Goal: Task Accomplishment & Management: Use online tool/utility

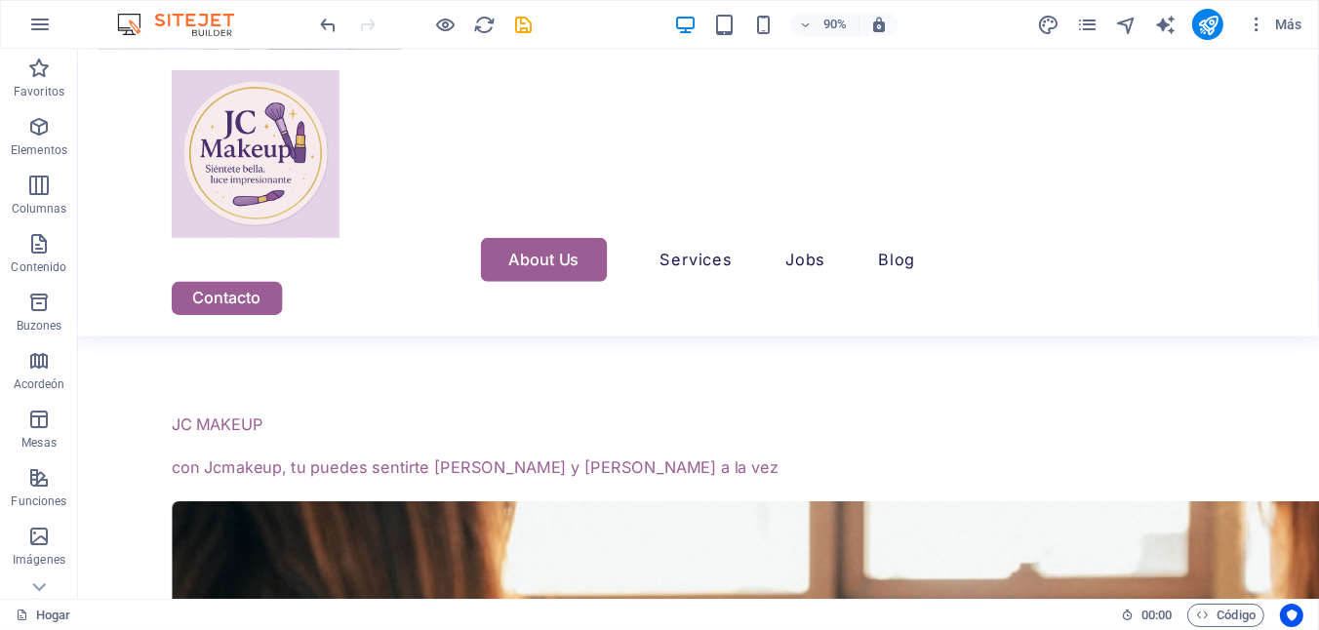
scroll to position [6397, 0]
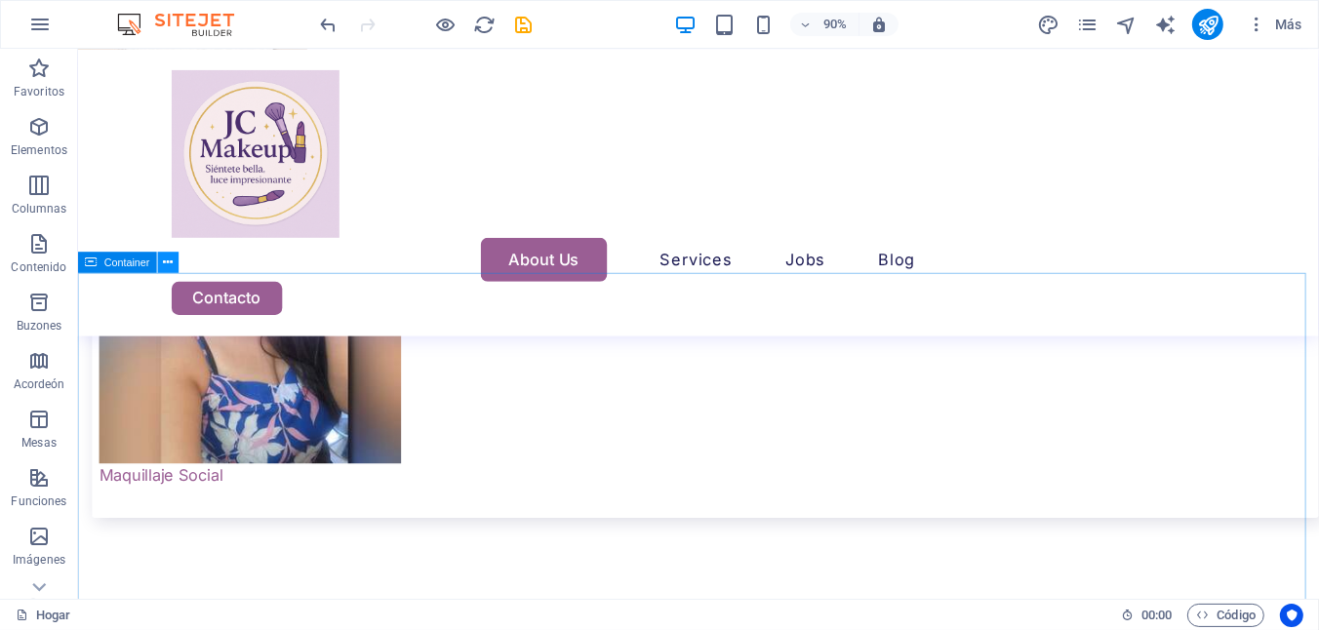
click at [177, 270] on button at bounding box center [168, 262] width 21 height 21
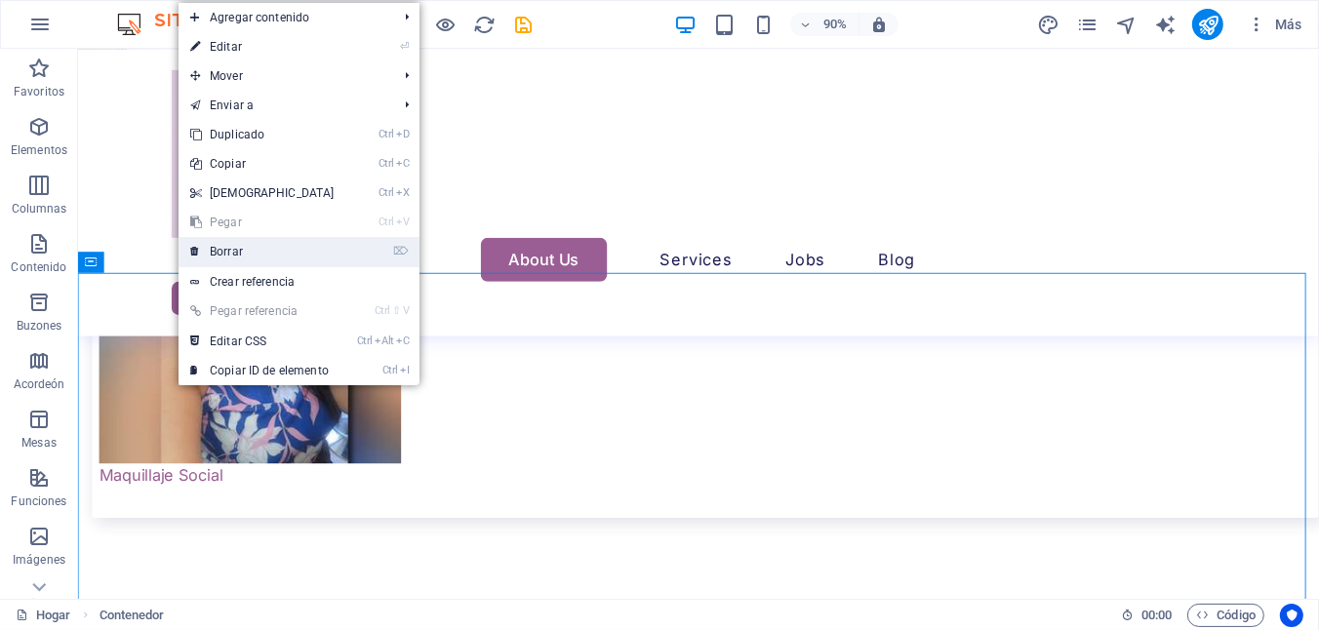
click at [195, 256] on icon at bounding box center [195, 251] width 10 height 29
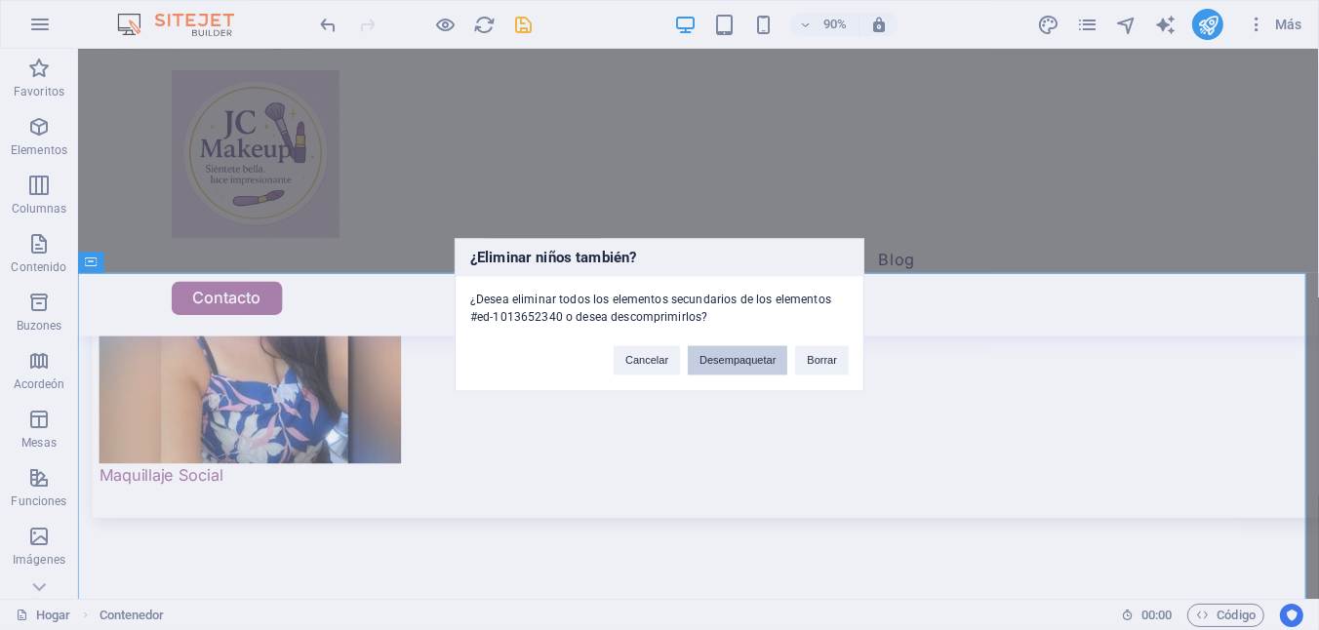
click at [701, 370] on button "Desempaquetar" at bounding box center [738, 360] width 100 height 29
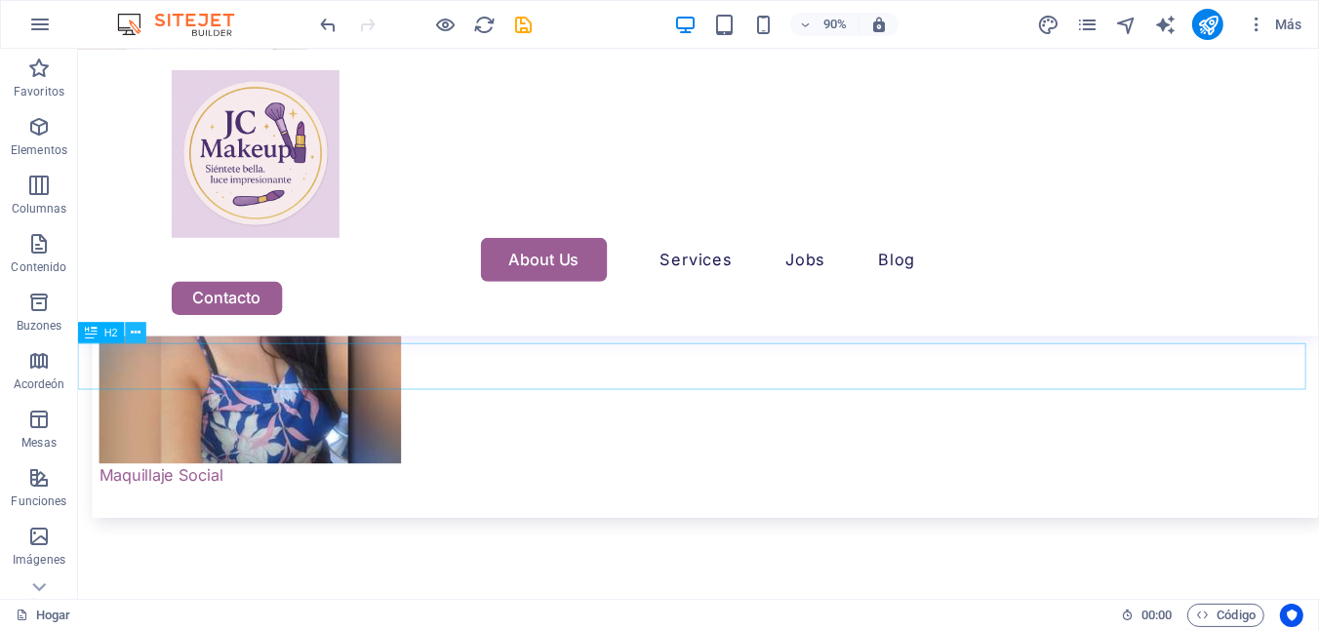
click at [140, 328] on icon at bounding box center [137, 332] width 10 height 19
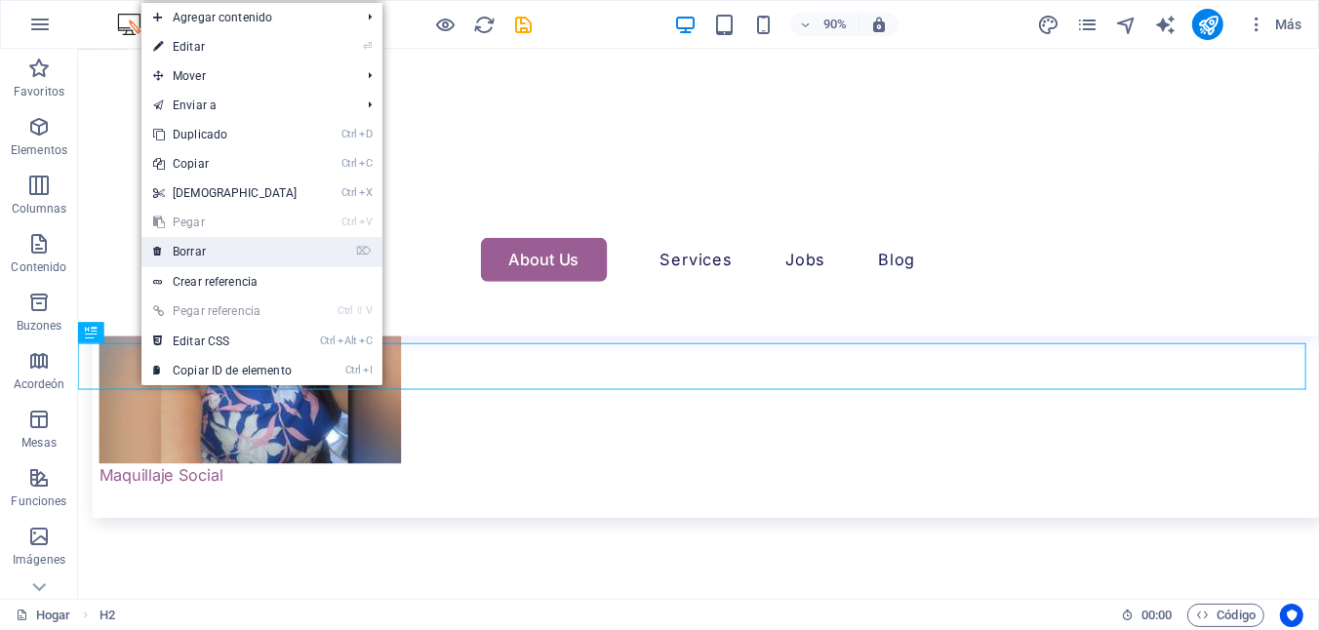
click at [193, 254] on font "Borrar" at bounding box center [189, 252] width 33 height 14
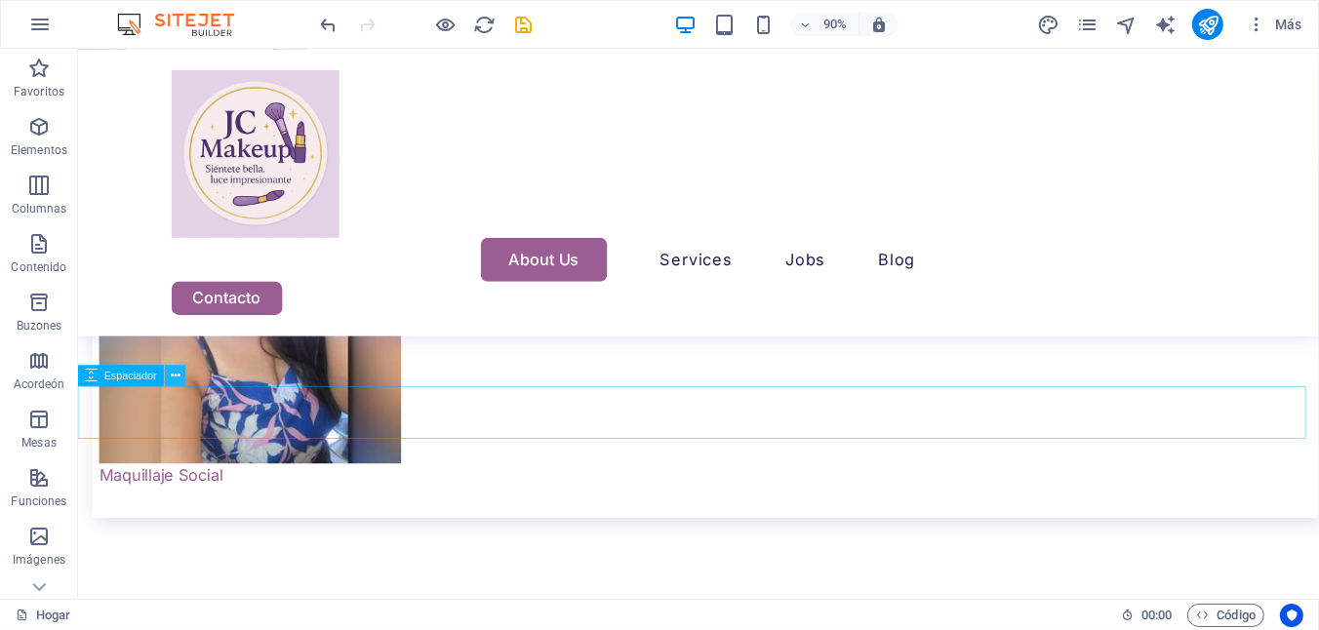
click at [176, 380] on icon at bounding box center [176, 375] width 10 height 19
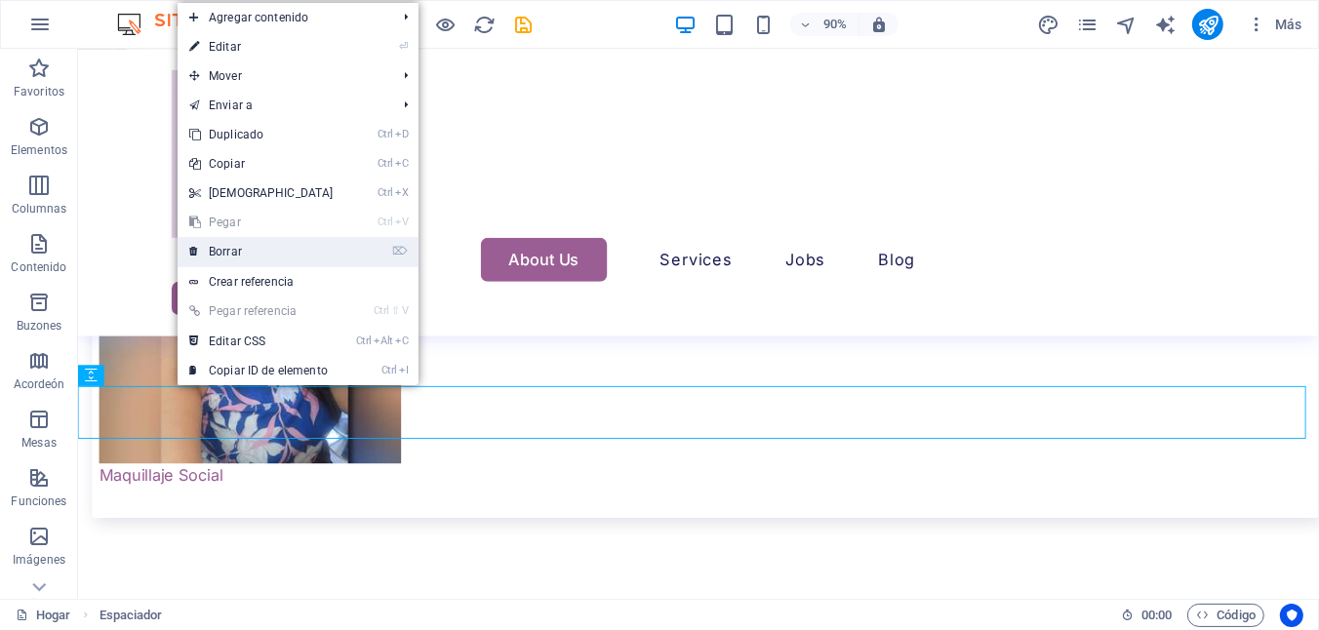
click at [256, 255] on link "⌦ Borrar" at bounding box center [262, 251] width 168 height 29
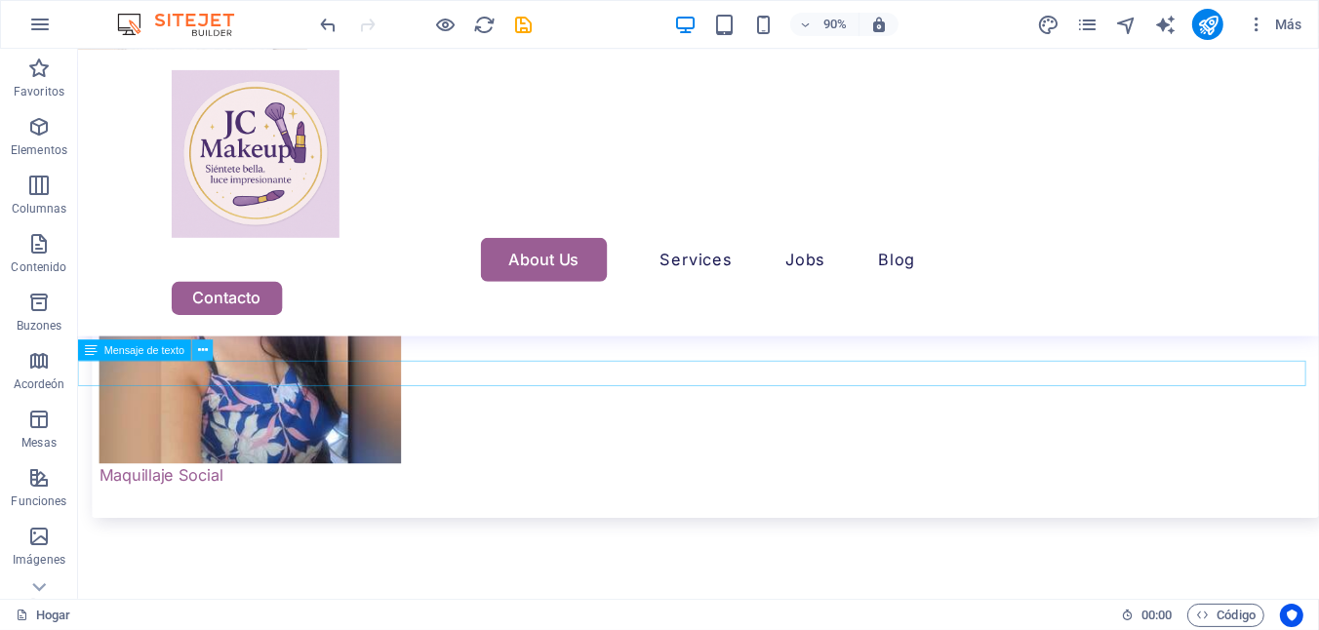
click at [211, 355] on button at bounding box center [202, 350] width 21 height 21
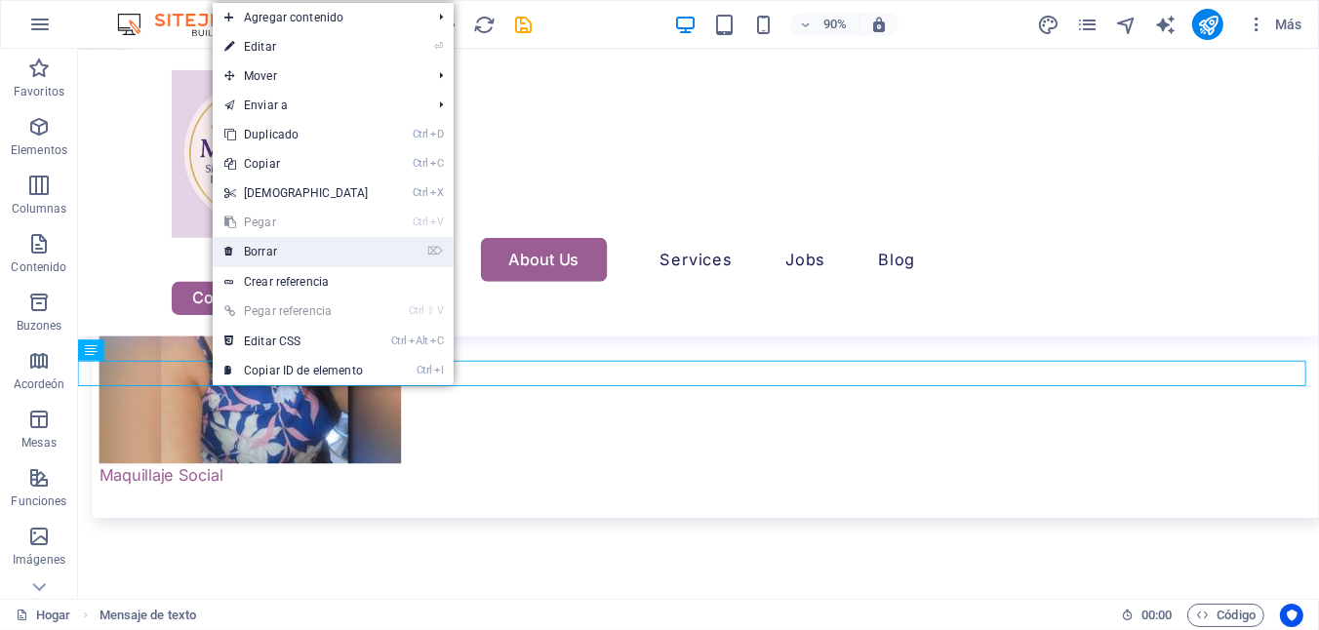
click at [257, 254] on font "Borrar" at bounding box center [260, 252] width 33 height 14
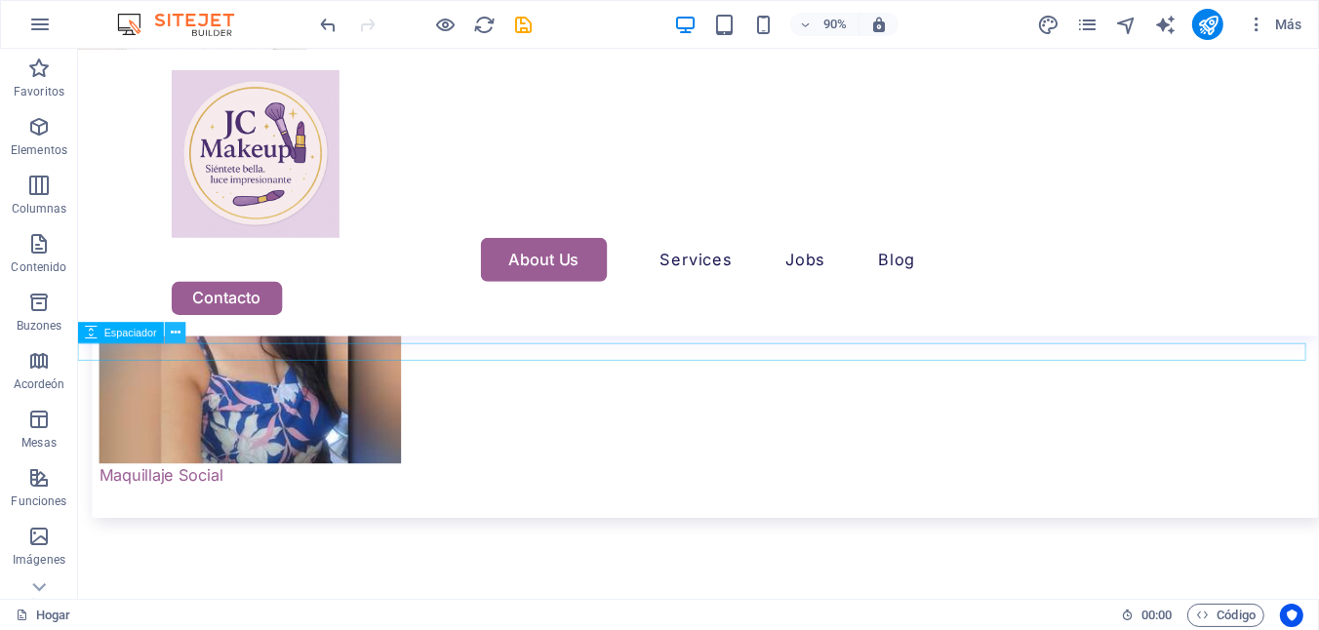
click at [178, 329] on icon at bounding box center [176, 332] width 10 height 19
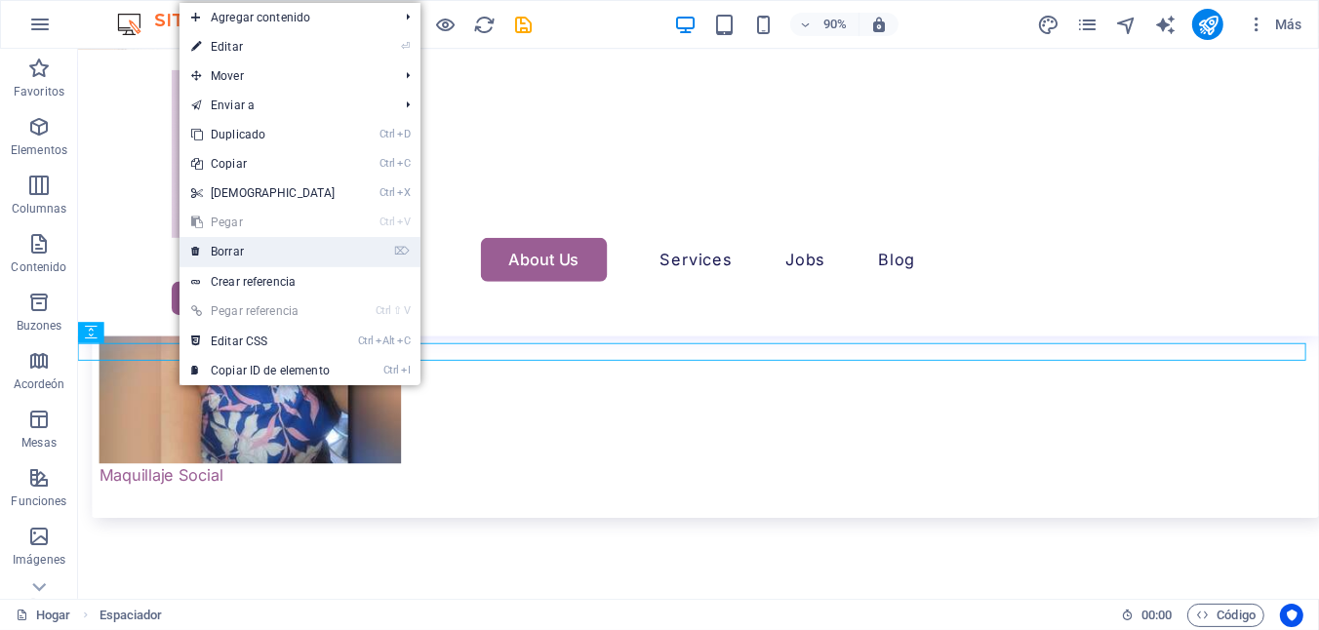
click at [234, 246] on font "Borrar" at bounding box center [227, 252] width 33 height 14
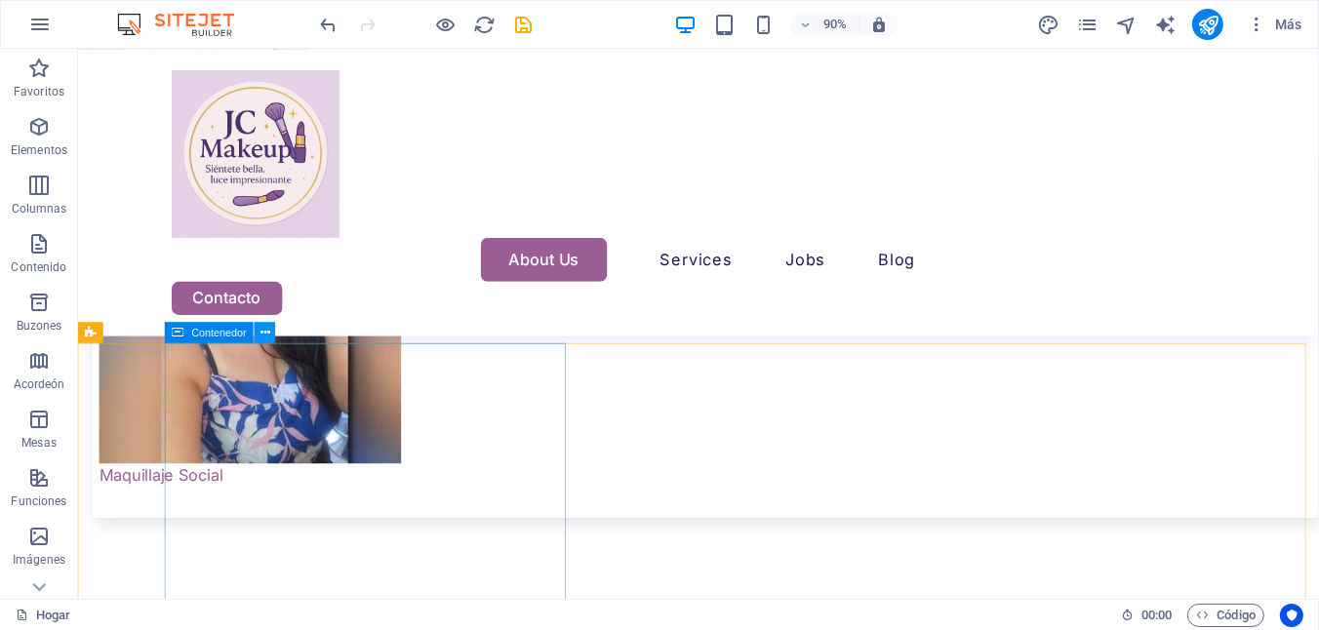
click at [266, 337] on icon at bounding box center [266, 332] width 10 height 19
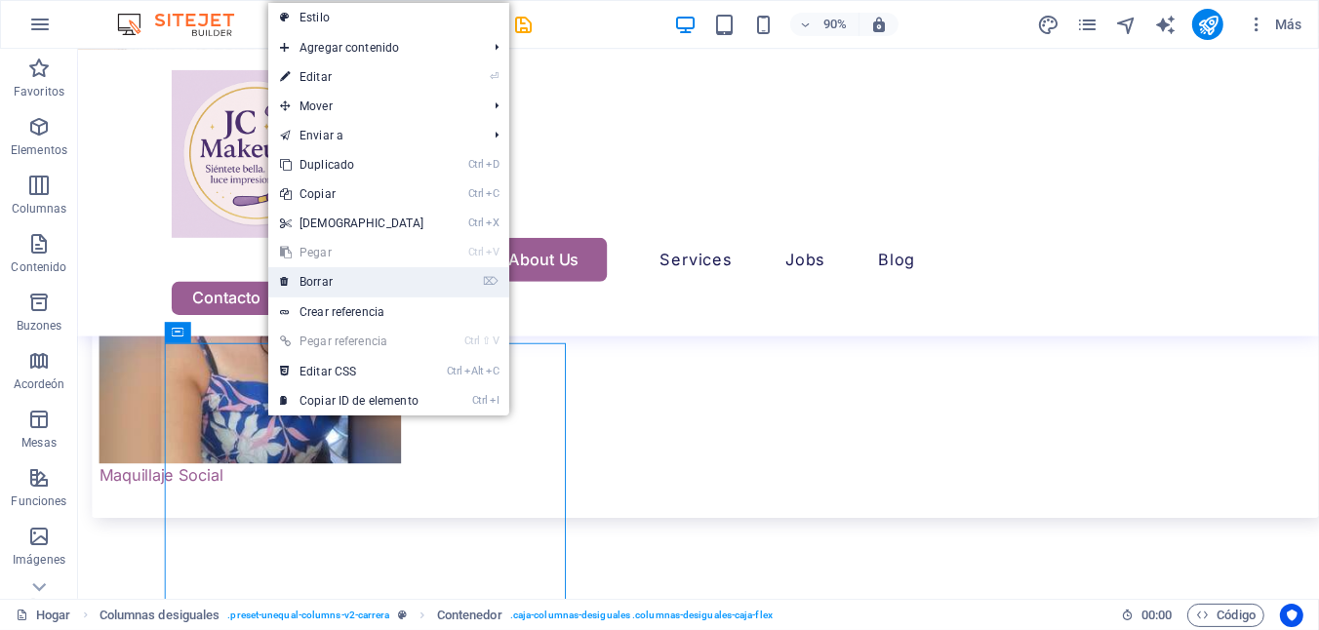
click at [315, 288] on font "Borrar" at bounding box center [316, 282] width 33 height 14
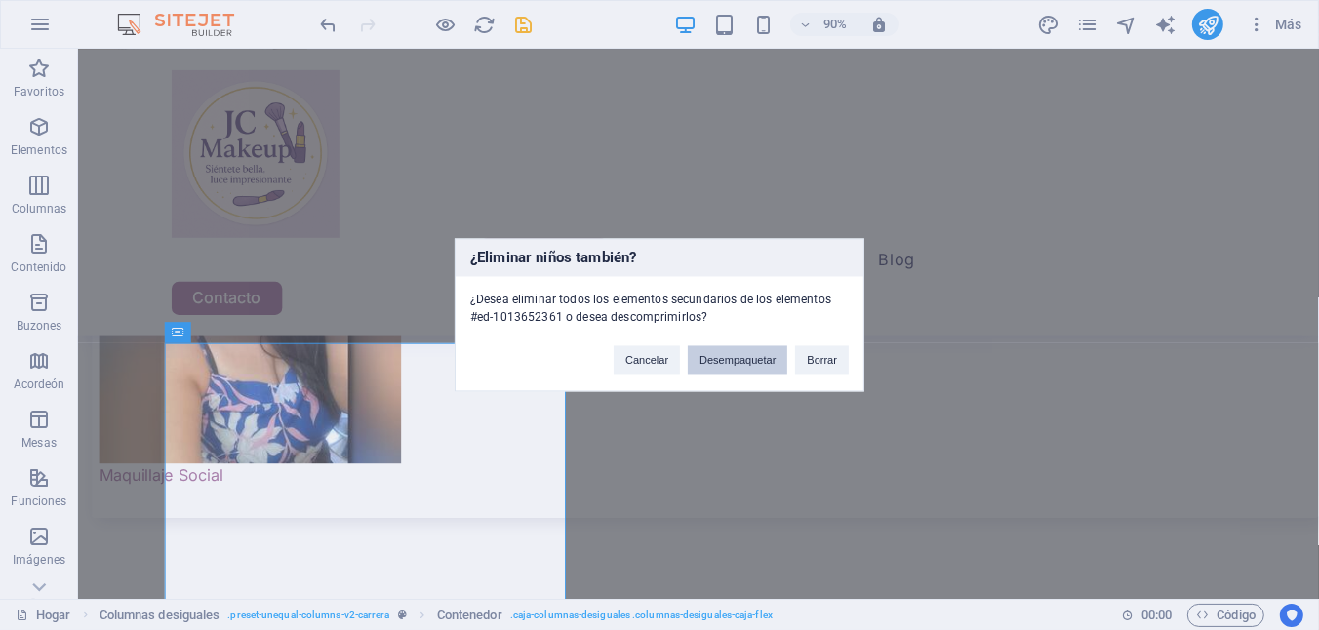
click at [709, 375] on button "Desempaquetar" at bounding box center [738, 360] width 100 height 29
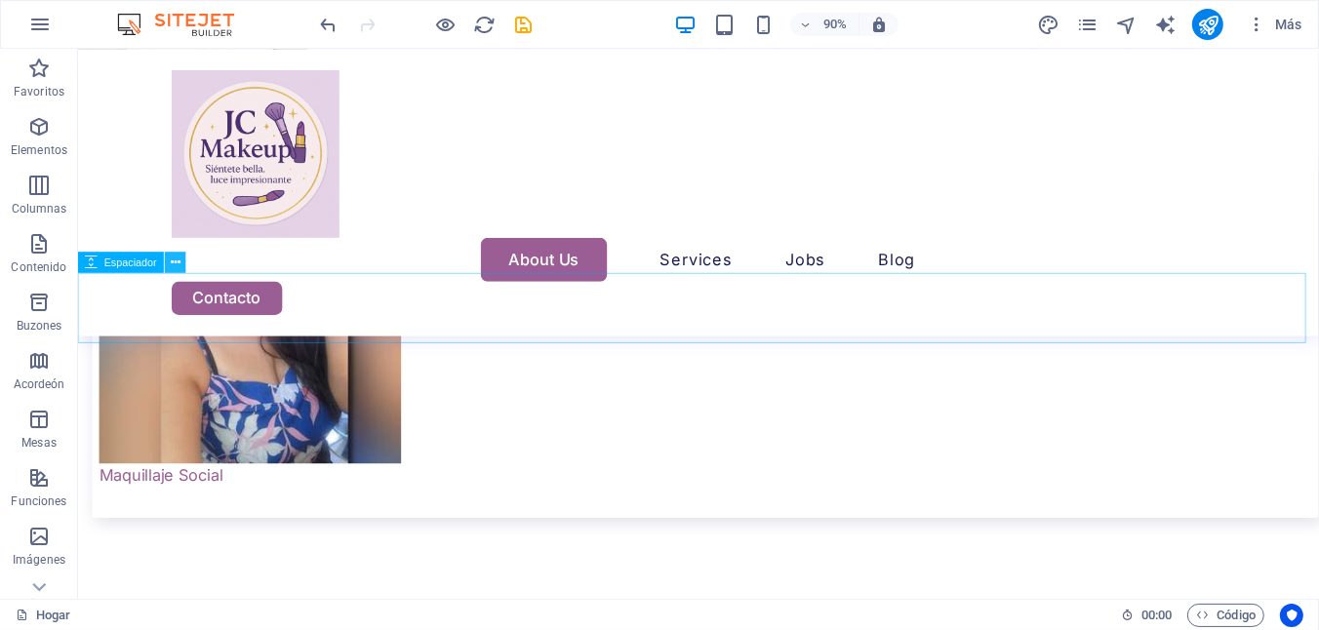
click at [171, 269] on icon at bounding box center [176, 262] width 10 height 19
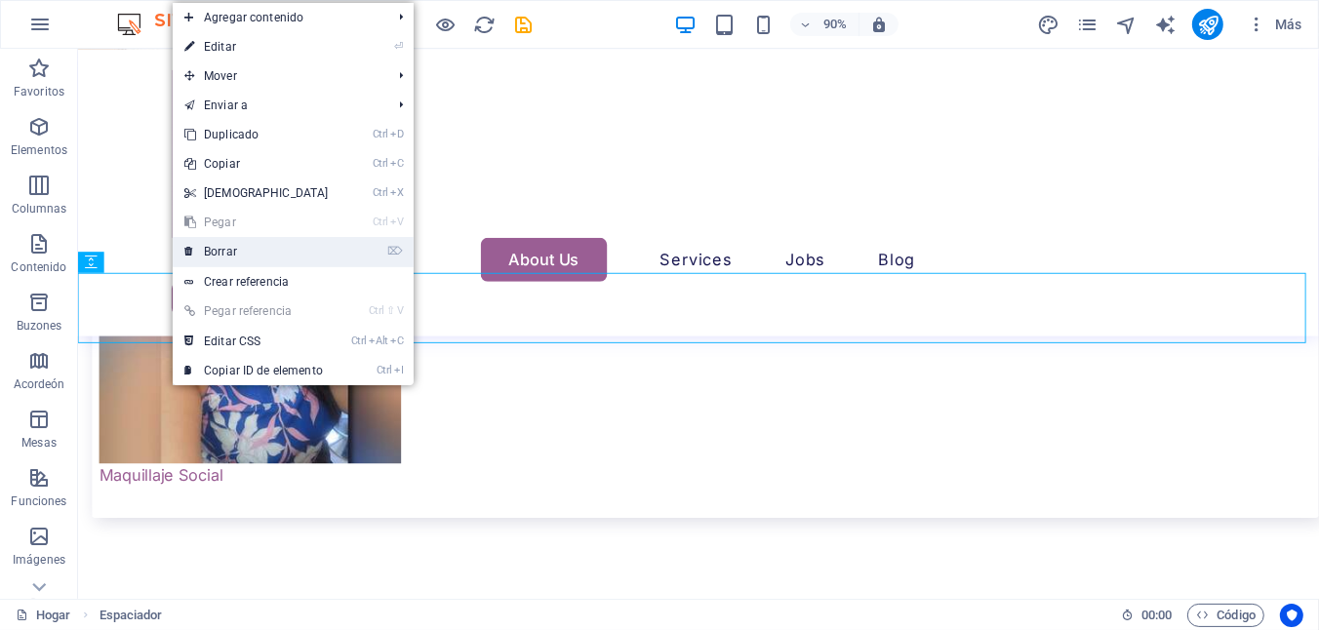
click at [208, 249] on font "Borrar" at bounding box center [220, 252] width 33 height 14
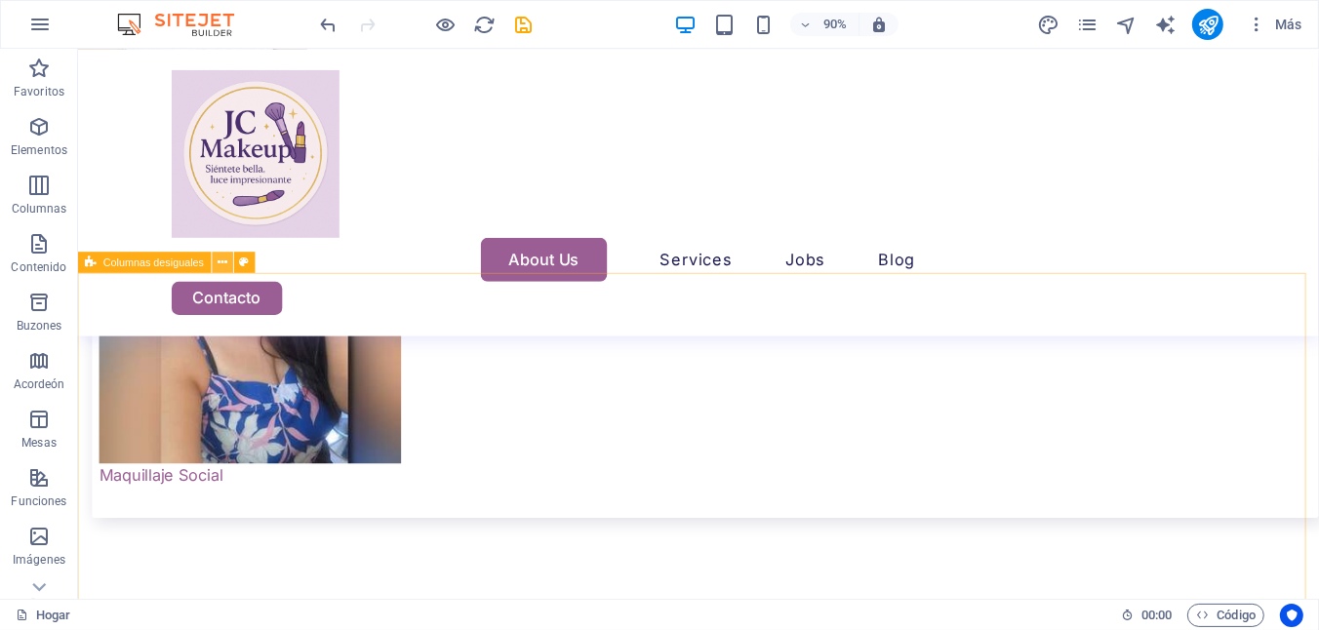
click at [224, 265] on icon at bounding box center [223, 262] width 10 height 19
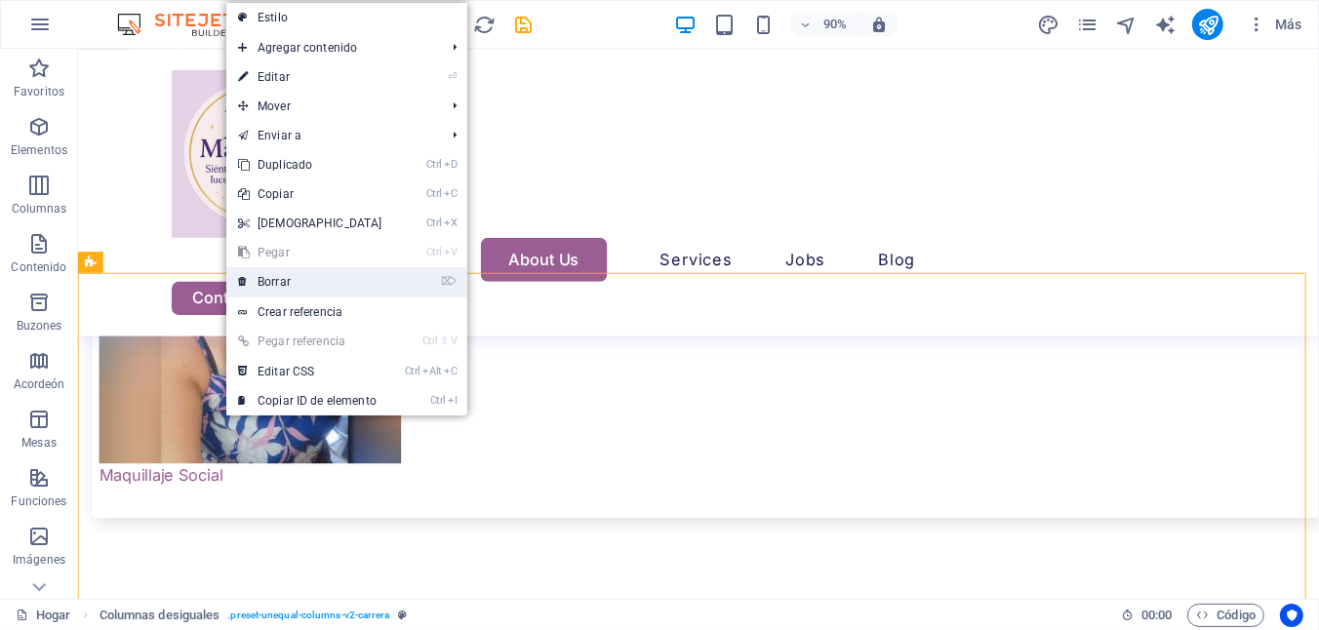
click at [252, 282] on link "⌦ Borrar" at bounding box center [310, 281] width 168 height 29
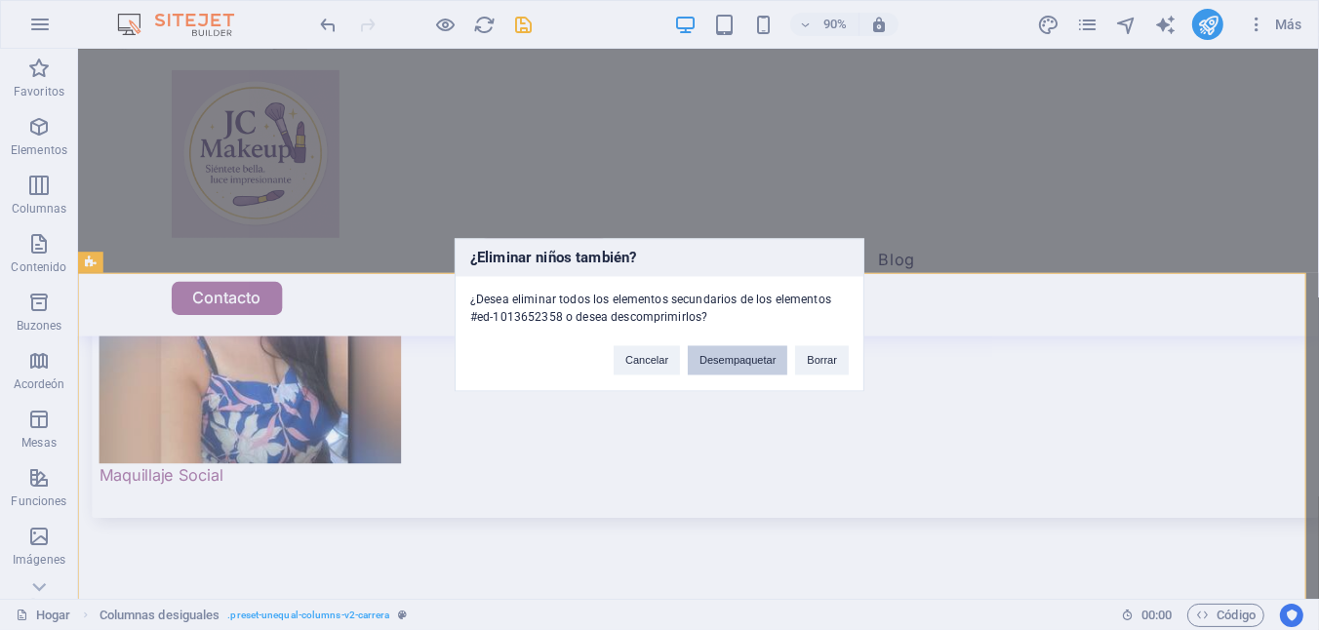
click at [748, 355] on button "Desempaquetar" at bounding box center [738, 360] width 100 height 29
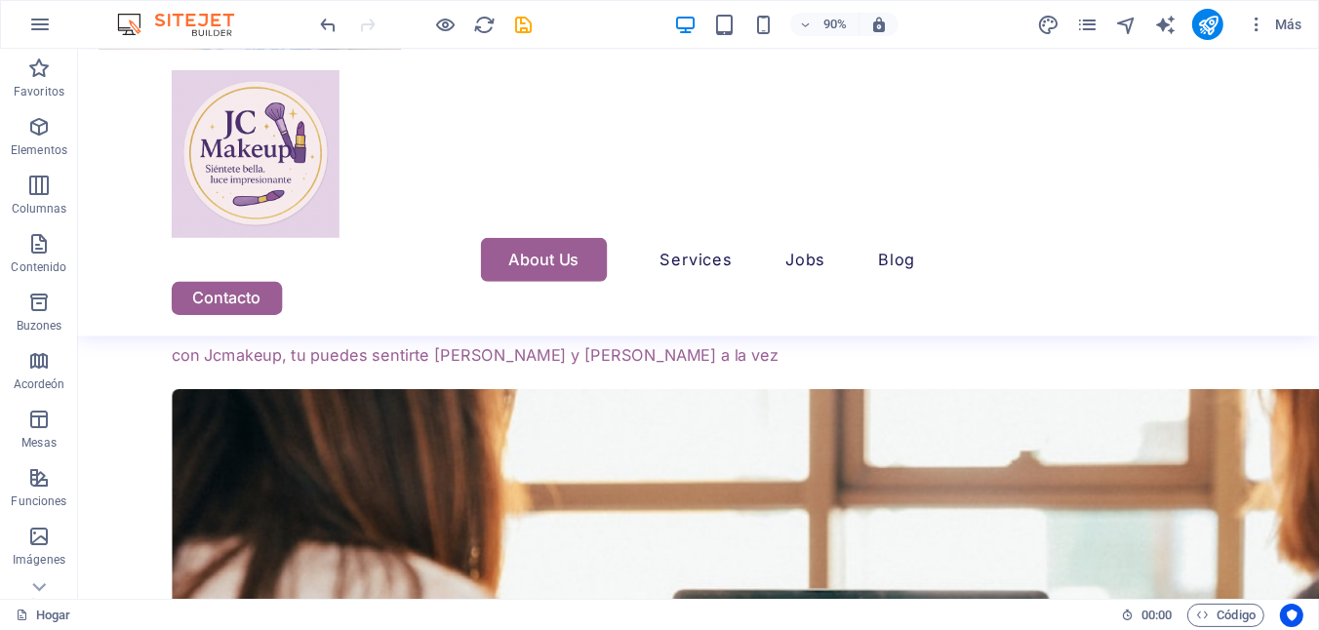
scroll to position [6782, 0]
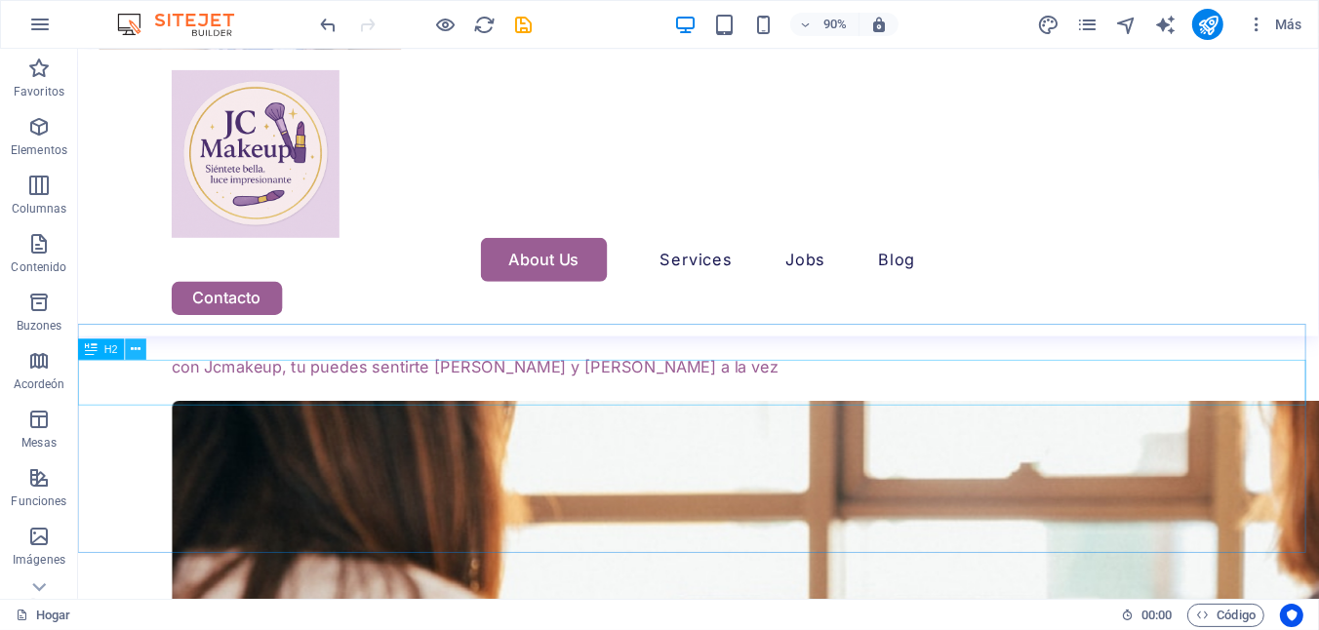
click at [136, 350] on icon at bounding box center [137, 349] width 10 height 19
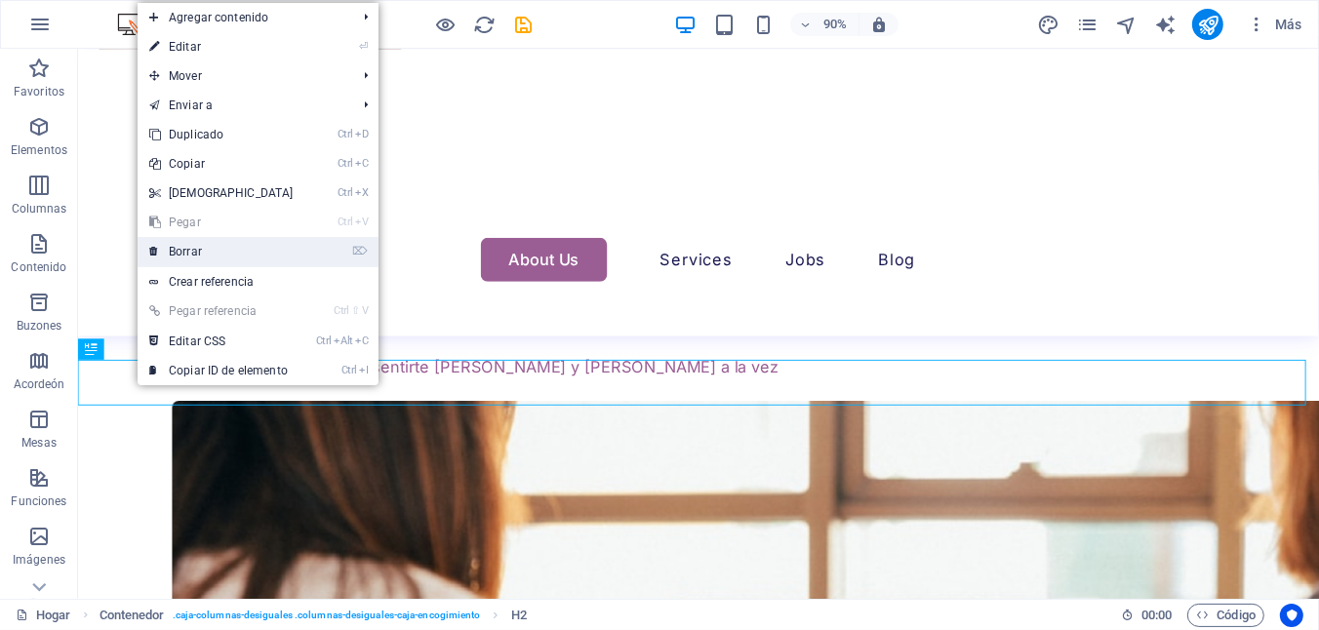
click at [202, 258] on font "Borrar" at bounding box center [185, 252] width 33 height 14
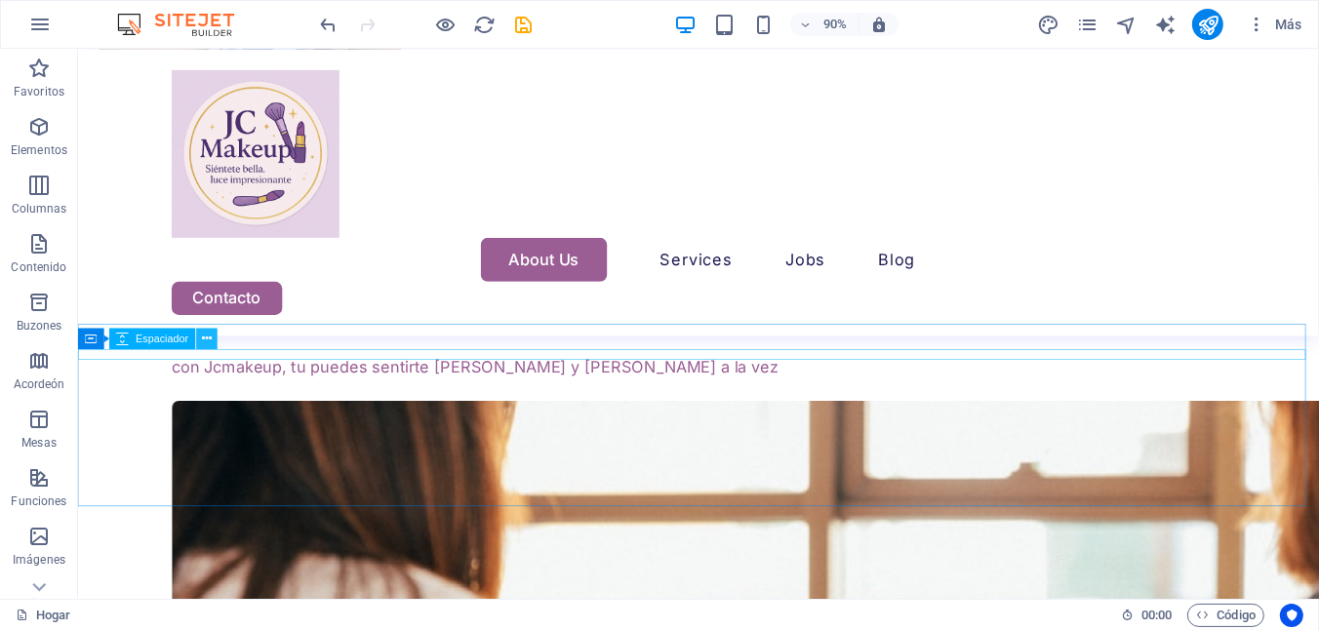
click at [207, 340] on icon at bounding box center [207, 338] width 10 height 19
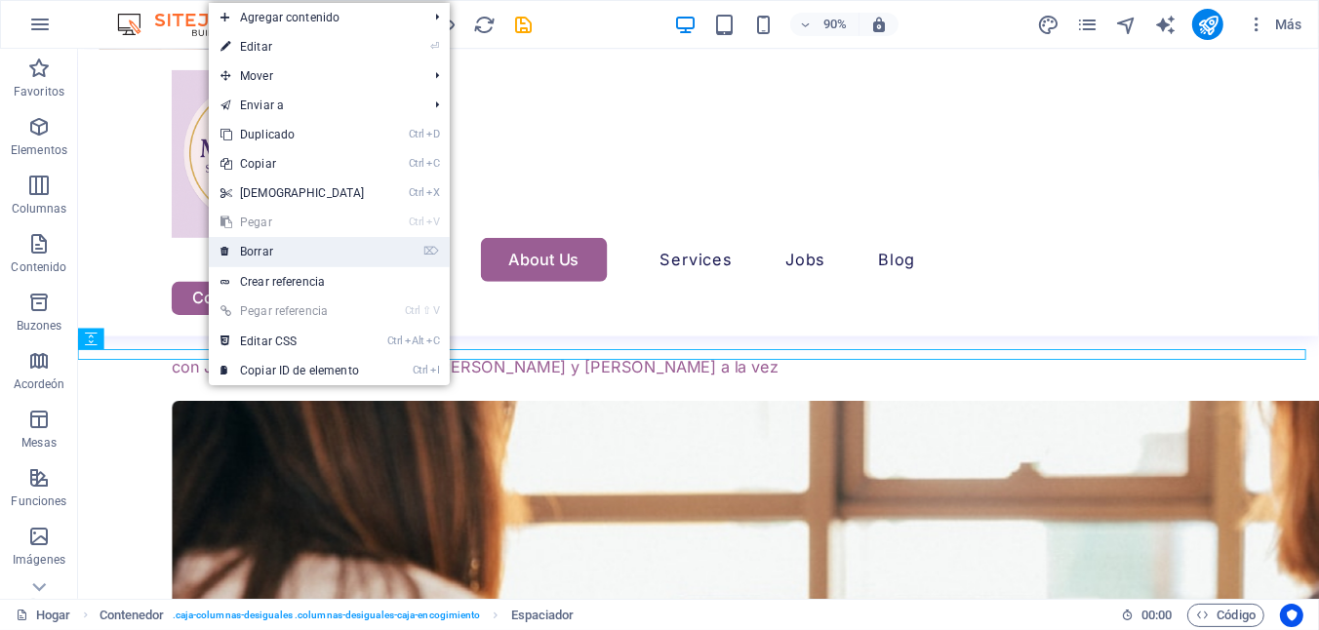
click at [265, 255] on font "Borrar" at bounding box center [256, 252] width 33 height 14
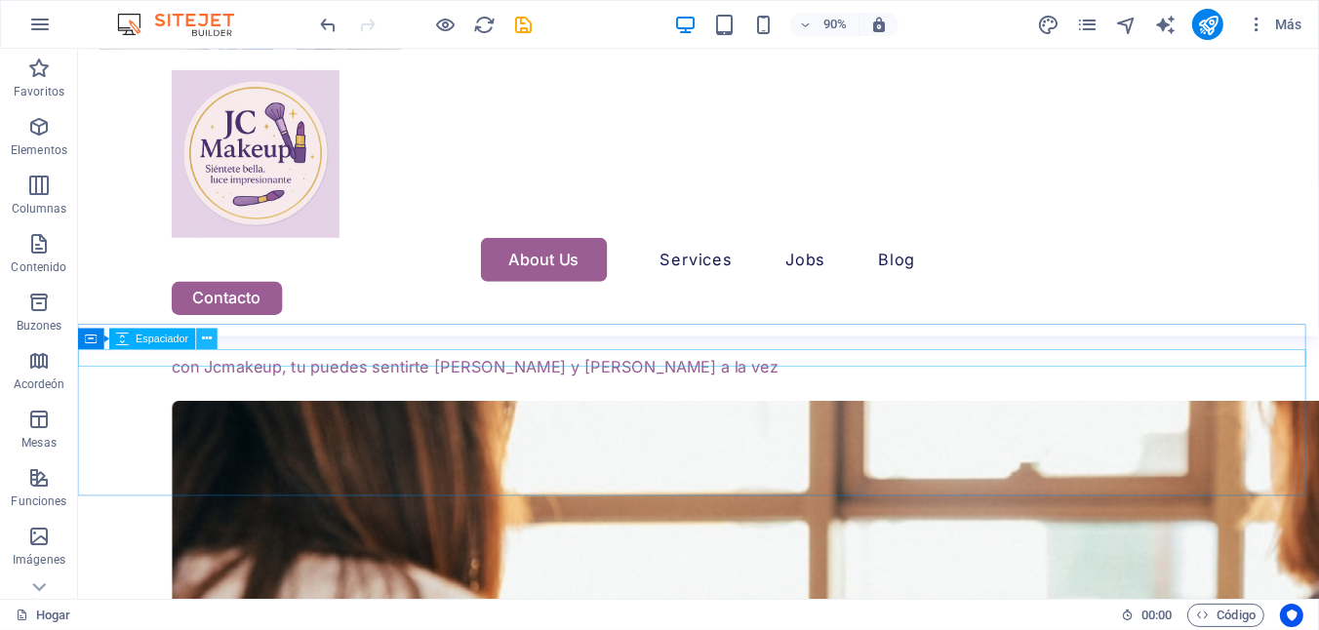
click at [210, 338] on icon at bounding box center [207, 338] width 10 height 19
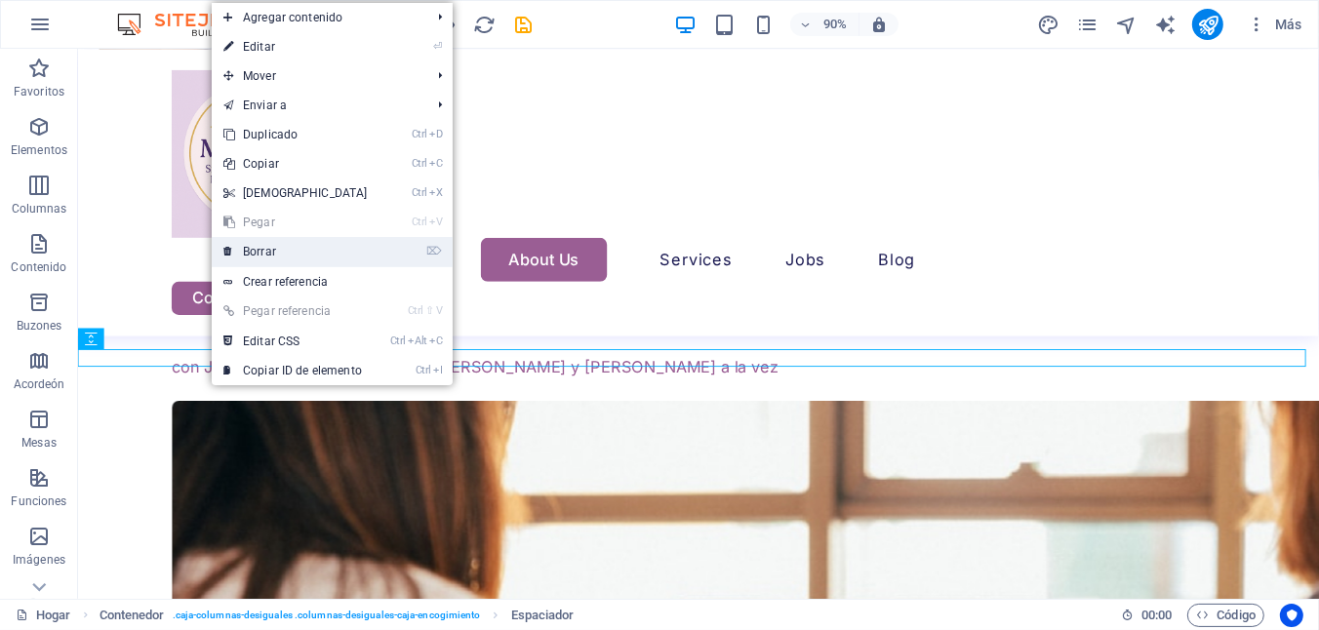
click at [257, 260] on link "⌦ Borrar" at bounding box center [296, 251] width 168 height 29
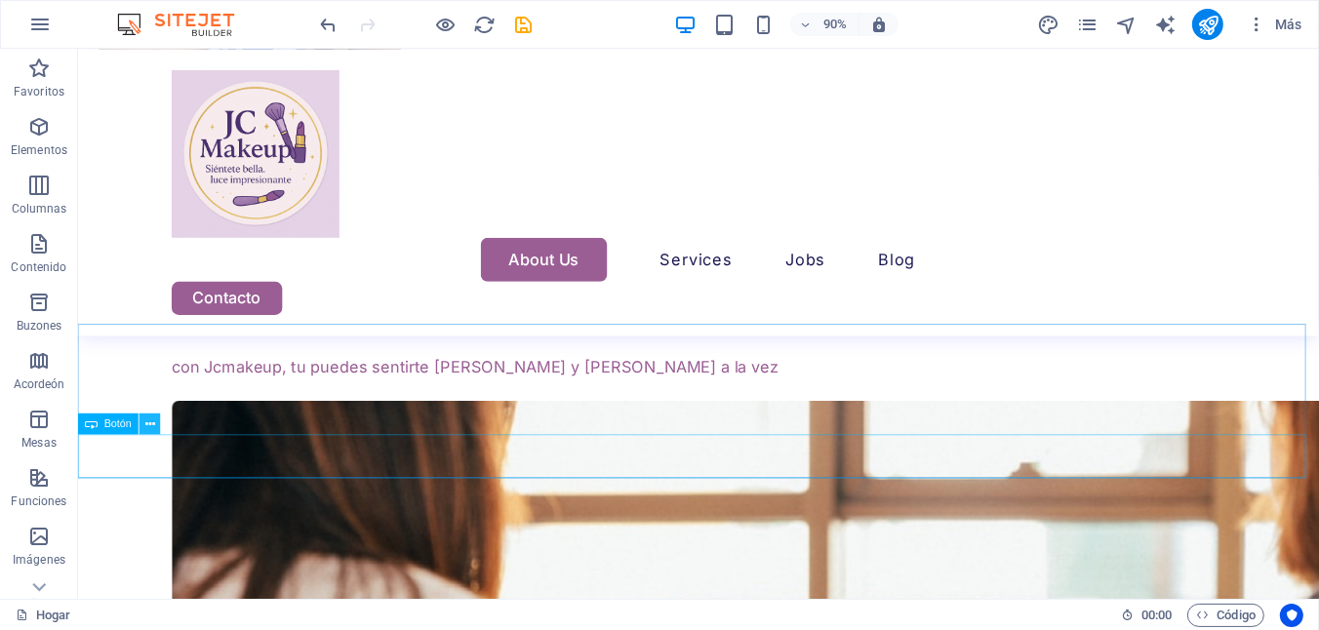
click at [156, 423] on button at bounding box center [150, 424] width 21 height 21
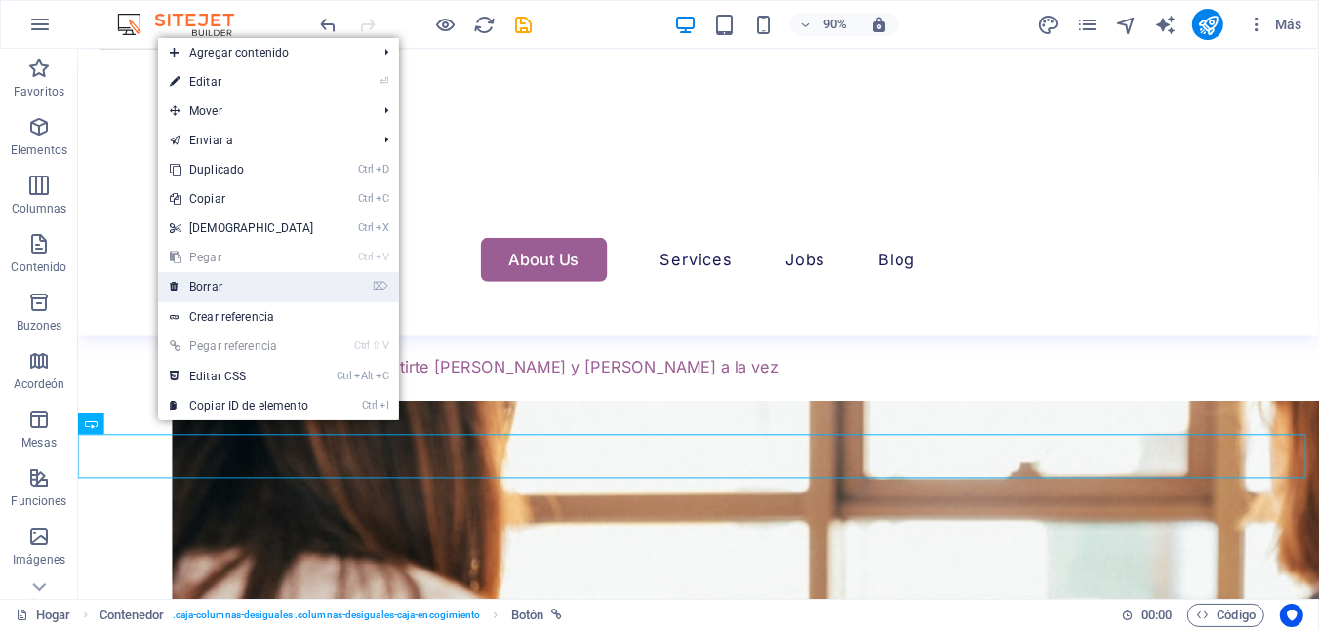
click at [226, 290] on link "⌦ Borrar" at bounding box center [242, 286] width 168 height 29
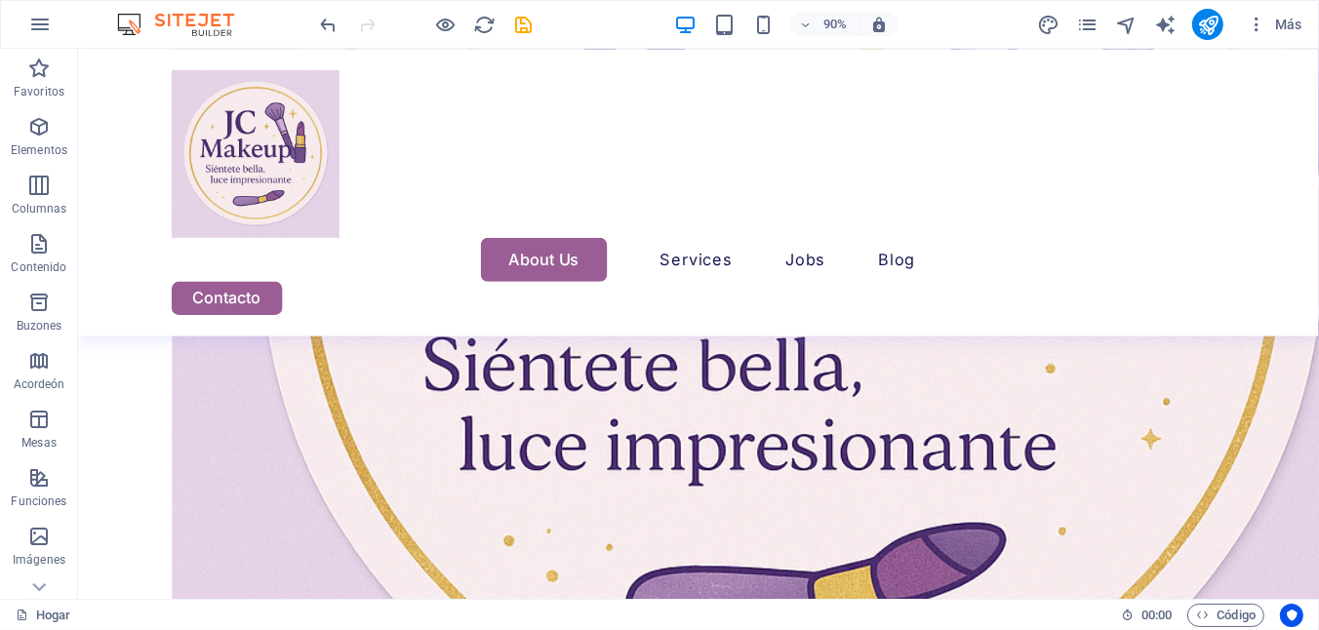
scroll to position [7755, 0]
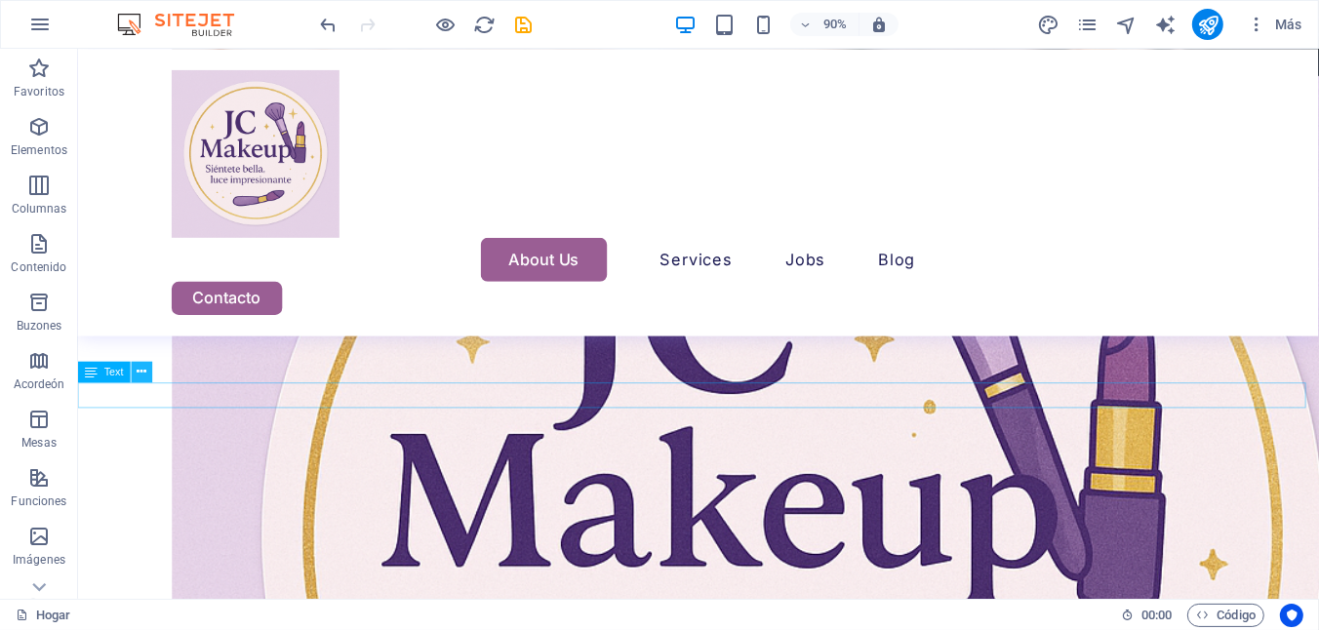
click at [141, 369] on icon at bounding box center [143, 372] width 10 height 19
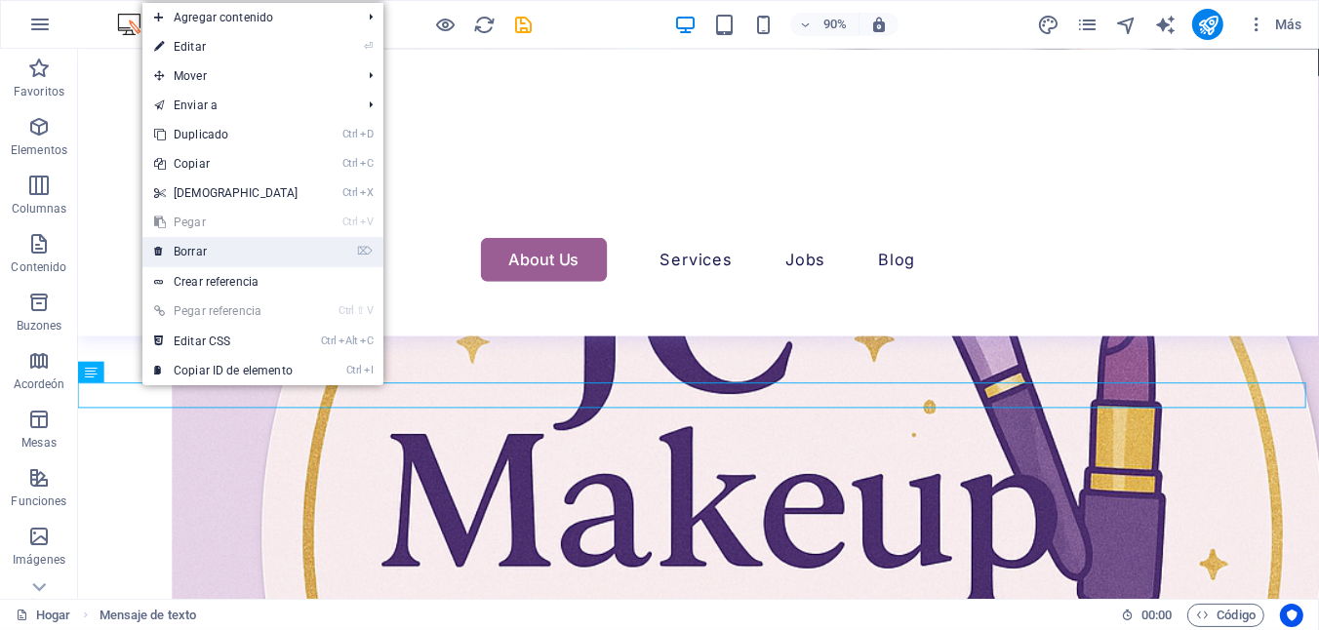
click at [201, 254] on font "Borrar" at bounding box center [190, 252] width 33 height 14
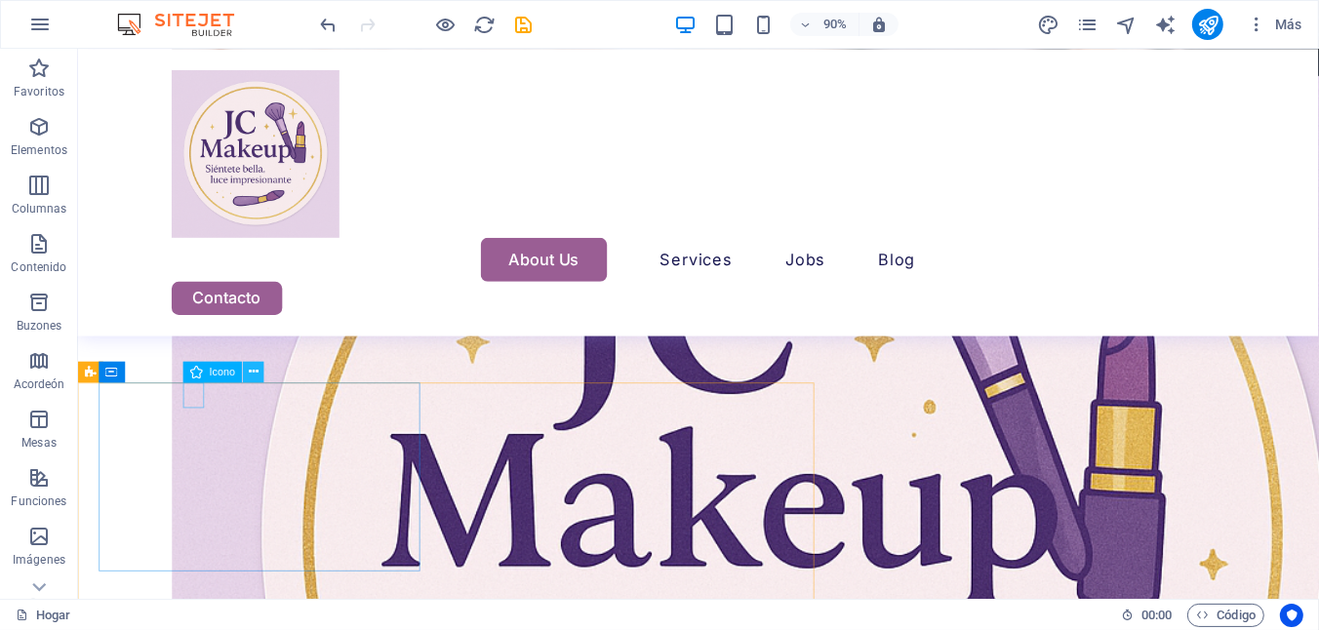
click at [255, 375] on icon at bounding box center [254, 372] width 10 height 19
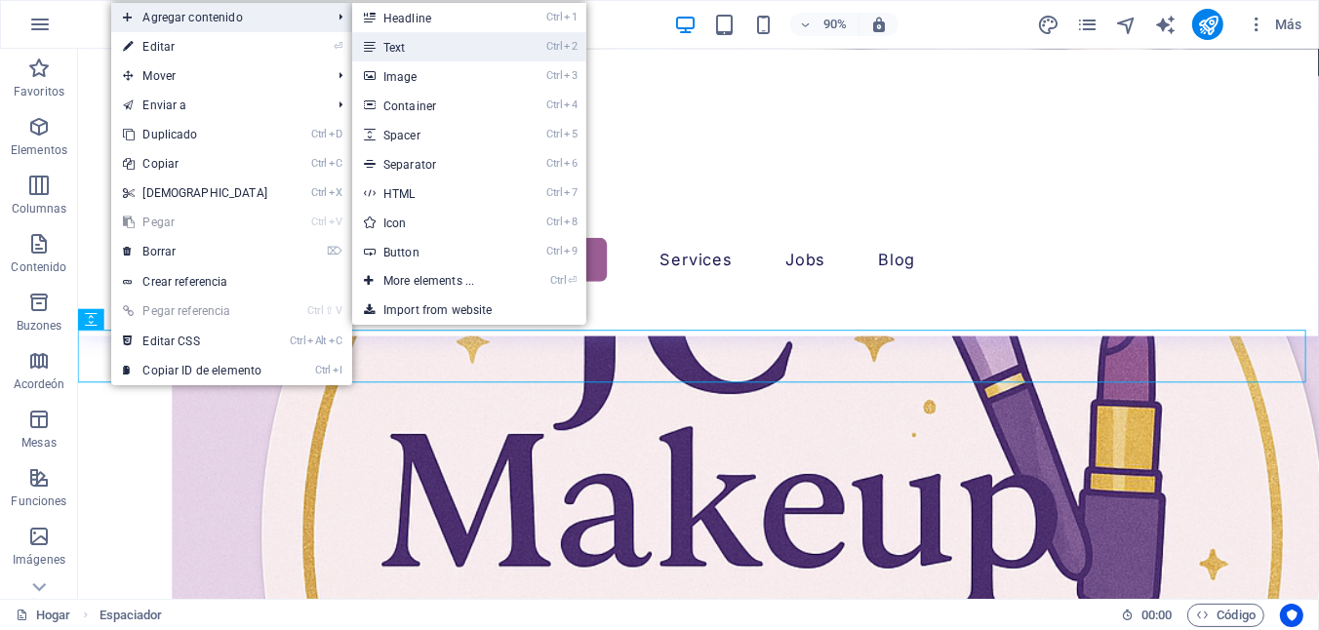
click at [410, 52] on link "Ctrl 2 Text" at bounding box center [432, 46] width 161 height 29
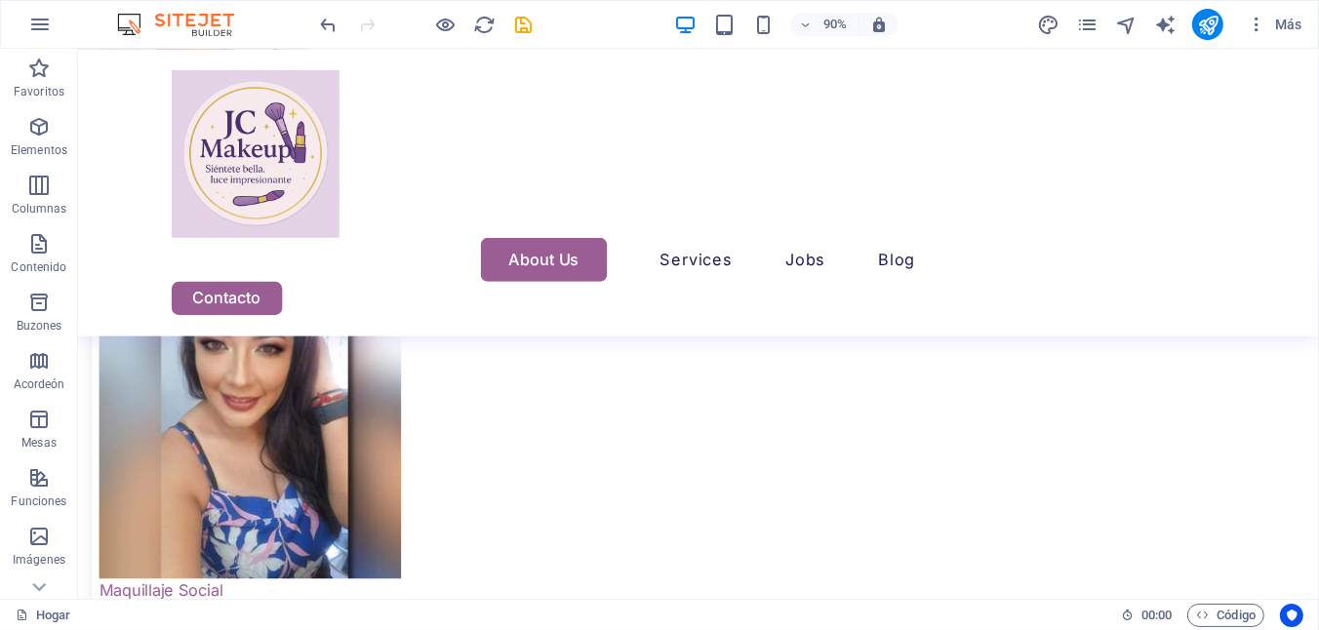
scroll to position [6294, 0]
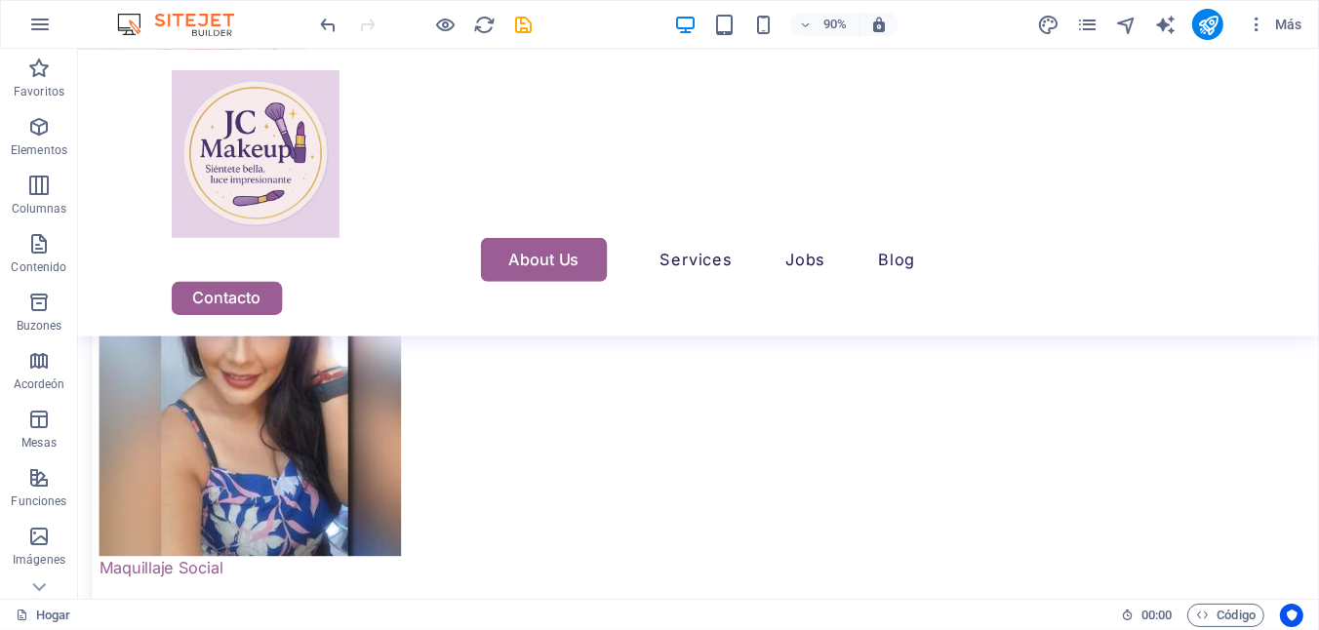
drag, startPoint x: 208, startPoint y: 487, endPoint x: 946, endPoint y: 554, distance: 740.8
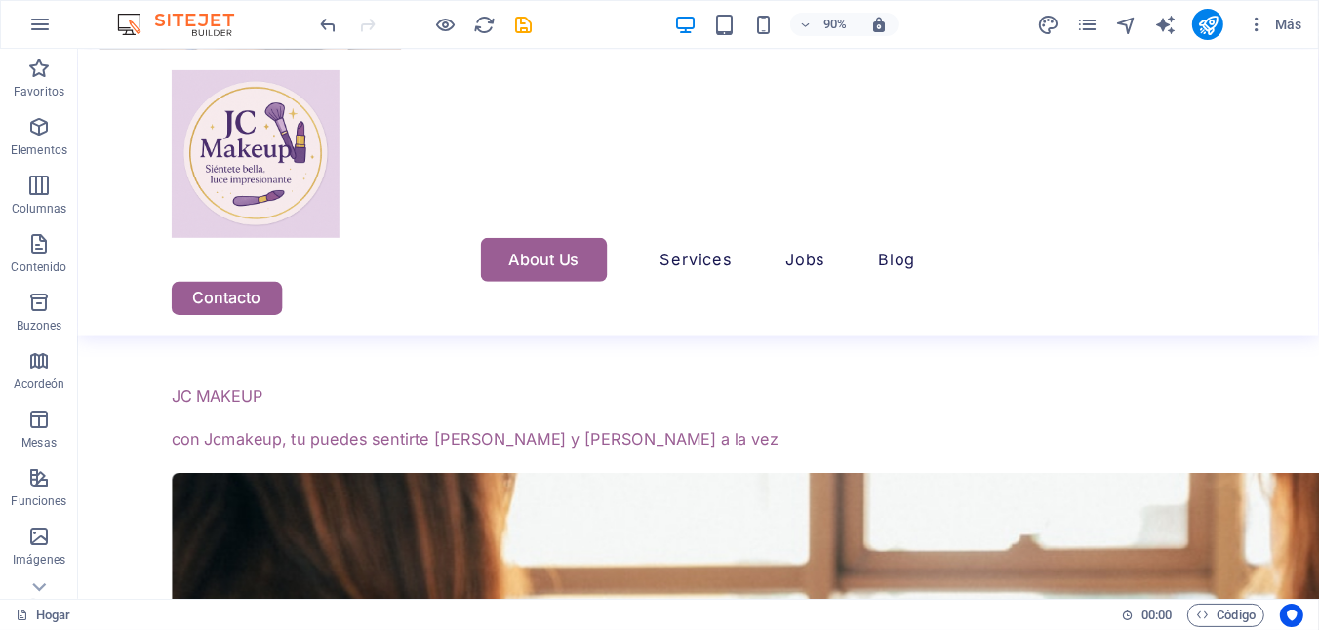
scroll to position [6688, 0]
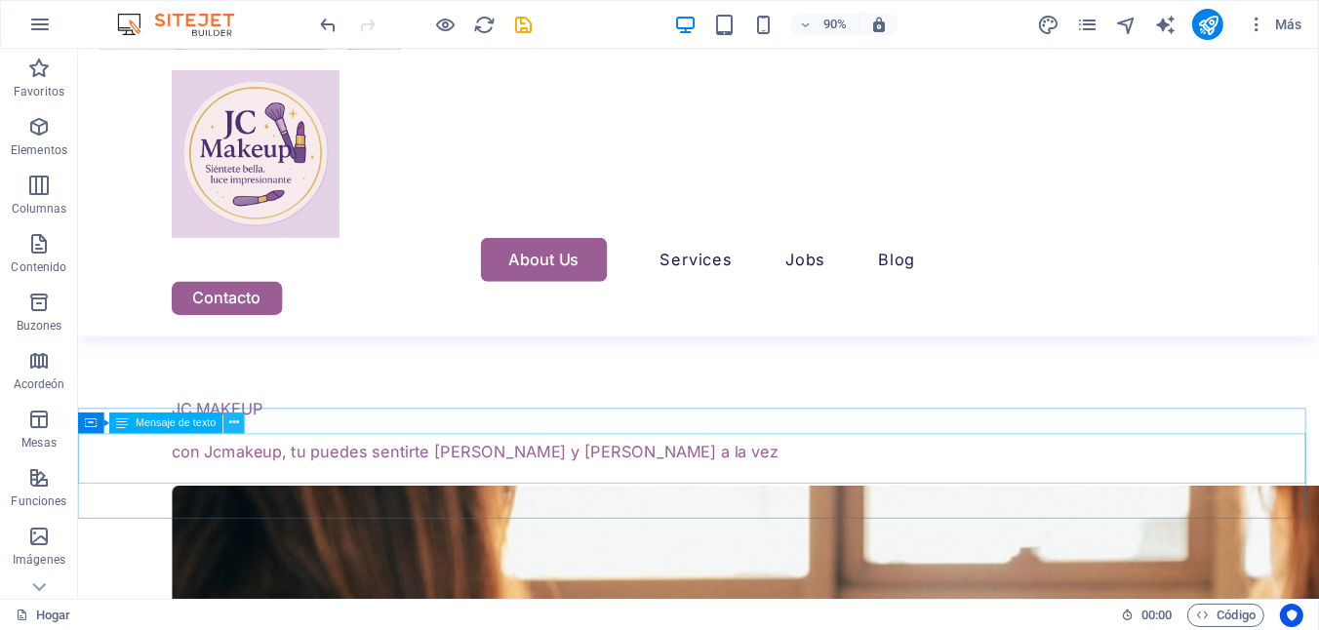
click at [244, 421] on button at bounding box center [234, 422] width 21 height 21
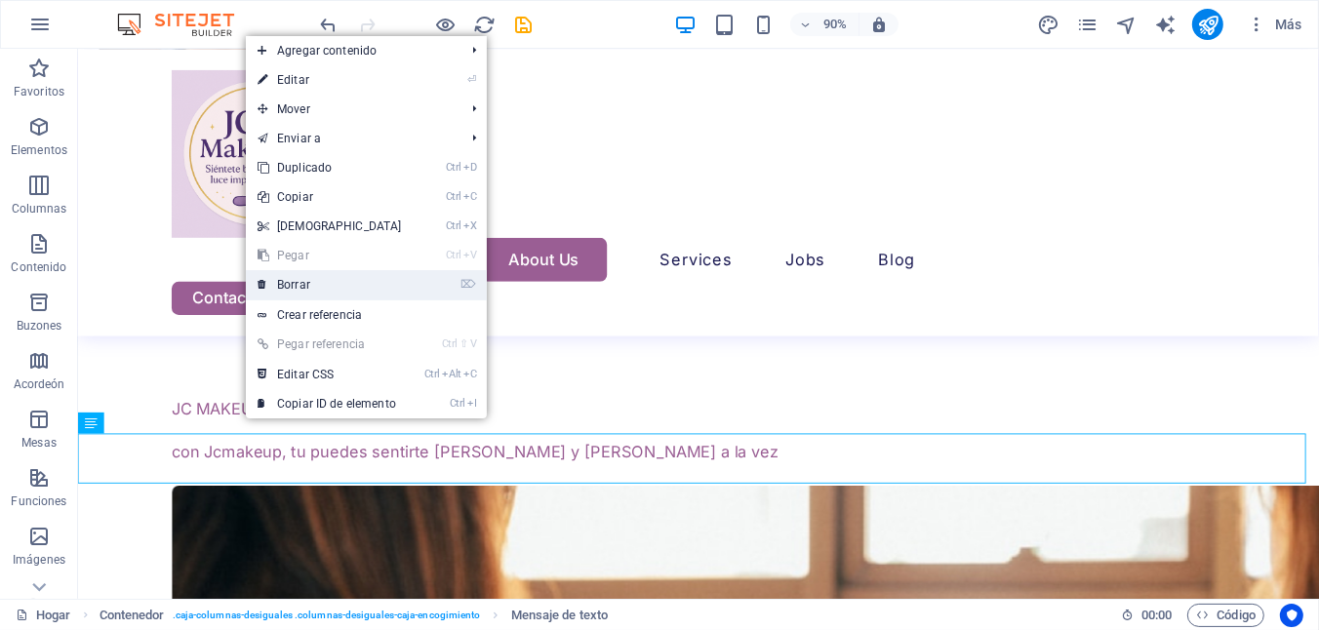
click at [284, 292] on link "⌦ Borrar" at bounding box center [330, 284] width 168 height 29
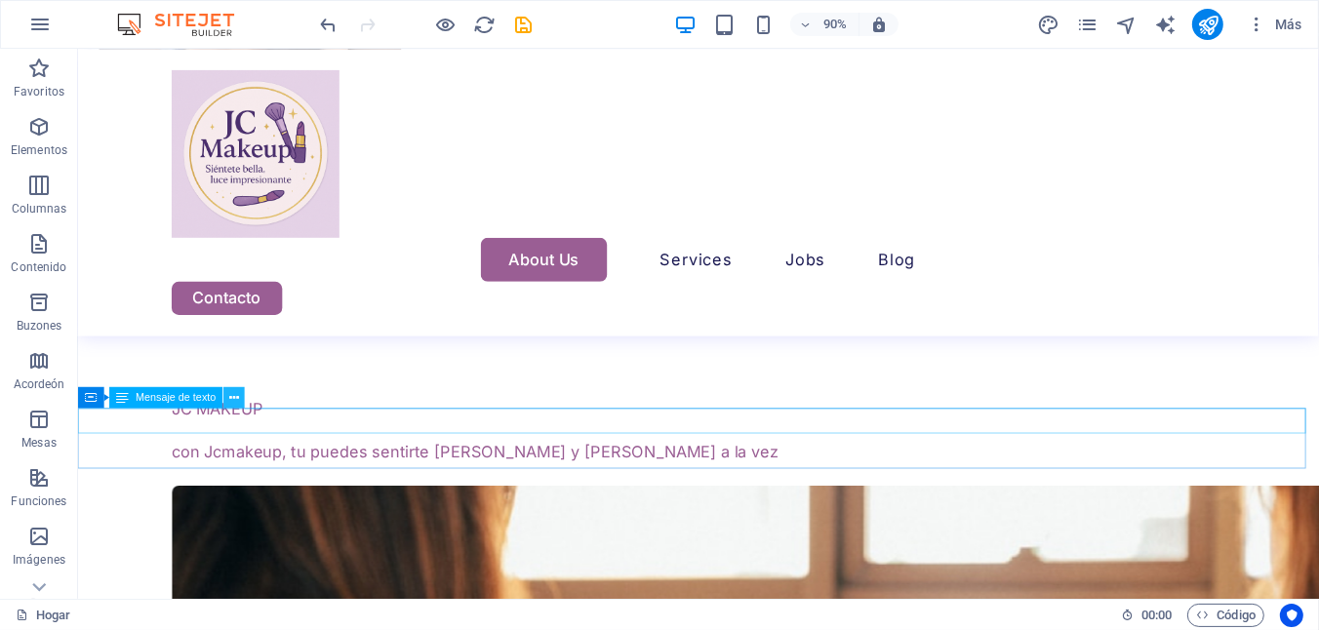
click at [238, 400] on icon at bounding box center [235, 397] width 10 height 19
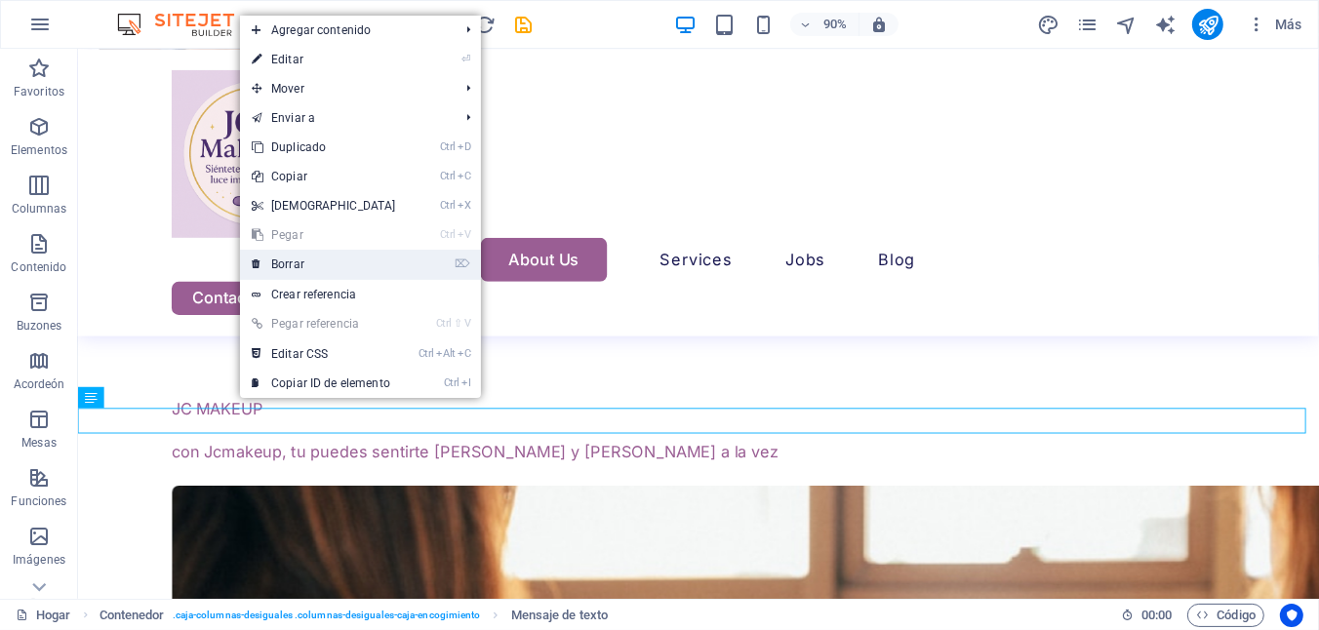
click at [286, 259] on font "Borrar" at bounding box center [287, 265] width 33 height 14
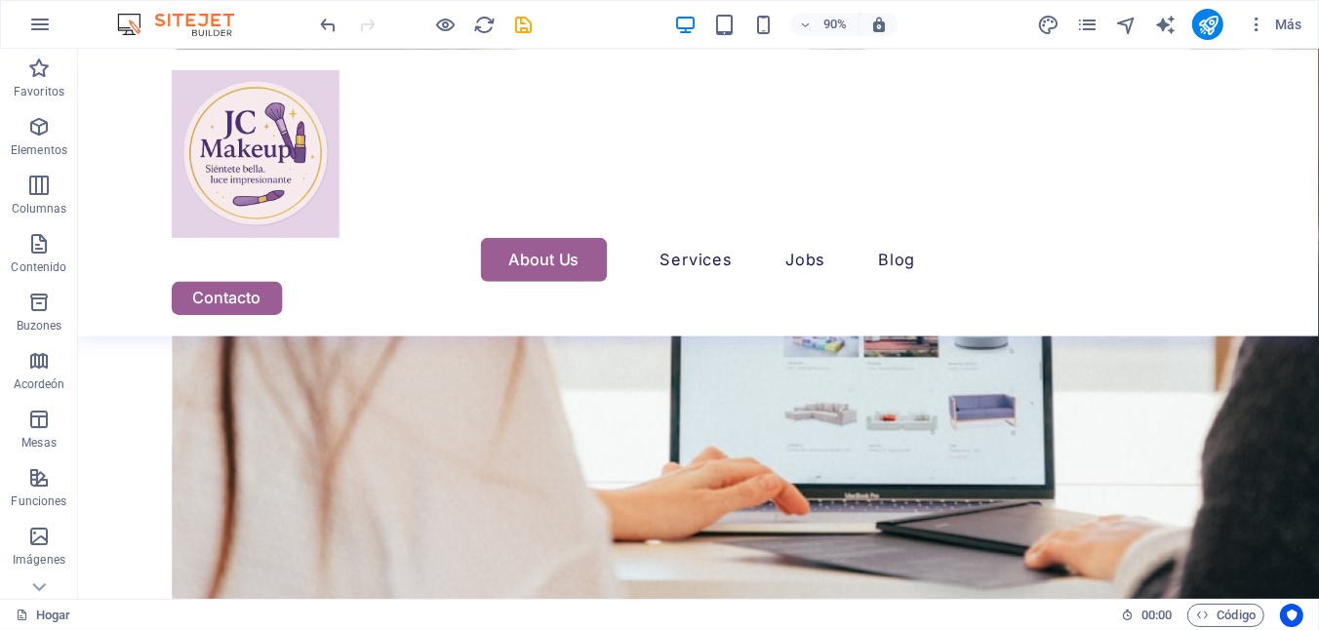
scroll to position [7064, 0]
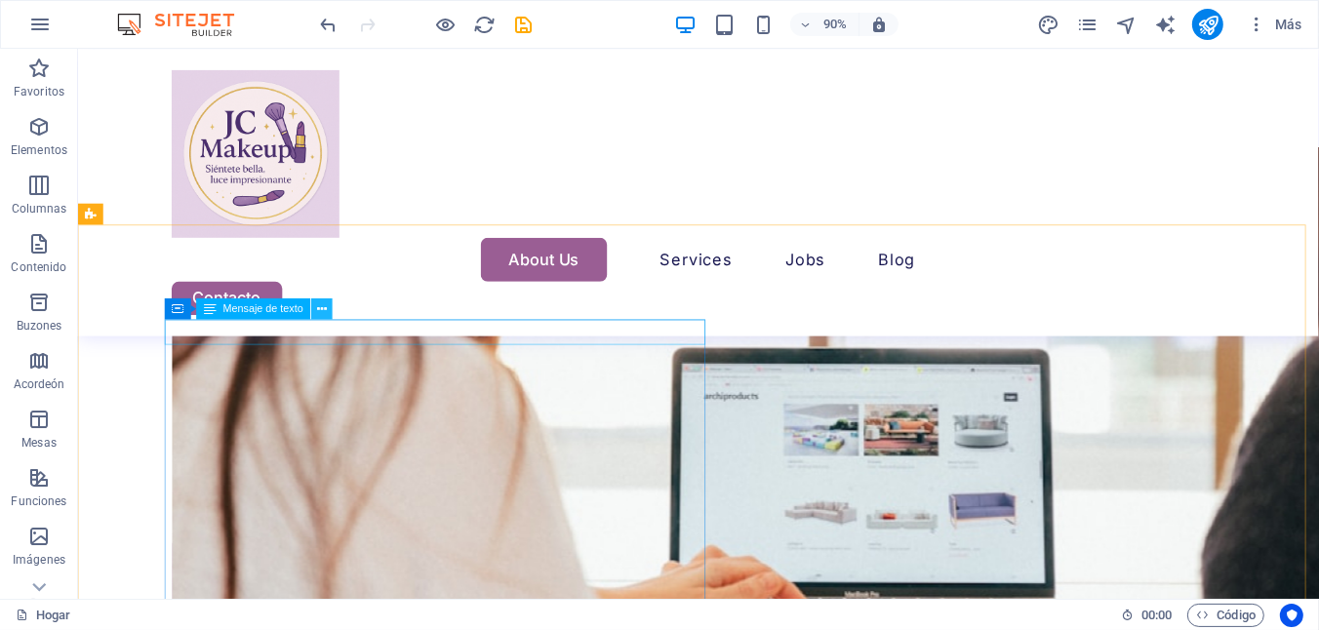
click at [320, 313] on icon at bounding box center [322, 309] width 10 height 19
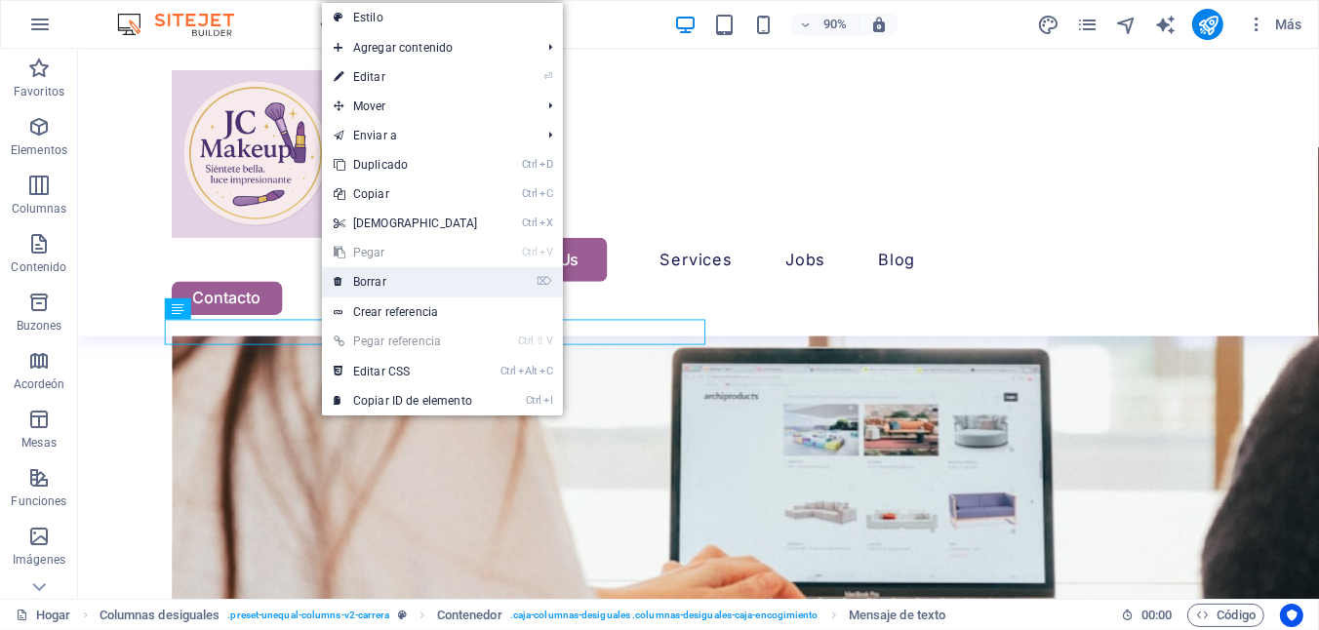
click at [359, 277] on font "Borrar" at bounding box center [369, 282] width 33 height 14
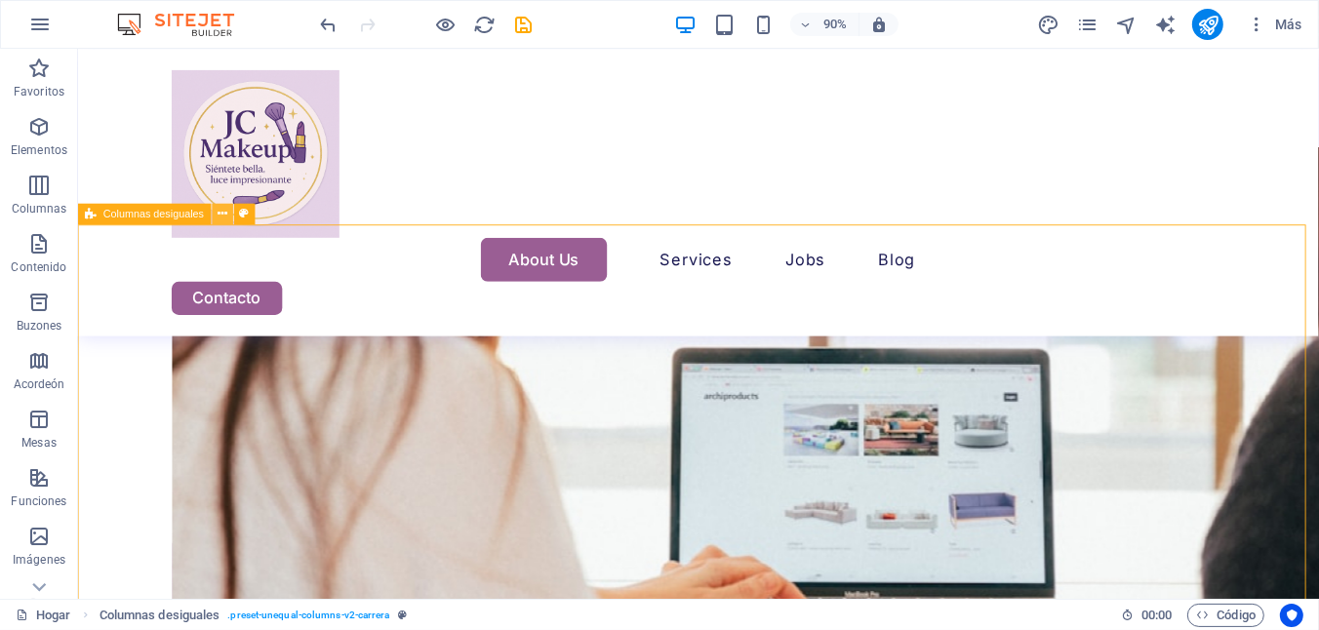
click at [219, 217] on icon at bounding box center [223, 214] width 10 height 19
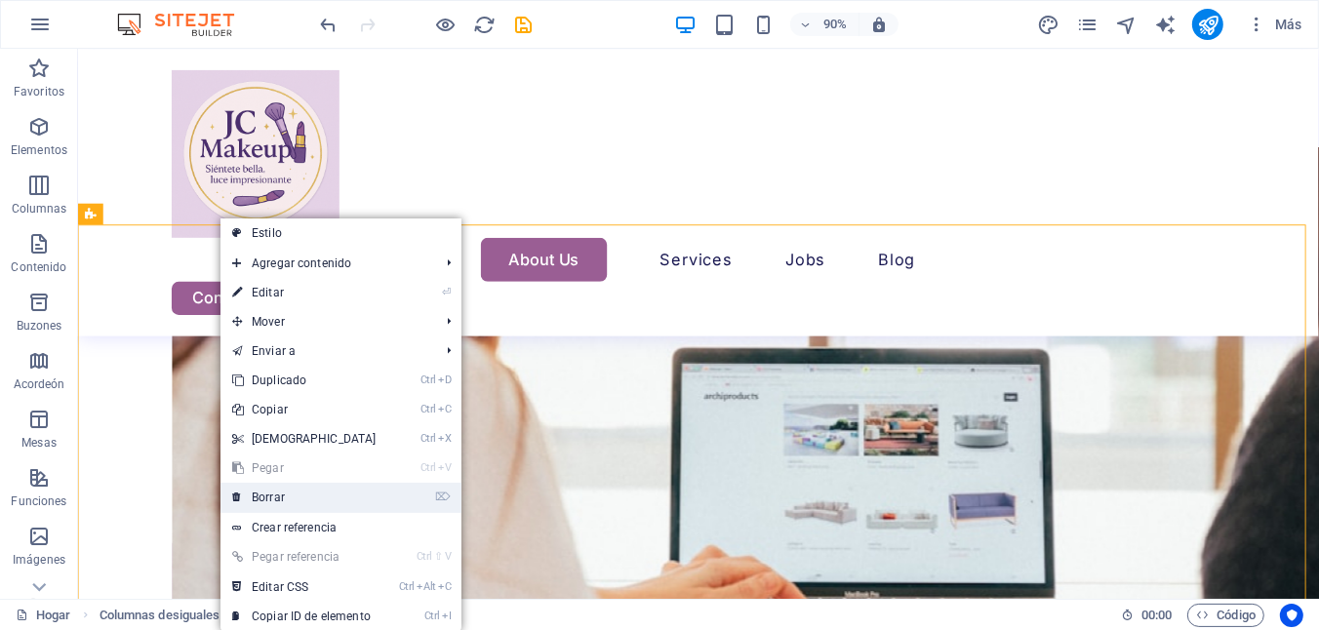
click at [295, 492] on link "⌦ Borrar" at bounding box center [305, 497] width 168 height 29
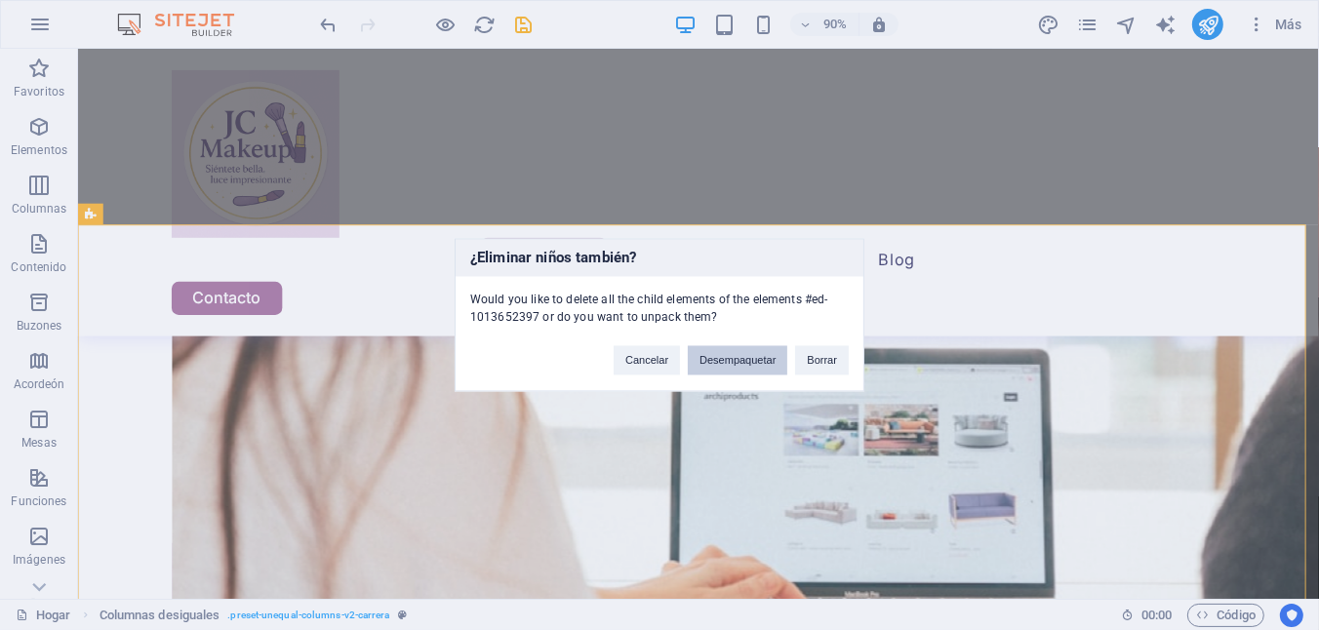
click at [717, 365] on button "Desempaquetar" at bounding box center [738, 360] width 100 height 29
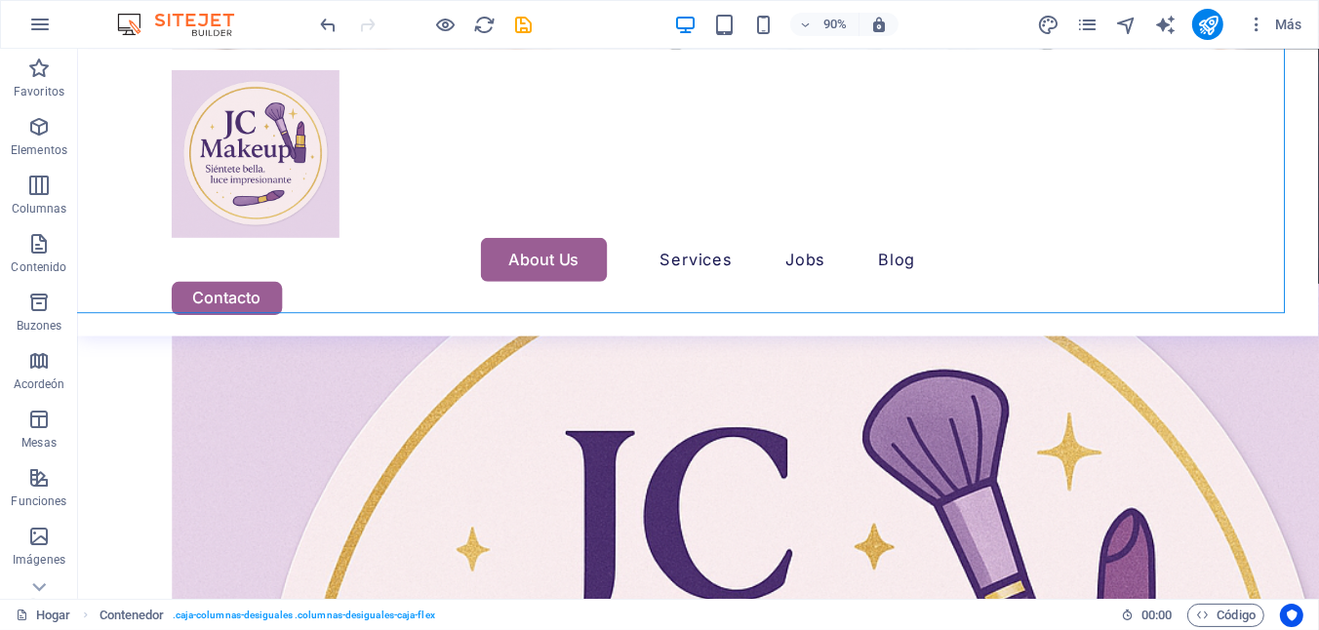
scroll to position [7288, 0]
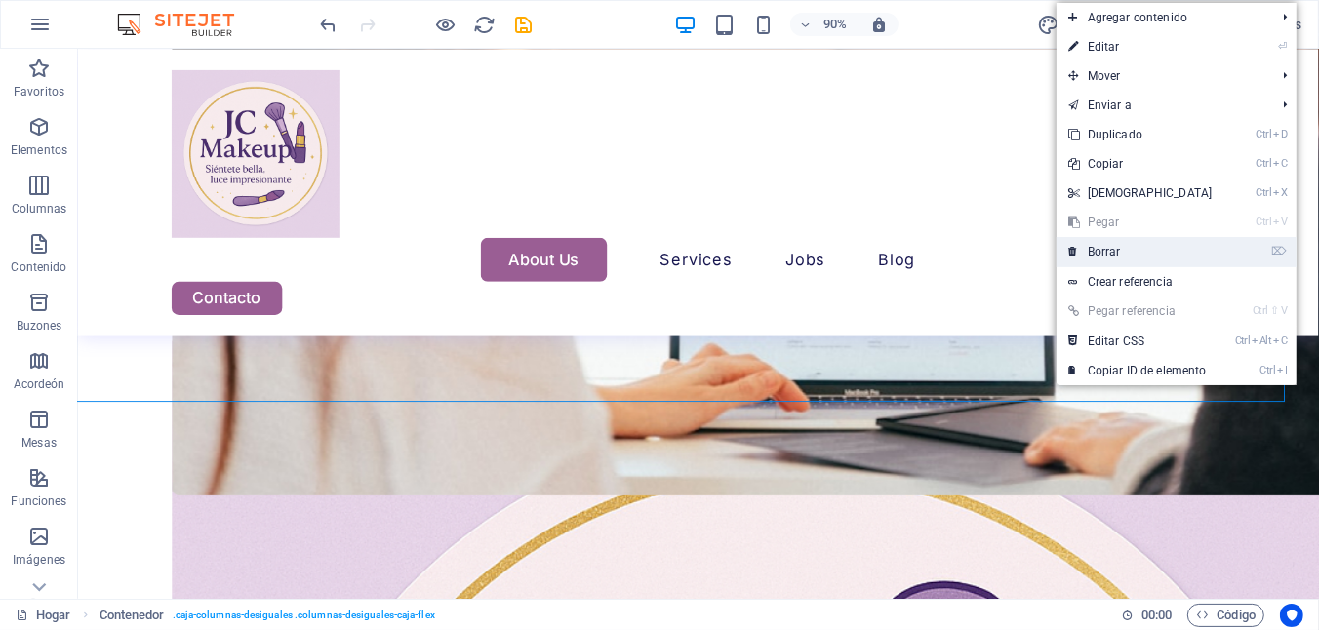
click at [1091, 253] on font "Borrar" at bounding box center [1104, 252] width 33 height 14
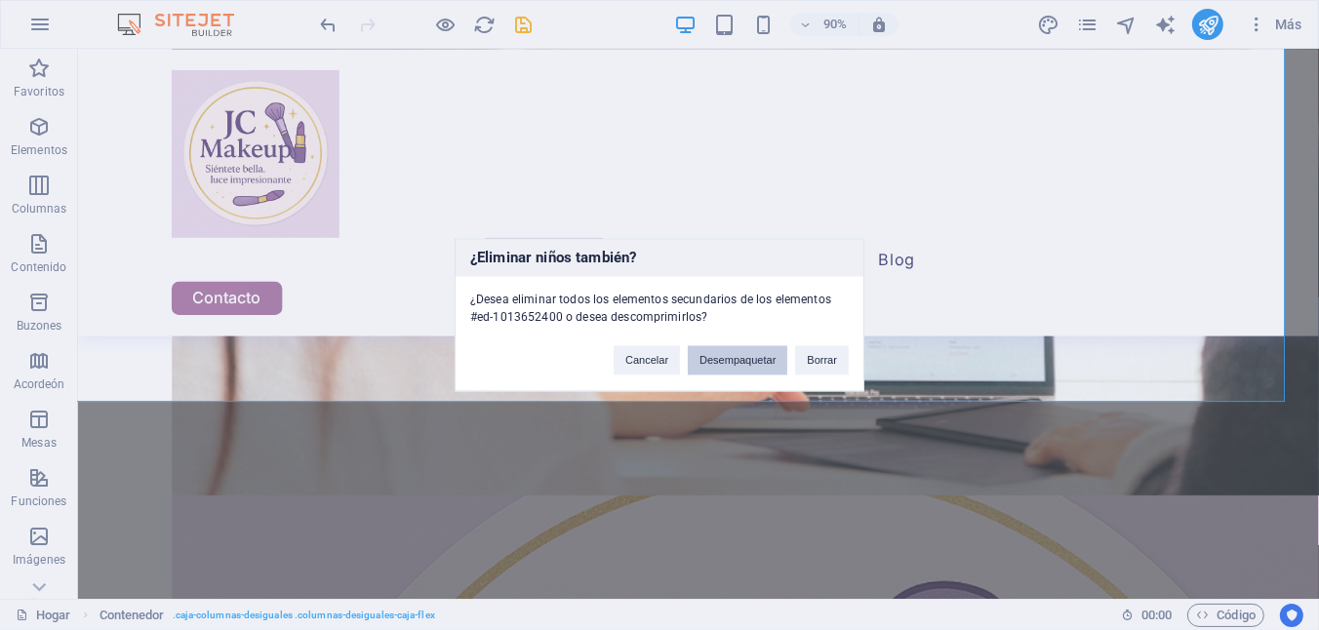
click at [719, 365] on button "Desempaquetar" at bounding box center [738, 360] width 100 height 29
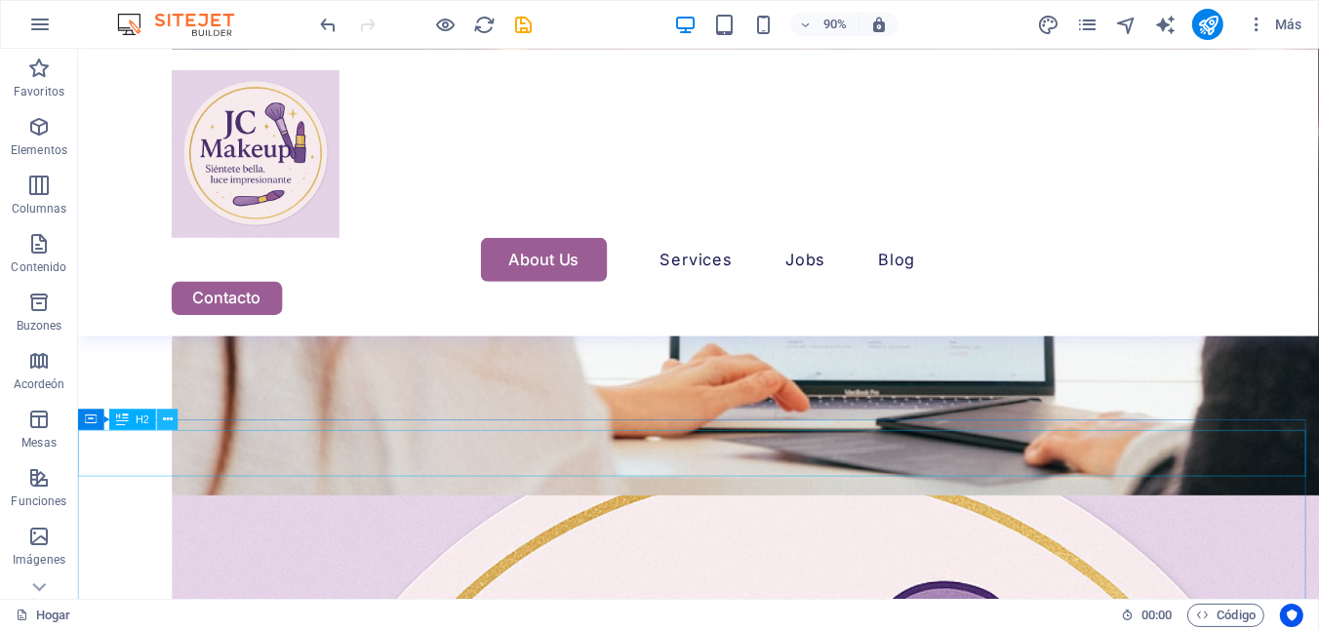
click at [167, 418] on icon at bounding box center [168, 419] width 10 height 19
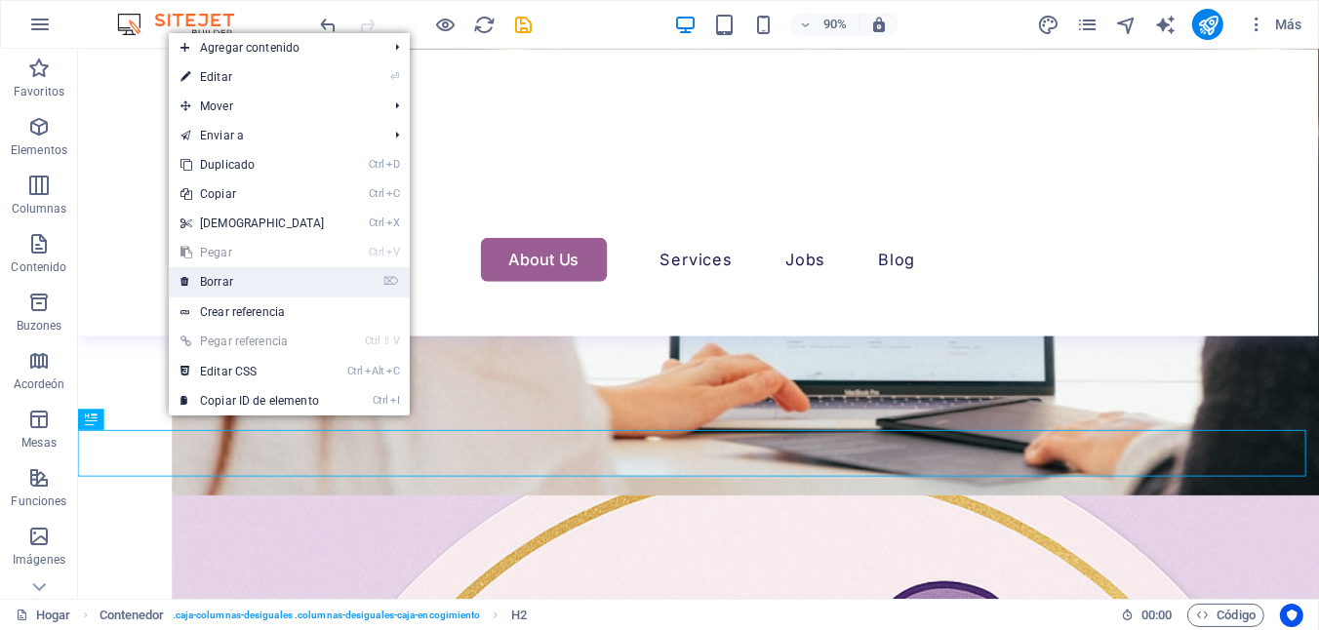
click at [251, 270] on link "⌦ Borrar" at bounding box center [253, 281] width 168 height 29
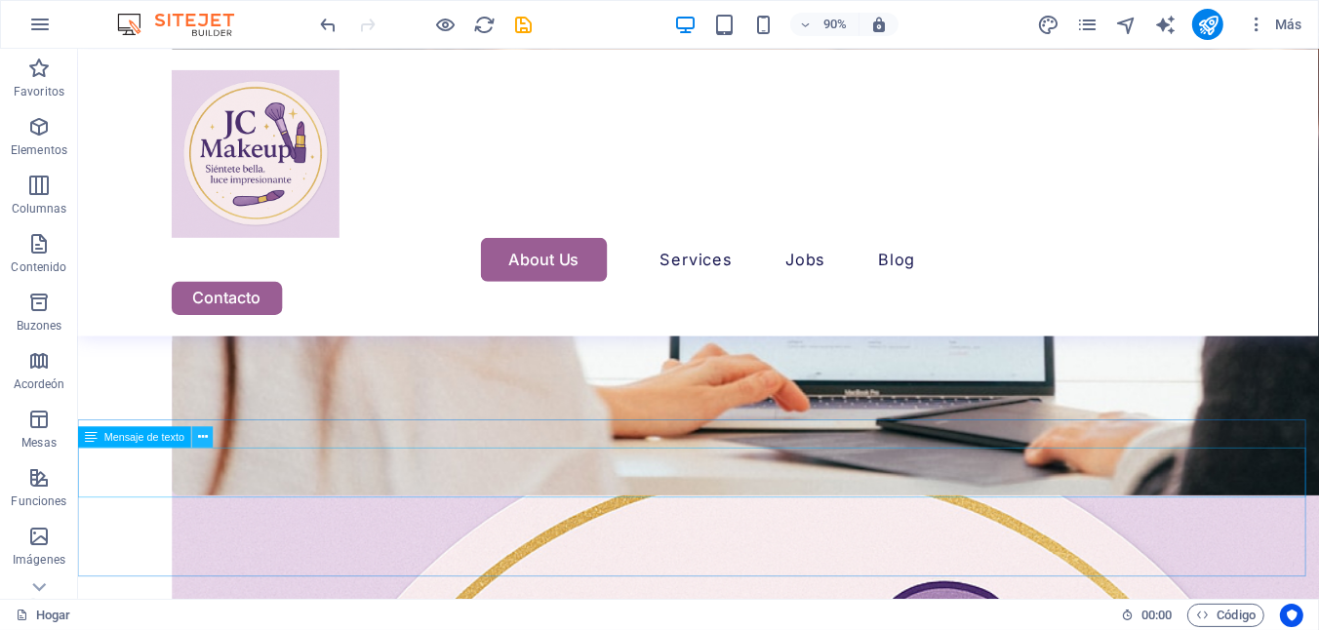
click at [206, 437] on icon at bounding box center [203, 436] width 10 height 19
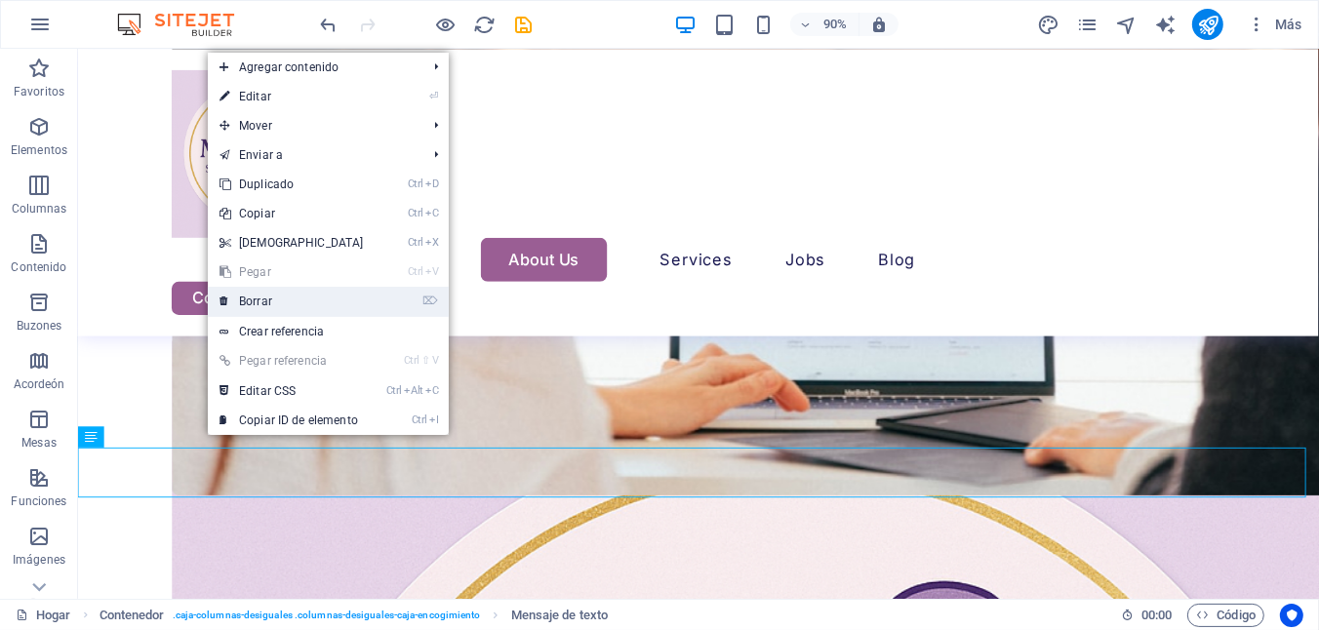
click at [272, 301] on font "Borrar" at bounding box center [255, 302] width 33 height 14
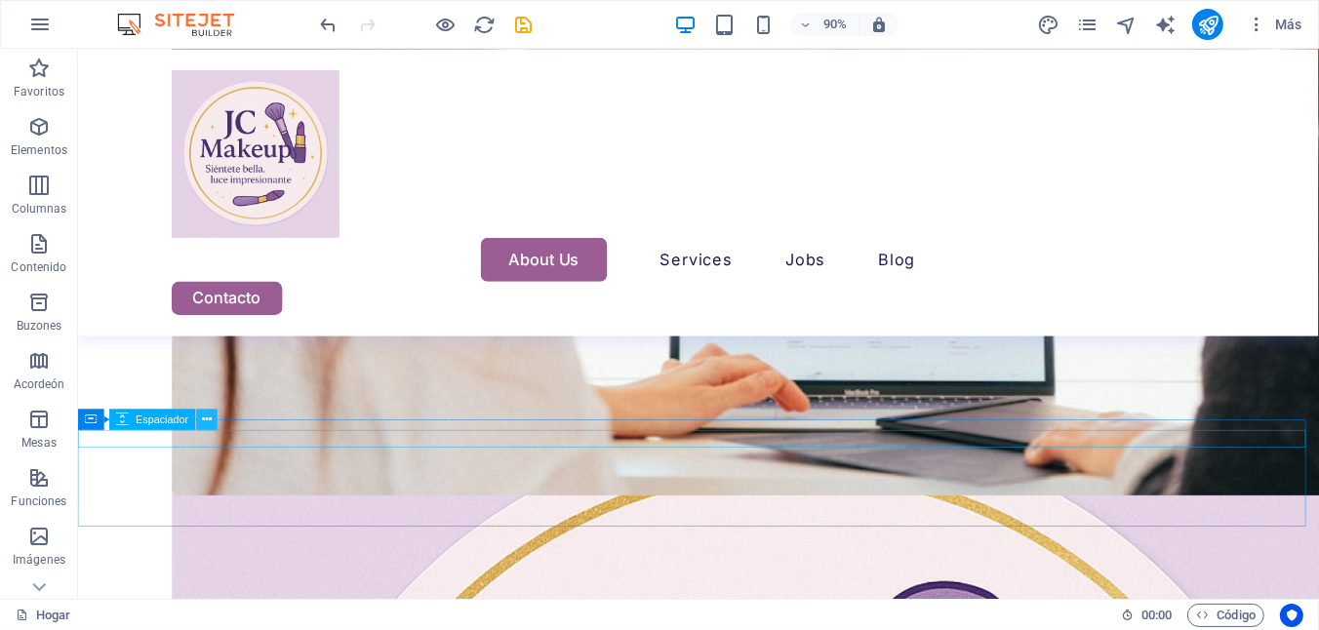
click at [207, 422] on icon at bounding box center [207, 419] width 10 height 19
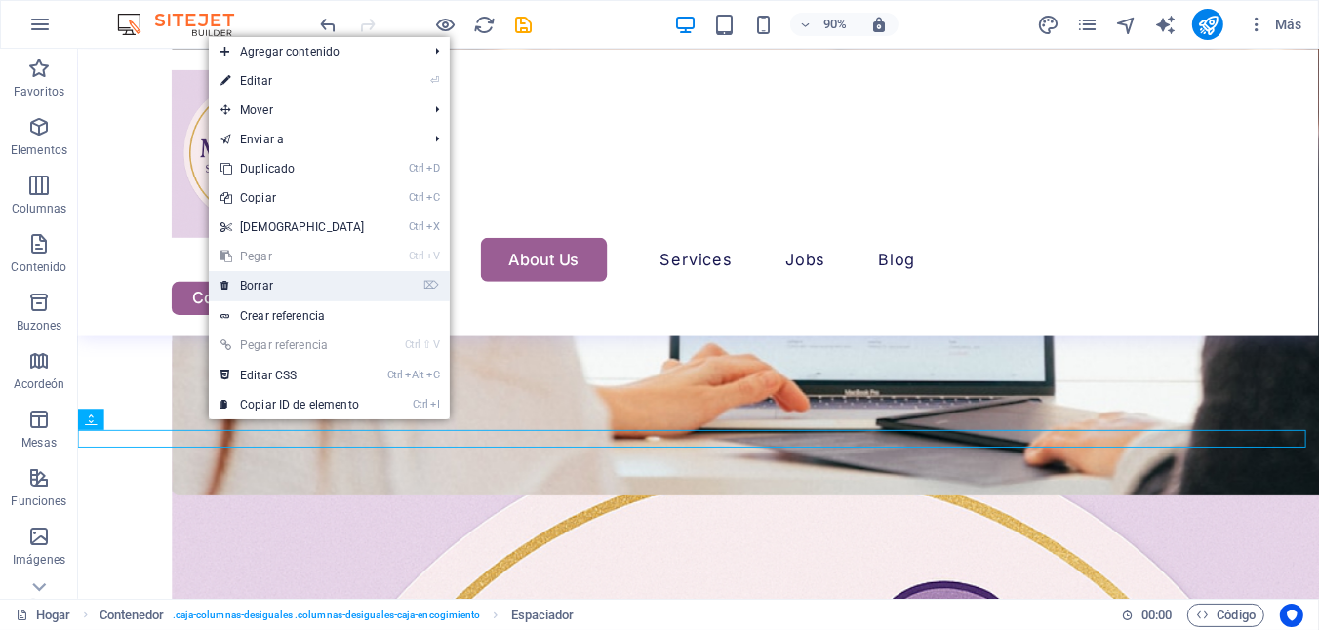
click at [256, 297] on link "⌦ Borrar" at bounding box center [293, 285] width 168 height 29
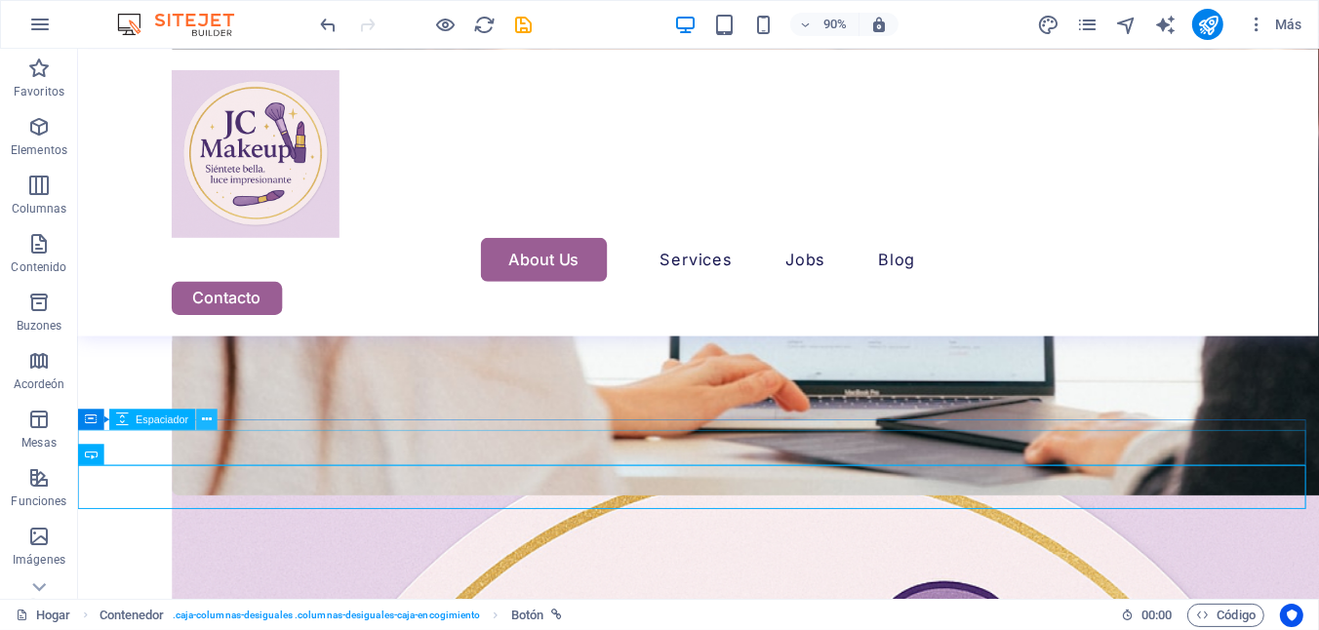
click at [203, 420] on icon at bounding box center [207, 419] width 10 height 19
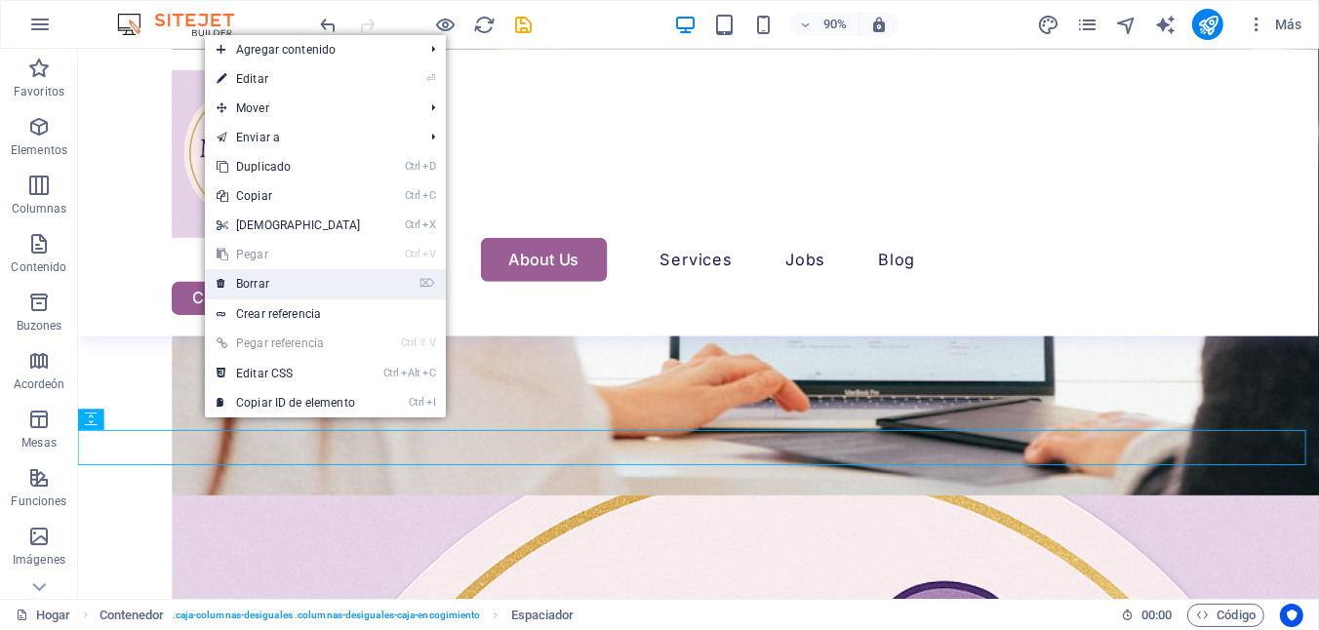
click at [252, 274] on link "⌦ Borrar" at bounding box center [289, 283] width 168 height 29
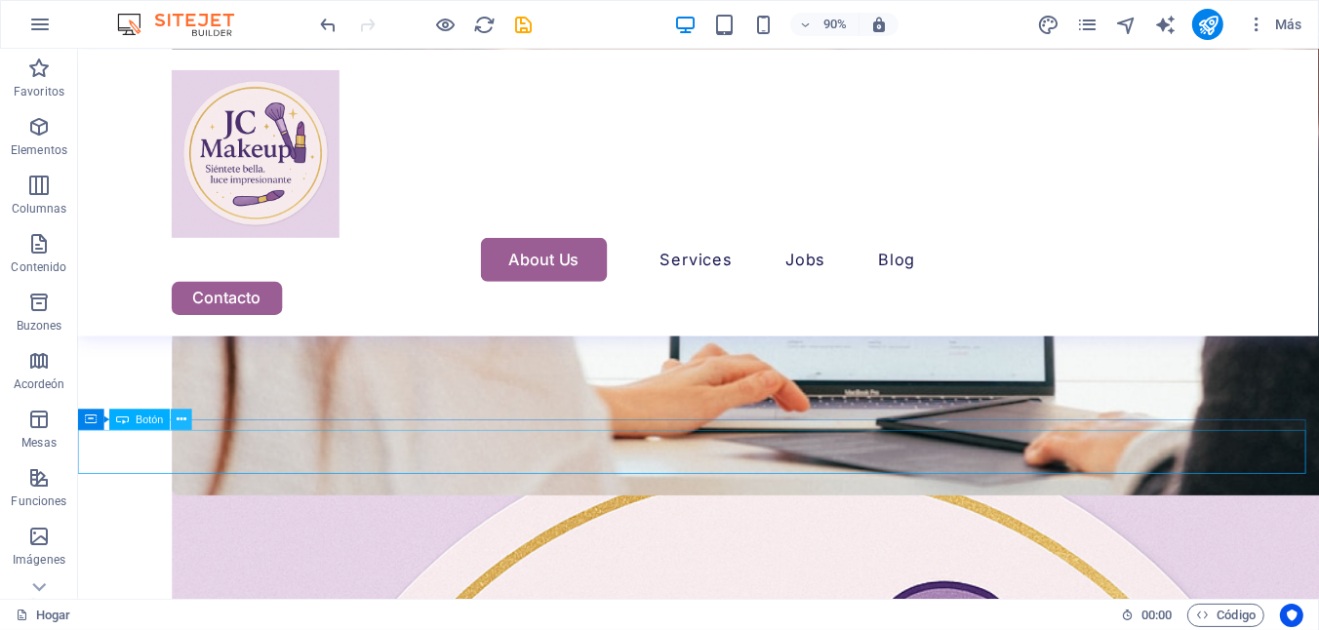
click at [178, 420] on icon at bounding box center [183, 419] width 10 height 19
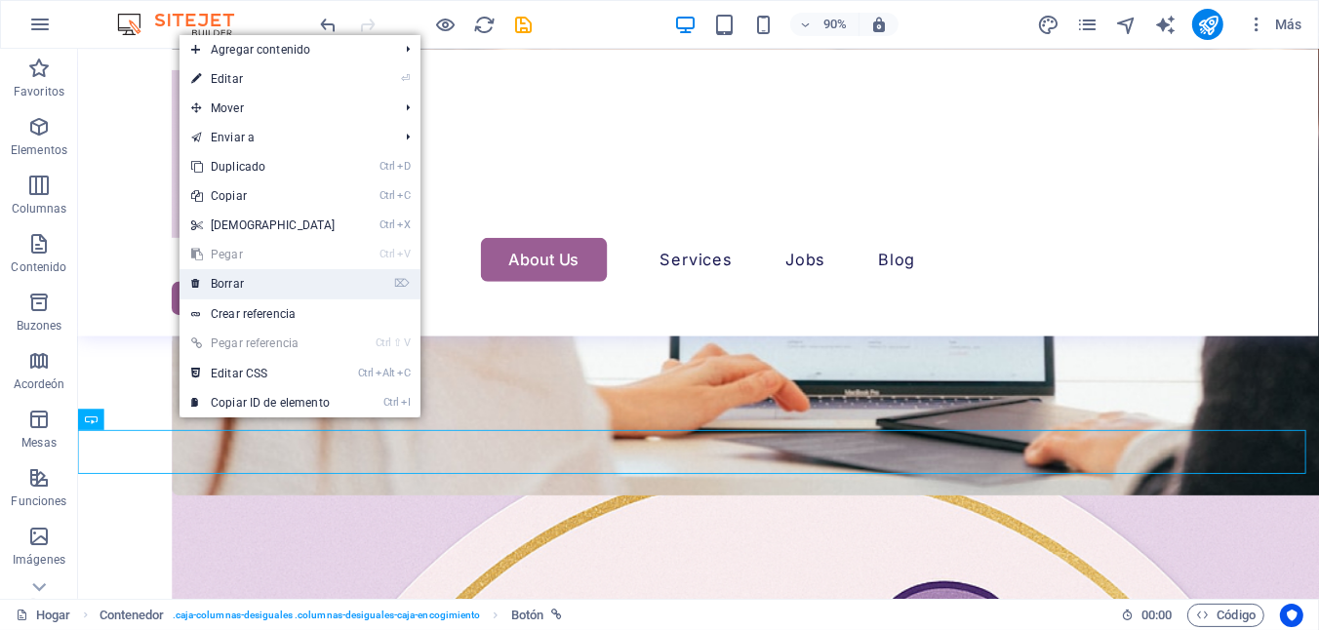
click at [241, 287] on font "Borrar" at bounding box center [227, 284] width 33 height 14
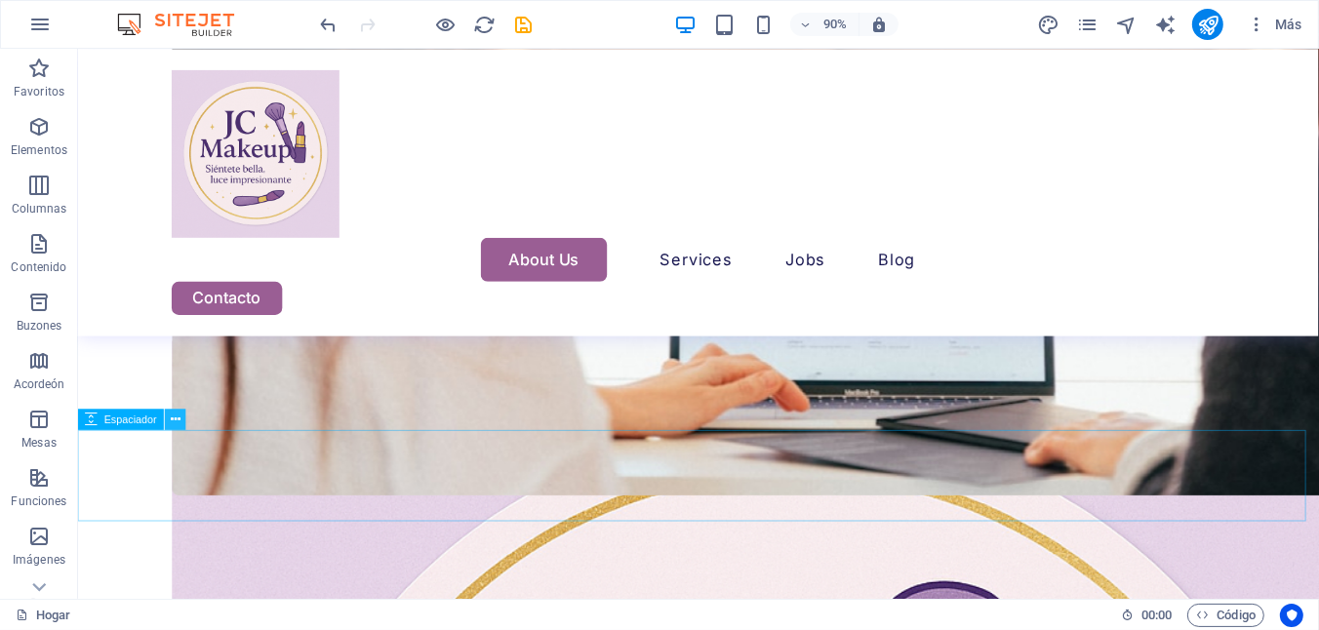
click at [177, 423] on icon at bounding box center [176, 419] width 10 height 19
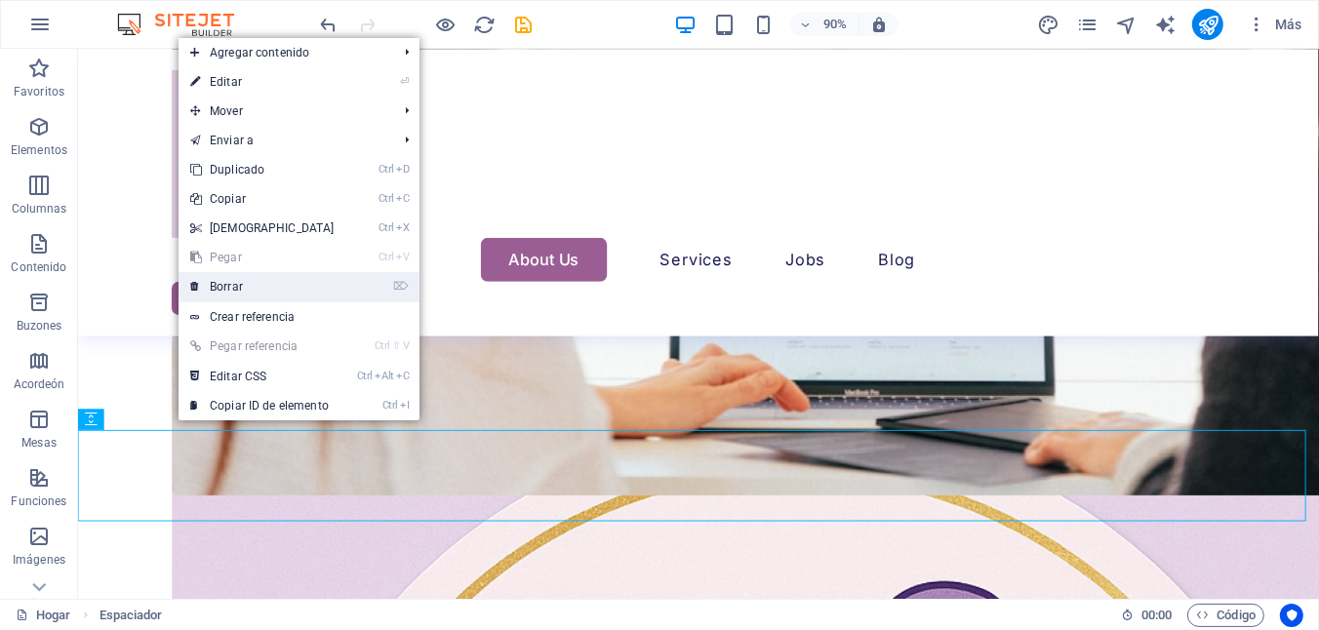
click at [257, 292] on link "⌦ Borrar" at bounding box center [263, 286] width 168 height 29
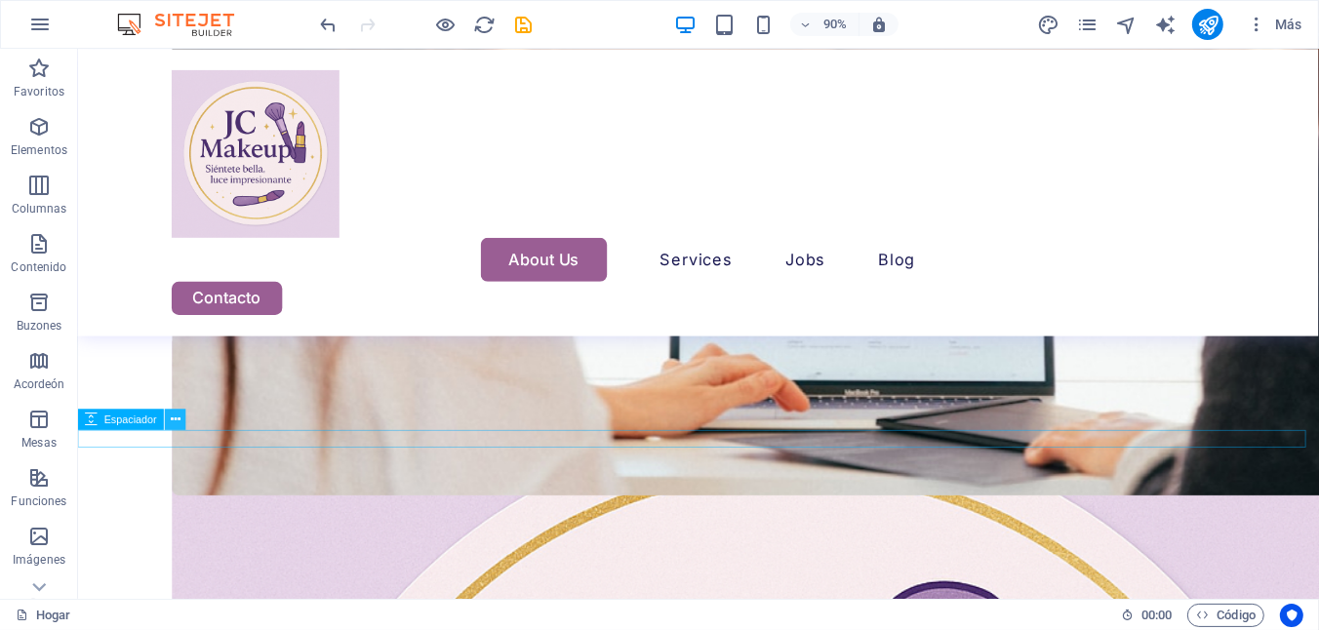
click at [175, 416] on icon at bounding box center [176, 419] width 10 height 19
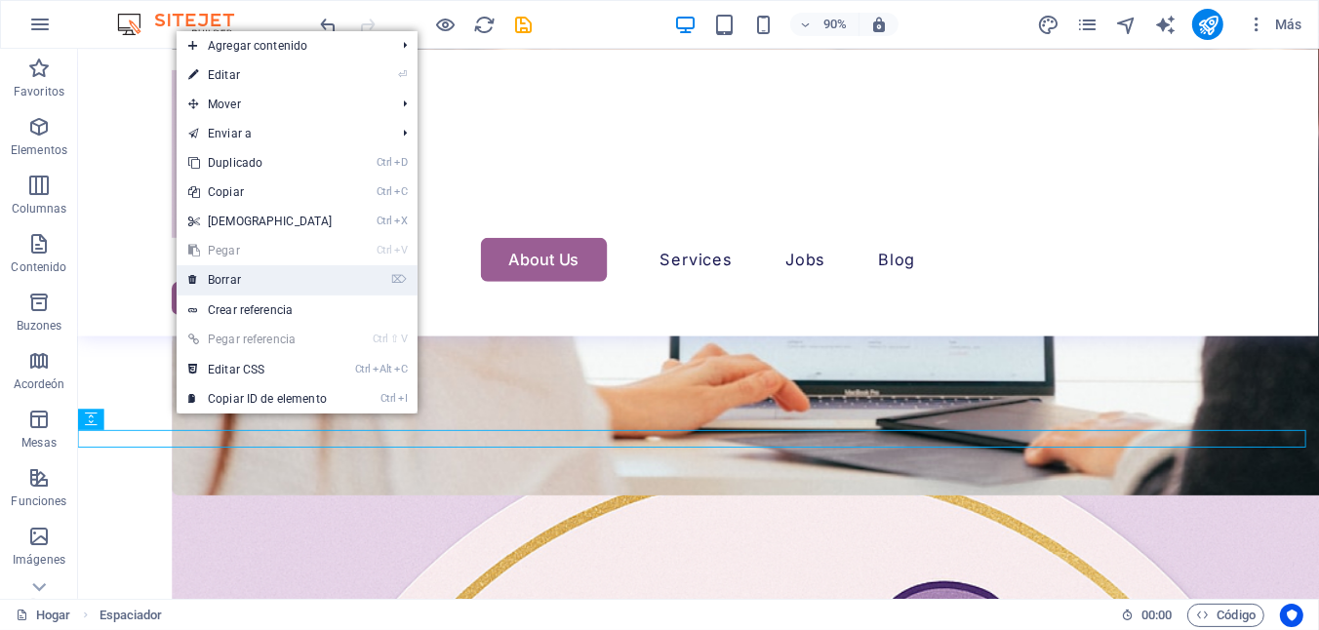
click at [230, 281] on font "Borrar" at bounding box center [224, 280] width 33 height 14
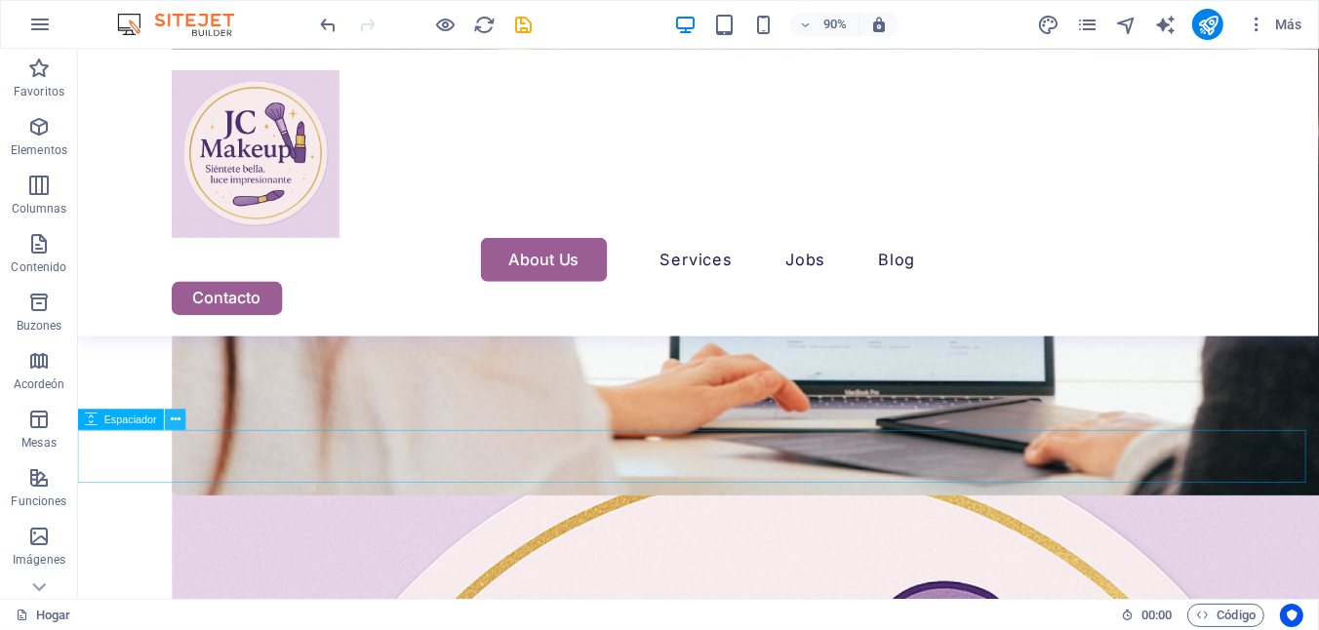
click at [178, 419] on icon at bounding box center [176, 419] width 10 height 19
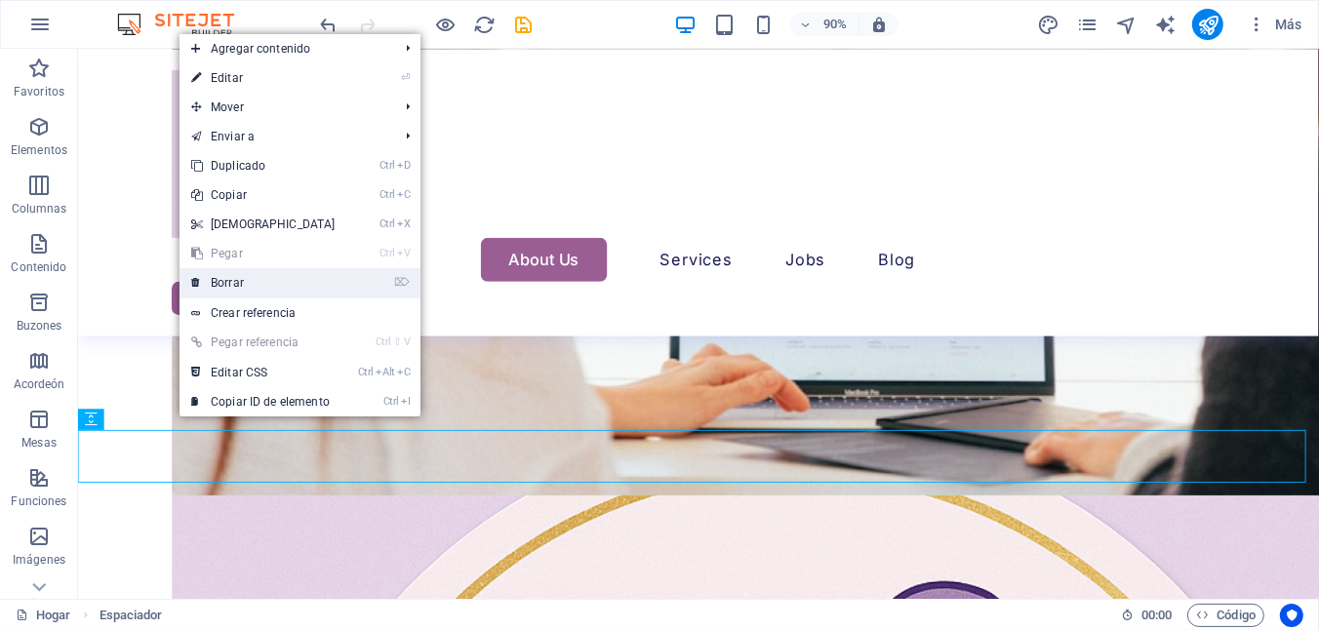
click at [218, 283] on font "Borrar" at bounding box center [227, 283] width 33 height 14
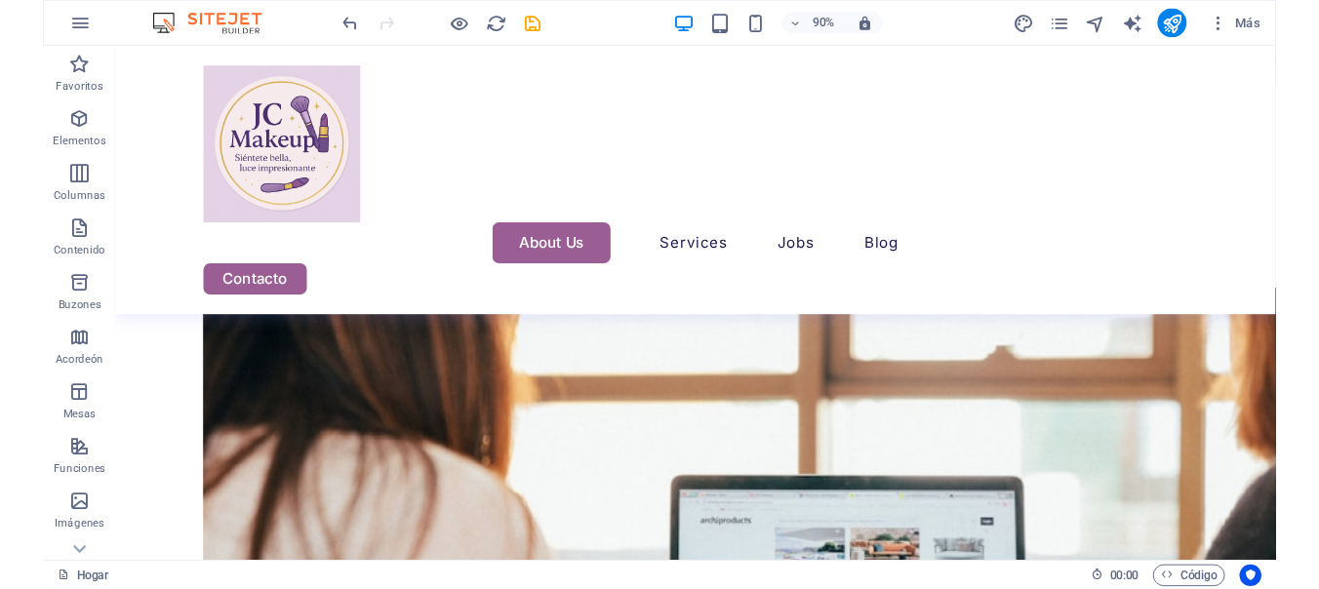
scroll to position [6911, 0]
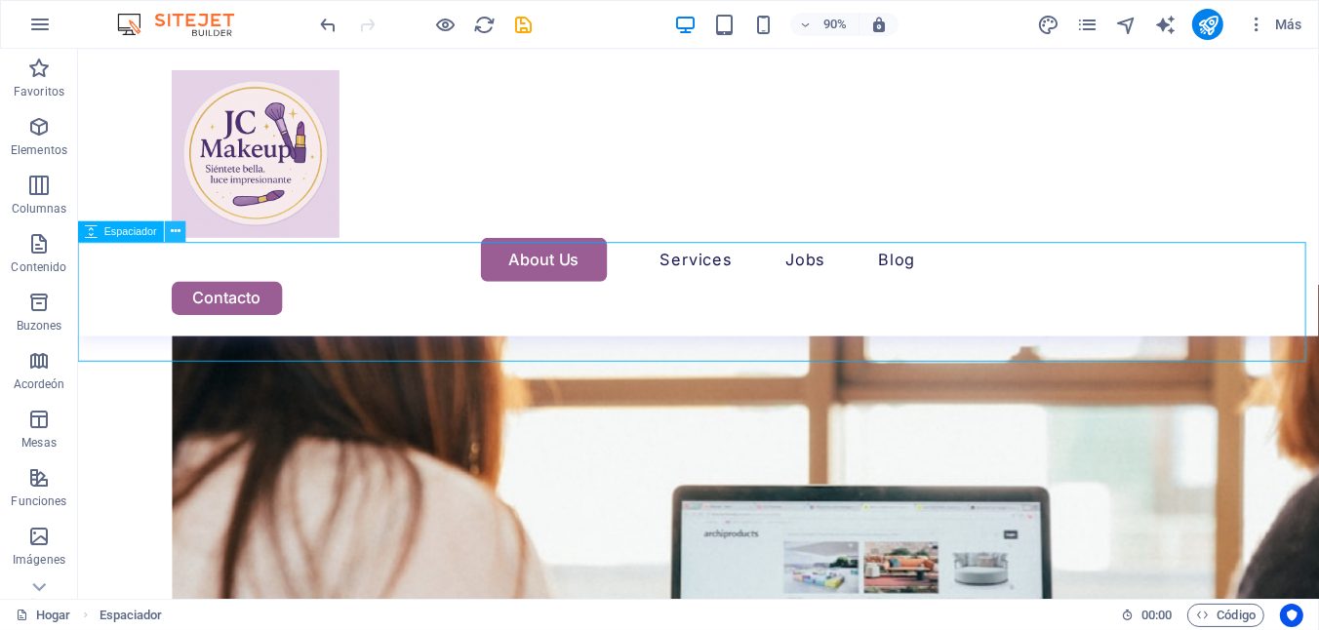
click at [172, 238] on icon at bounding box center [176, 231] width 10 height 19
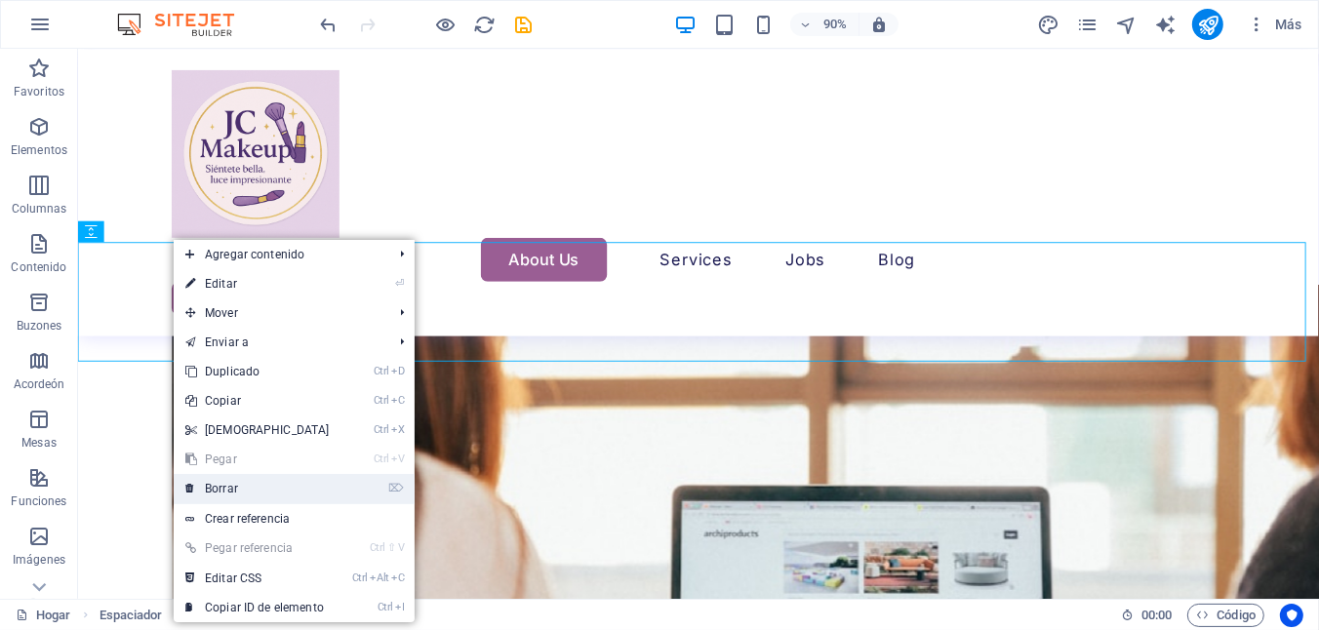
click at [222, 485] on font "Borrar" at bounding box center [221, 489] width 33 height 14
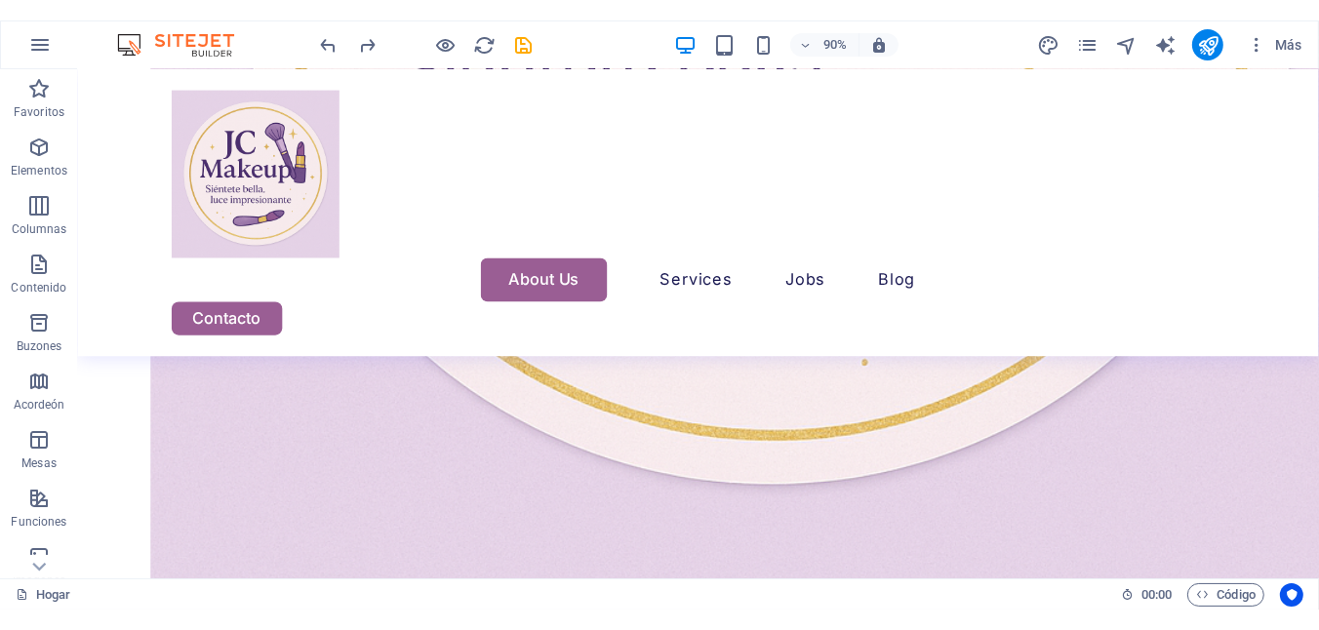
scroll to position [9026, 23]
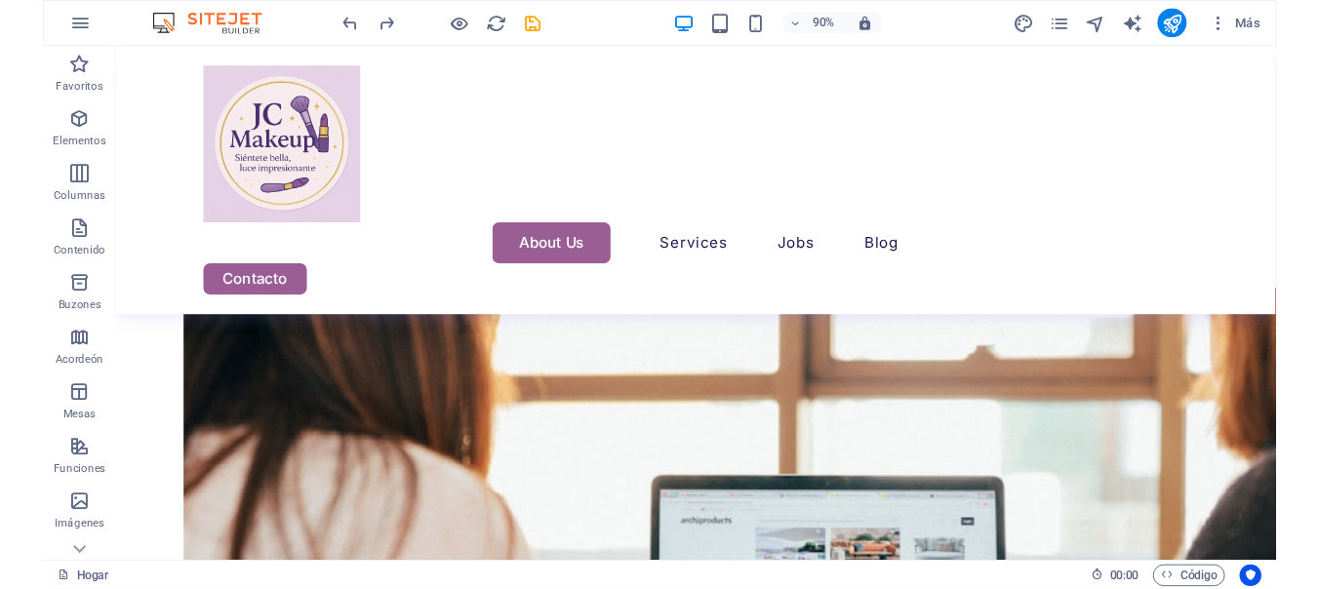
scroll to position [6899, 23]
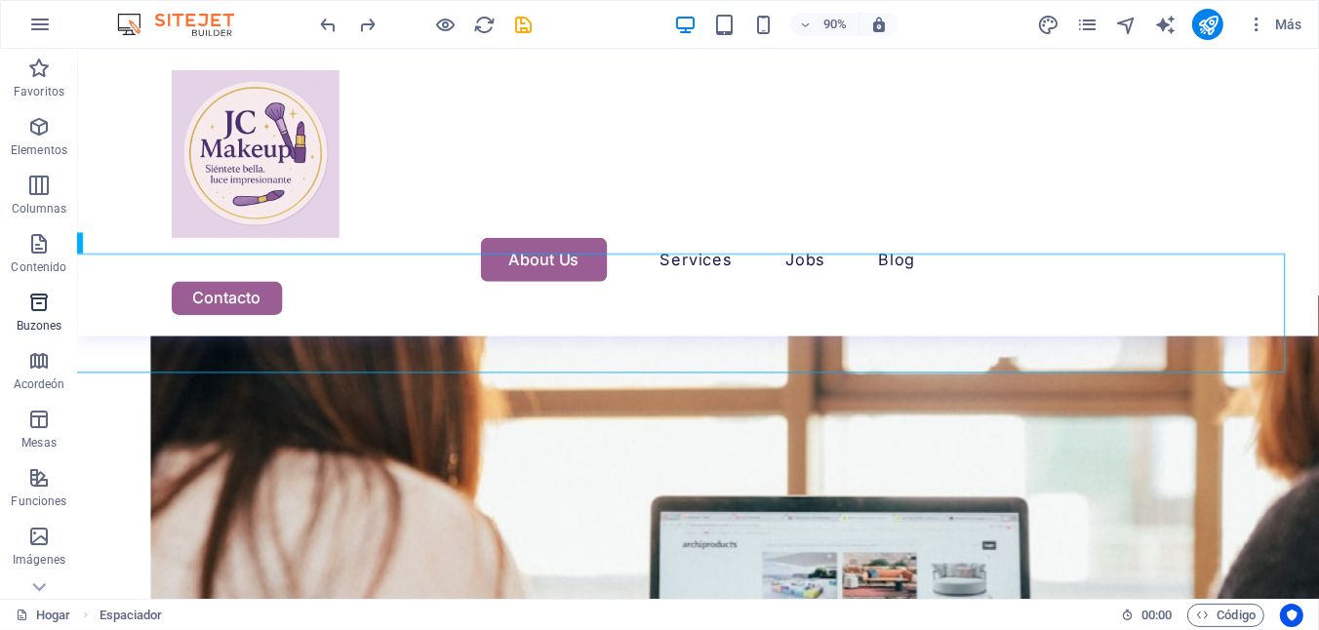
click at [75, 306] on span "Buzones" at bounding box center [39, 314] width 78 height 47
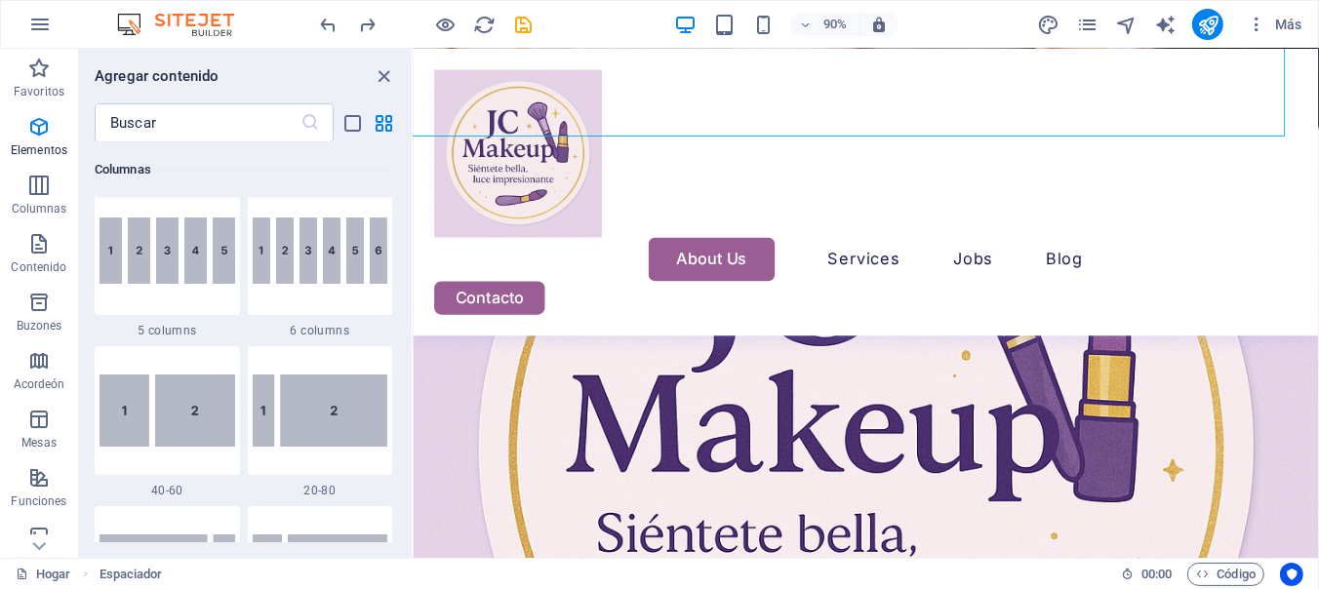
scroll to position [5381, 0]
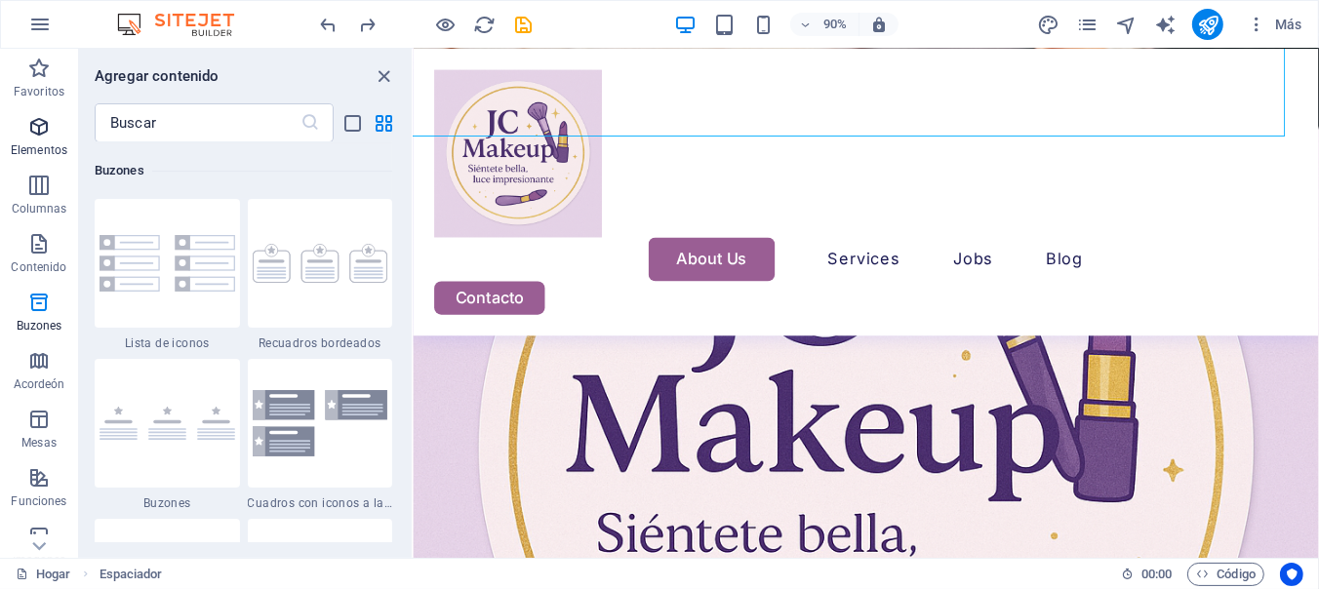
click at [44, 136] on icon "button" at bounding box center [38, 126] width 23 height 23
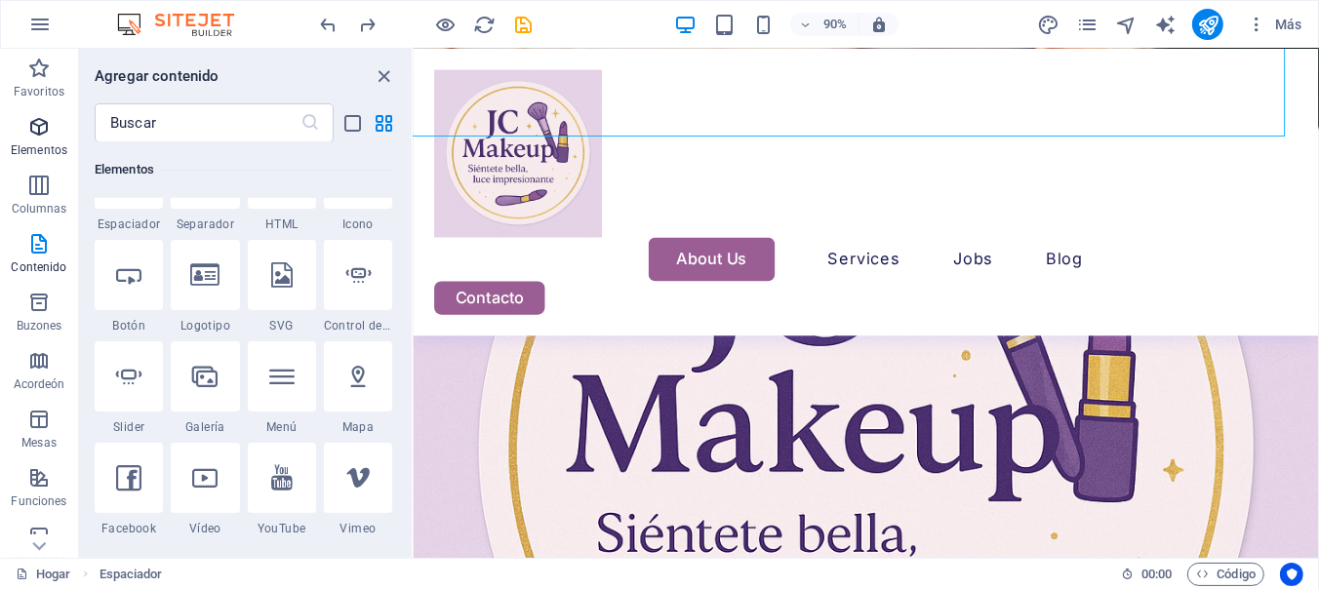
scroll to position [208, 0]
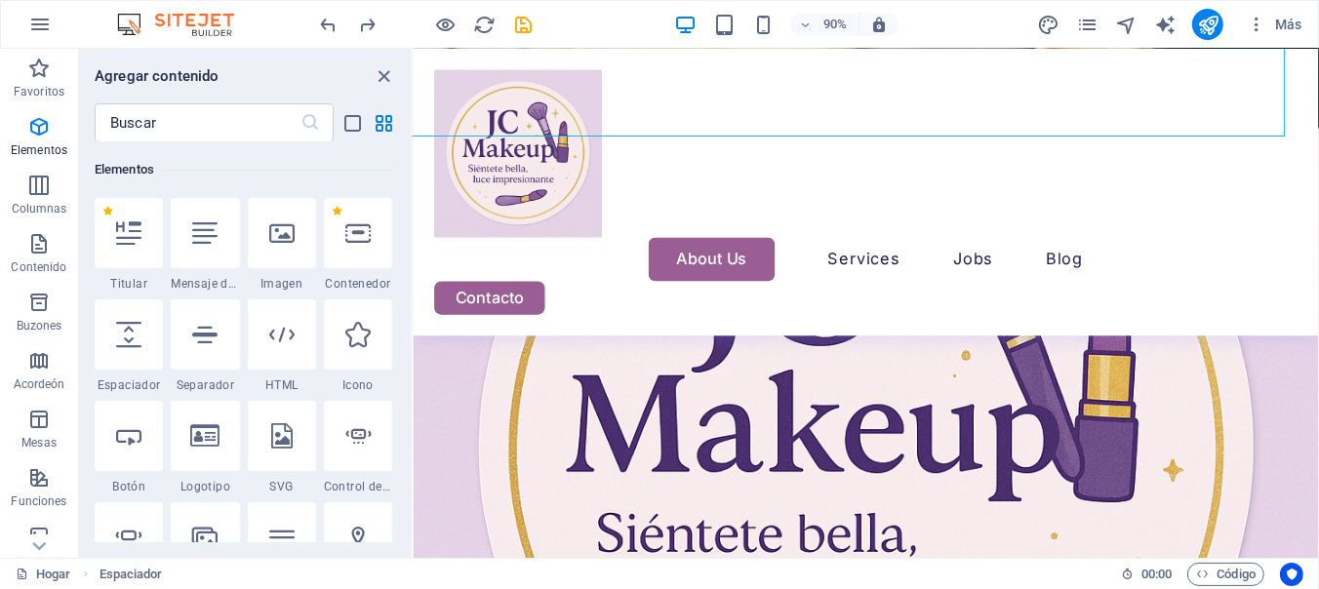
drag, startPoint x: 407, startPoint y: 156, endPoint x: 408, endPoint y: 167, distance: 10.8
click at [408, 167] on div "Favoritos 1 [PERSON_NAME] Titular 1 [PERSON_NAME] Contenedor Elementos 1 [PERSO…" at bounding box center [245, 342] width 333 height 400
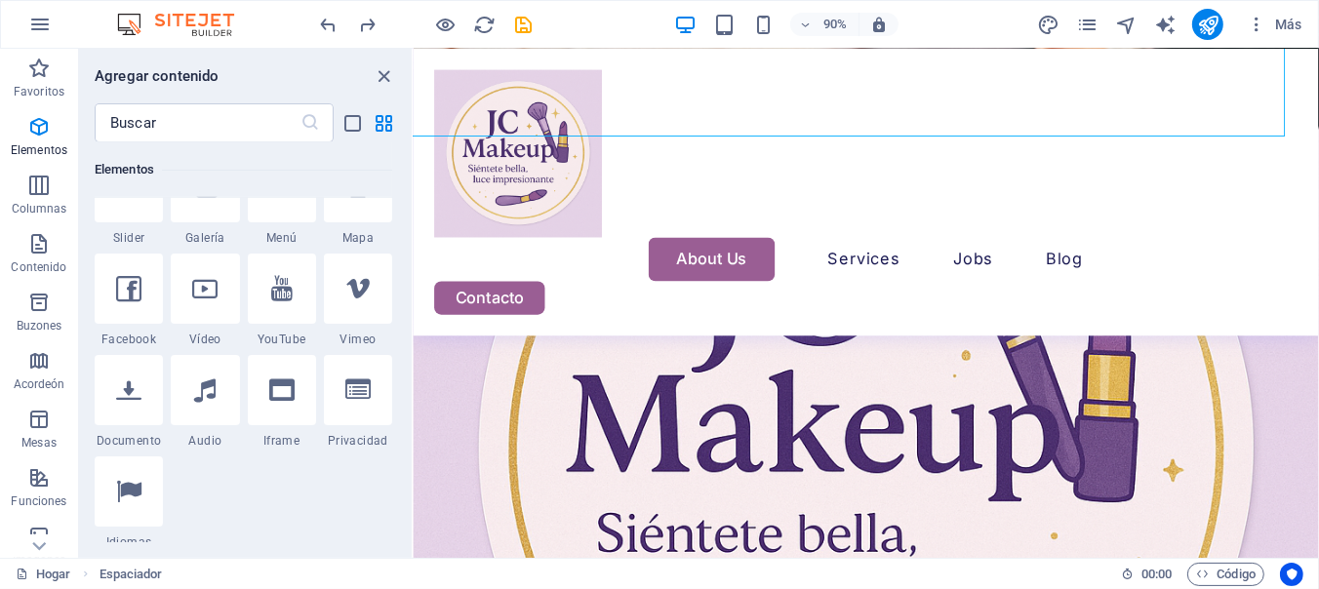
drag, startPoint x: 407, startPoint y: 157, endPoint x: 398, endPoint y: 184, distance: 28.7
click at [398, 184] on div "Favoritos 1 [PERSON_NAME] Titular 1 [PERSON_NAME] Contenedor Elementos 1 [PERSO…" at bounding box center [245, 342] width 333 height 400
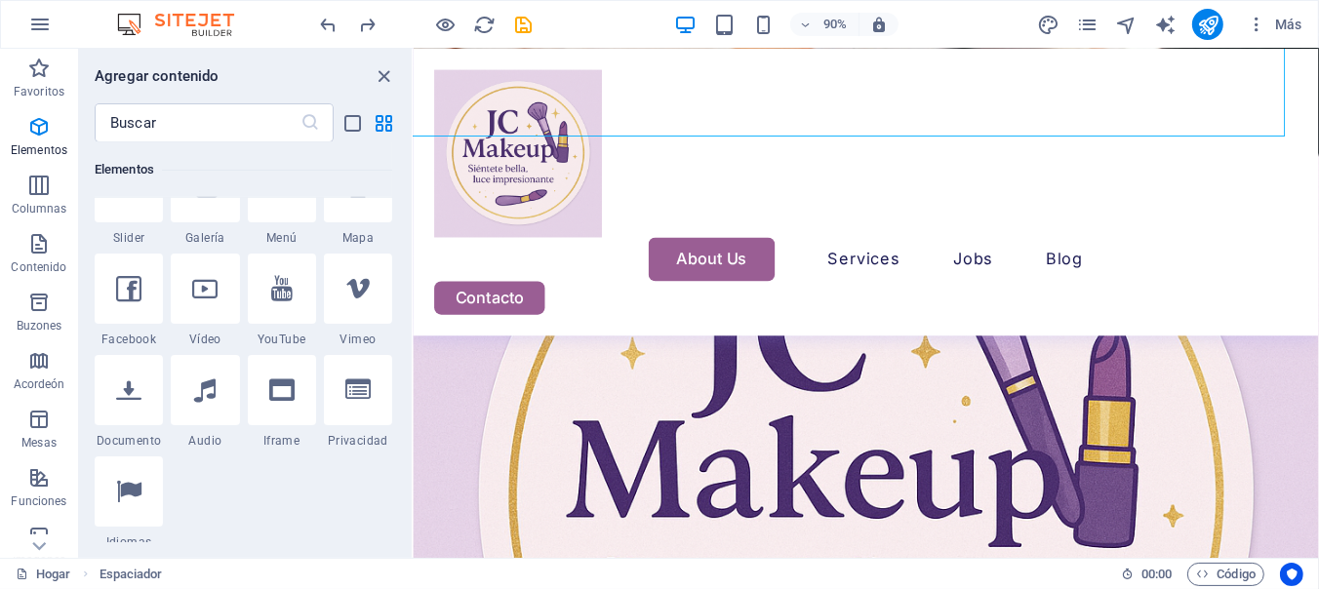
scroll to position [7161, 23]
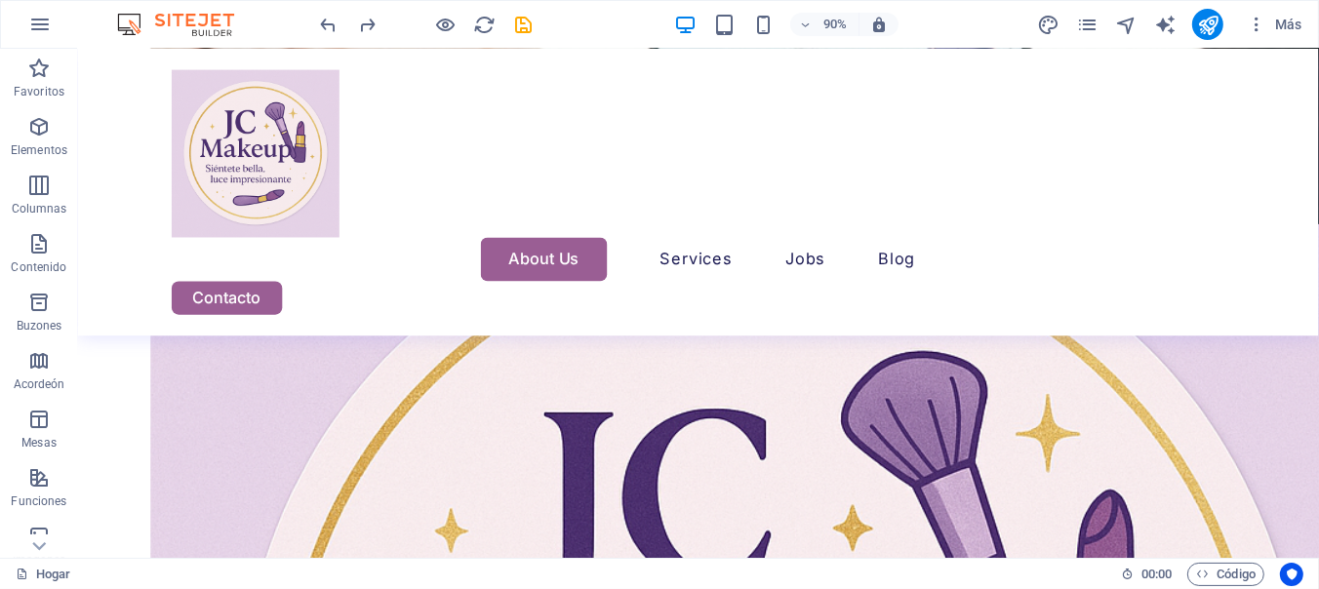
scroll to position [7442, 23]
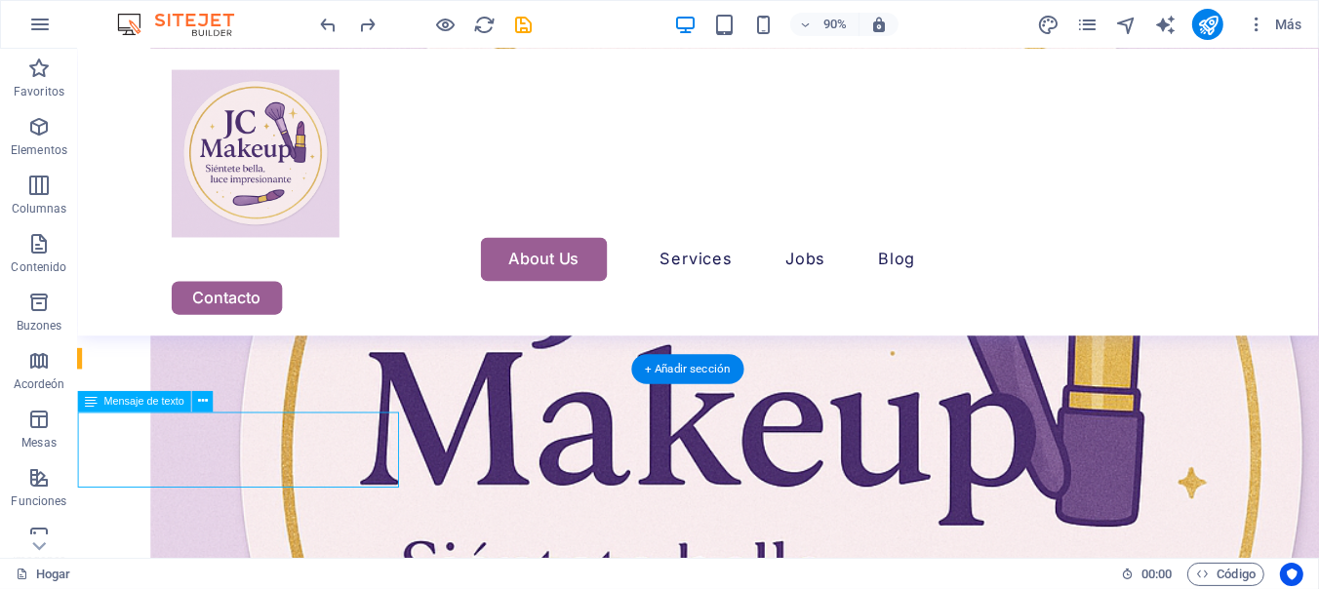
click at [214, 479] on div "Drag here to replace the existing content. Press “Ctrl” if you want to create a…" at bounding box center [698, 303] width 1241 height 509
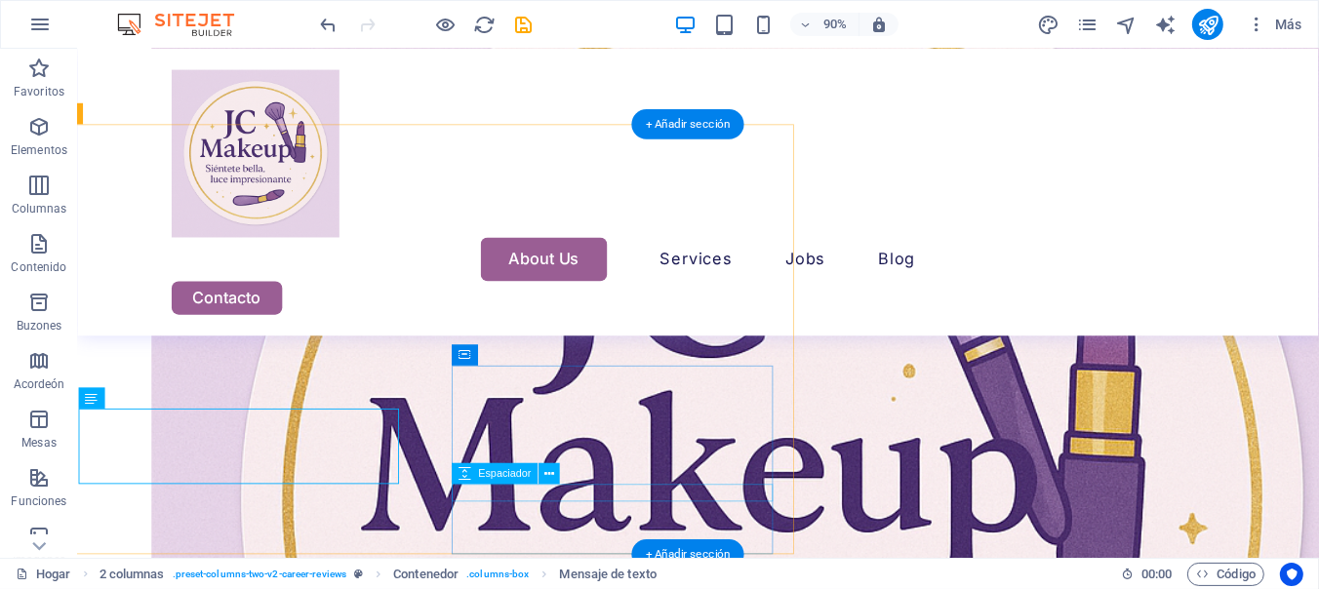
scroll to position [7715, 22]
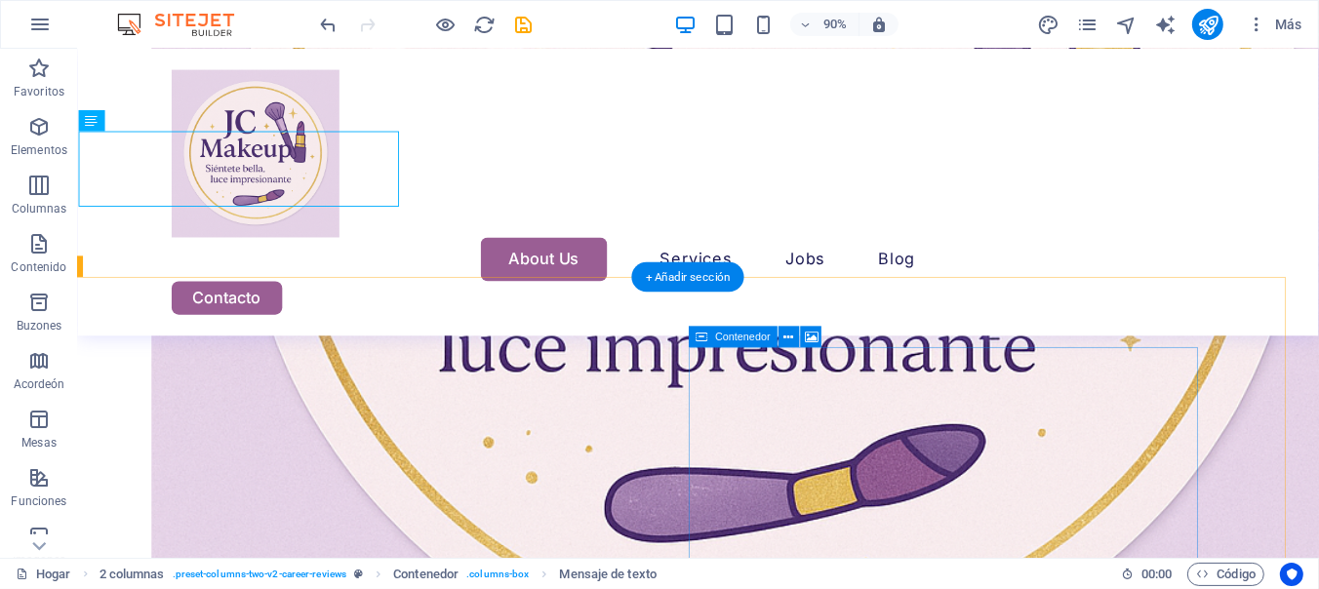
scroll to position [8023, 22]
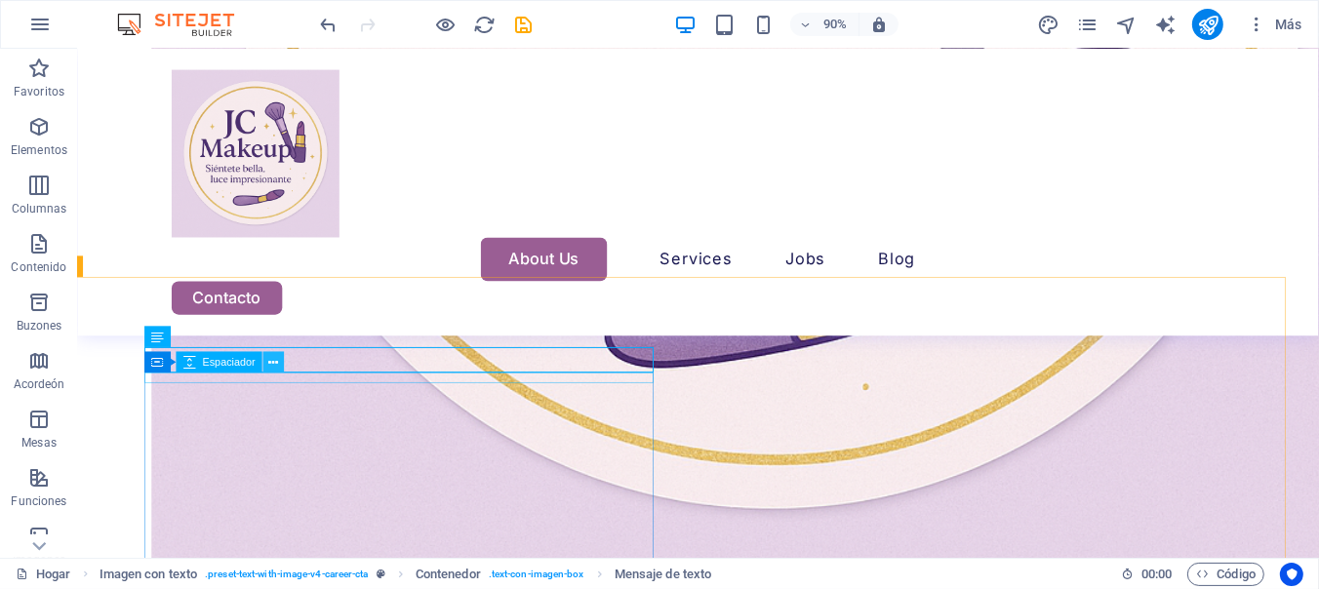
click at [277, 360] on icon at bounding box center [274, 362] width 10 height 19
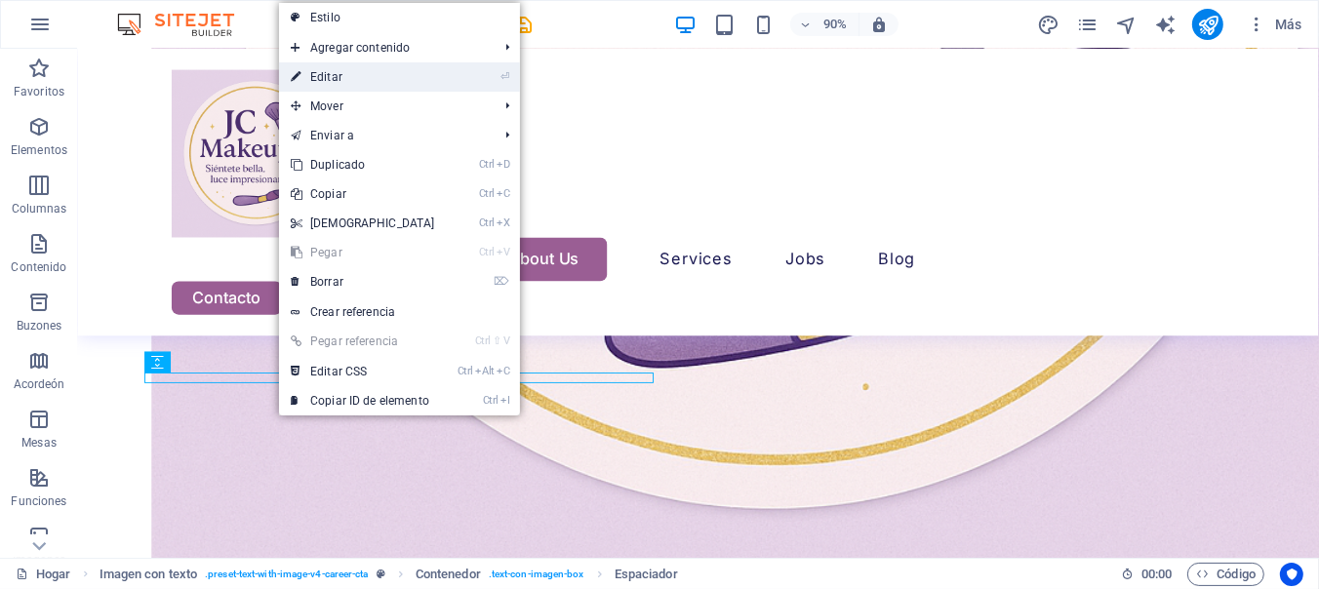
click at [350, 84] on link "⏎ Editar" at bounding box center [363, 76] width 168 height 29
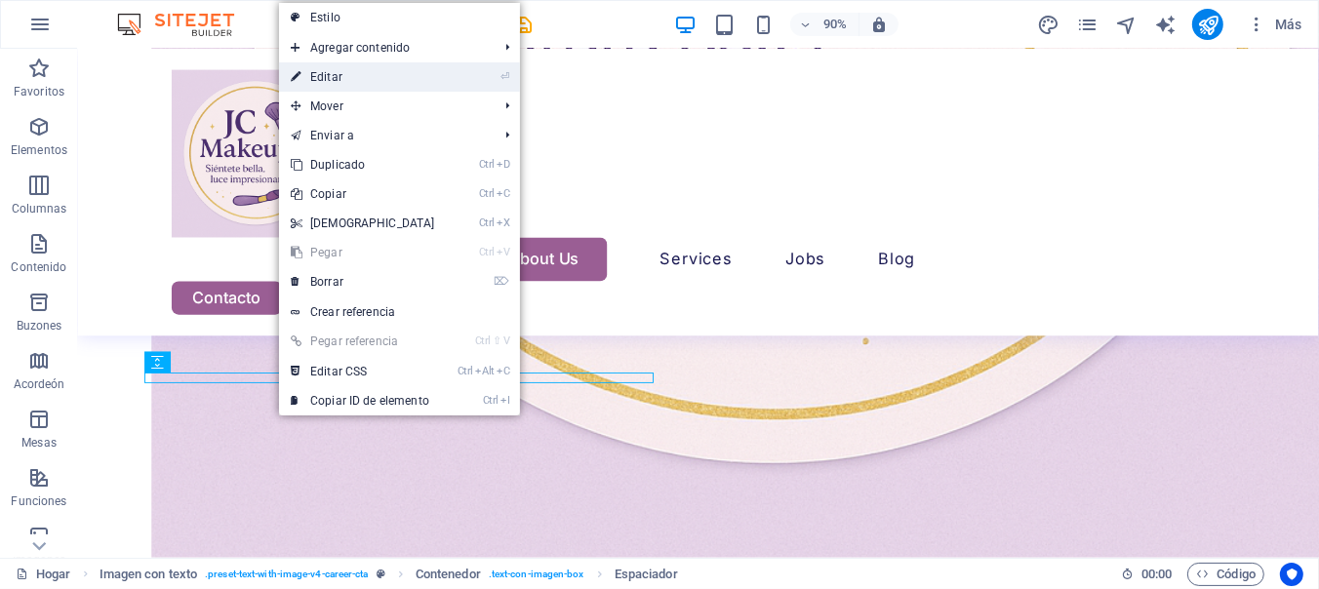
scroll to position [7829, 22]
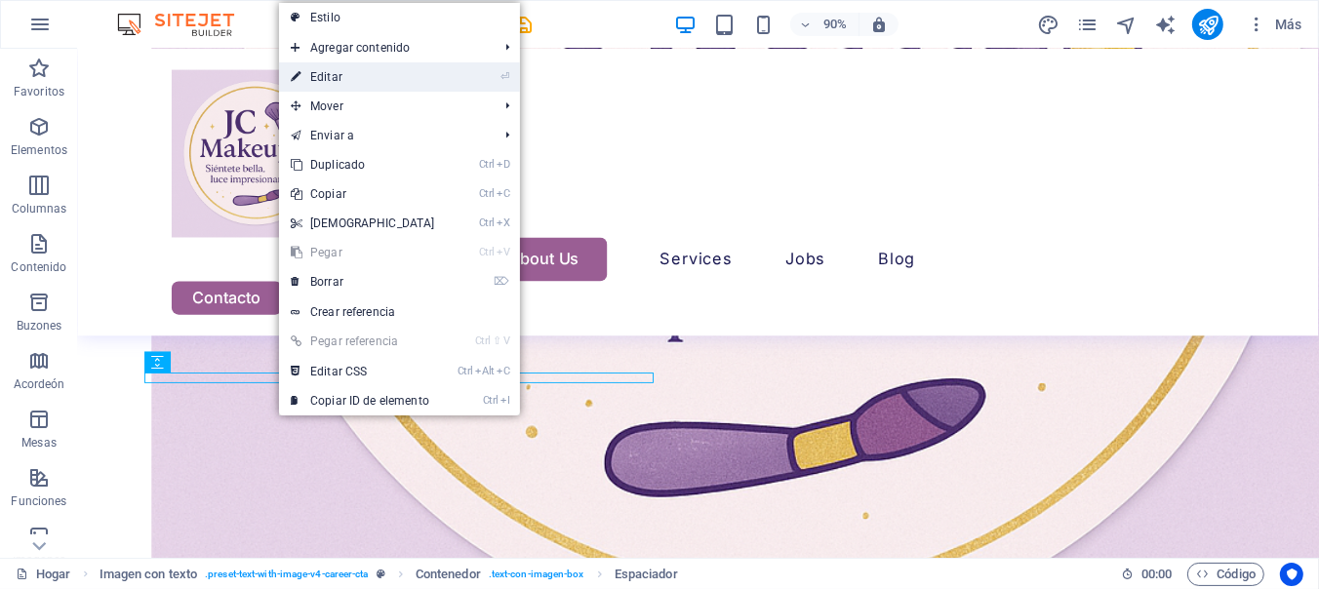
select select "px"
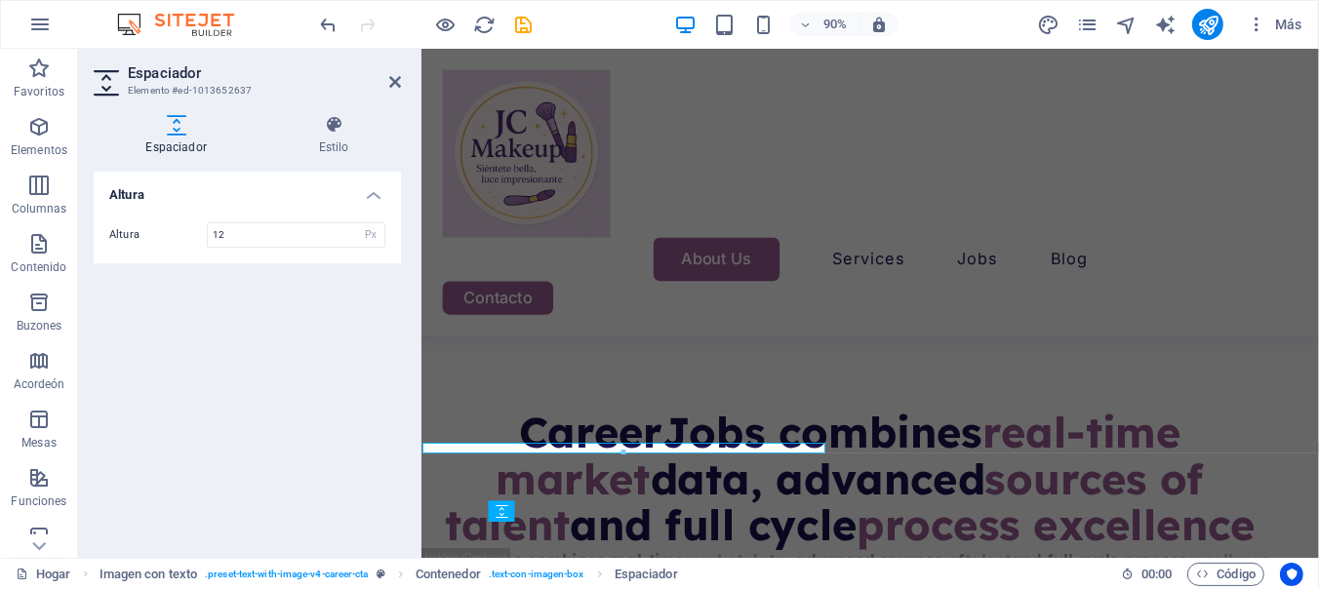
click at [391, 68] on h2 "Espaciador" at bounding box center [264, 73] width 273 height 18
click at [395, 80] on icon at bounding box center [395, 82] width 12 height 16
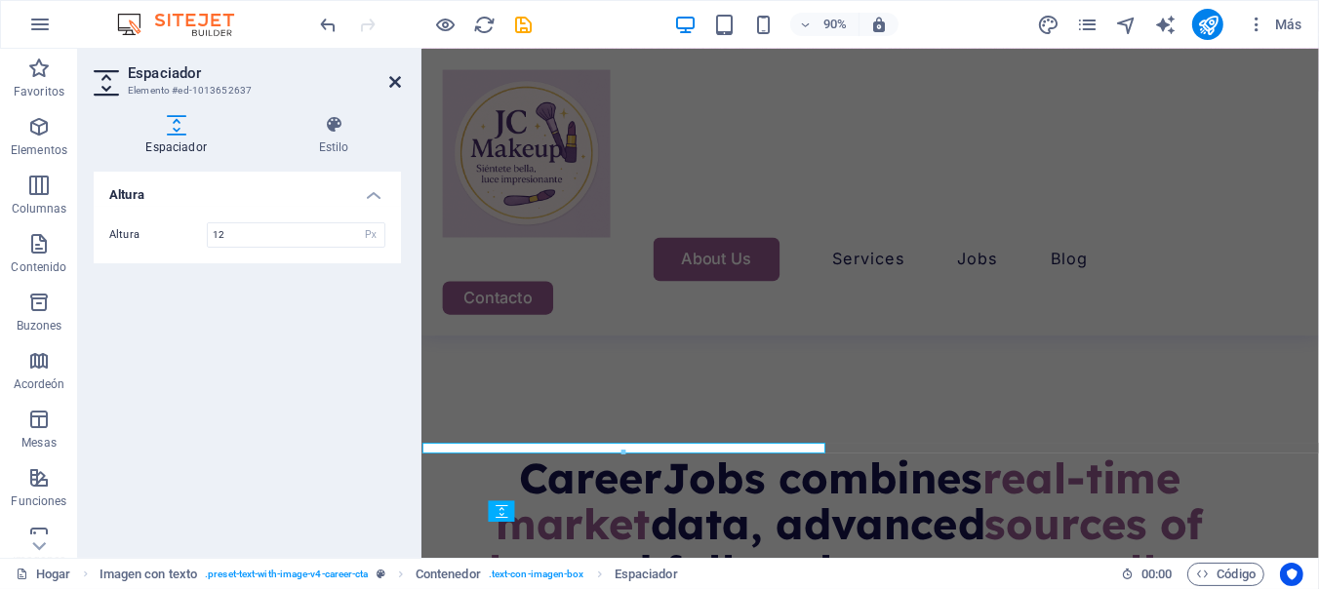
scroll to position [8023, 22]
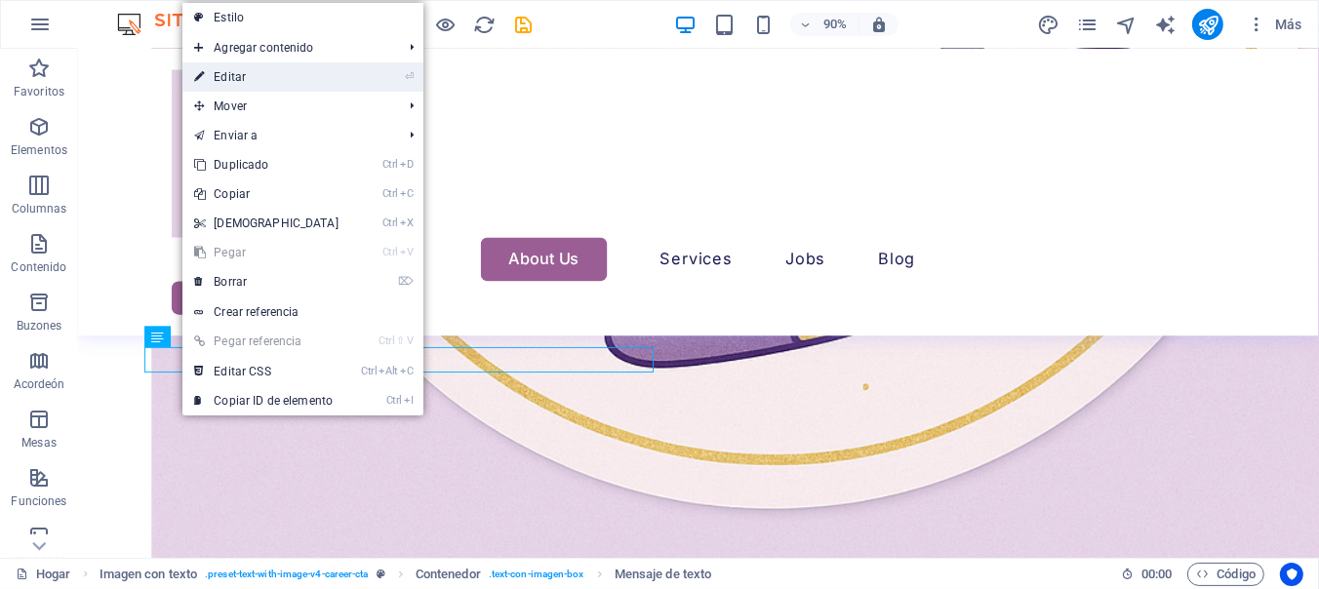
click at [253, 72] on link "⏎ Editar" at bounding box center [266, 76] width 168 height 29
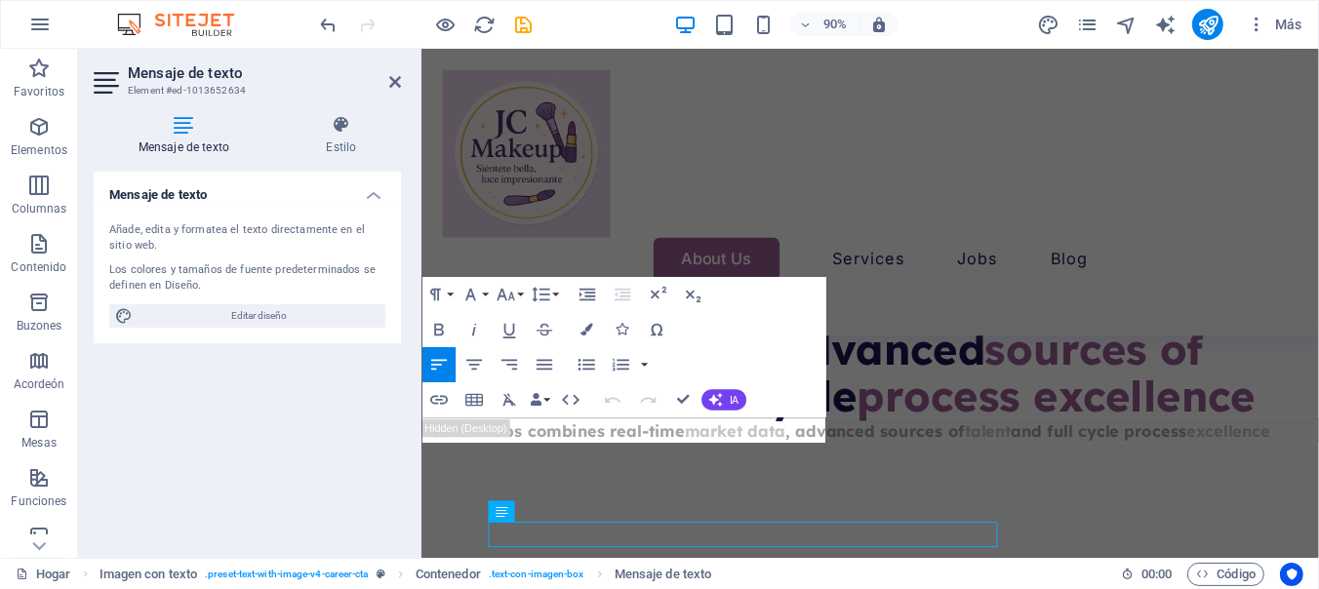
scroll to position [7829, 22]
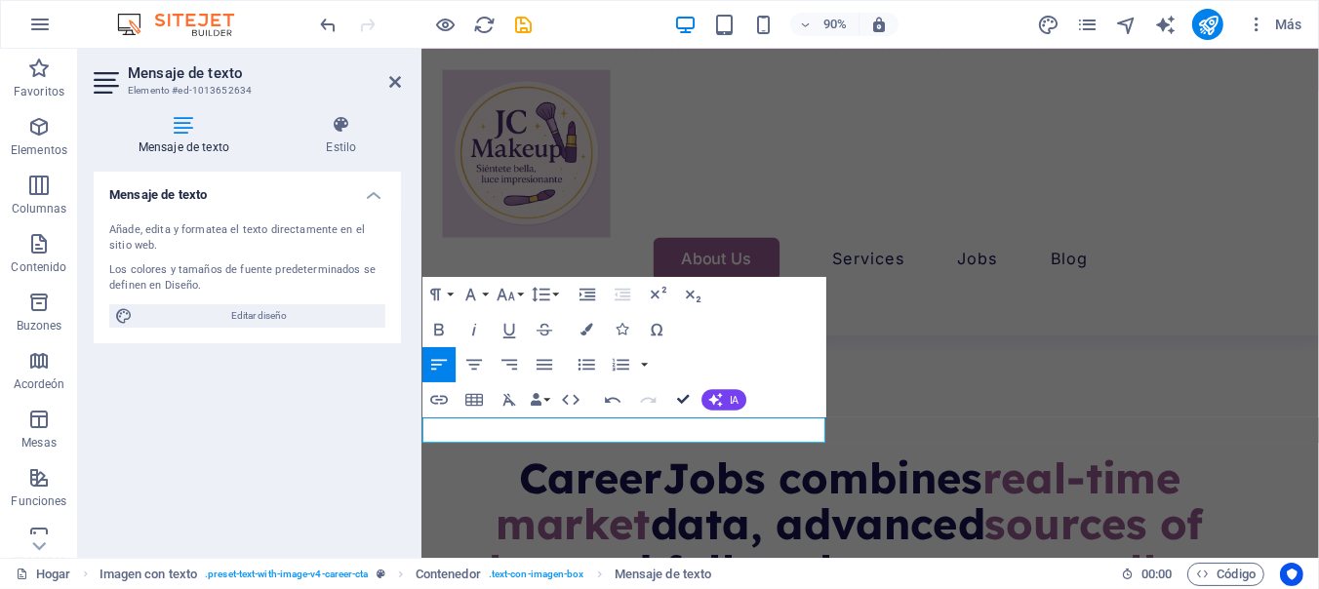
scroll to position [7945, 22]
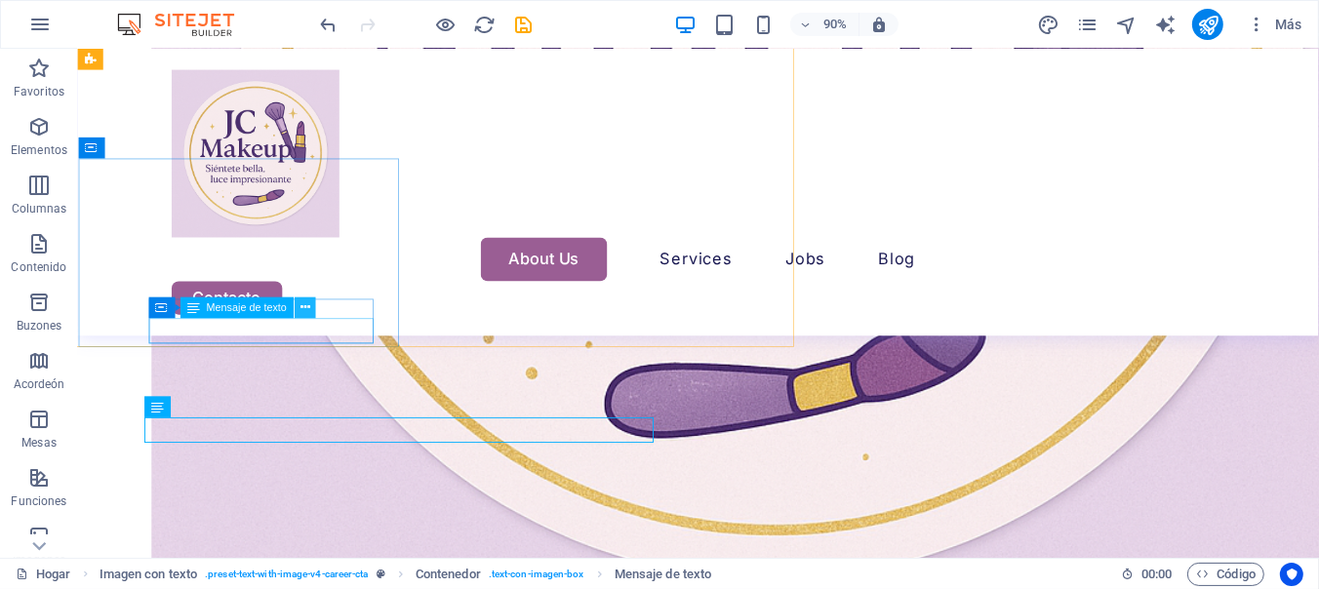
click at [301, 313] on icon at bounding box center [306, 308] width 10 height 19
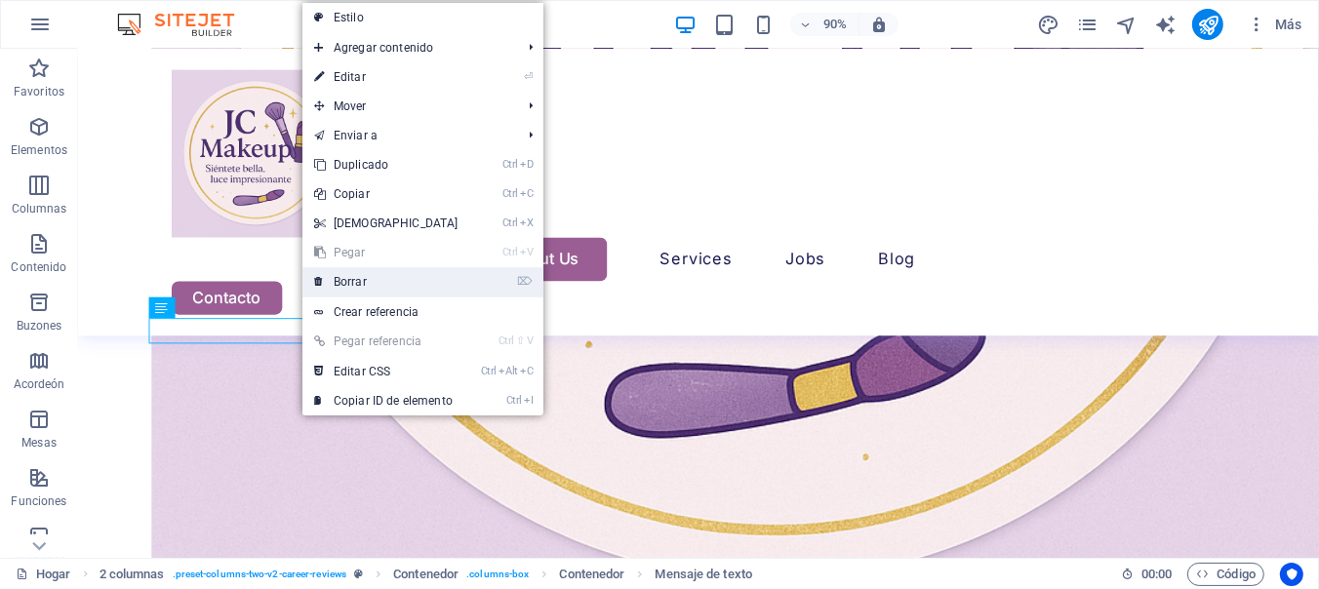
click at [384, 278] on link "⌦ Borrar" at bounding box center [386, 281] width 168 height 29
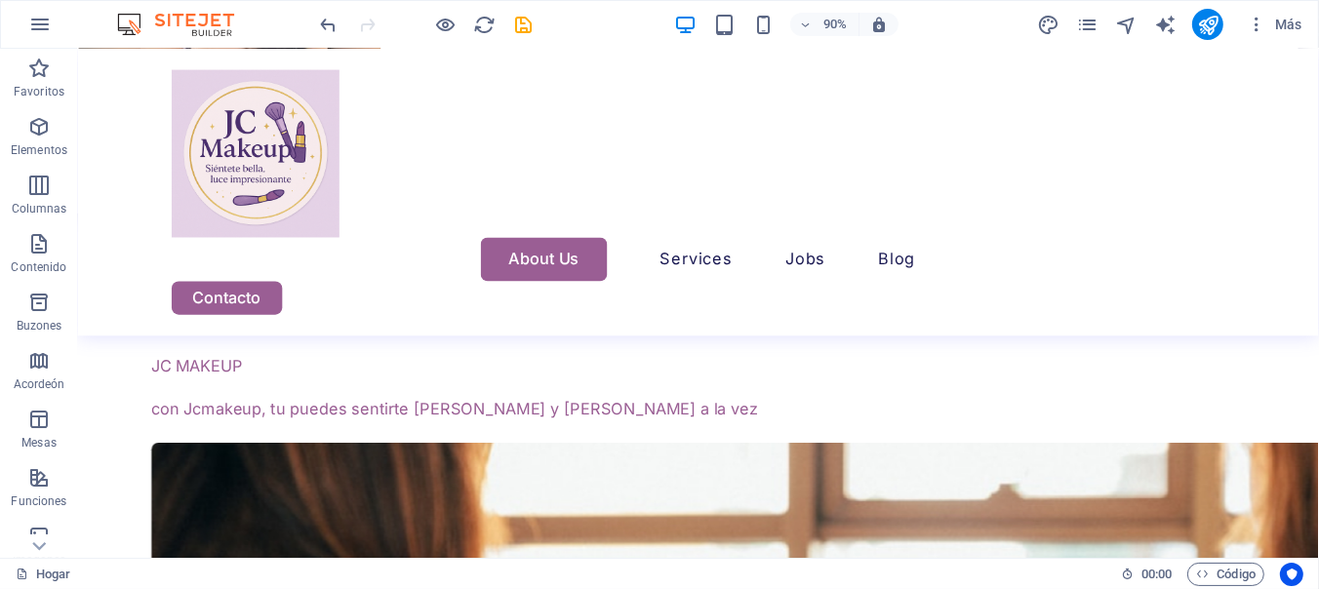
scroll to position [6851, 22]
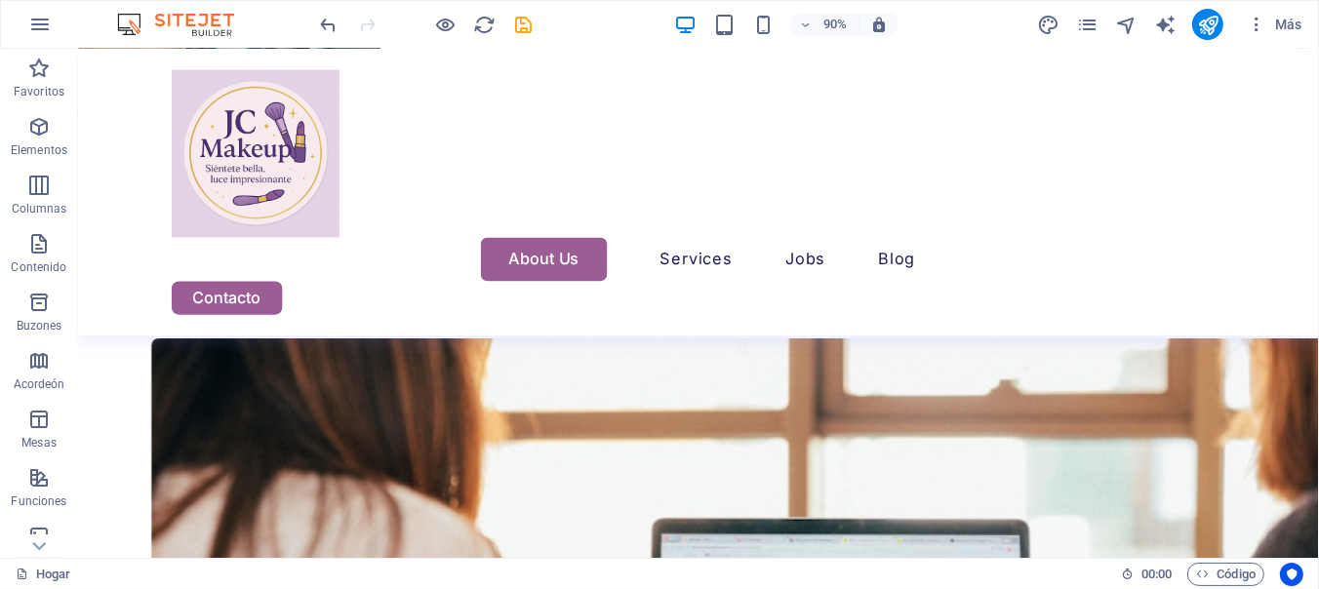
drag, startPoint x: 183, startPoint y: 504, endPoint x: 205, endPoint y: 524, distance: 29.0
click at [43, 538] on icon at bounding box center [38, 546] width 27 height 27
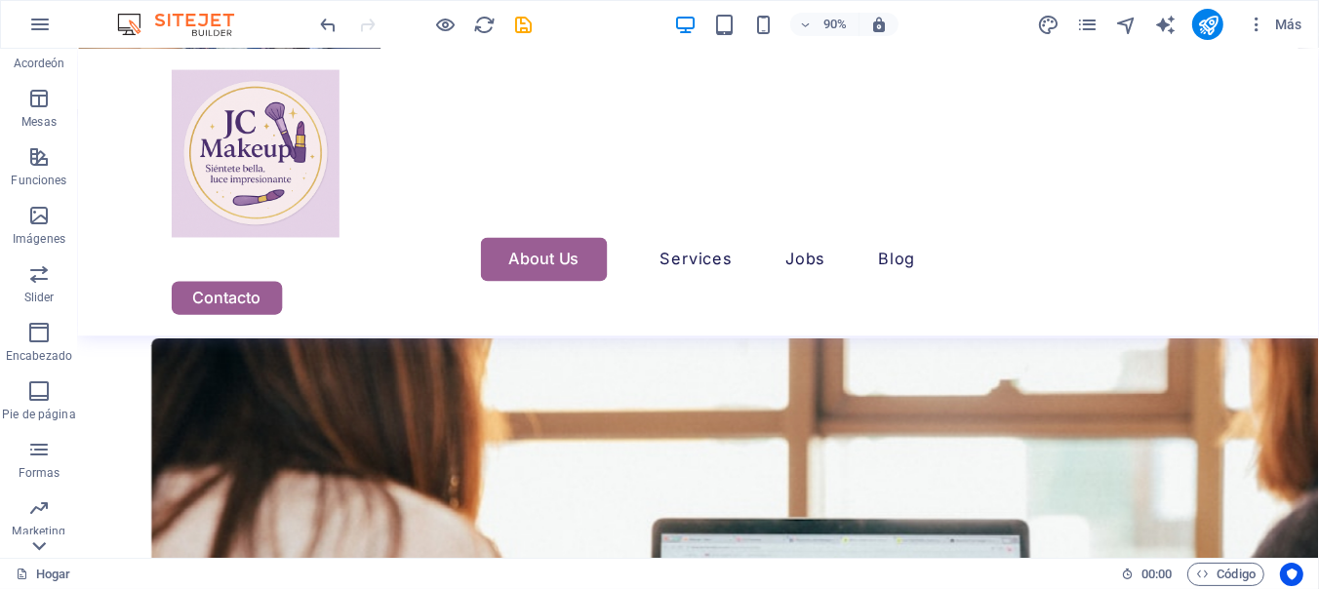
scroll to position [368, 0]
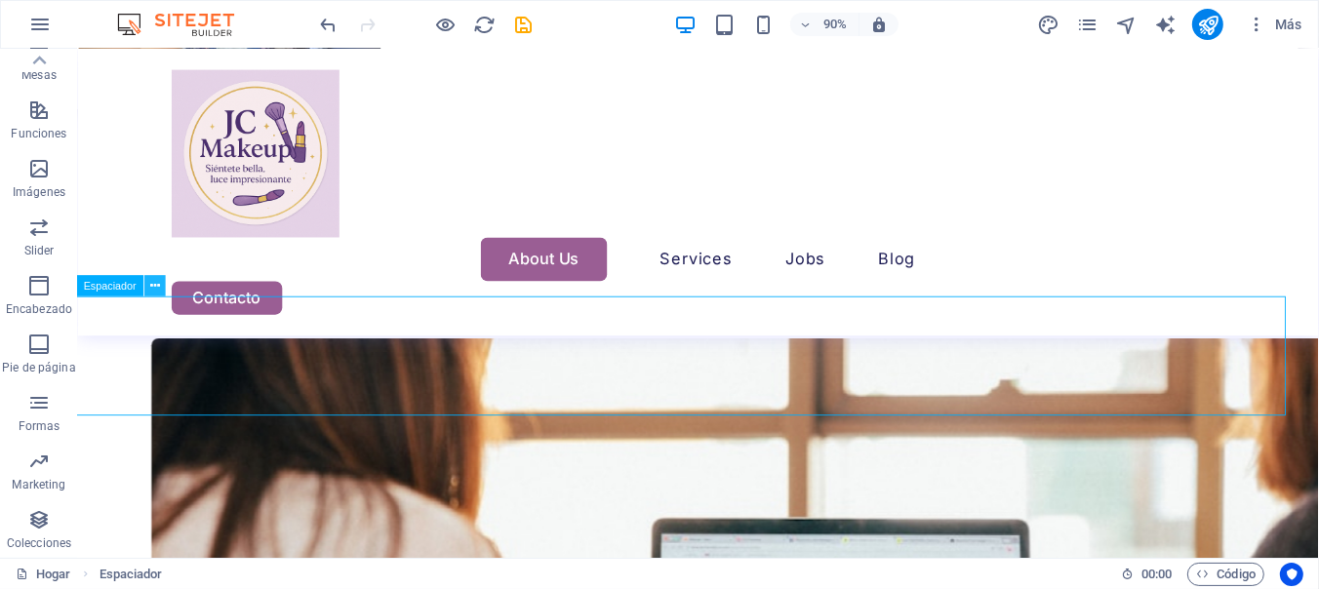
click at [157, 285] on icon at bounding box center [155, 286] width 10 height 19
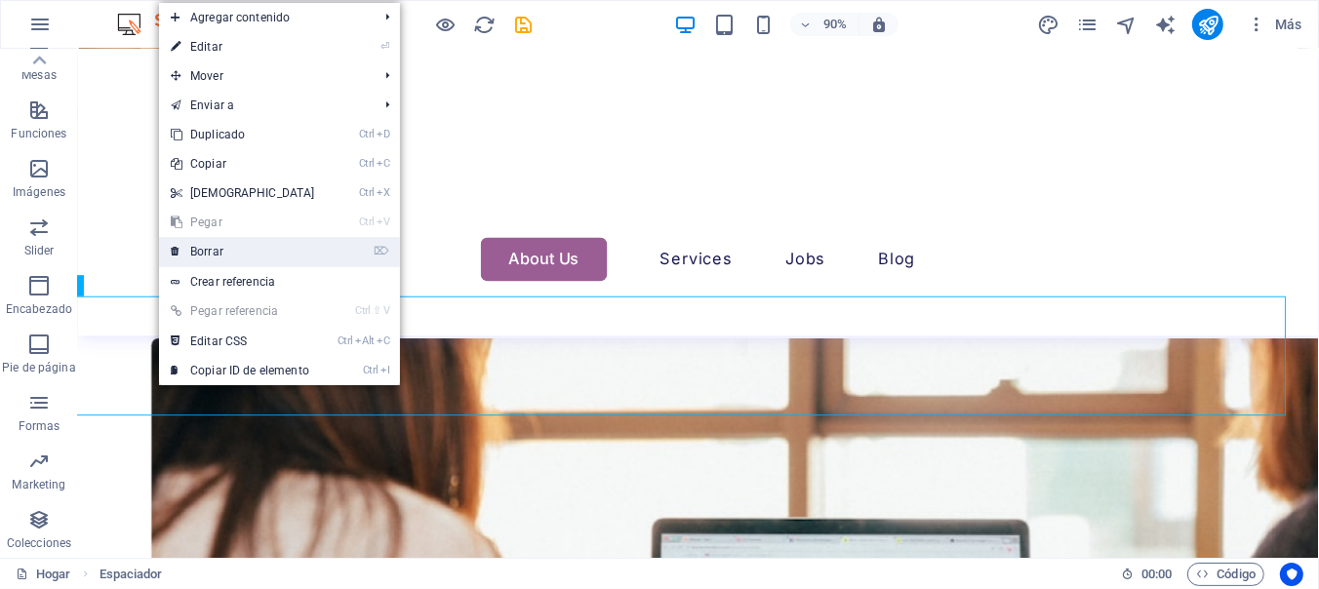
click at [191, 247] on font "Borrar" at bounding box center [206, 252] width 33 height 14
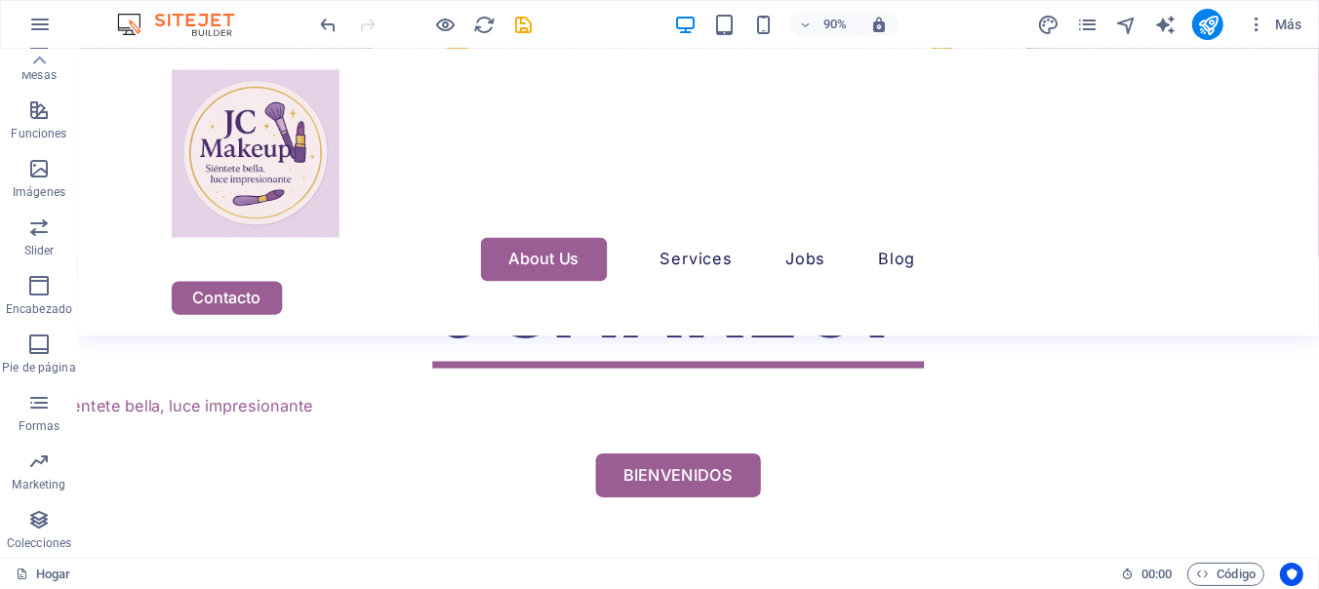
scroll to position [5529, 22]
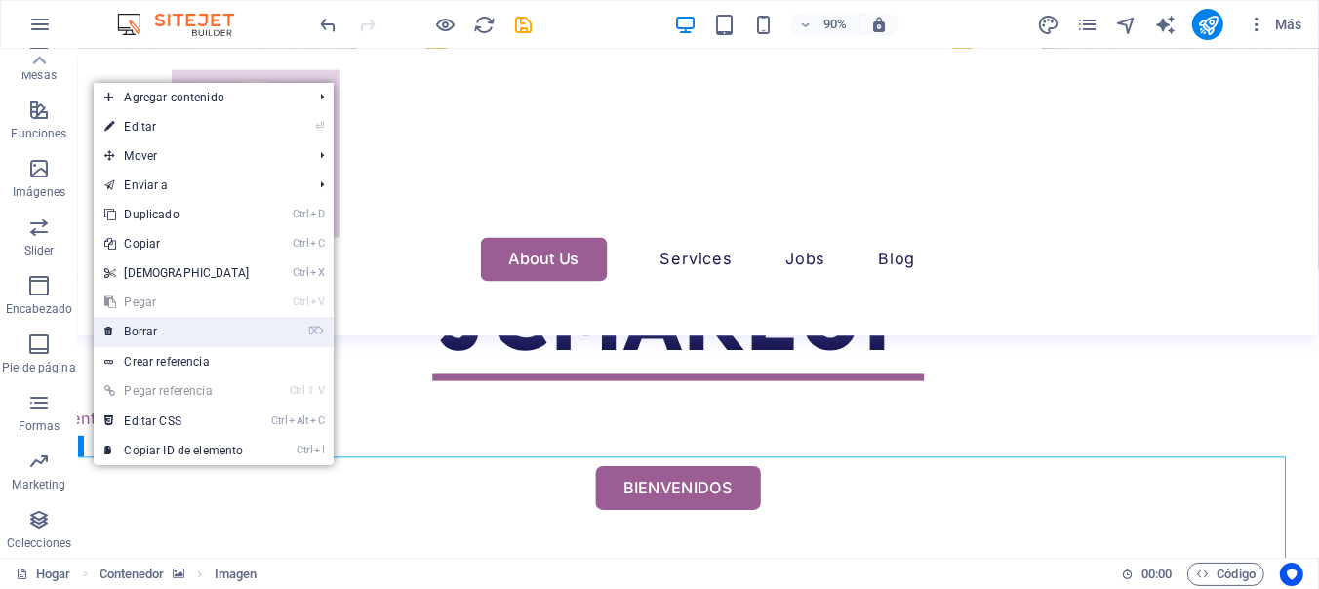
click at [177, 344] on link "⌦ Borrar" at bounding box center [178, 331] width 168 height 29
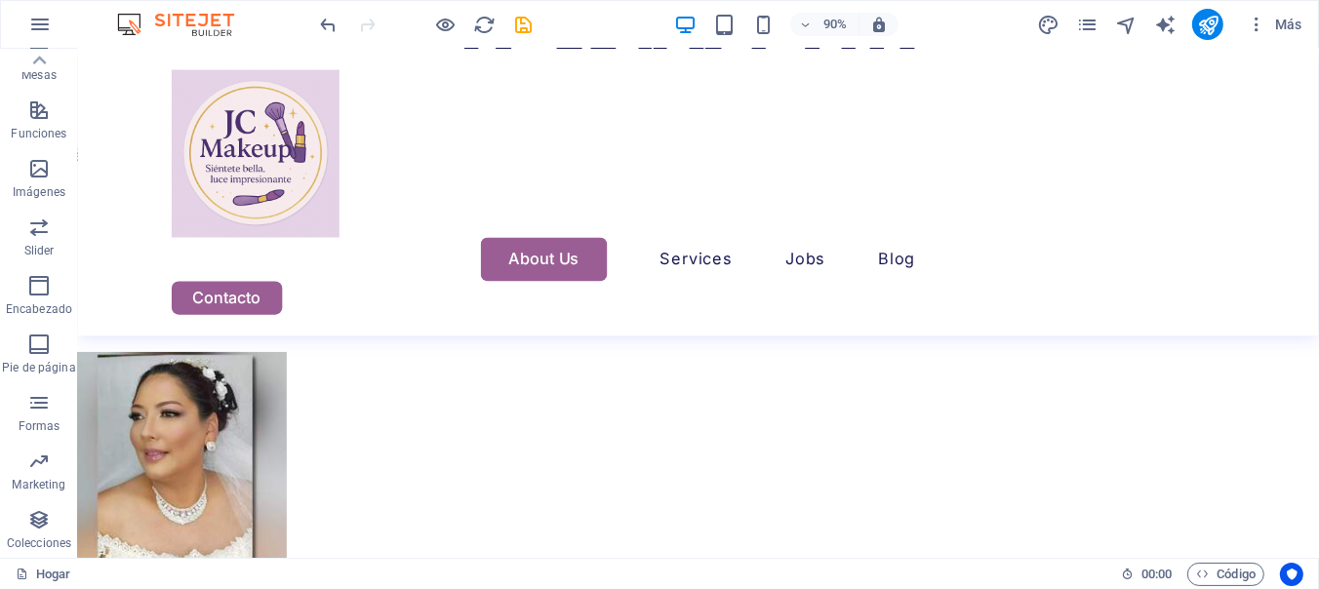
scroll to position [5835, 22]
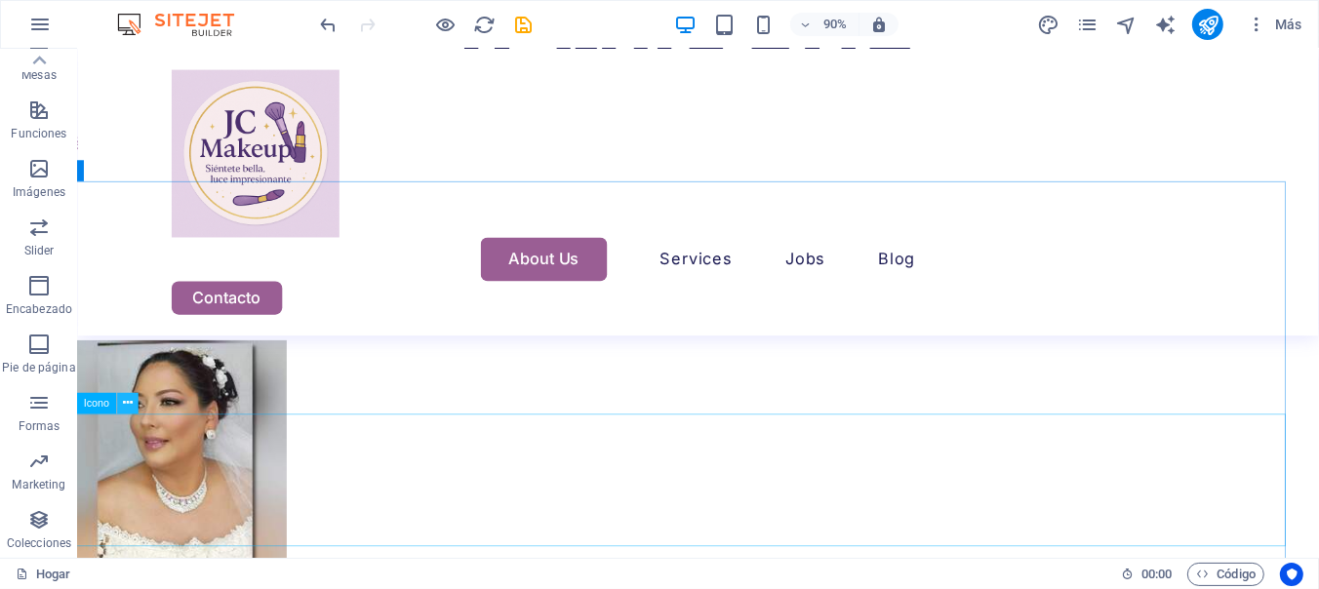
click at [126, 402] on icon at bounding box center [128, 403] width 10 height 19
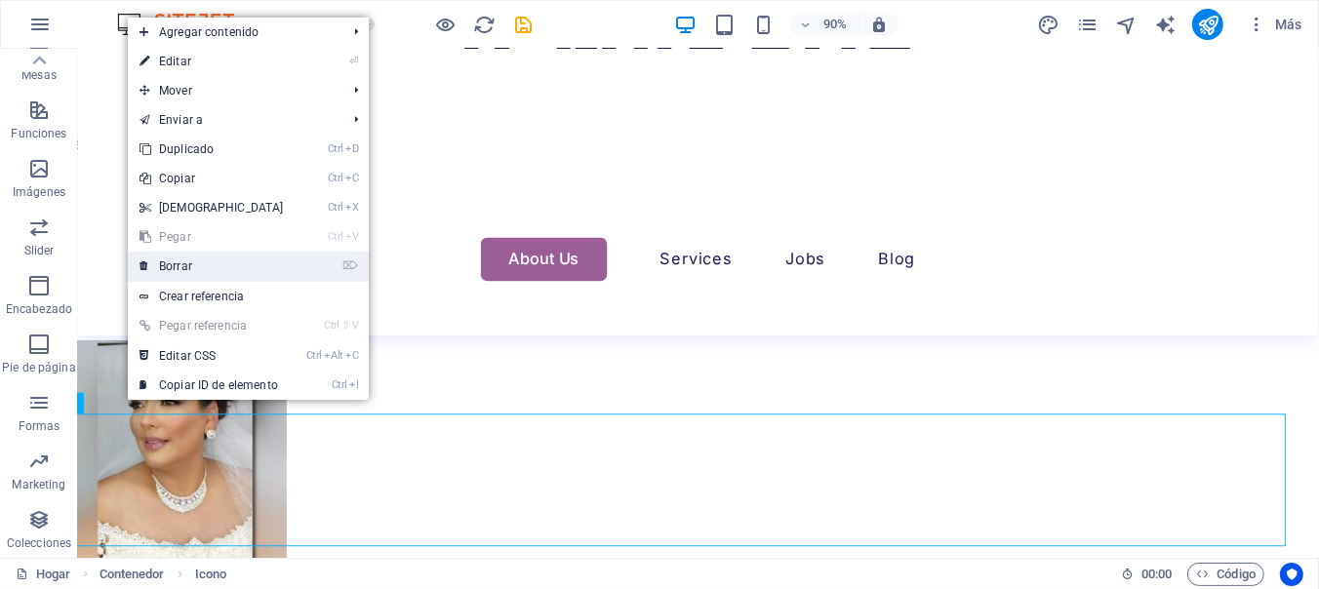
click at [200, 259] on link "⌦ Borrar" at bounding box center [212, 266] width 168 height 29
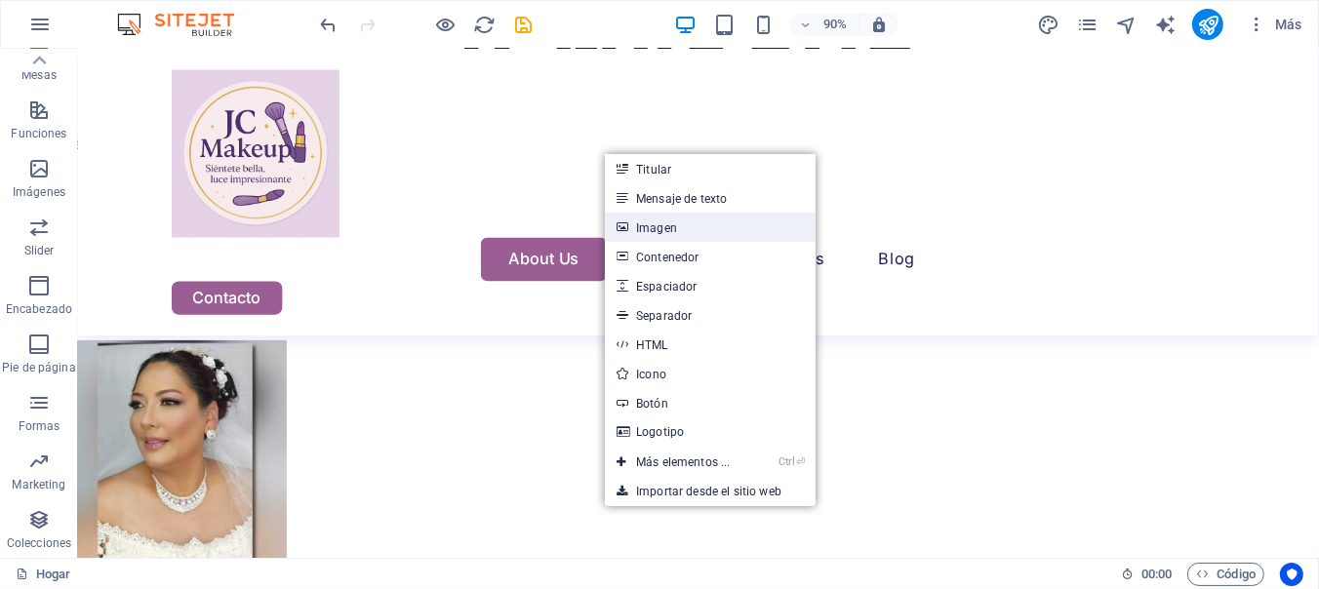
click at [684, 234] on link "Imagen" at bounding box center [710, 227] width 210 height 29
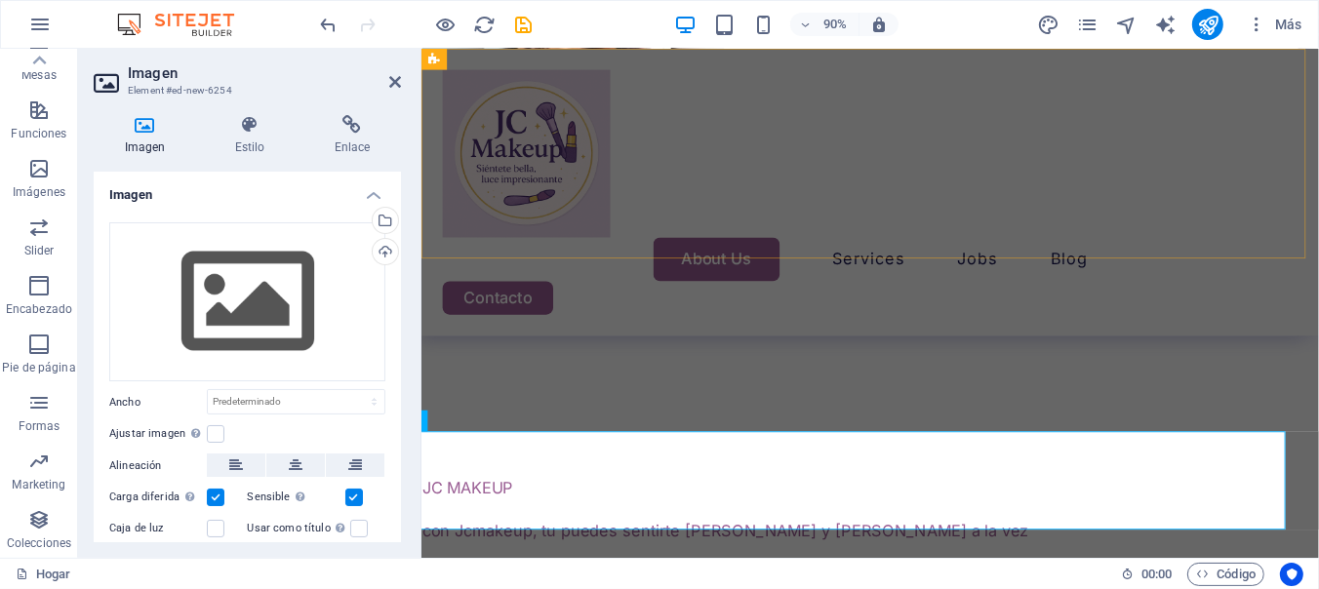
scroll to position [5563, 22]
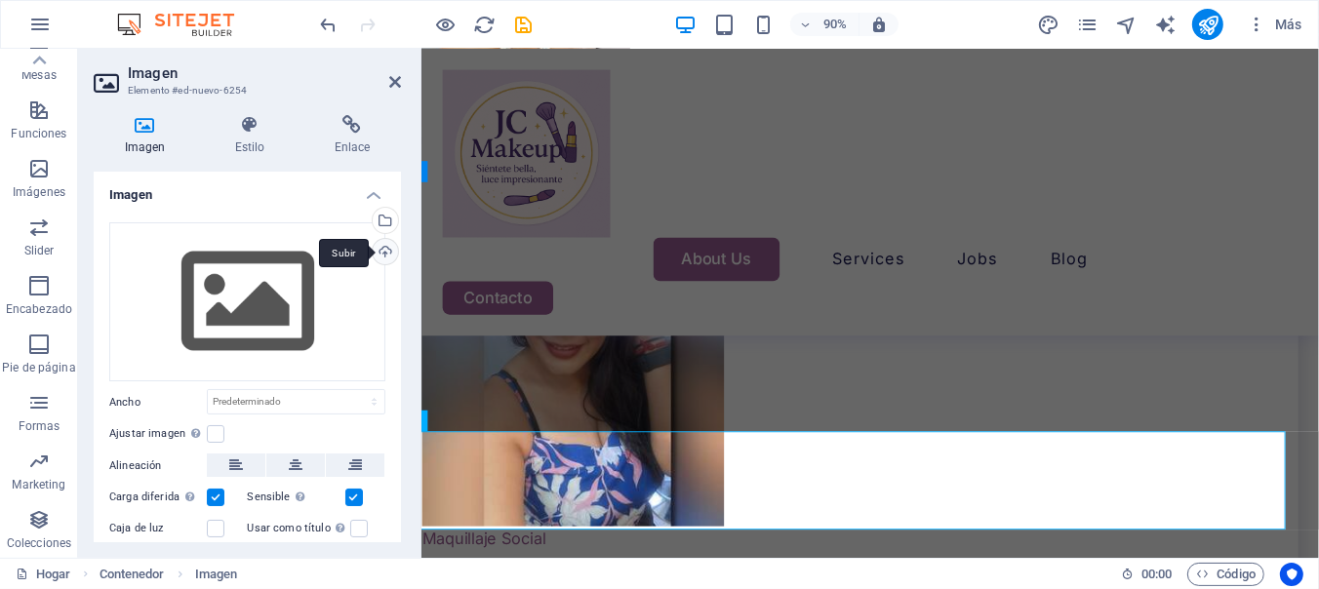
click at [383, 245] on div "Subir" at bounding box center [383, 253] width 29 height 29
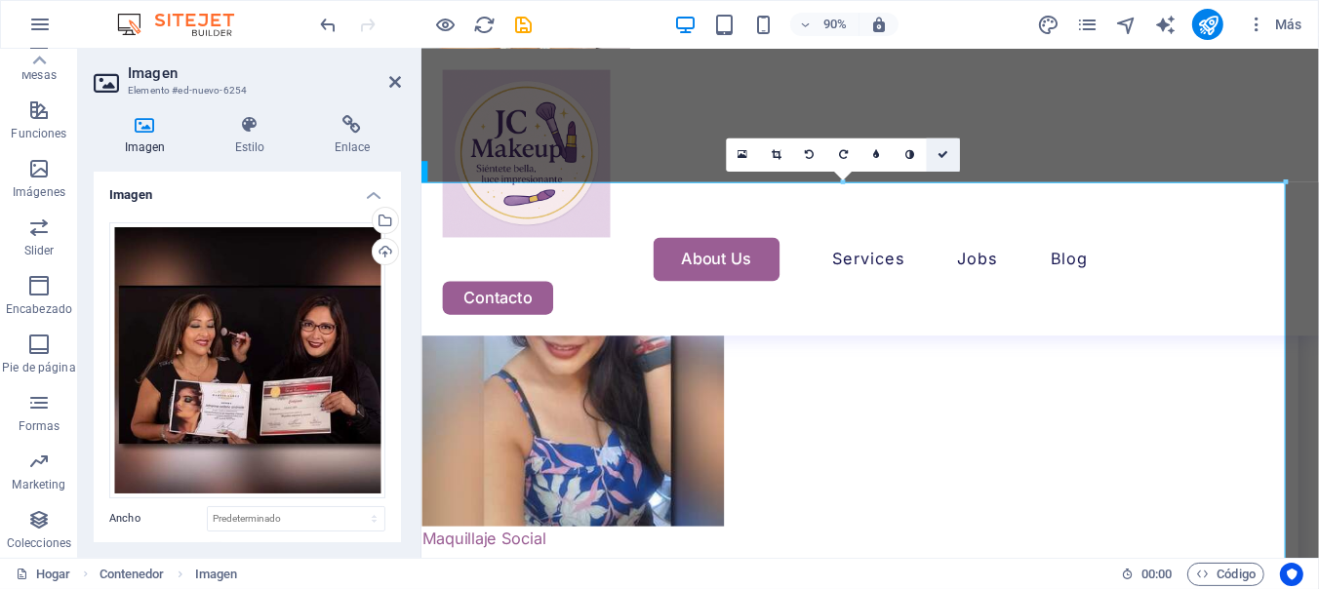
click at [947, 152] on icon at bounding box center [943, 154] width 11 height 11
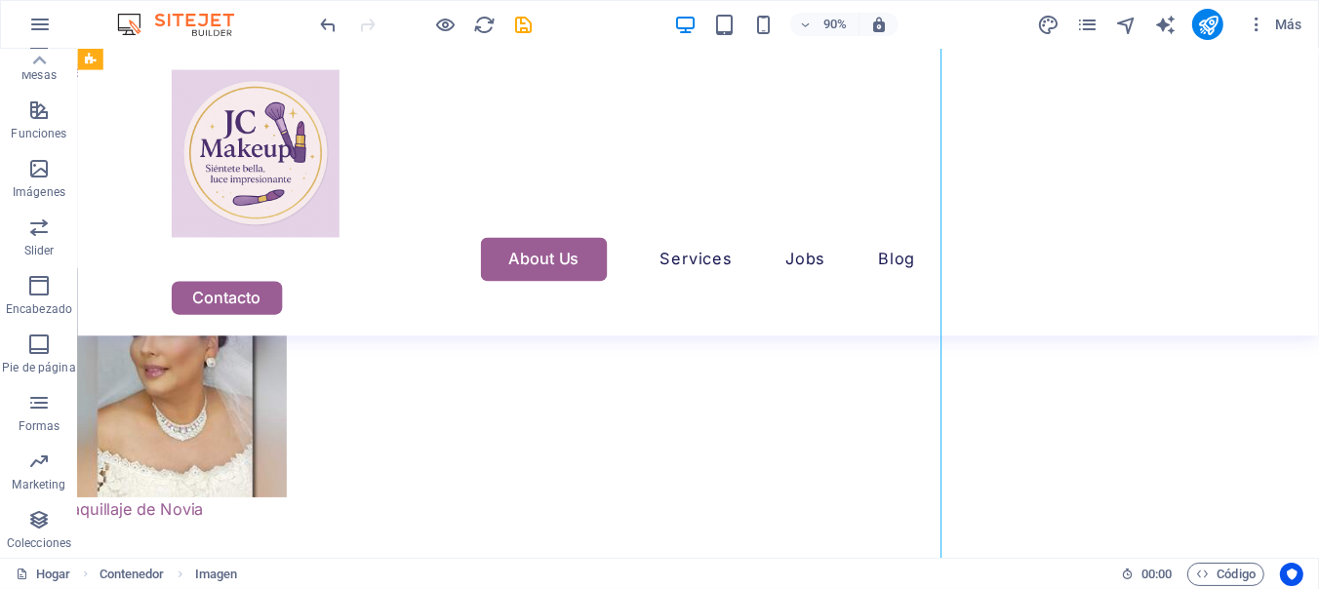
scroll to position [5835, 22]
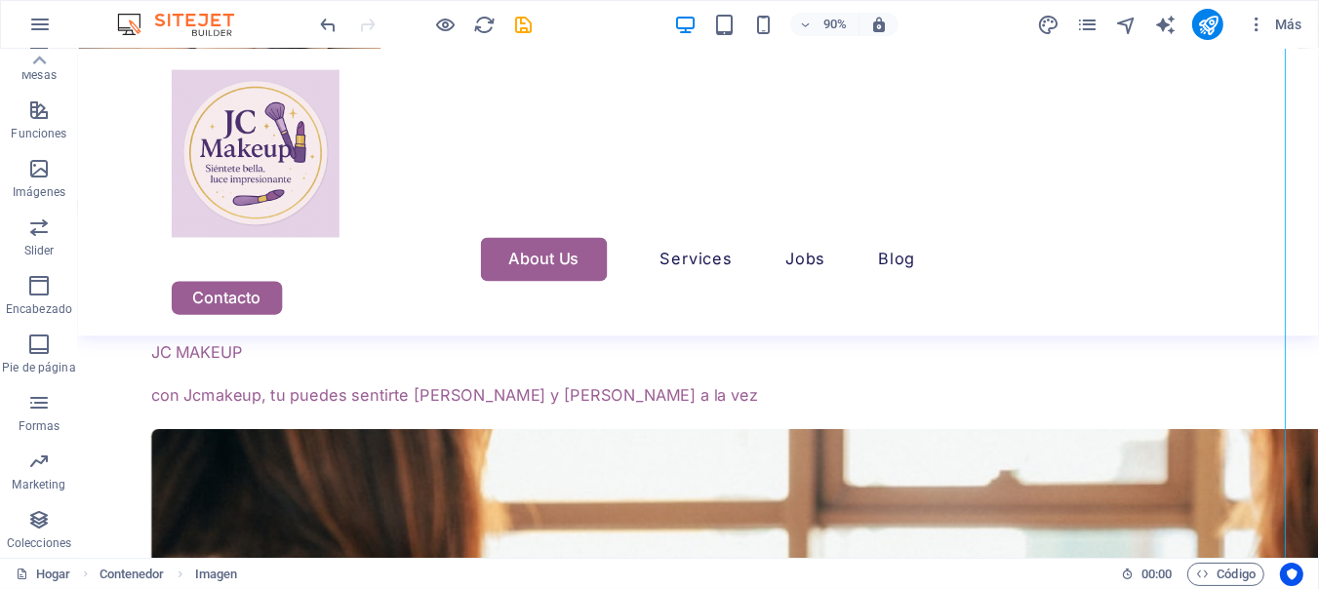
scroll to position [6779, 22]
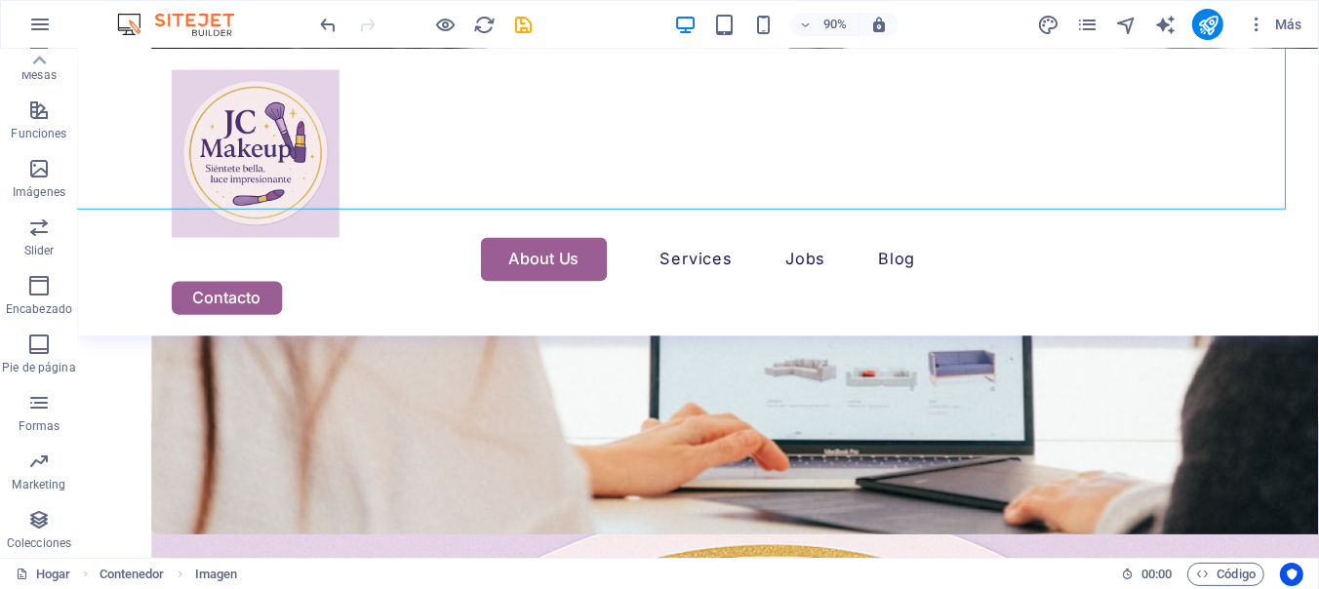
scroll to position [7214, 22]
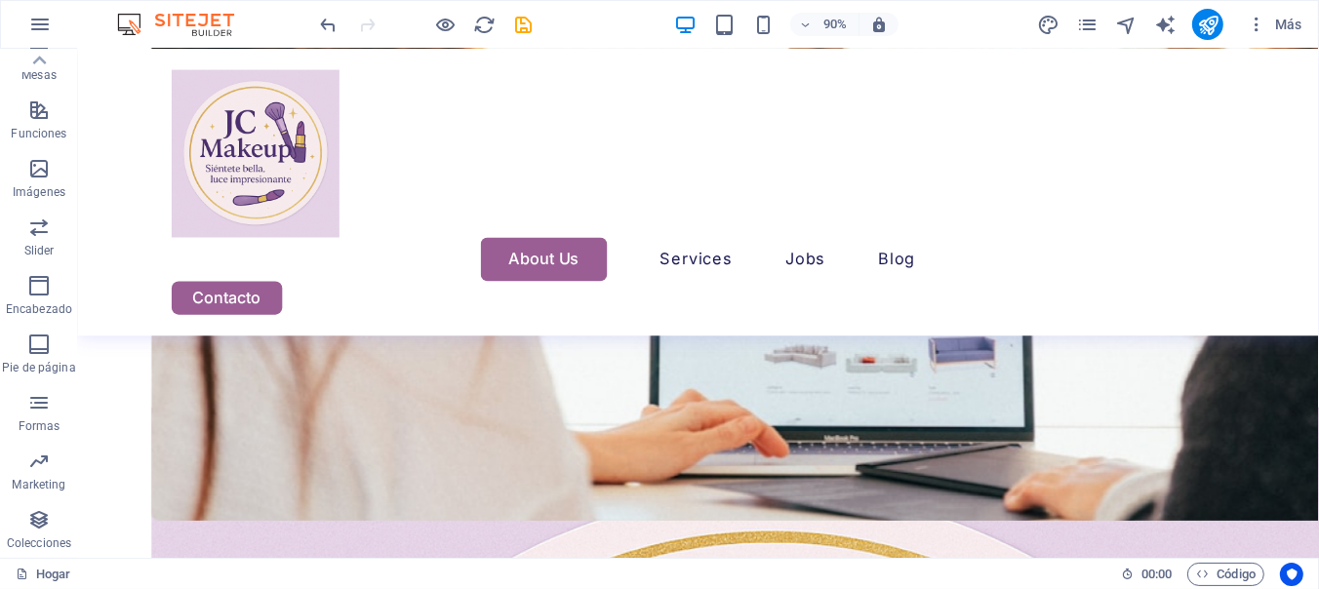
click at [180, 54] on button at bounding box center [172, 59] width 21 height 21
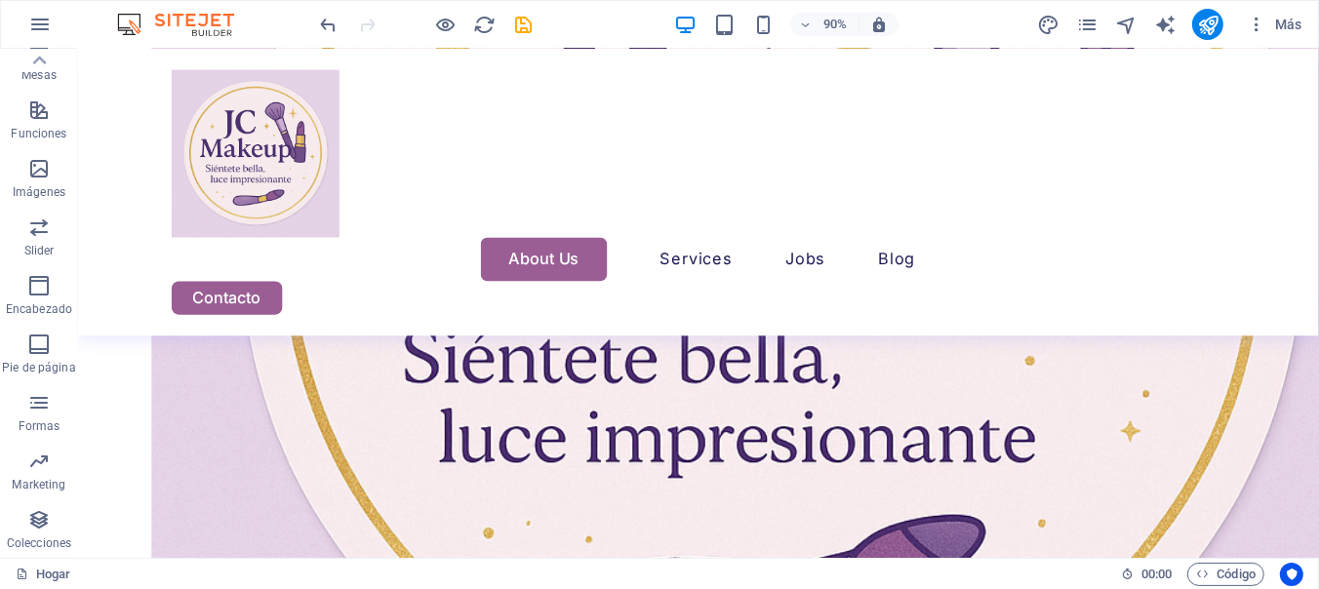
scroll to position [7850, 22]
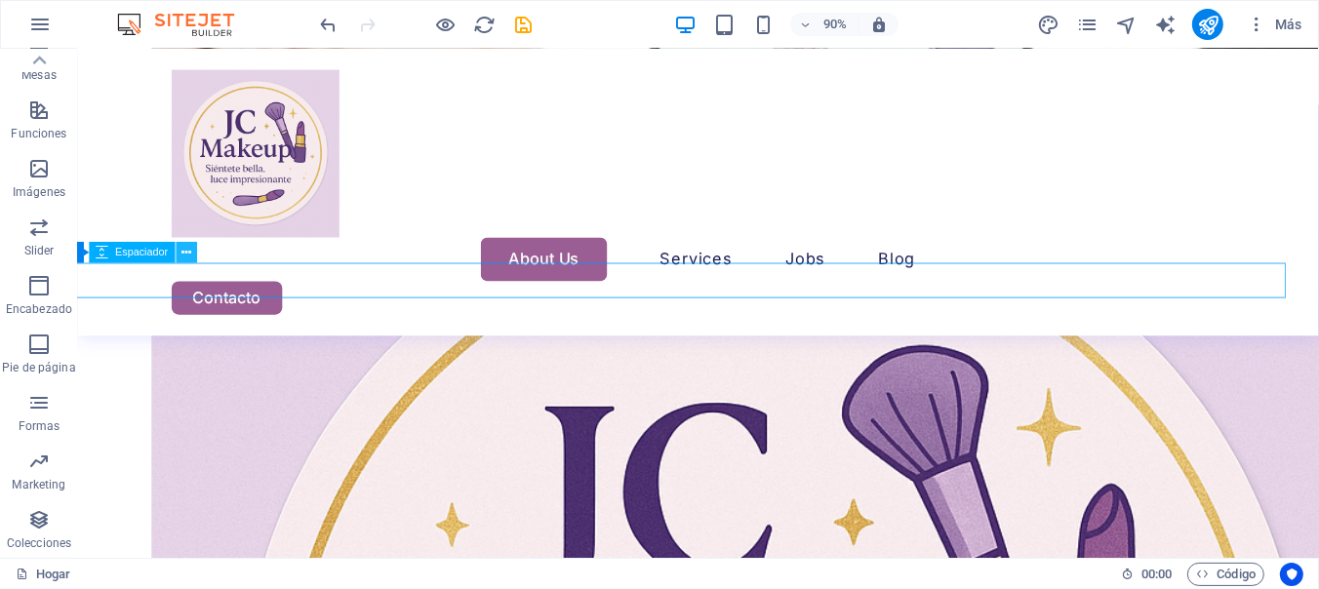
click at [181, 259] on button at bounding box center [187, 252] width 21 height 21
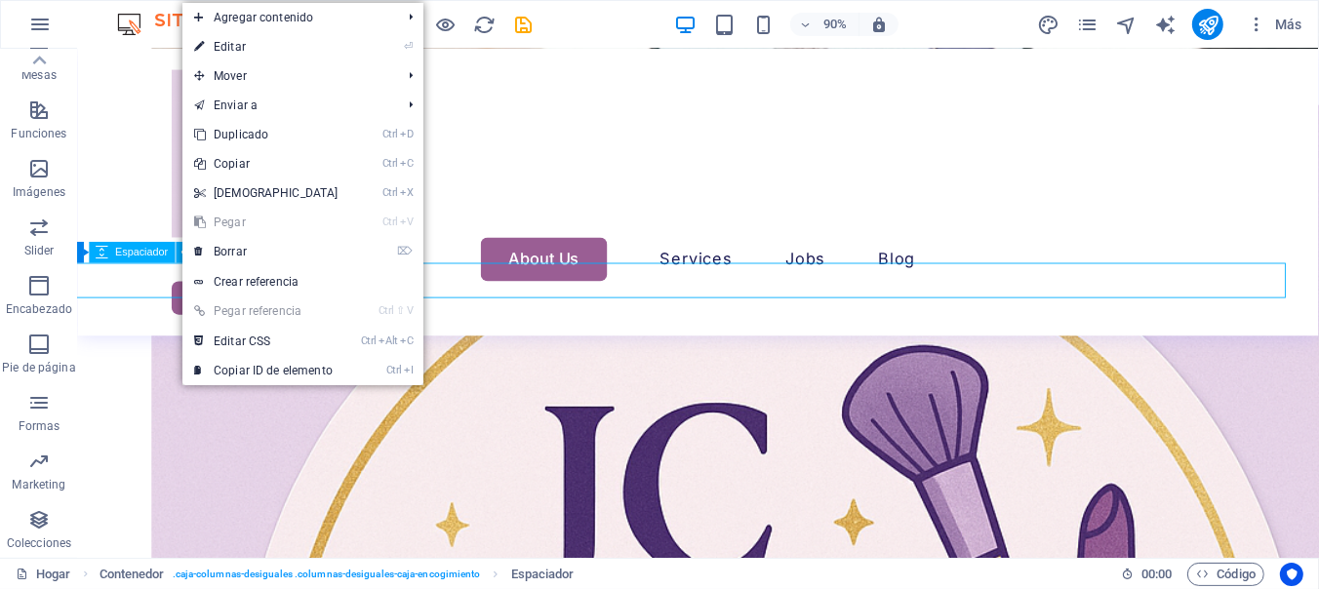
click at [118, 253] on span "Espaciador" at bounding box center [141, 253] width 53 height 11
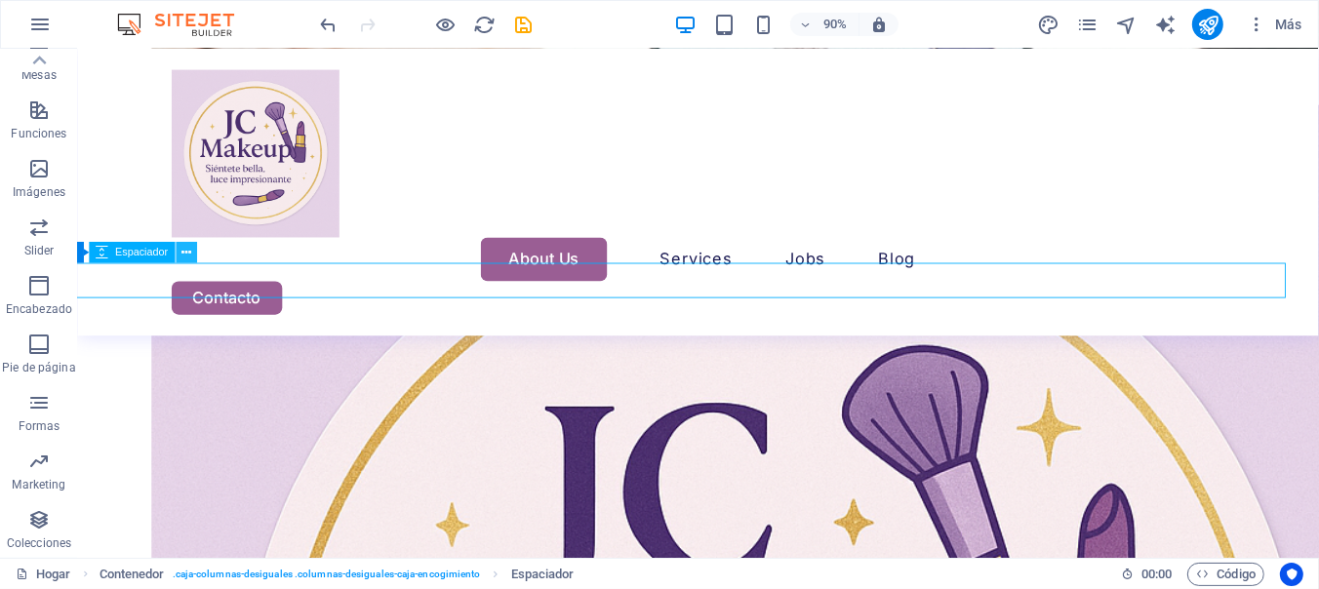
click at [184, 255] on icon at bounding box center [186, 253] width 10 height 19
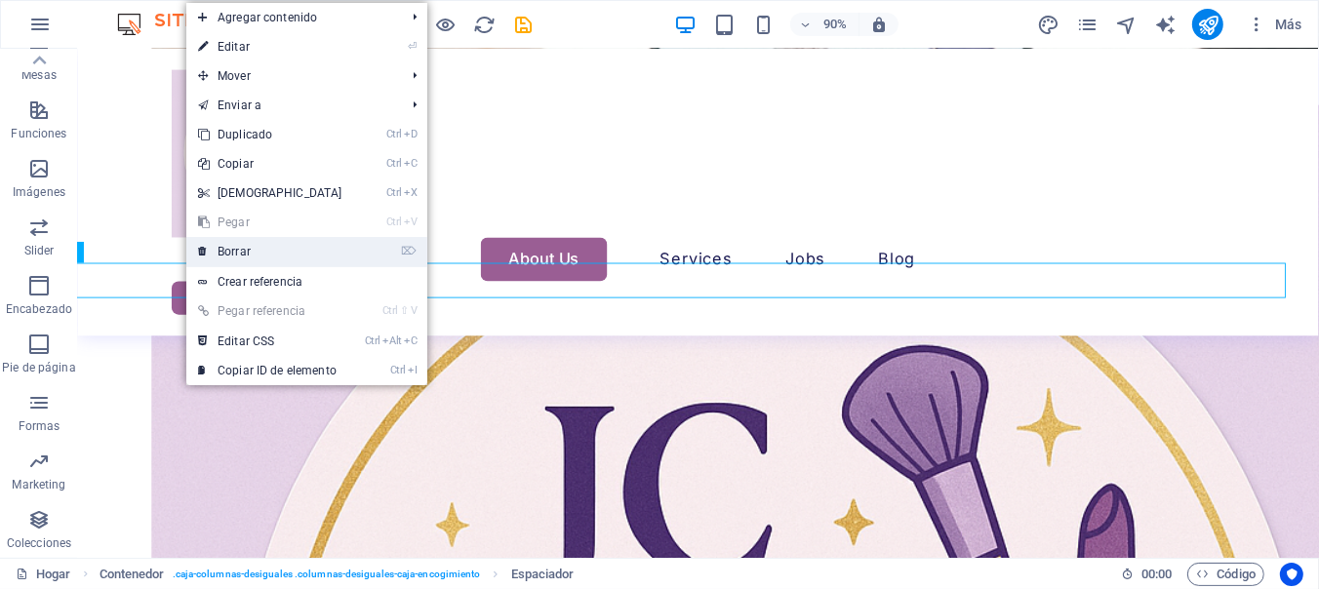
click at [214, 260] on link "⌦ Borrar" at bounding box center [270, 251] width 168 height 29
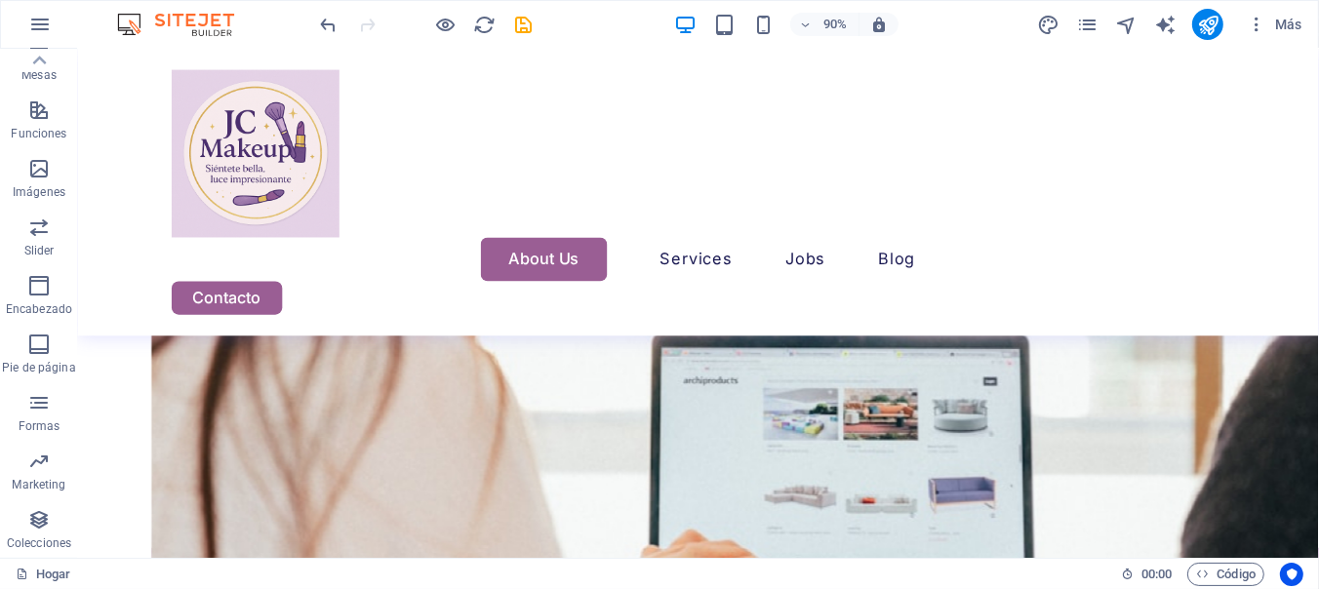
scroll to position [7071, 22]
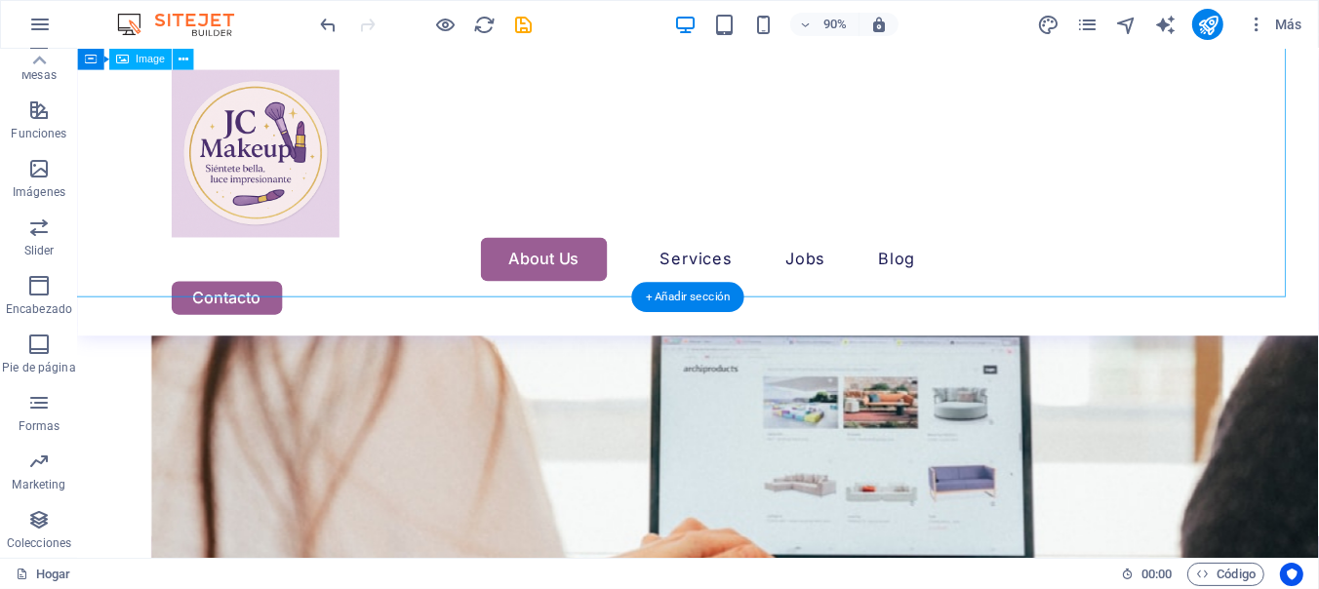
drag, startPoint x: 84, startPoint y: 286, endPoint x: 107, endPoint y: 312, distance: 35.2
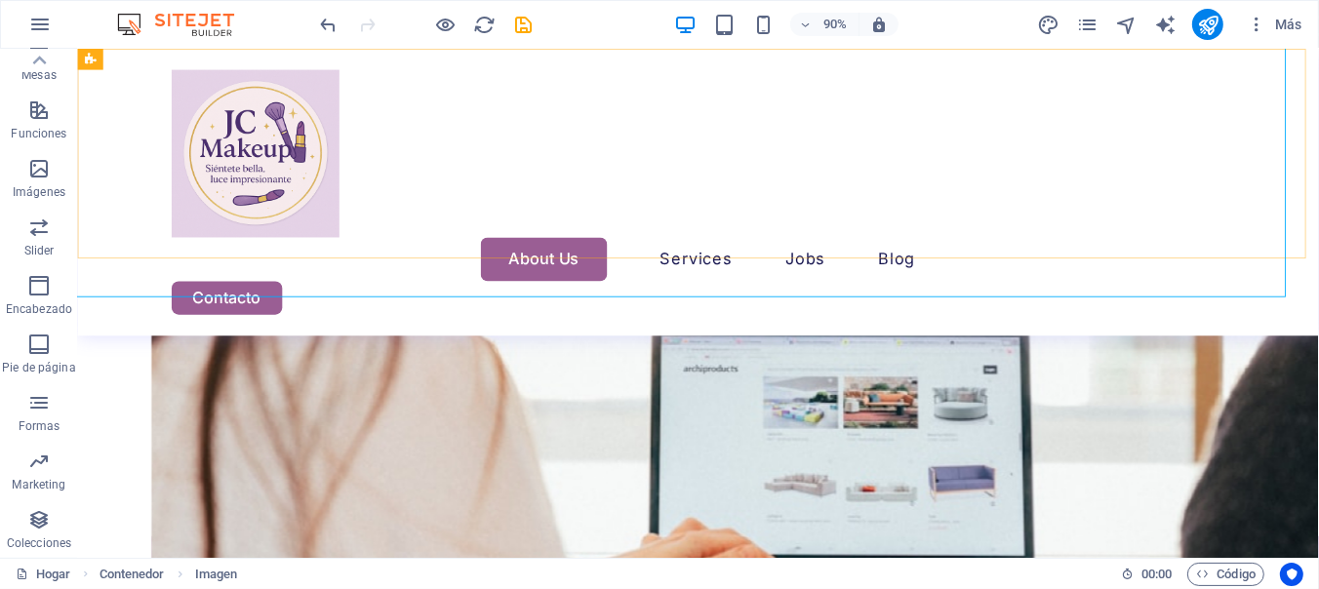
click at [79, 279] on div "About Us Services Job Seeking For Hiring Jobs Blog Contacto" at bounding box center [767, 208] width 1379 height 319
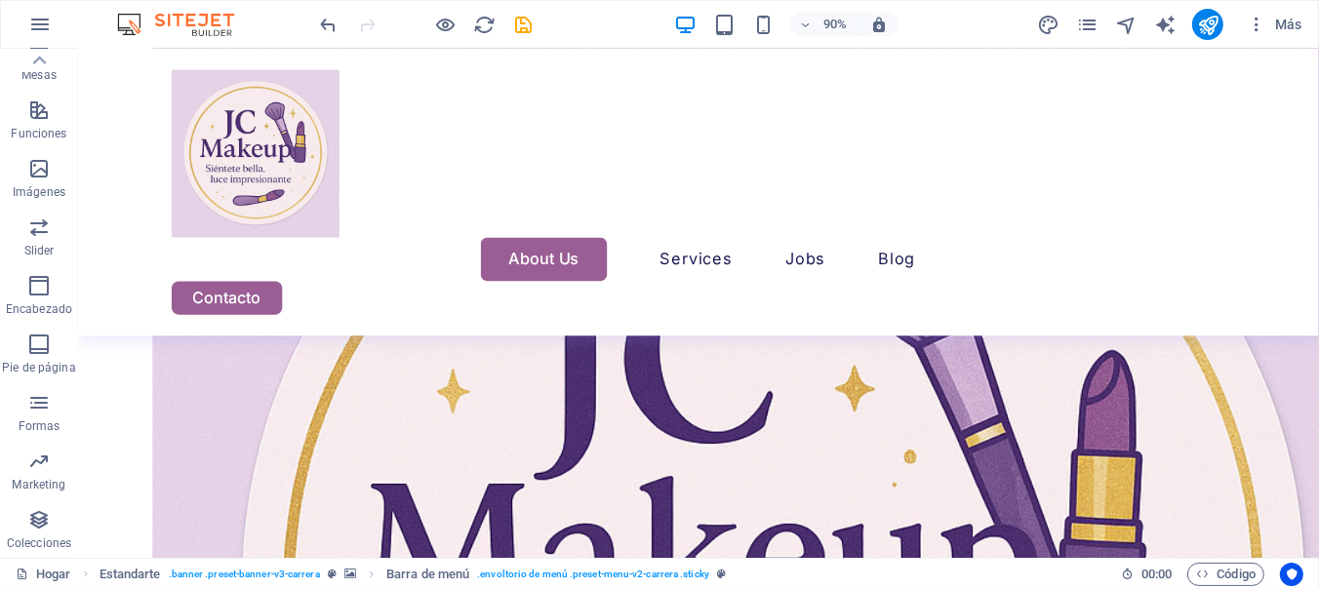
scroll to position [7685, 21]
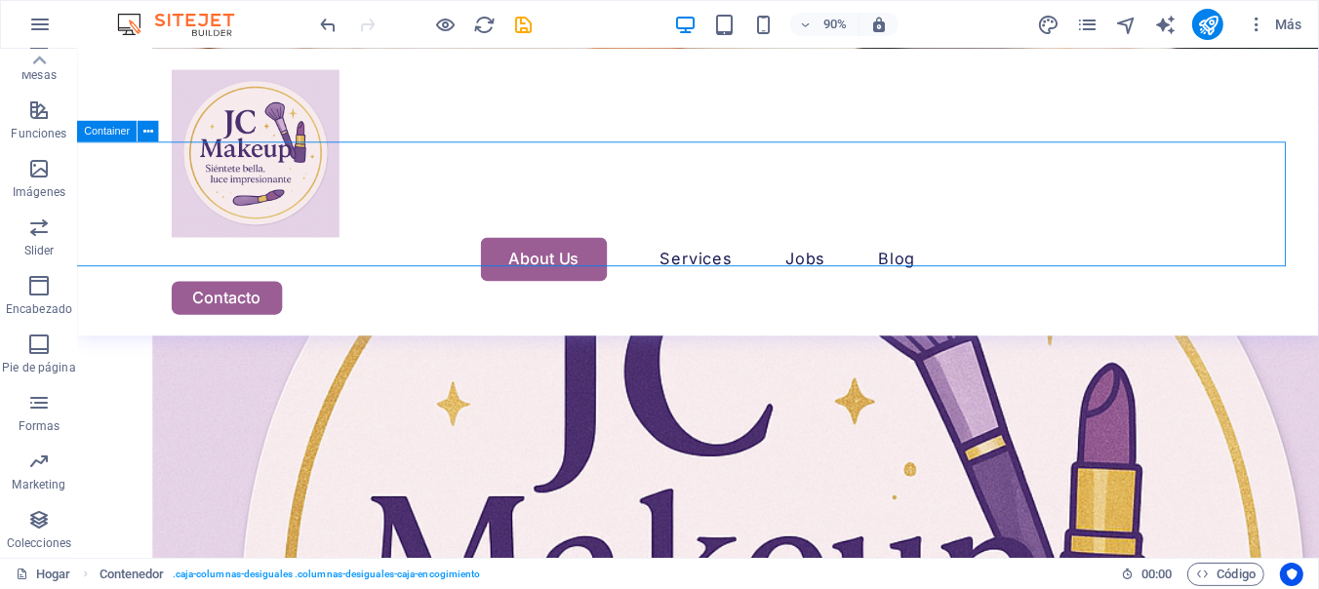
drag, startPoint x: 88, startPoint y: 134, endPoint x: 105, endPoint y: 134, distance: 17.6
click at [105, 134] on span "Container" at bounding box center [108, 132] width 46 height 11
click at [147, 131] on icon at bounding box center [148, 132] width 10 height 19
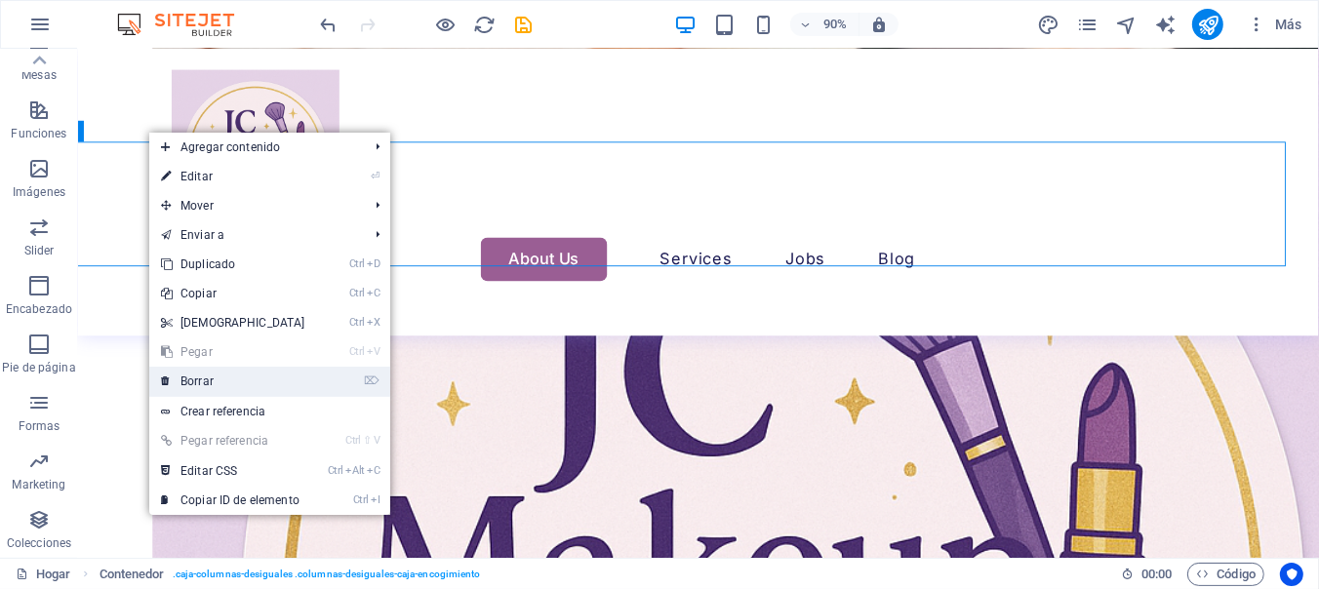
click at [212, 380] on font "Borrar" at bounding box center [197, 382] width 33 height 14
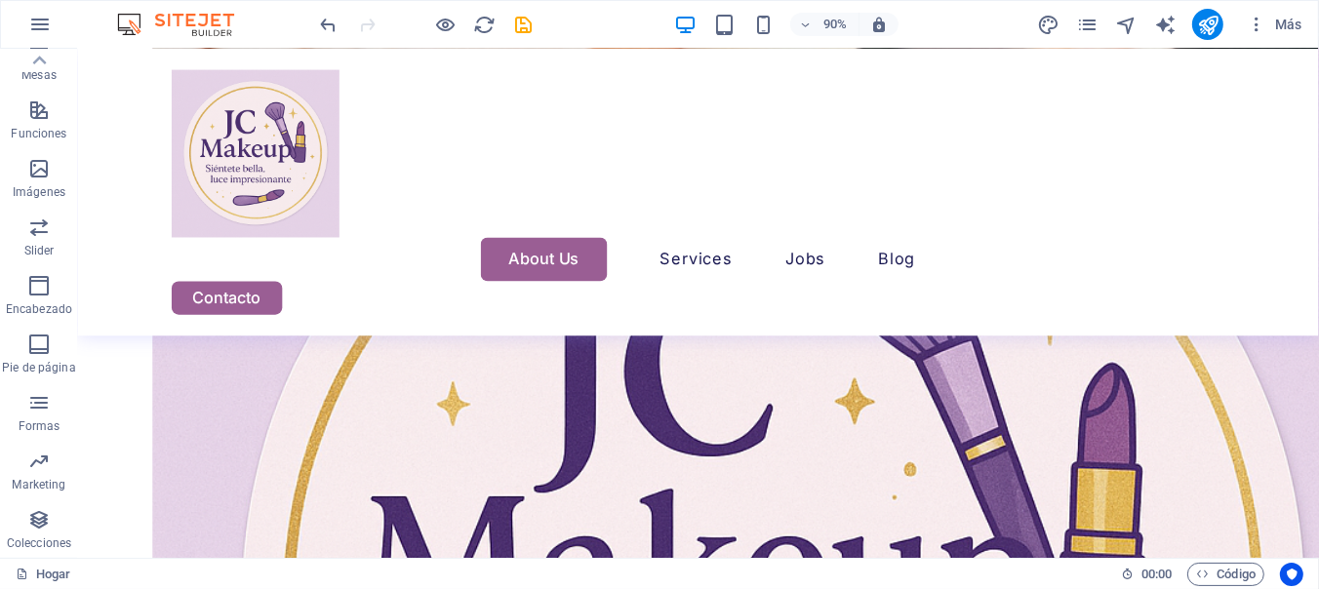
click at [96, 271] on div "About Us Services Job Seeking For Hiring Jobs Blog Contacto" at bounding box center [767, 208] width 1379 height 319
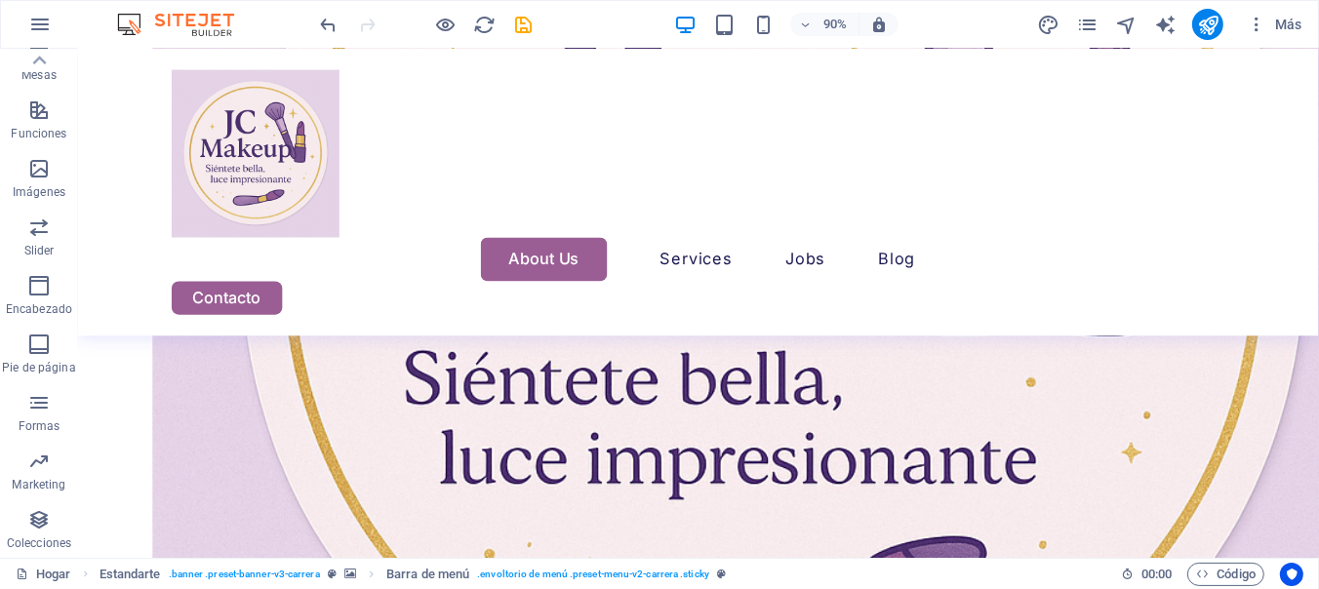
scroll to position [8071, 21]
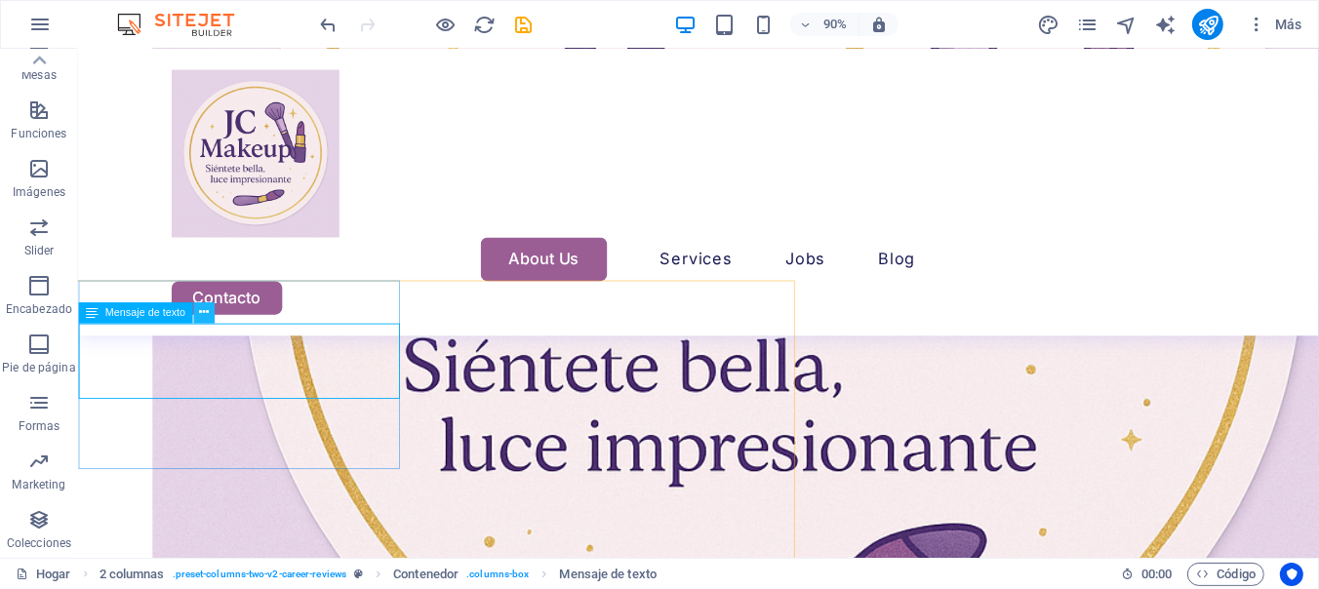
click at [197, 309] on button at bounding box center [204, 312] width 21 height 21
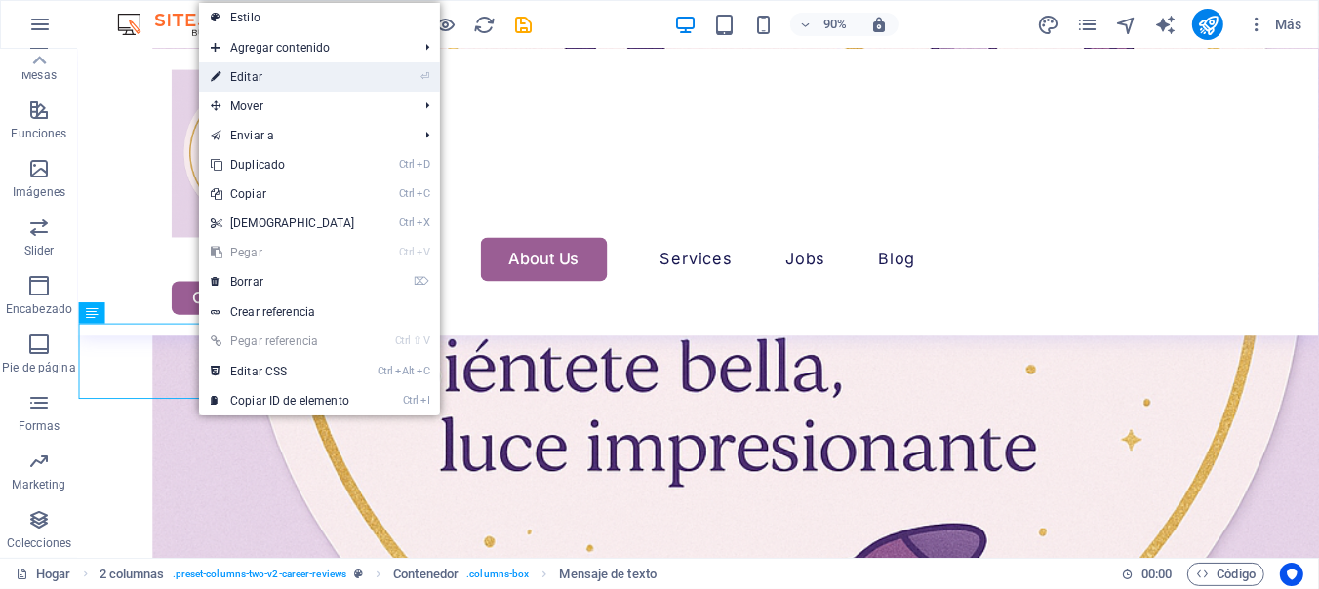
click at [278, 76] on link "⏎ Editar" at bounding box center [283, 76] width 168 height 29
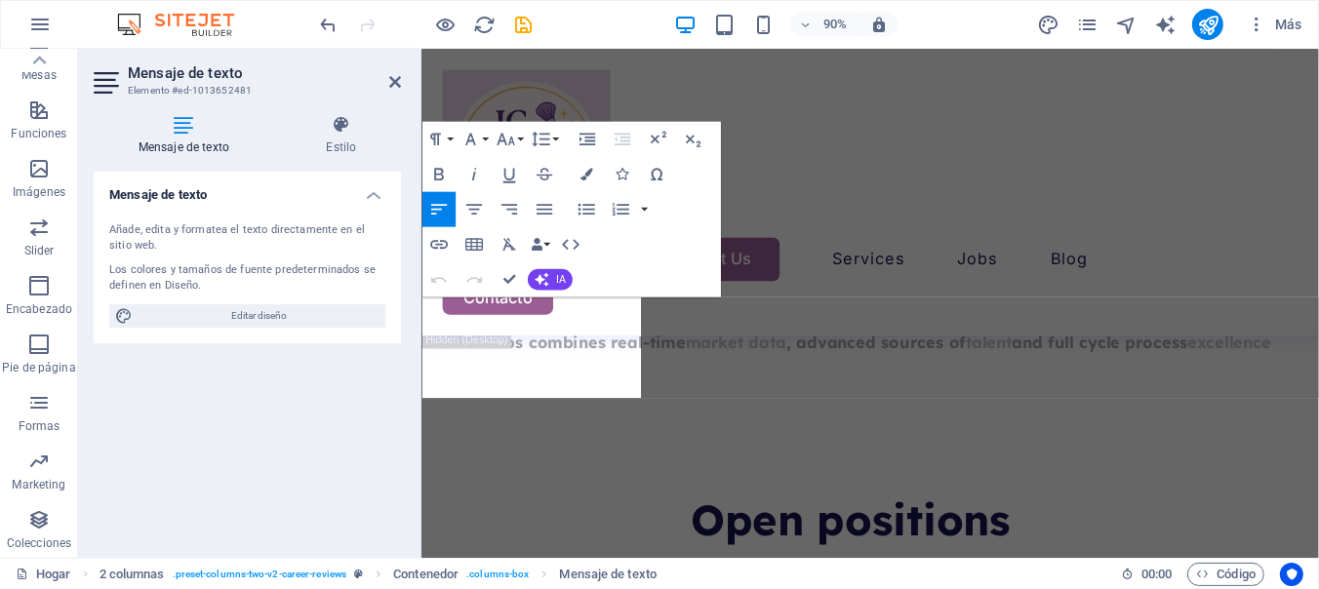
scroll to position [7446, 21]
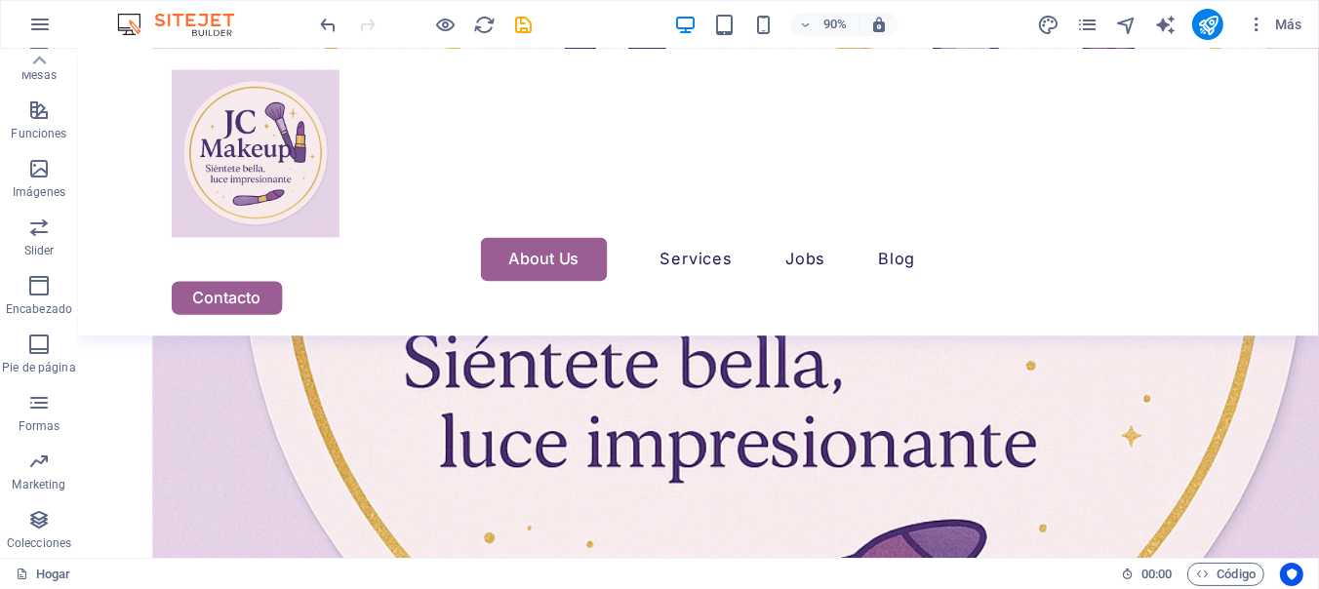
scroll to position [8106, 21]
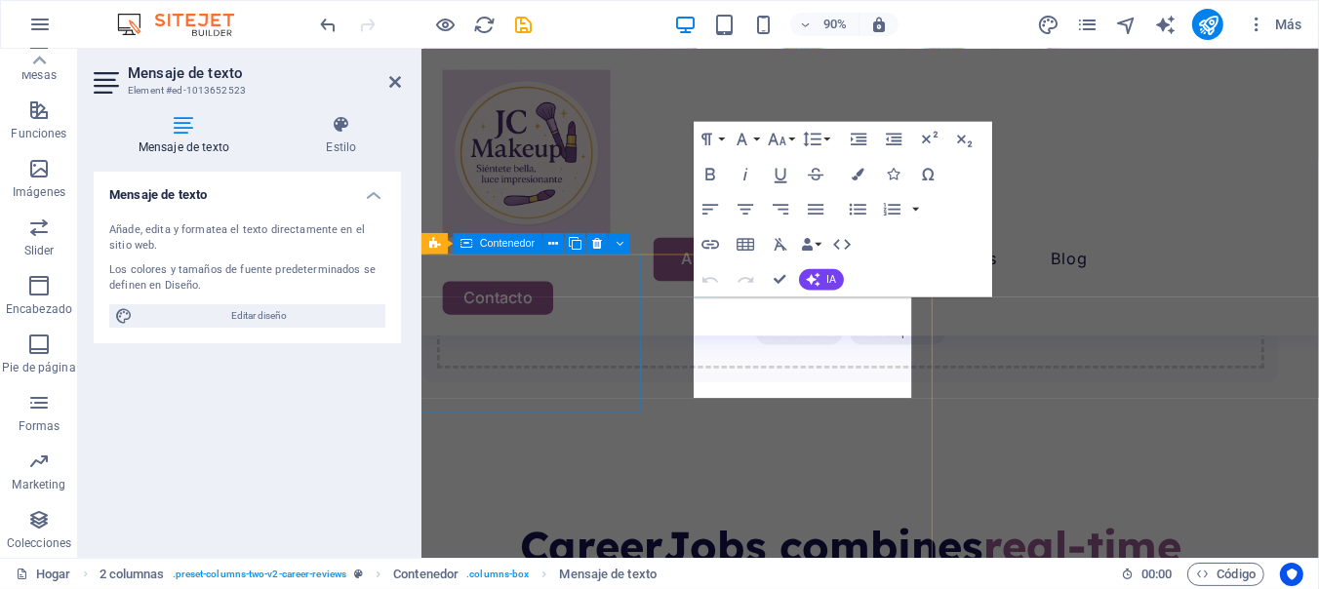
scroll to position [7446, 21]
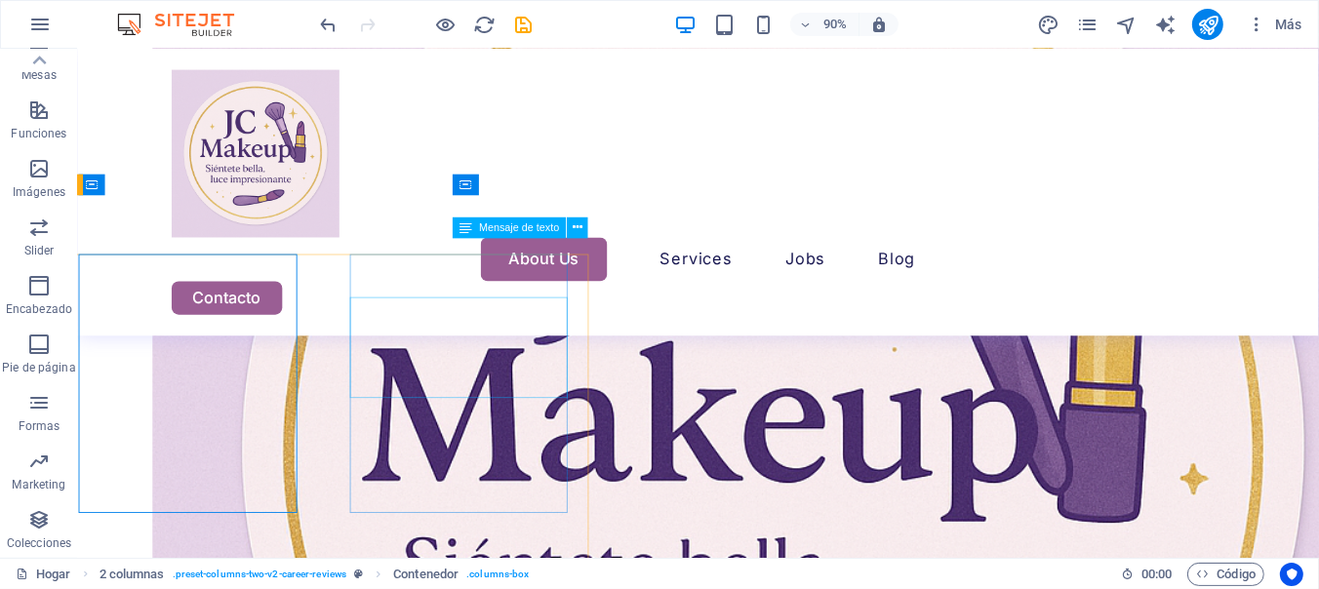
scroll to position [8165, 21]
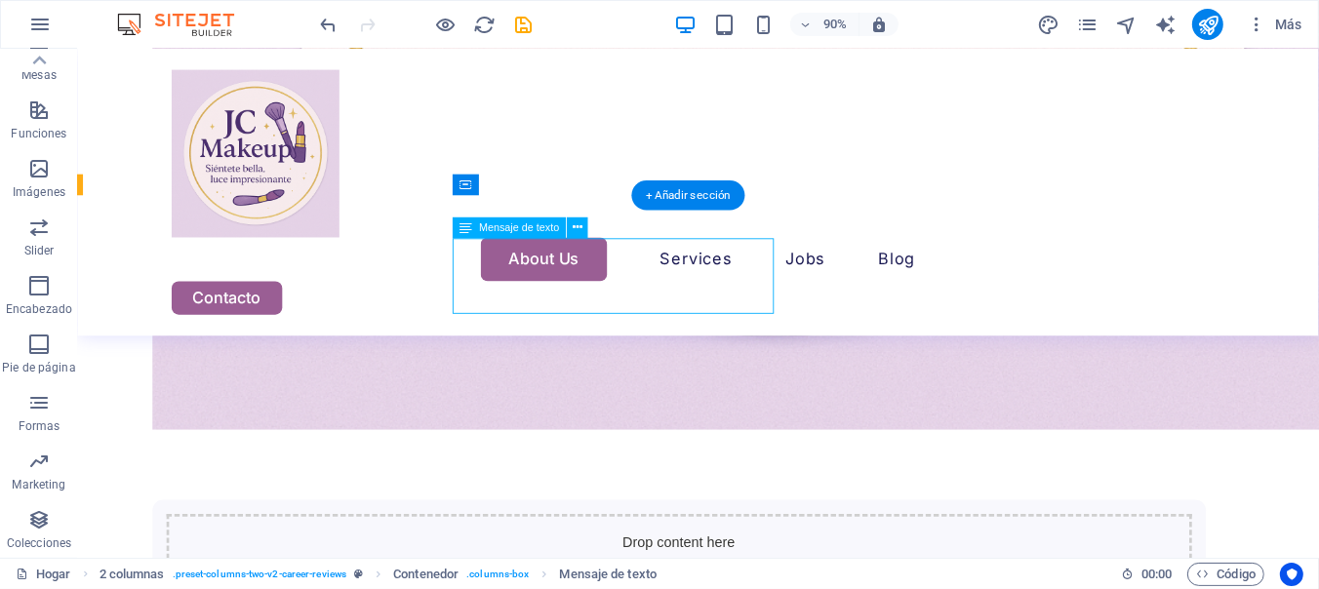
scroll to position [7446, 21]
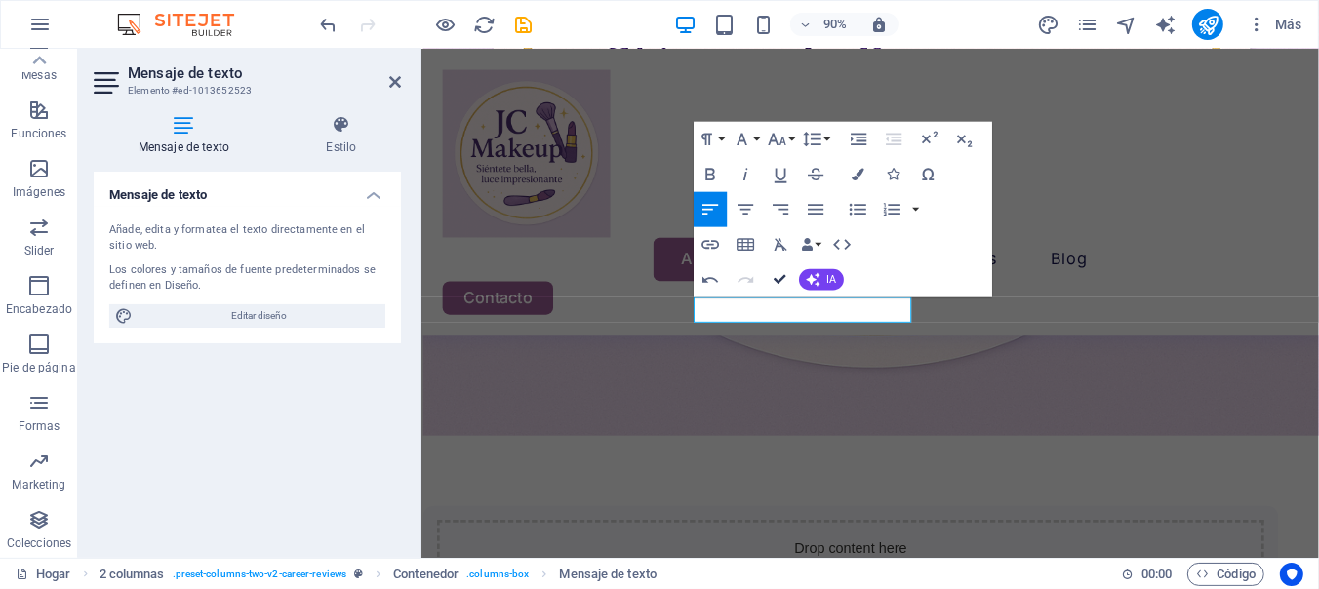
scroll to position [8099, 21]
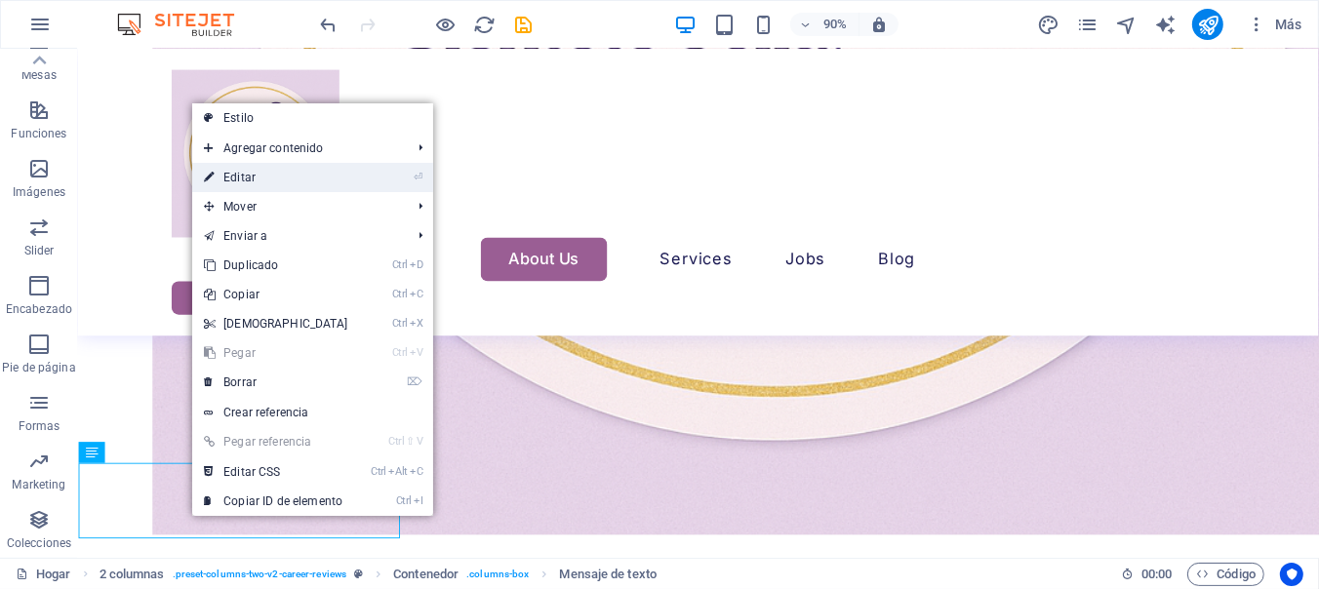
click at [249, 182] on font "Editar" at bounding box center [239, 178] width 32 height 14
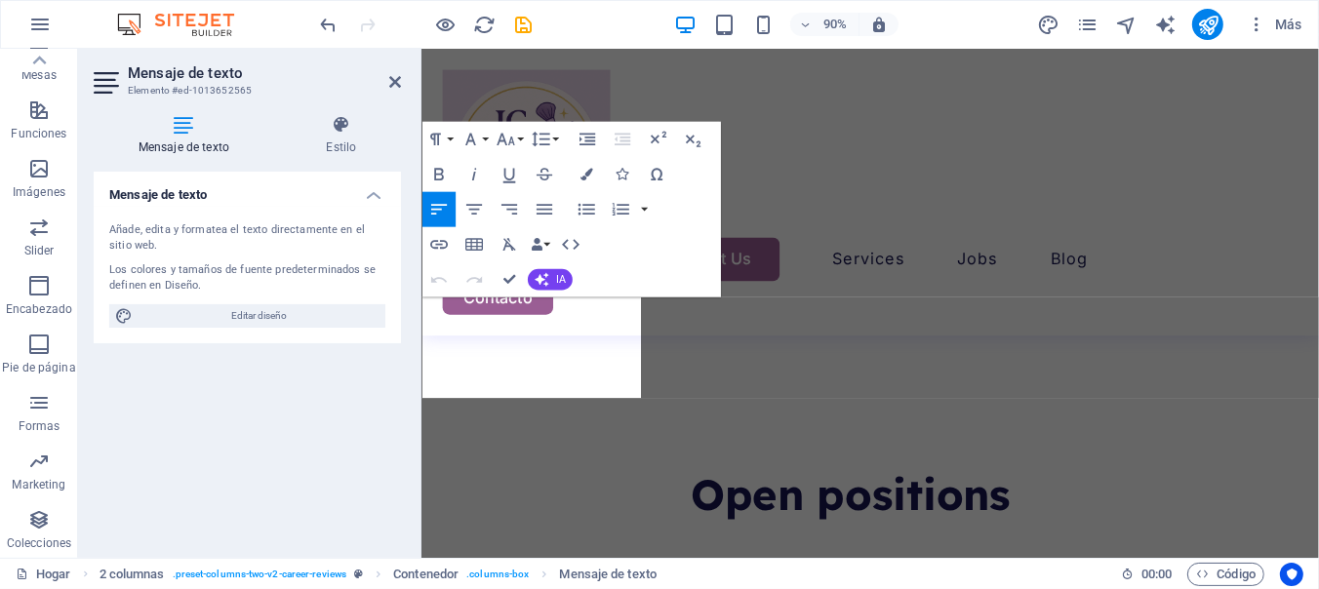
scroll to position [7679, 21]
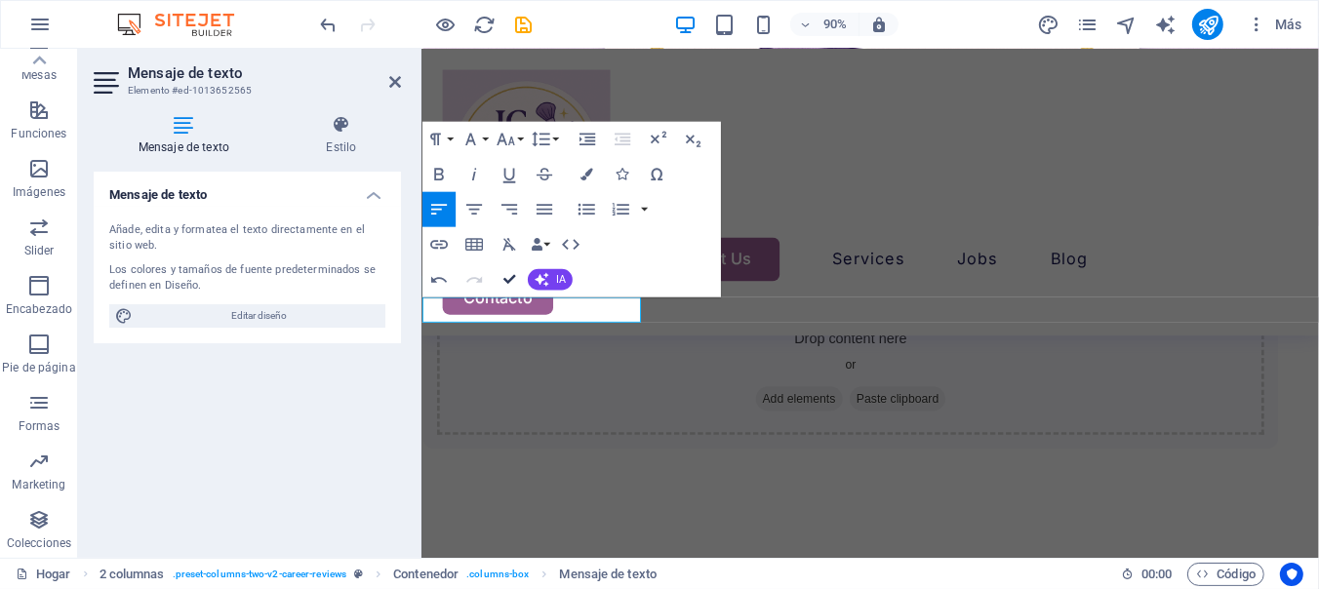
scroll to position [8283, 21]
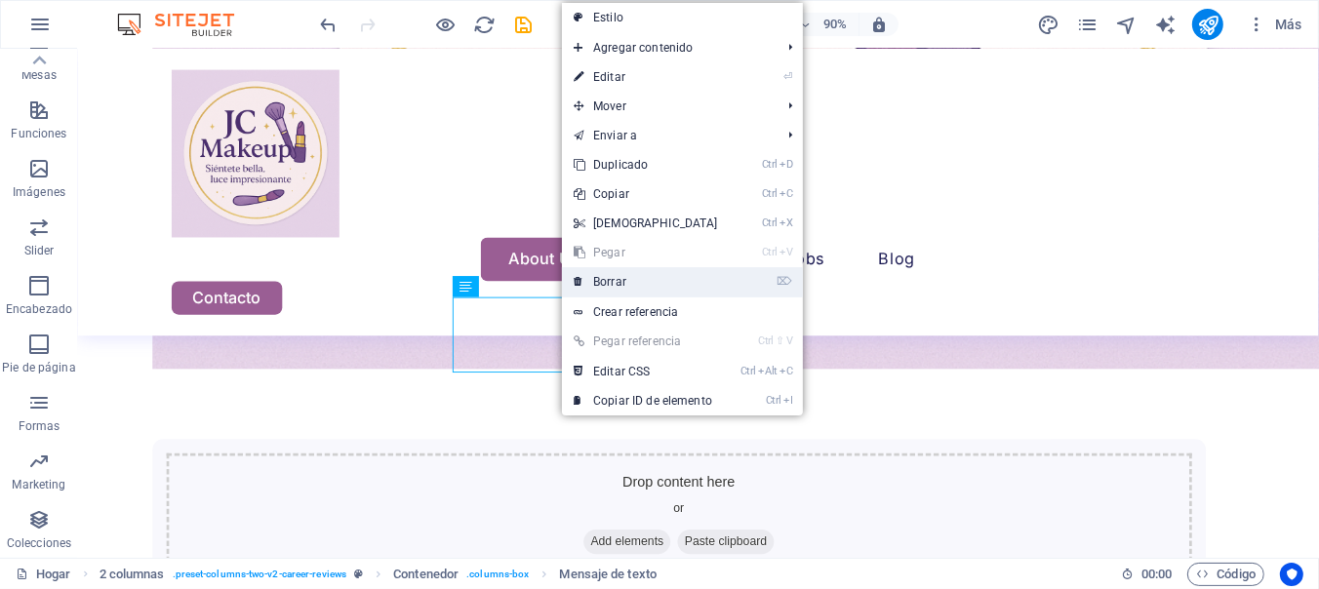
click at [609, 288] on font "Borrar" at bounding box center [609, 282] width 33 height 14
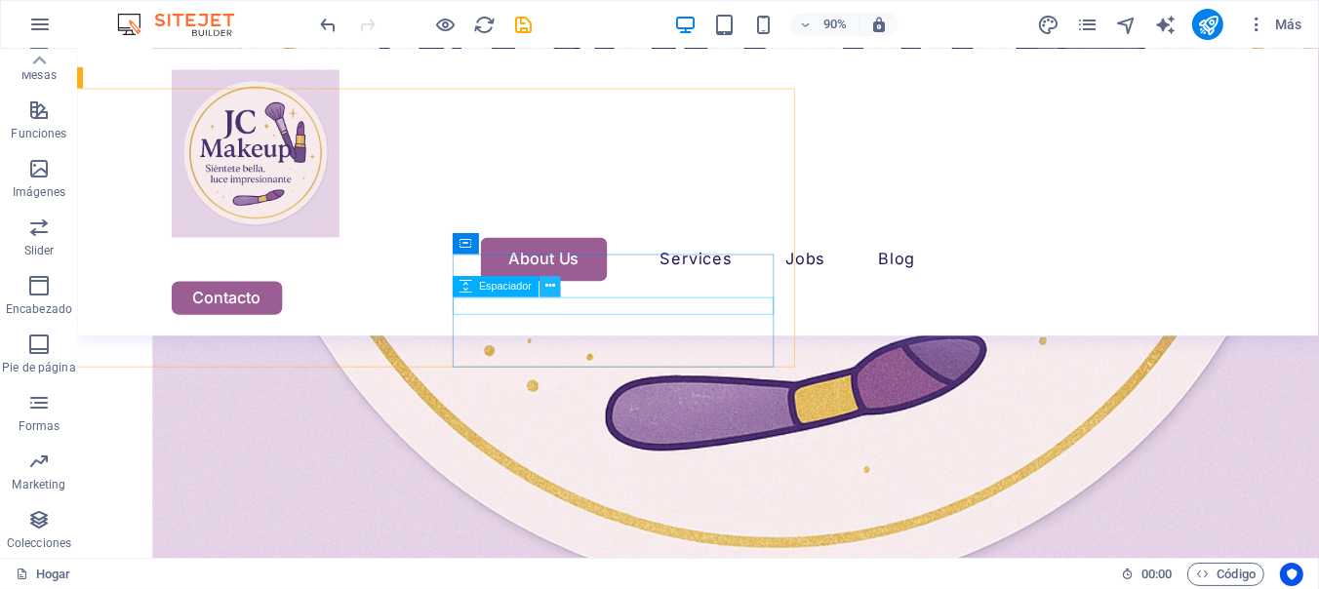
click at [551, 284] on icon at bounding box center [550, 286] width 10 height 19
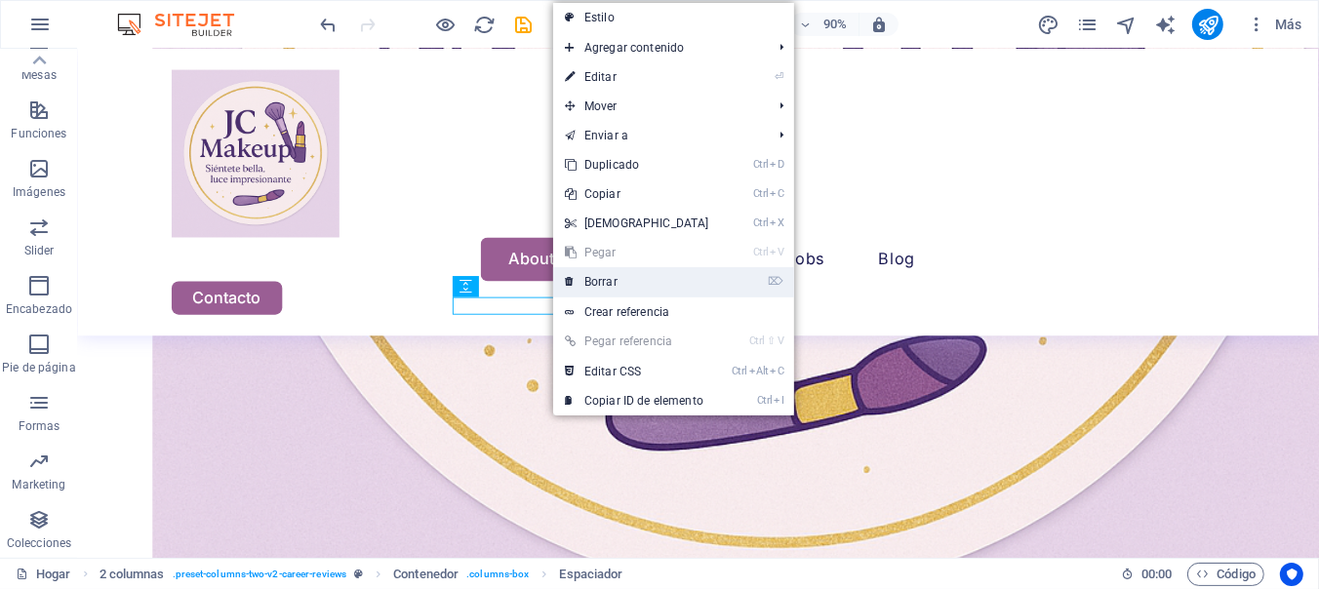
click at [567, 285] on icon at bounding box center [570, 281] width 10 height 29
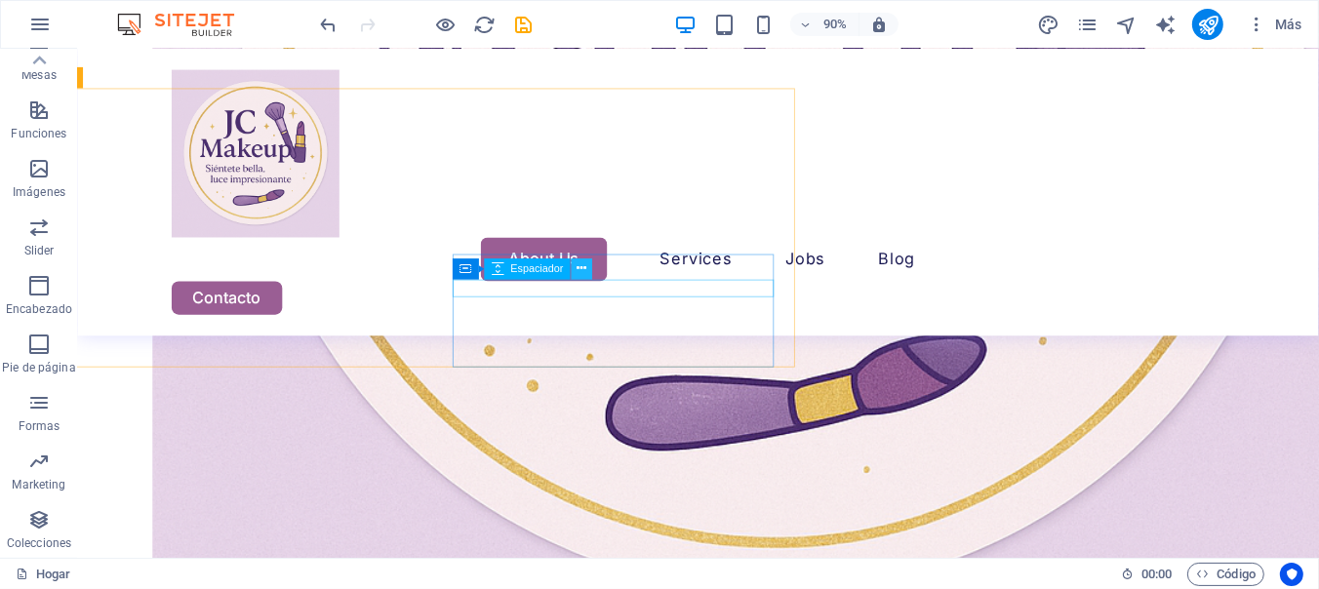
click at [578, 270] on icon at bounding box center [583, 269] width 10 height 19
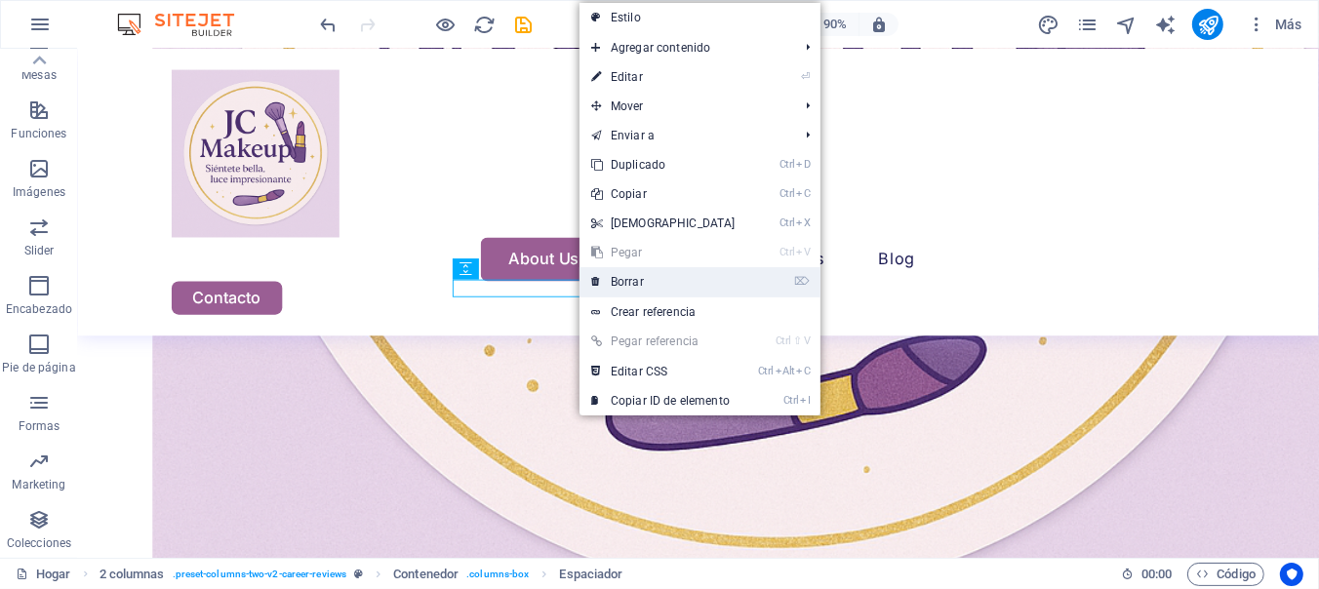
click at [600, 286] on icon at bounding box center [596, 281] width 10 height 29
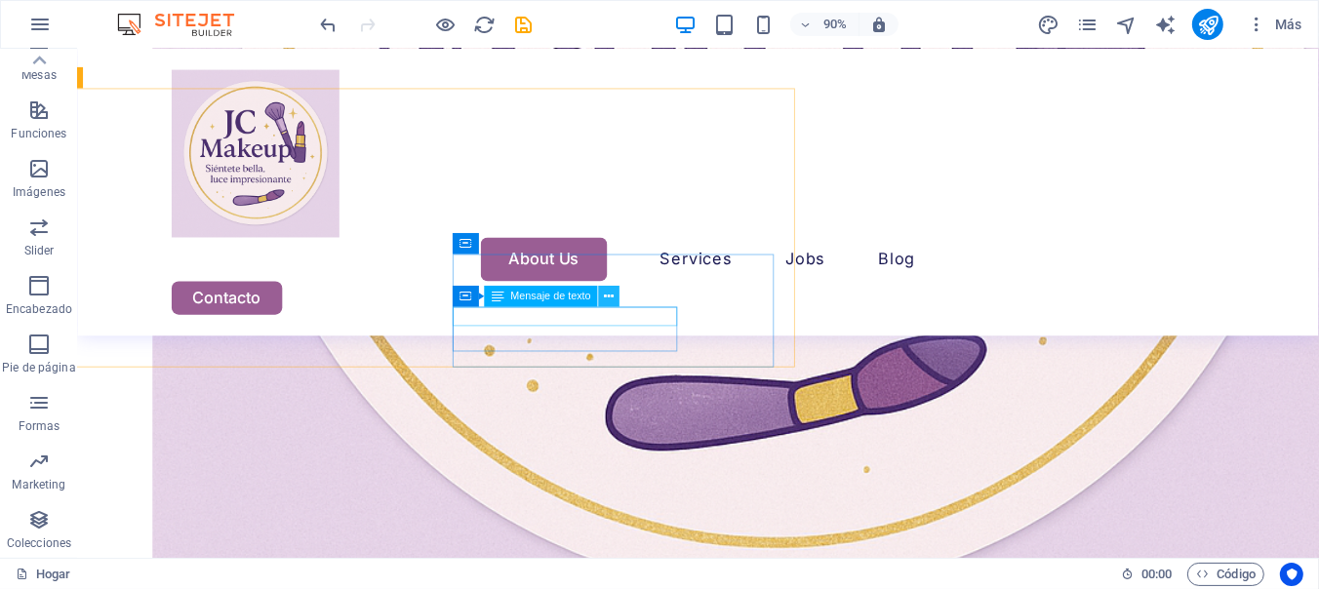
click at [606, 294] on icon at bounding box center [610, 297] width 10 height 19
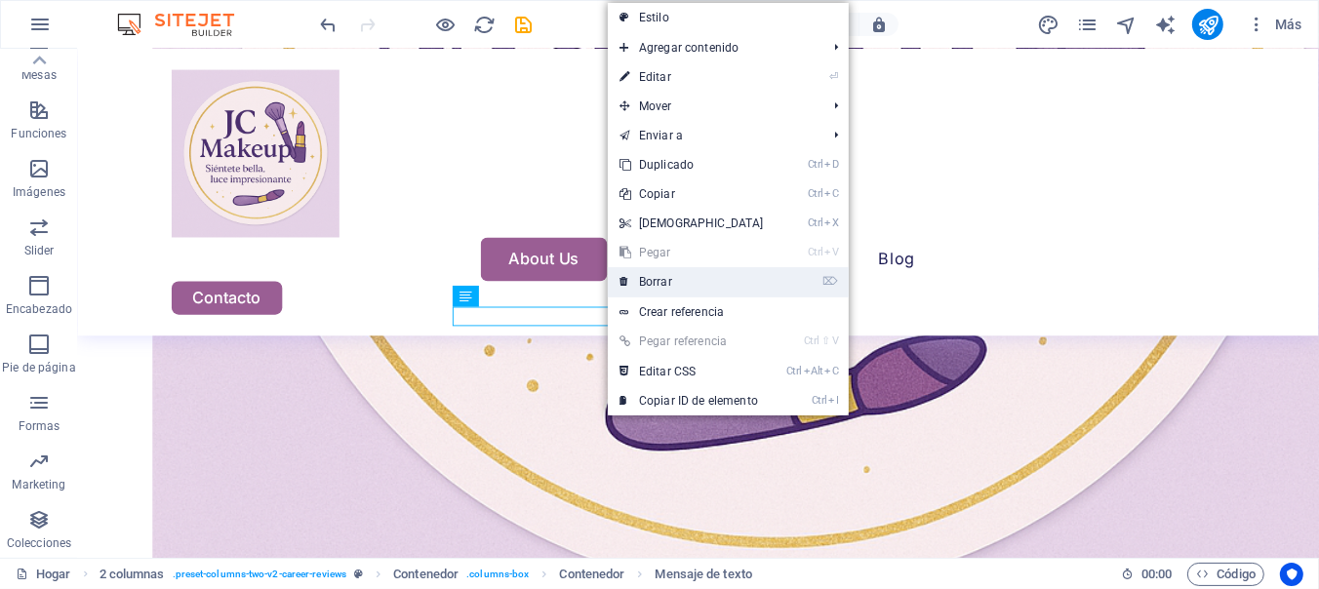
click at [634, 288] on link "⌦ Borrar" at bounding box center [692, 281] width 168 height 29
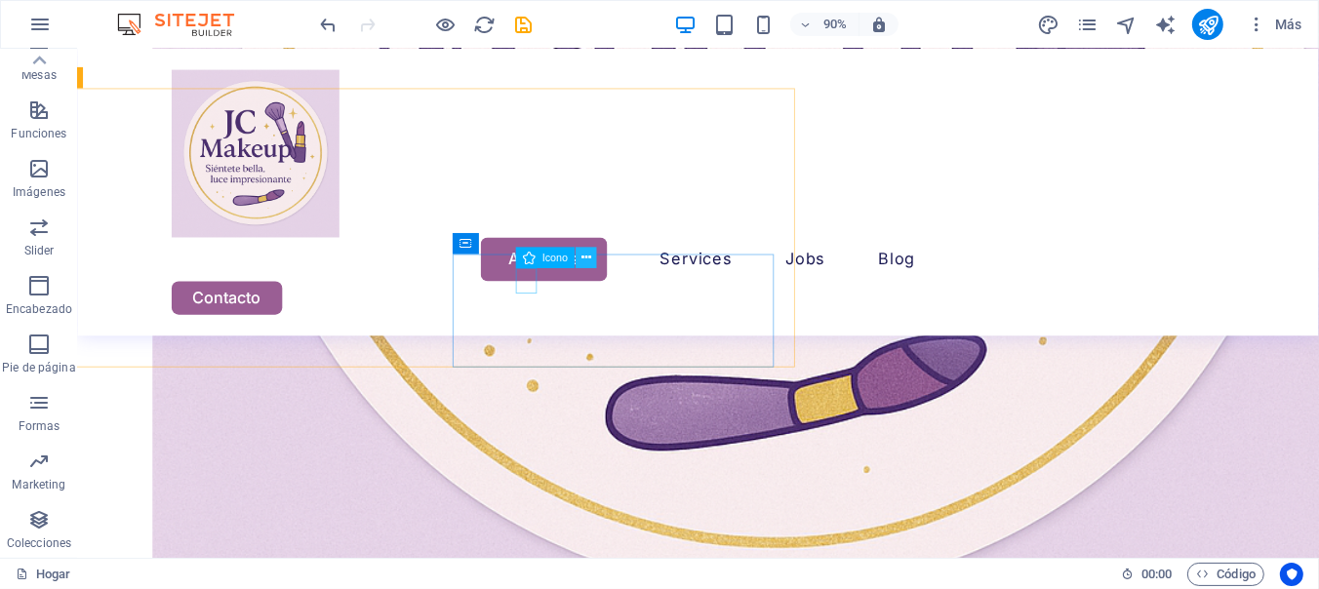
click at [584, 264] on icon at bounding box center [587, 258] width 10 height 19
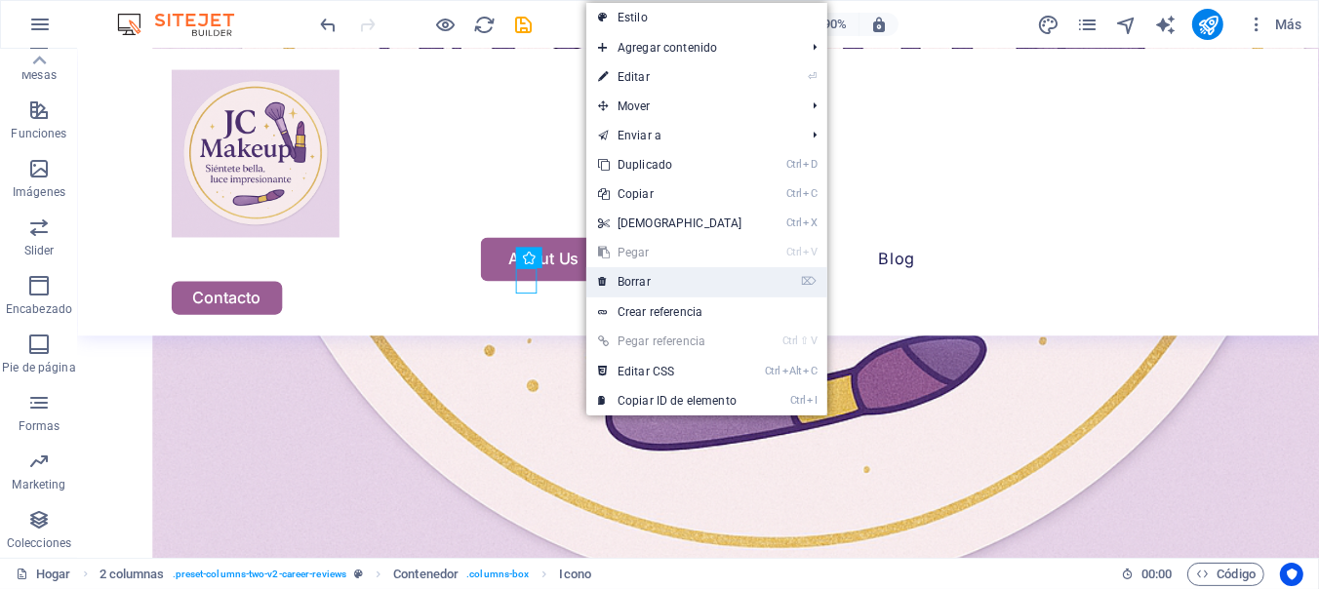
click at [610, 289] on link "⌦ Borrar" at bounding box center [670, 281] width 168 height 29
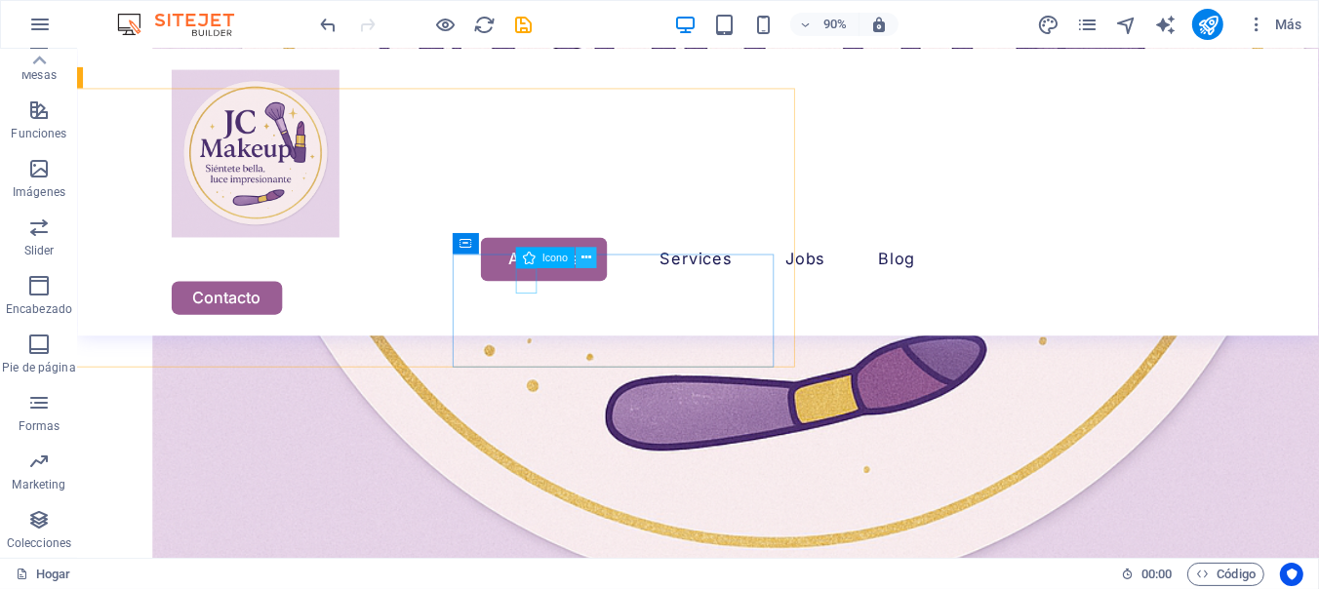
click at [590, 258] on icon at bounding box center [587, 258] width 10 height 19
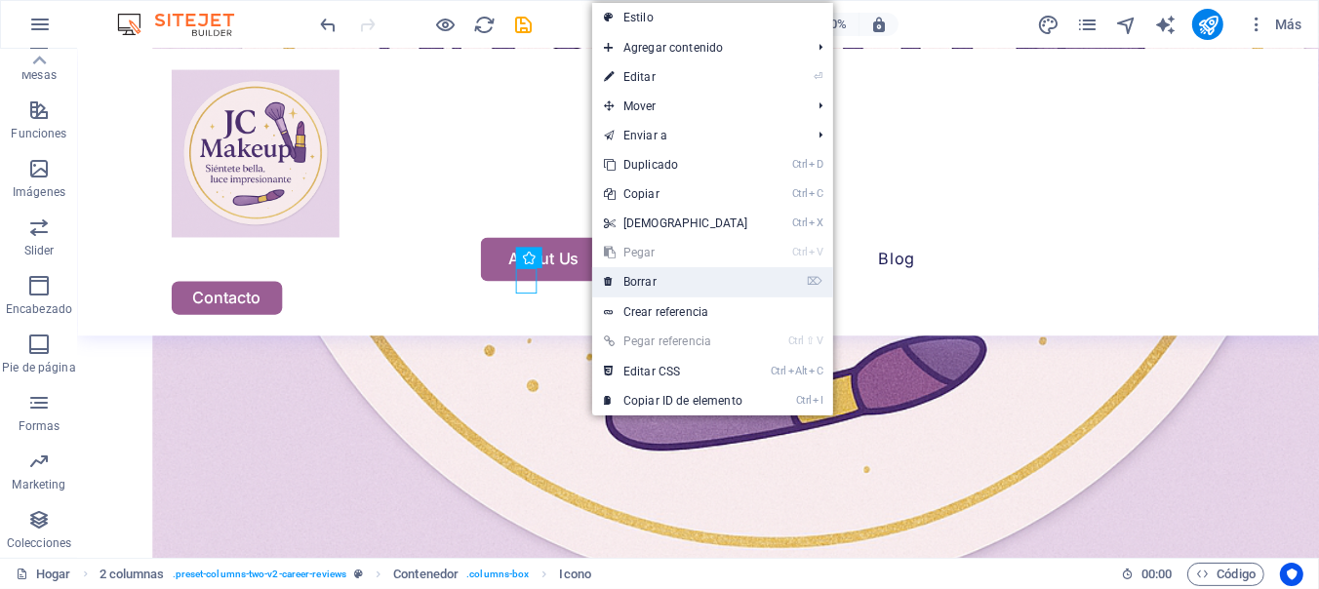
click at [621, 282] on link "⌦ Borrar" at bounding box center [676, 281] width 168 height 29
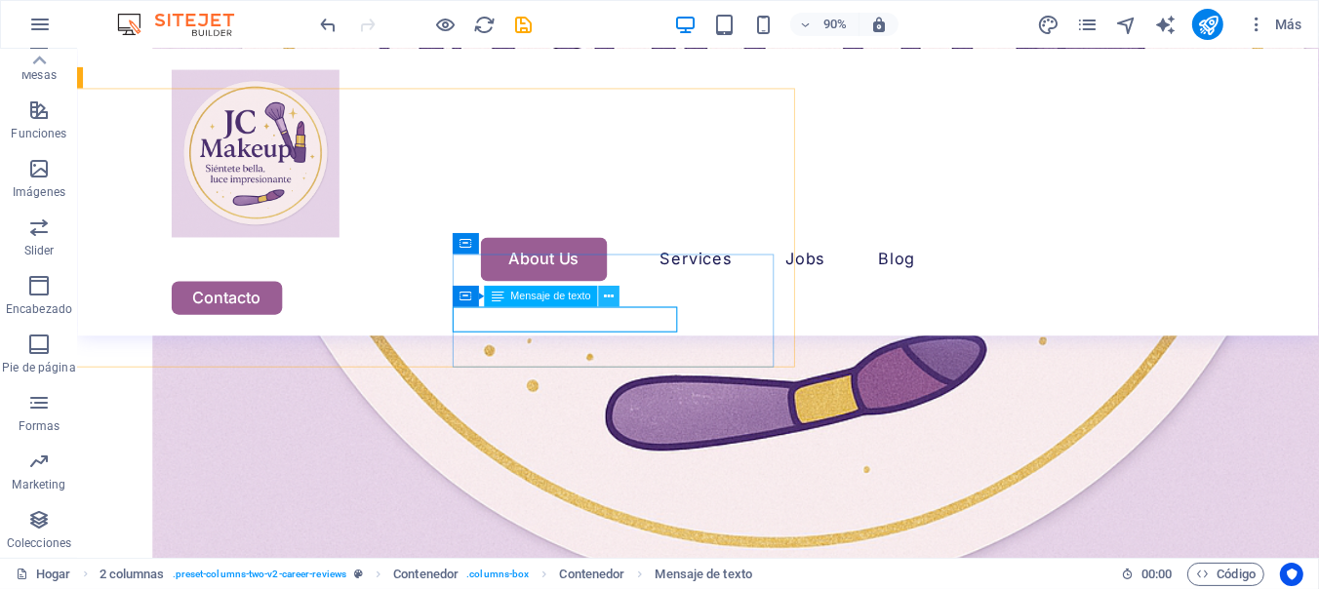
click at [608, 302] on icon at bounding box center [610, 297] width 10 height 19
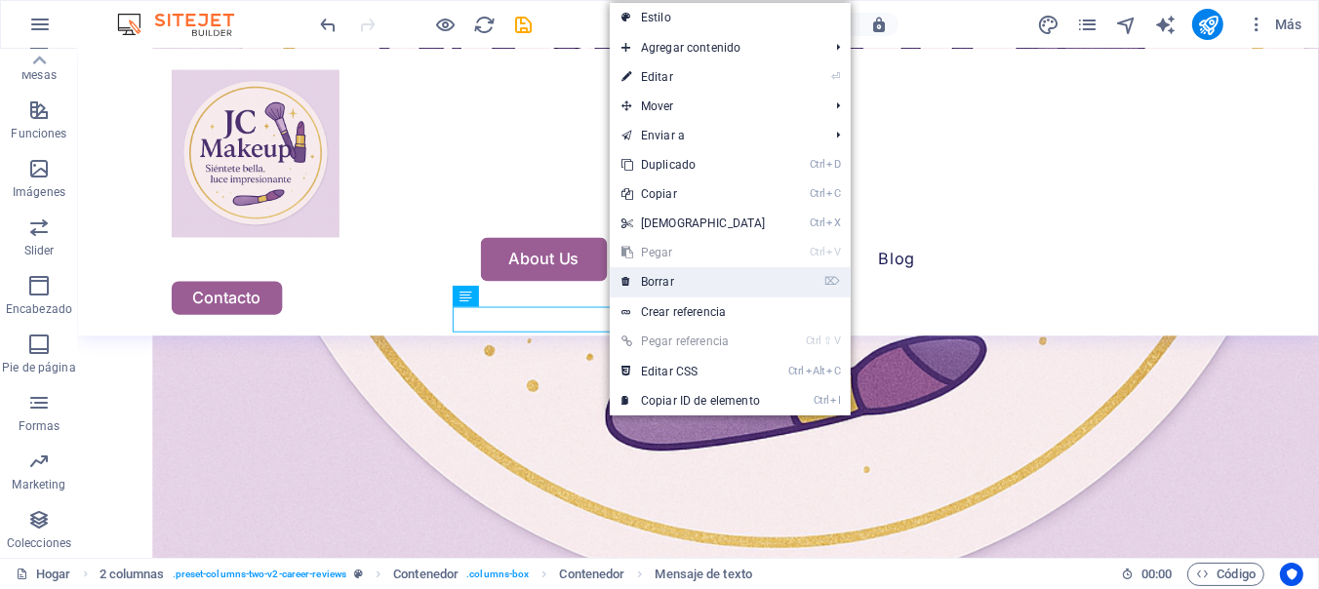
click at [638, 280] on link "⌦ Borrar" at bounding box center [694, 281] width 168 height 29
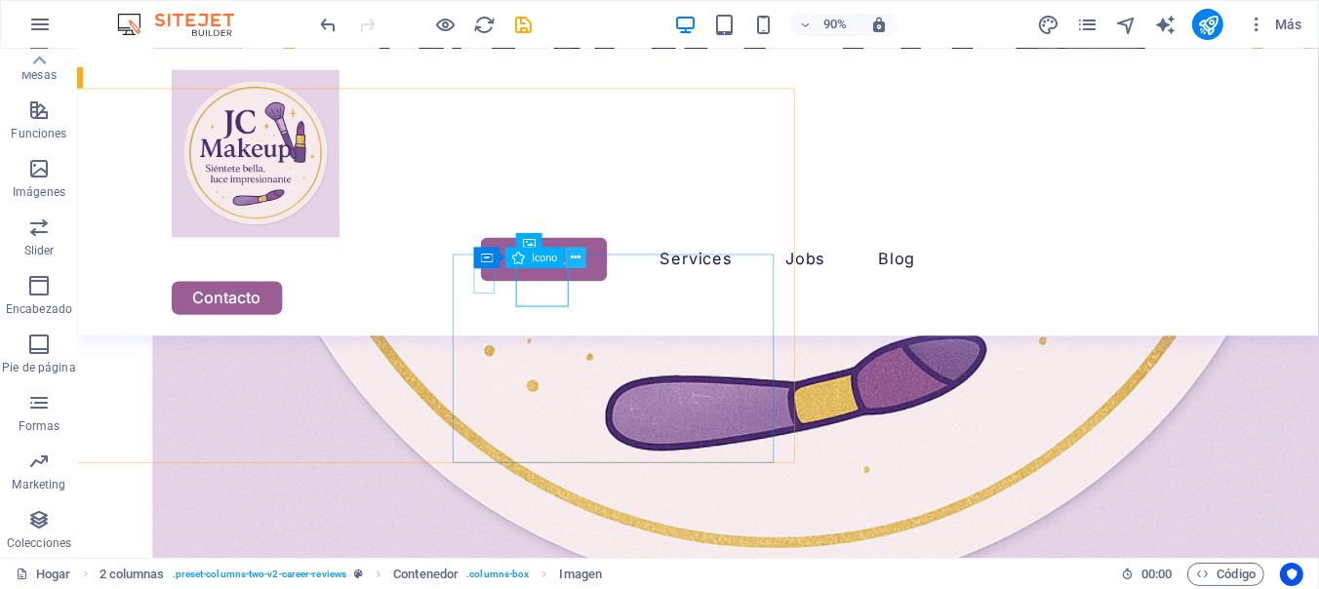
click at [572, 262] on icon at bounding box center [577, 258] width 10 height 19
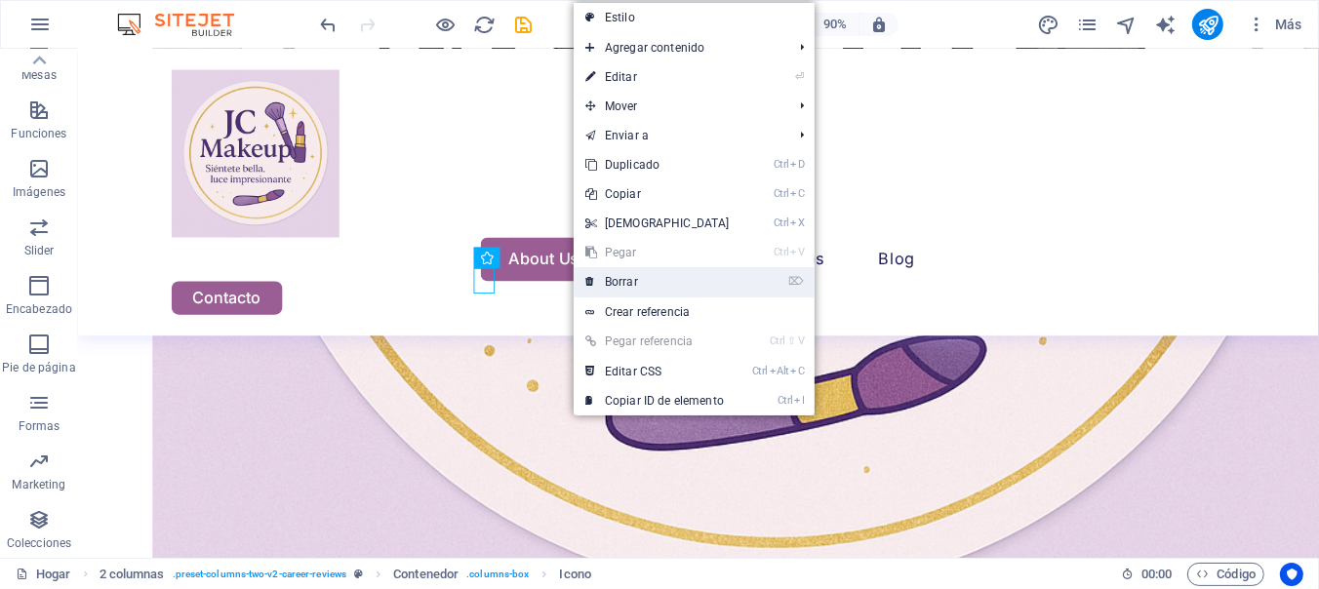
click at [596, 283] on link "⌦ Borrar" at bounding box center [658, 281] width 168 height 29
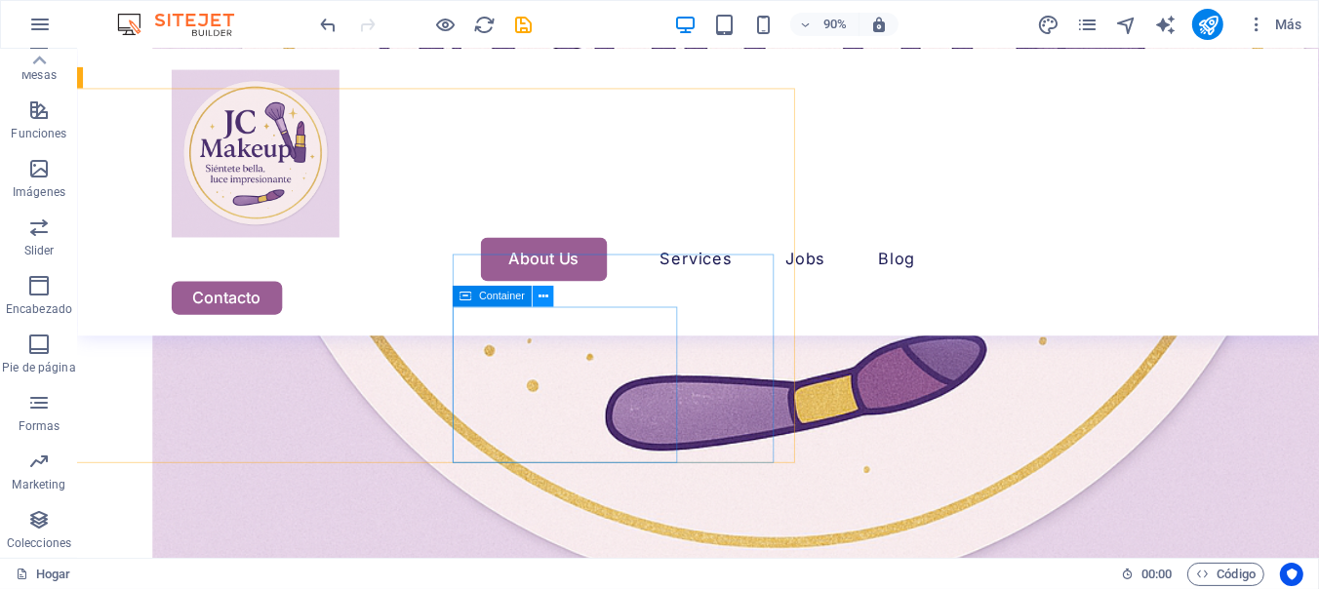
click at [545, 299] on icon at bounding box center [544, 297] width 10 height 19
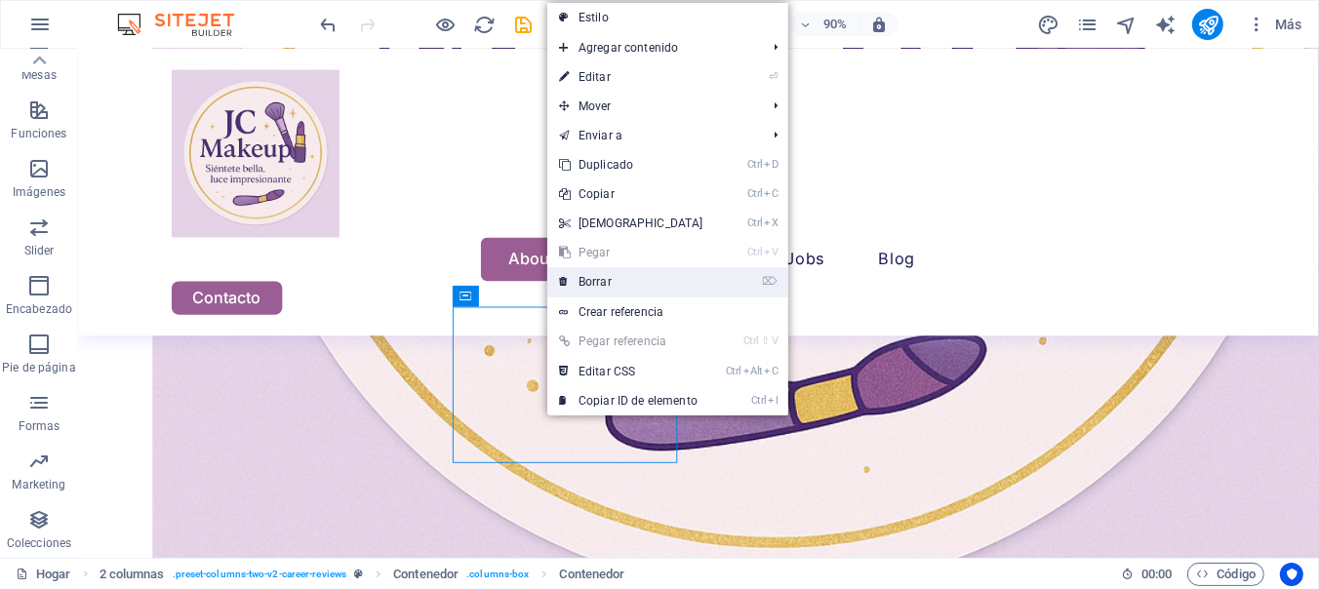
click at [570, 288] on link "⌦ Borrar" at bounding box center [631, 281] width 168 height 29
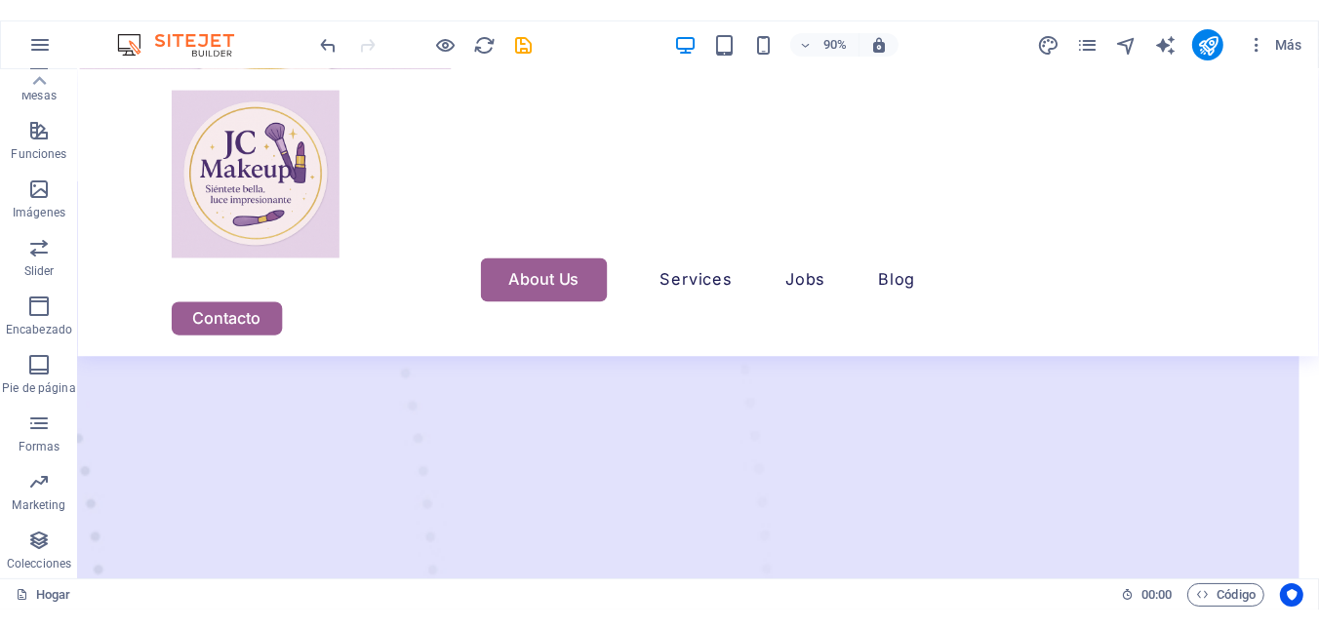
scroll to position [512, 21]
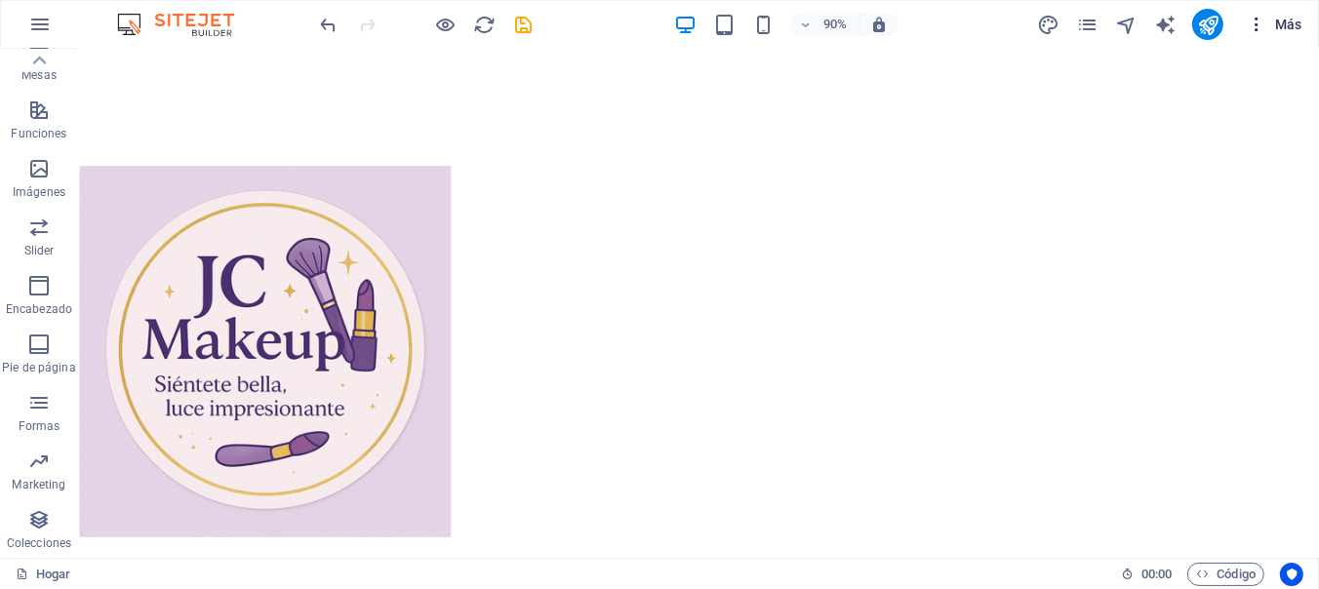
click at [1261, 23] on icon "button" at bounding box center [1257, 25] width 20 height 20
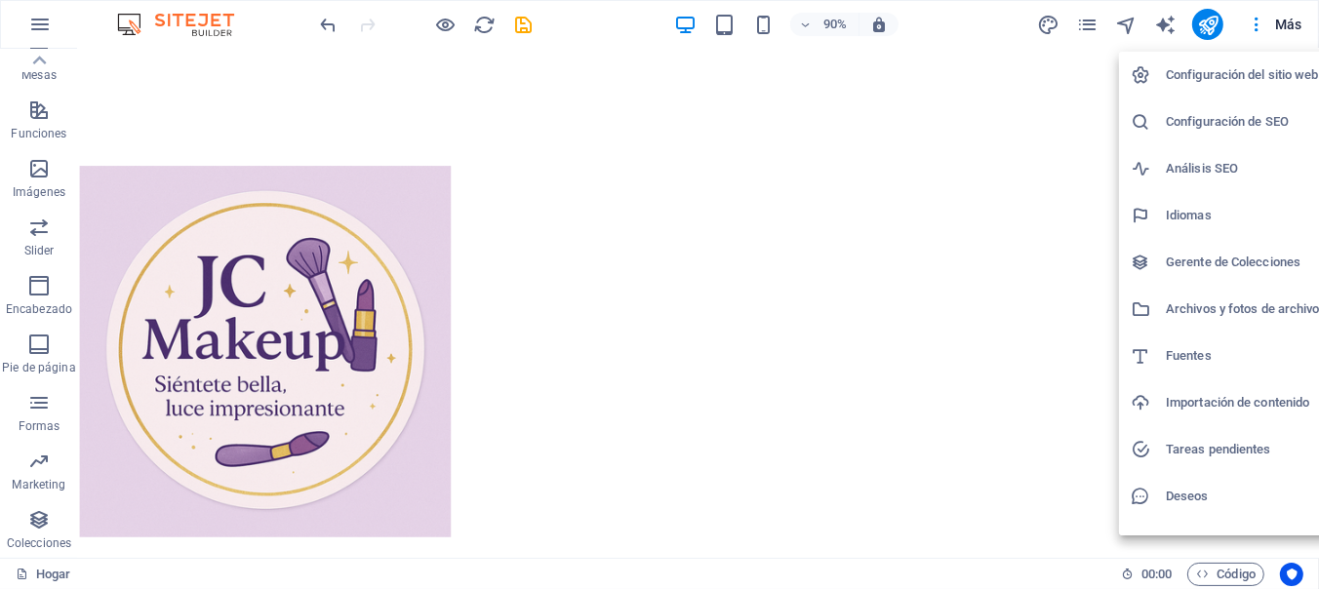
click at [41, 58] on div at bounding box center [659, 294] width 1319 height 589
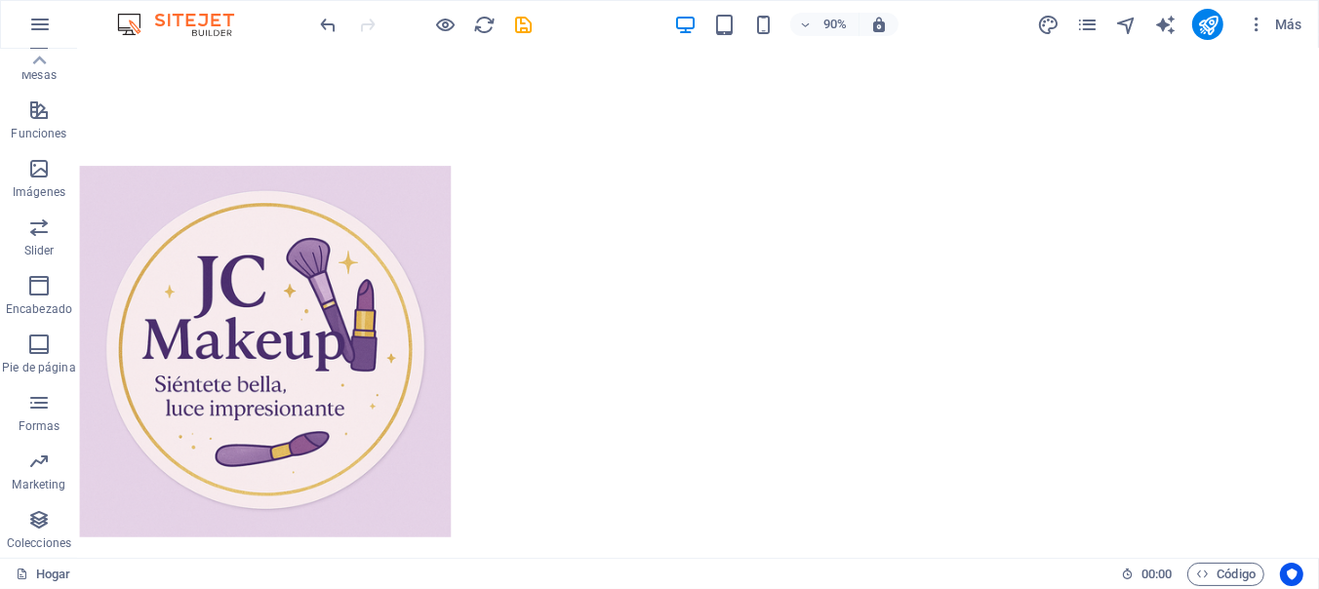
click at [38, 13] on icon "button" at bounding box center [39, 24] width 23 height 23
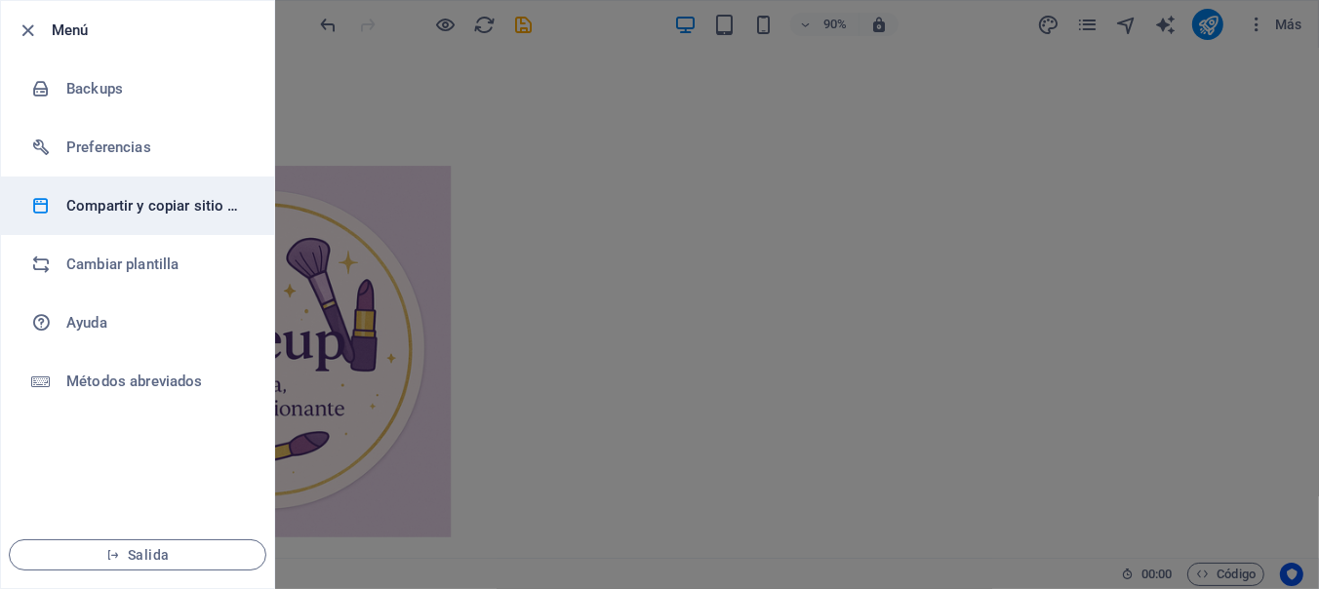
click at [179, 224] on li "Compartir y copiar sitio web" at bounding box center [137, 206] width 273 height 59
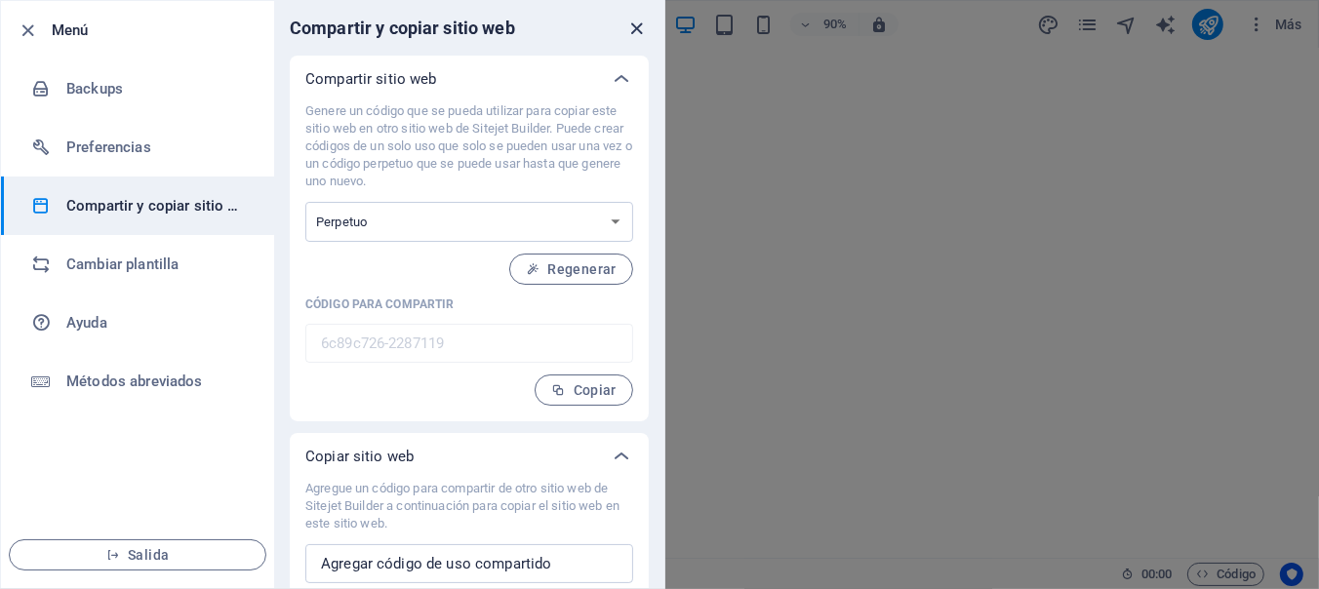
click at [641, 29] on icon "cerrar" at bounding box center [637, 29] width 22 height 22
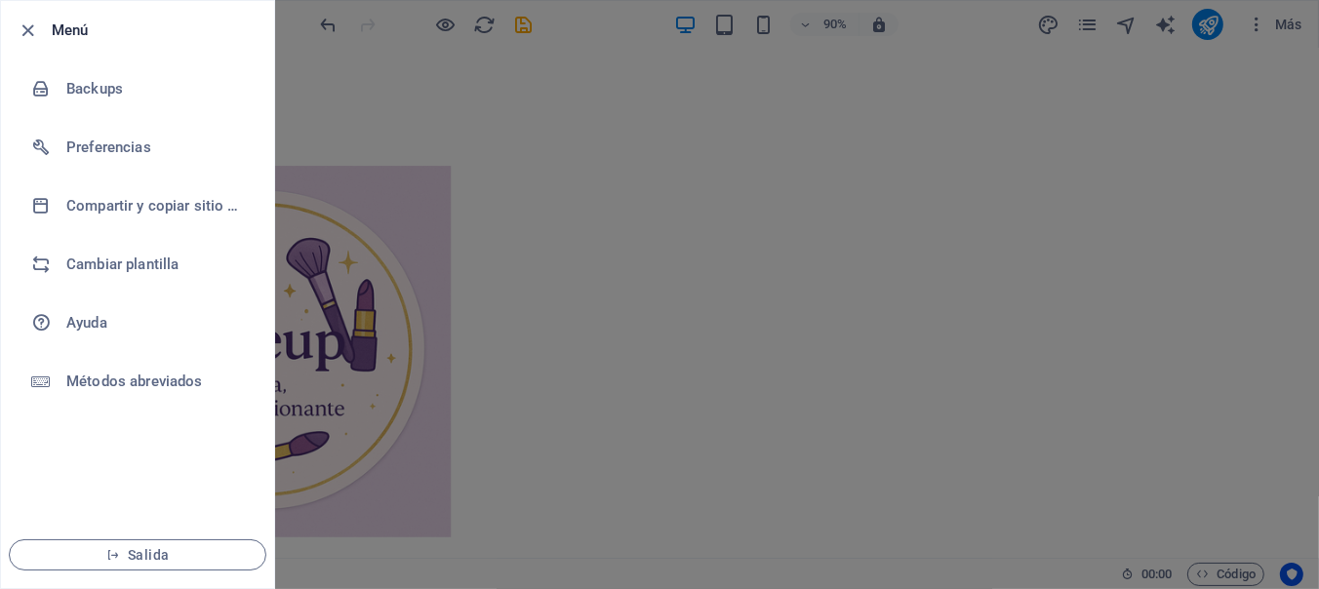
click at [8, 3] on li "Menú" at bounding box center [137, 30] width 273 height 59
click at [29, 27] on icon "button" at bounding box center [29, 31] width 22 height 22
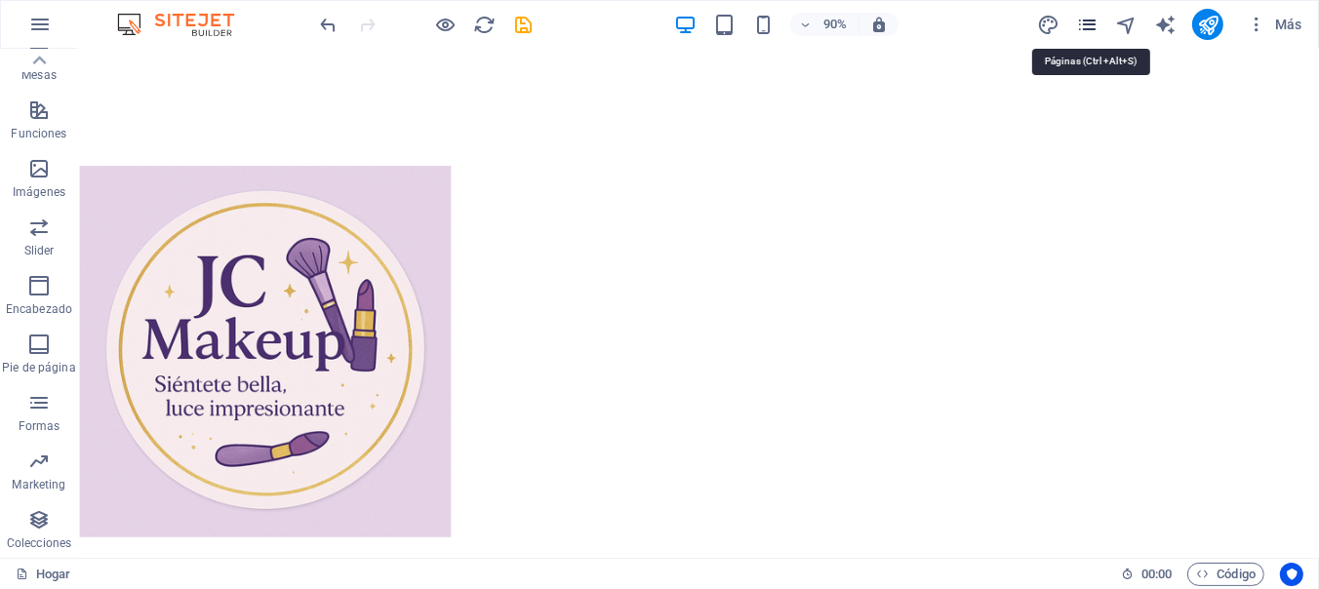
click at [1097, 27] on icon "Páginas" at bounding box center [1087, 25] width 22 height 22
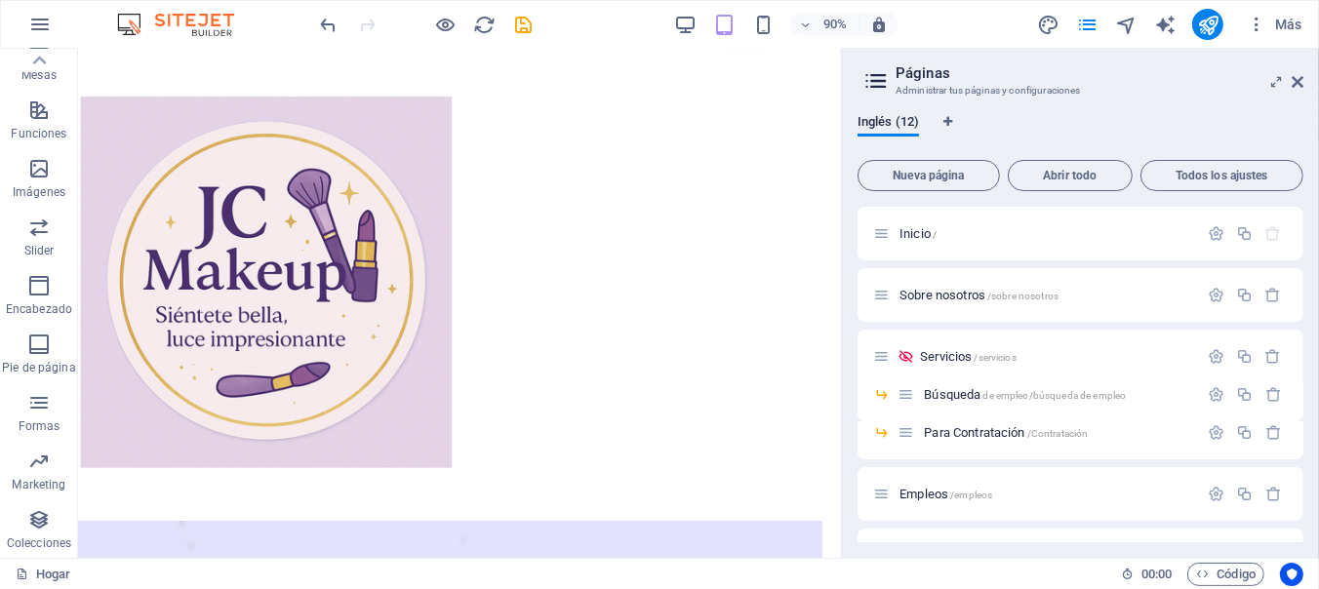
click at [1304, 81] on aside "Páginas Administrar tus páginas y configuraciones Inglés (12) Nueva página Abri…" at bounding box center [1080, 303] width 478 height 509
click at [1292, 76] on icon at bounding box center [1298, 82] width 12 height 16
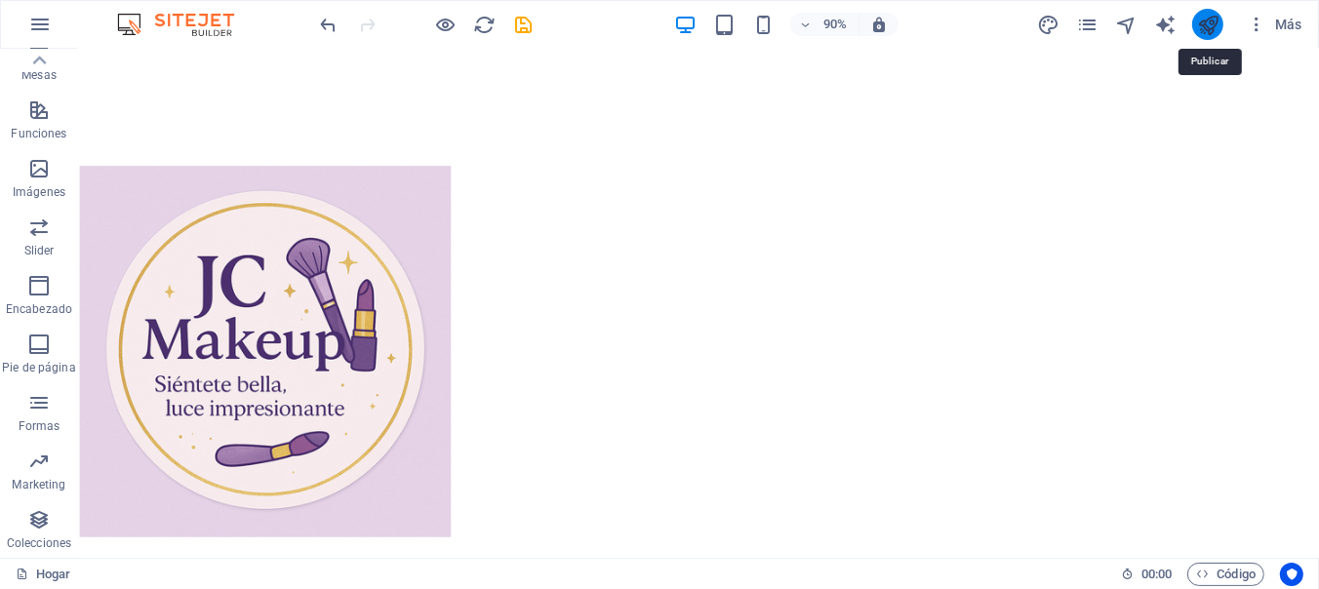
click at [1209, 20] on icon "publicar" at bounding box center [1208, 25] width 22 height 22
click at [1208, 26] on icon "publicar" at bounding box center [1208, 25] width 22 height 22
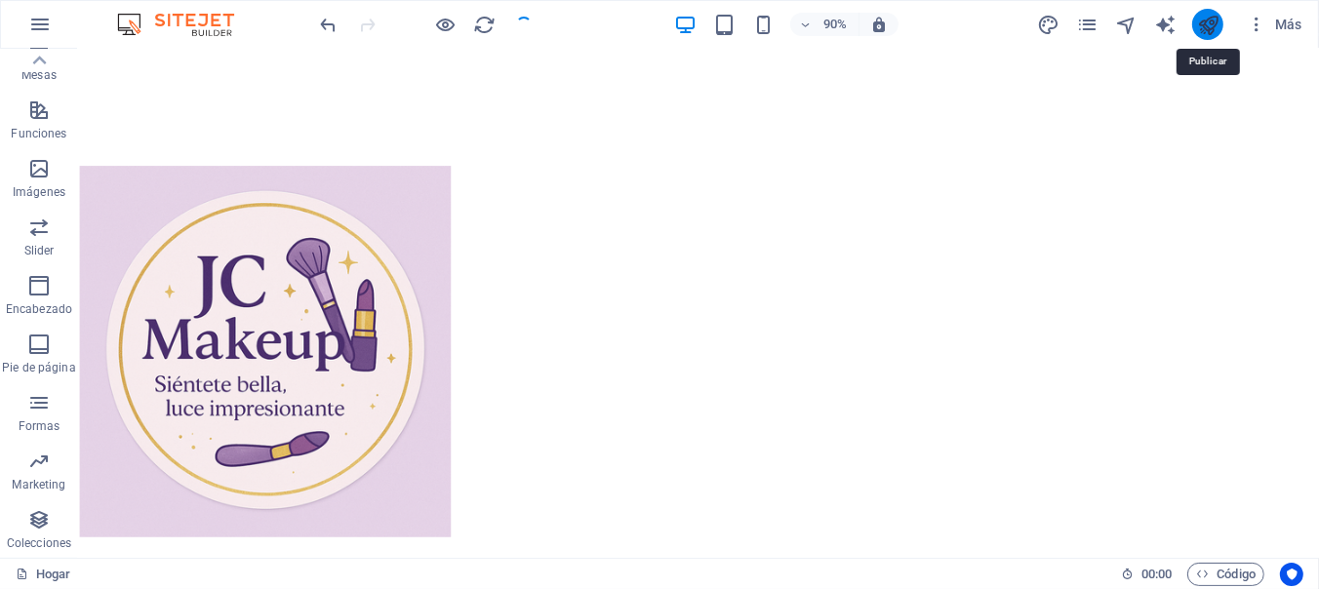
click at [1208, 26] on icon "publicar" at bounding box center [1208, 25] width 22 height 22
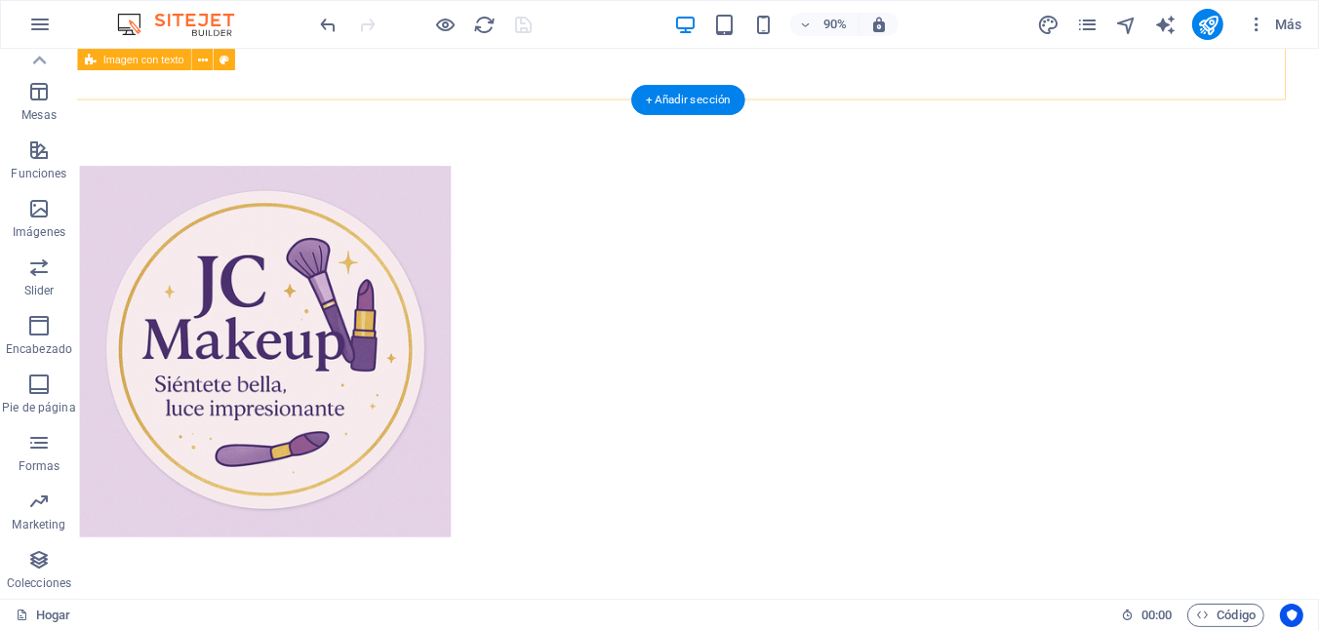
scroll to position [328, 0]
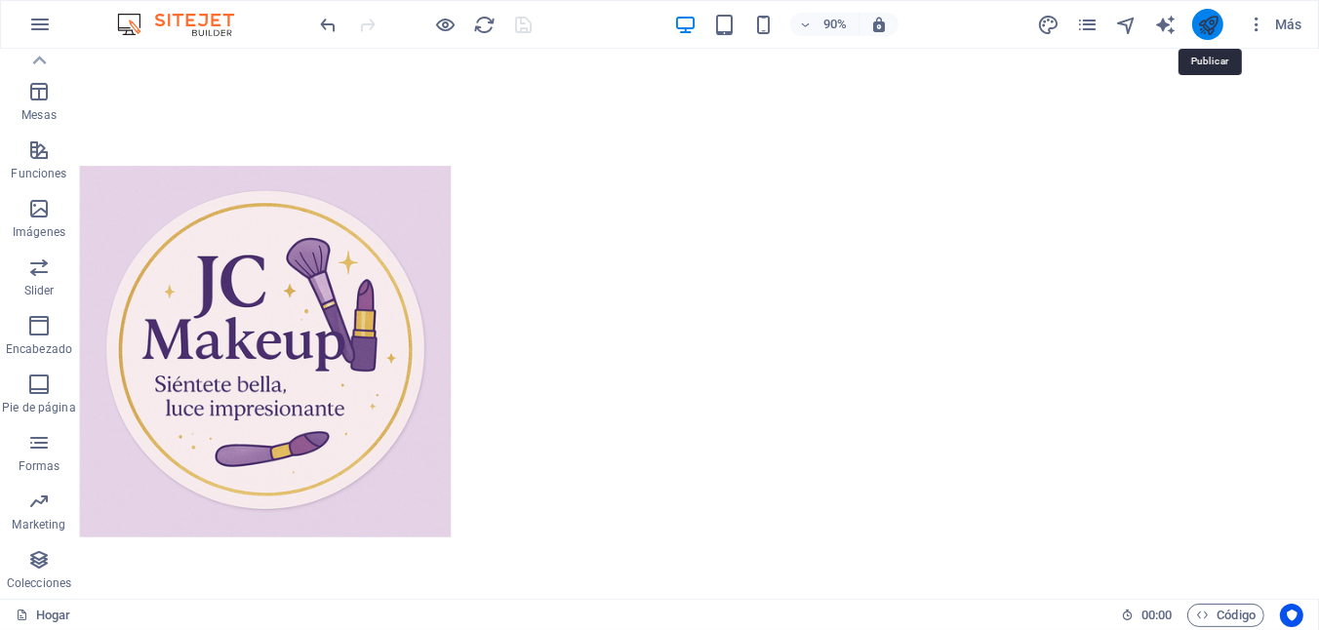
click at [1206, 29] on icon "publicar" at bounding box center [1208, 25] width 22 height 22
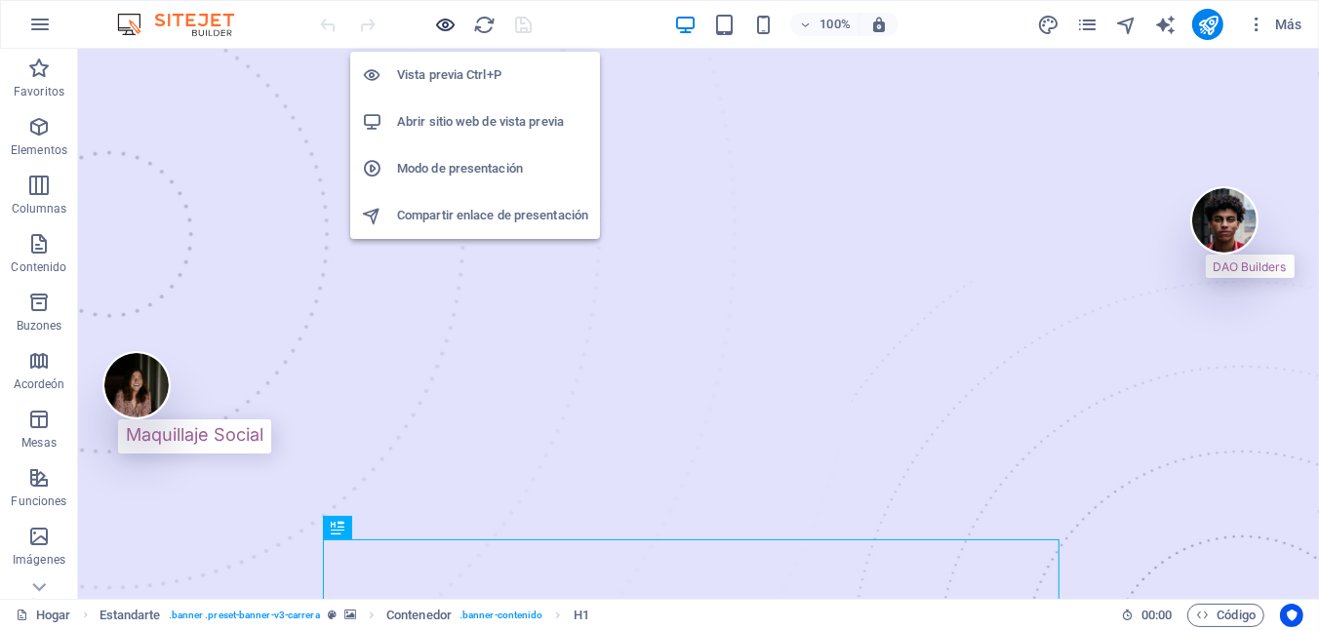
click at [450, 26] on icon "button" at bounding box center [446, 25] width 22 height 22
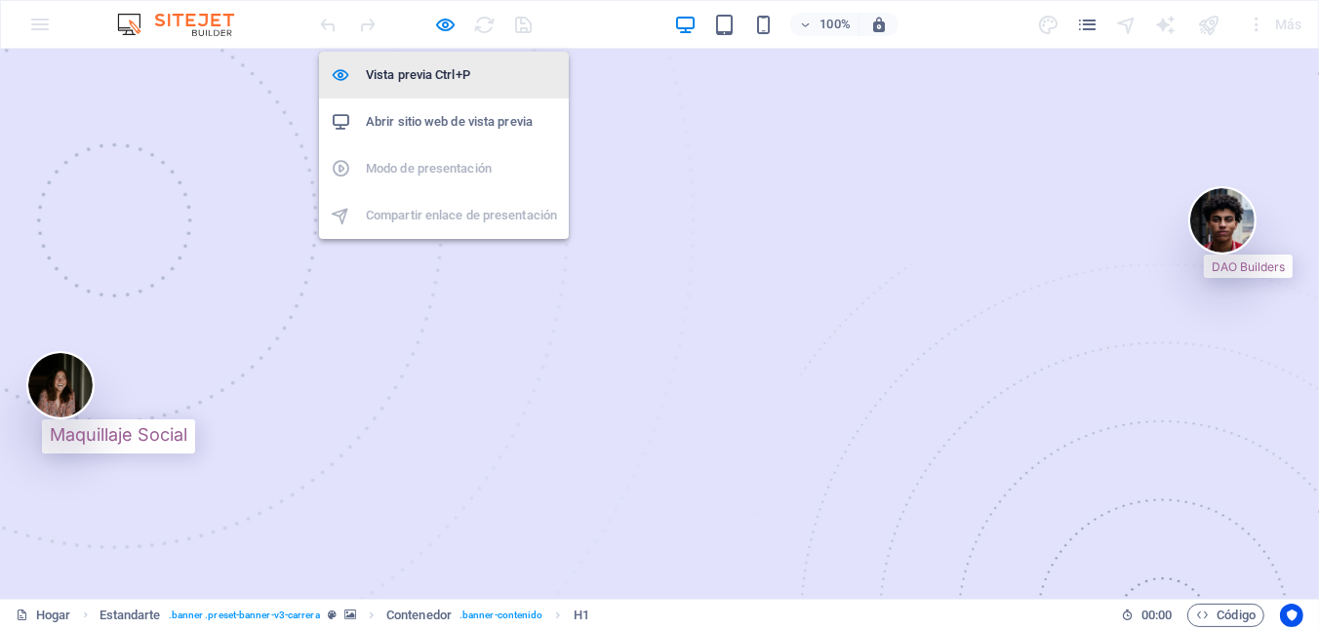
click at [451, 66] on h6 "Vista previa Ctrl+P" at bounding box center [461, 74] width 191 height 23
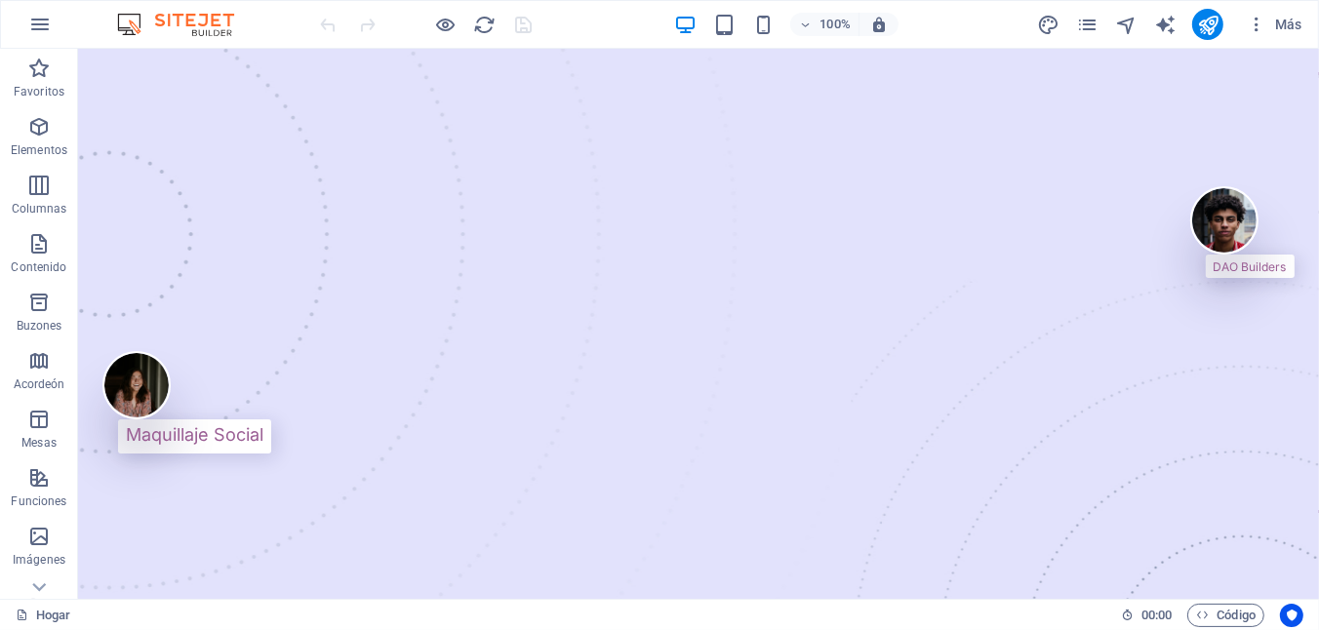
scroll to position [80, 0]
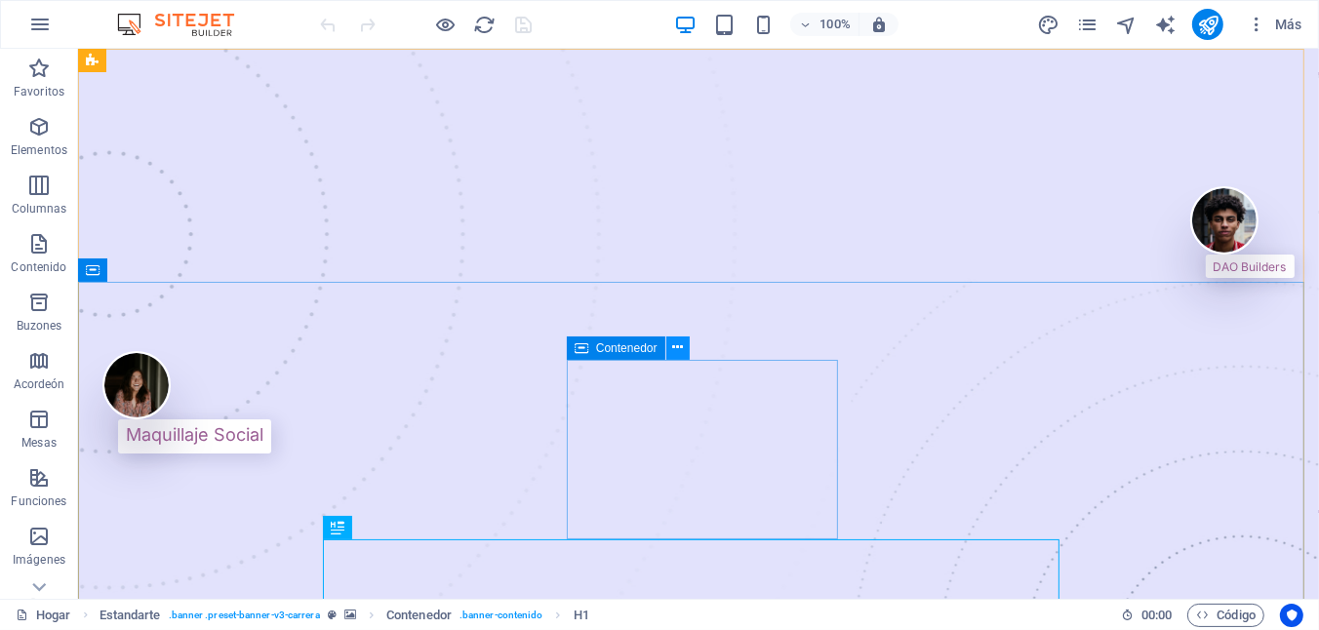
click at [678, 355] on icon at bounding box center [677, 348] width 11 height 20
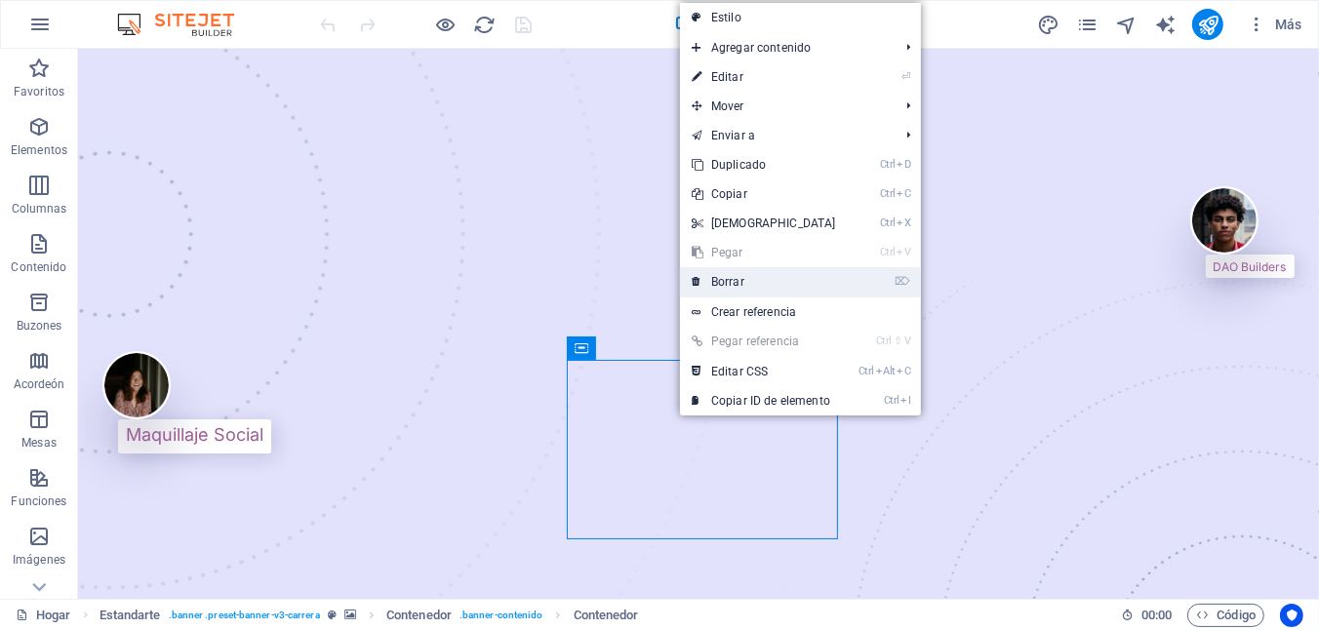
click at [731, 285] on font "Borrar" at bounding box center [727, 282] width 33 height 14
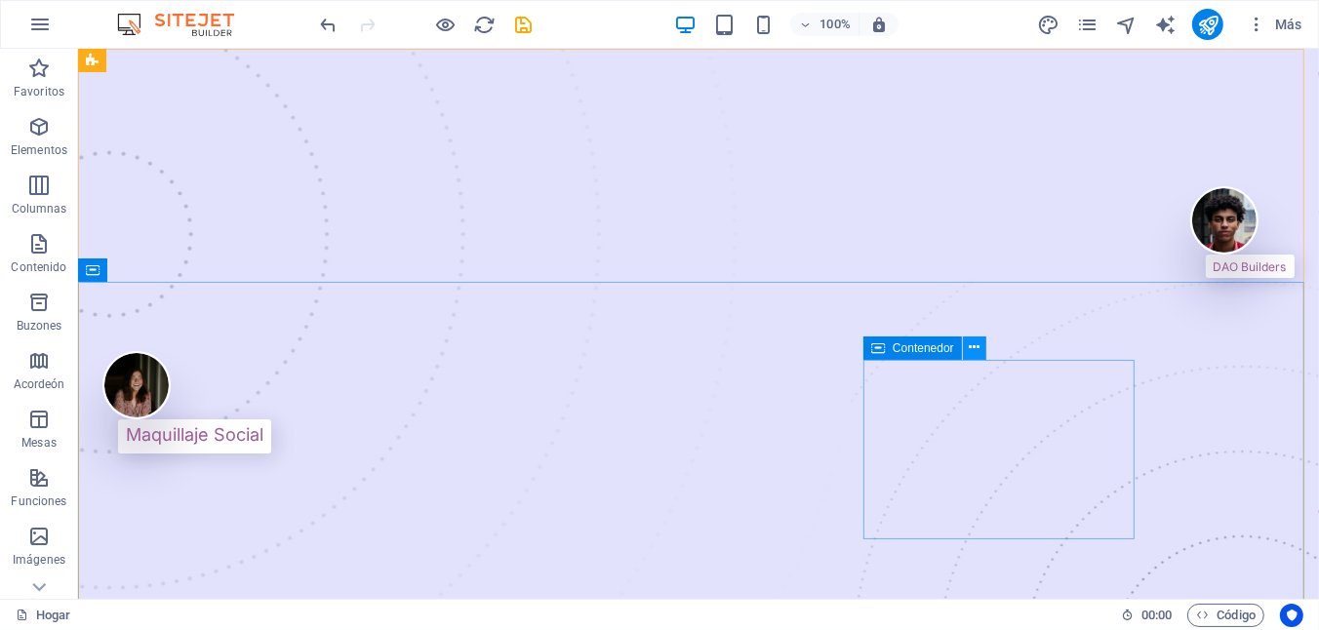
click at [976, 357] on icon at bounding box center [974, 348] width 11 height 20
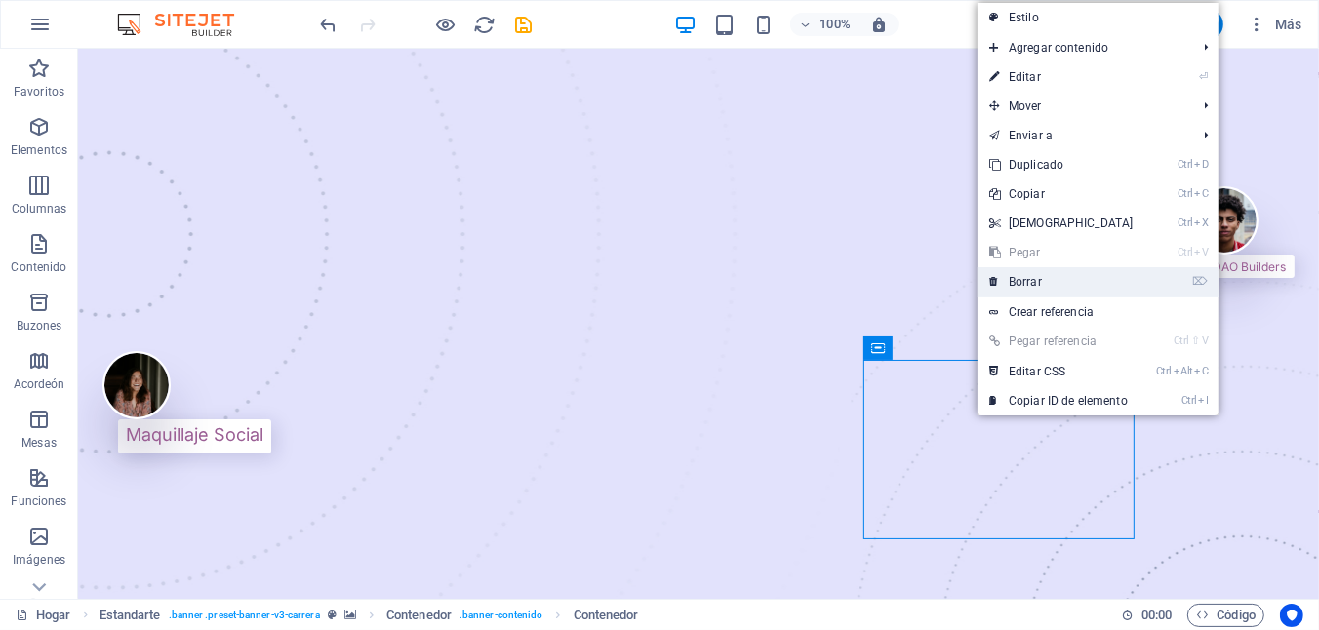
click at [1001, 289] on link "⌦ Borrar" at bounding box center [1062, 281] width 168 height 29
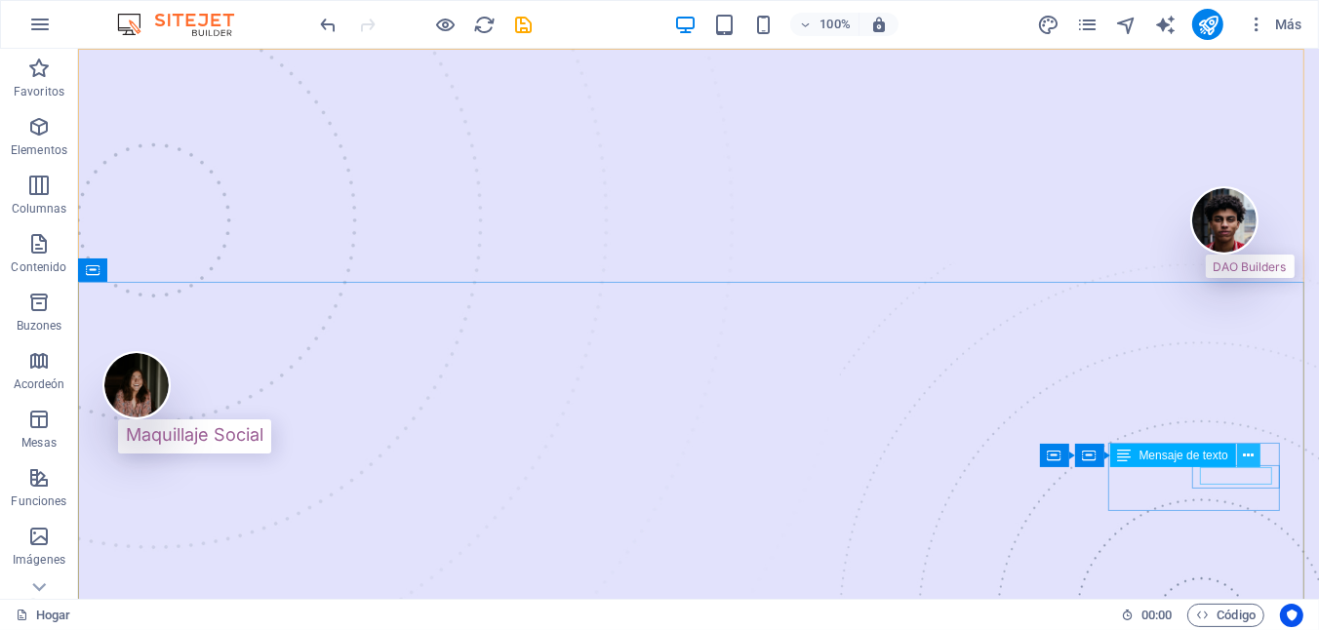
click at [1244, 459] on icon at bounding box center [1248, 456] width 11 height 20
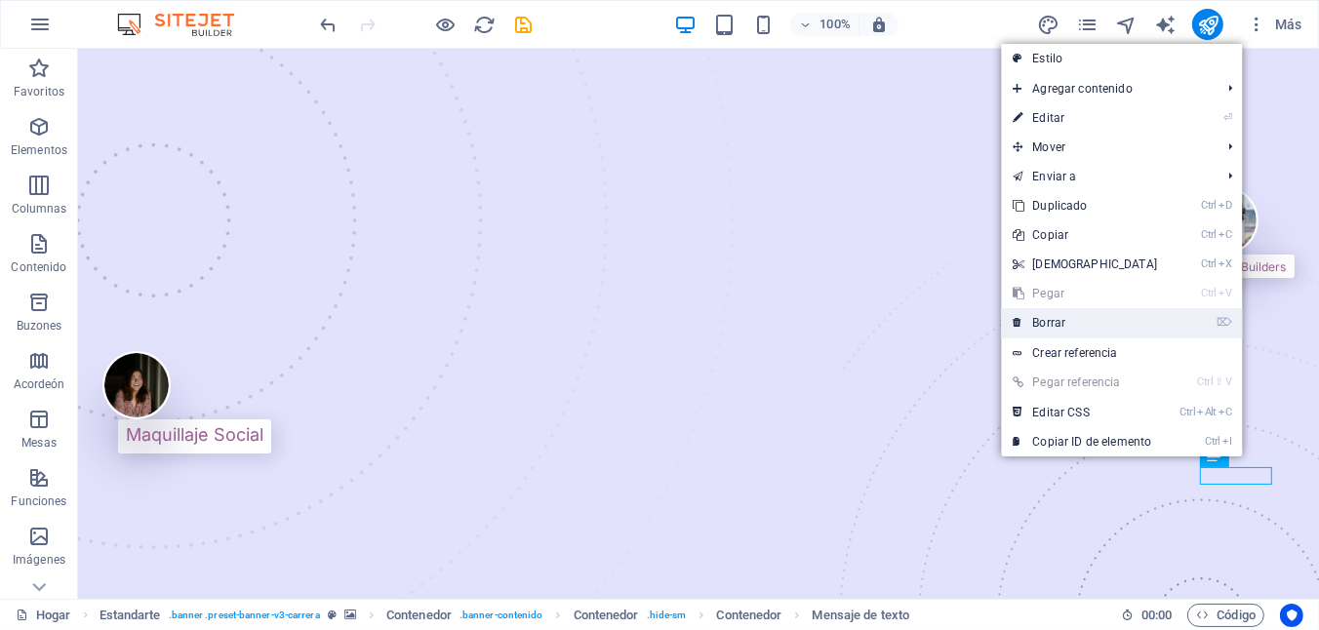
click at [1094, 332] on link "⌦ Borrar" at bounding box center [1085, 322] width 168 height 29
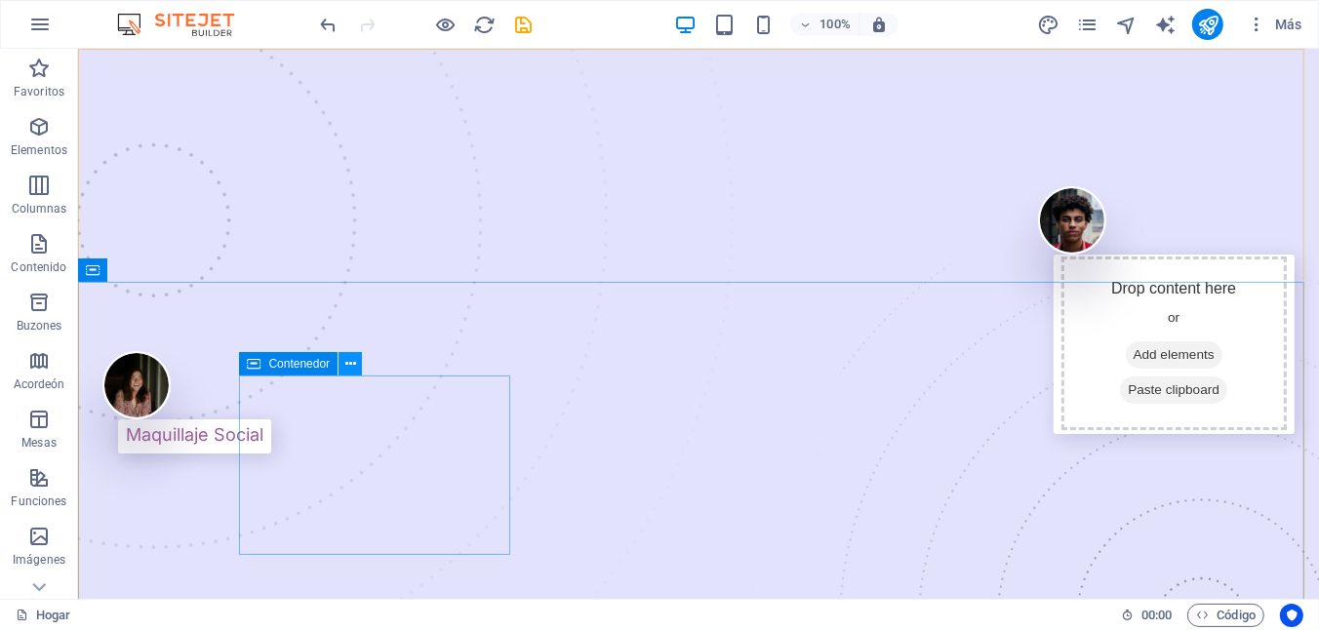
click at [341, 368] on button at bounding box center [350, 363] width 23 height 23
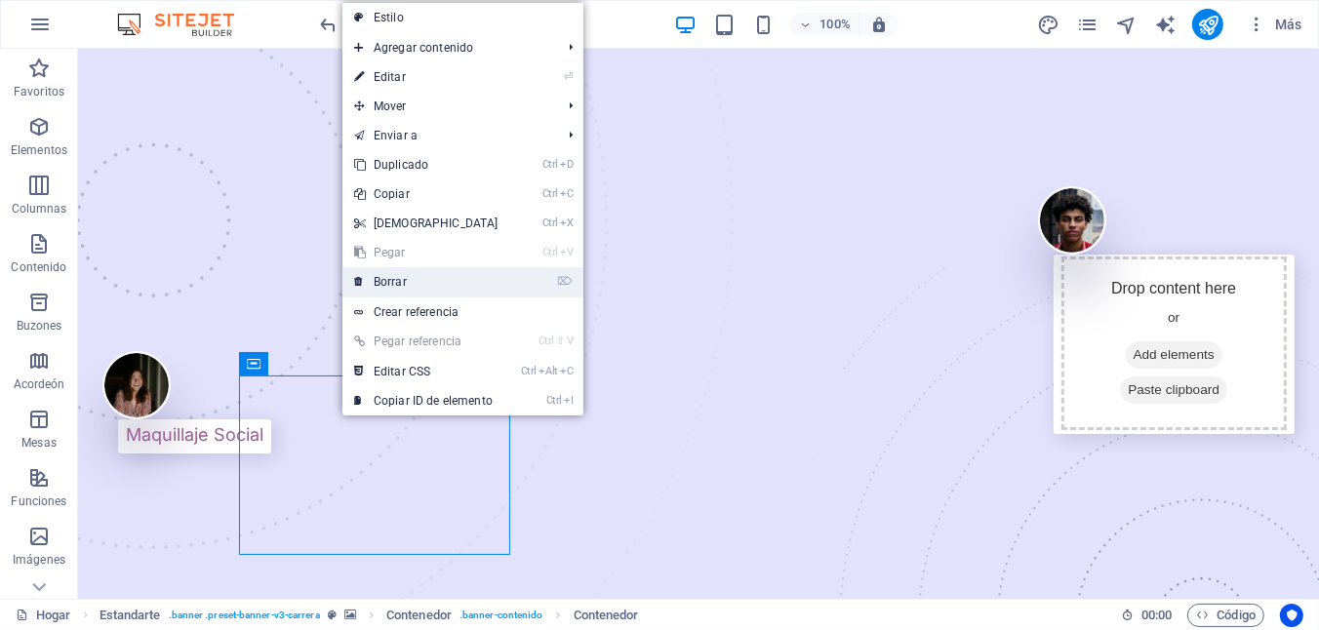
click at [393, 280] on font "Borrar" at bounding box center [390, 282] width 33 height 14
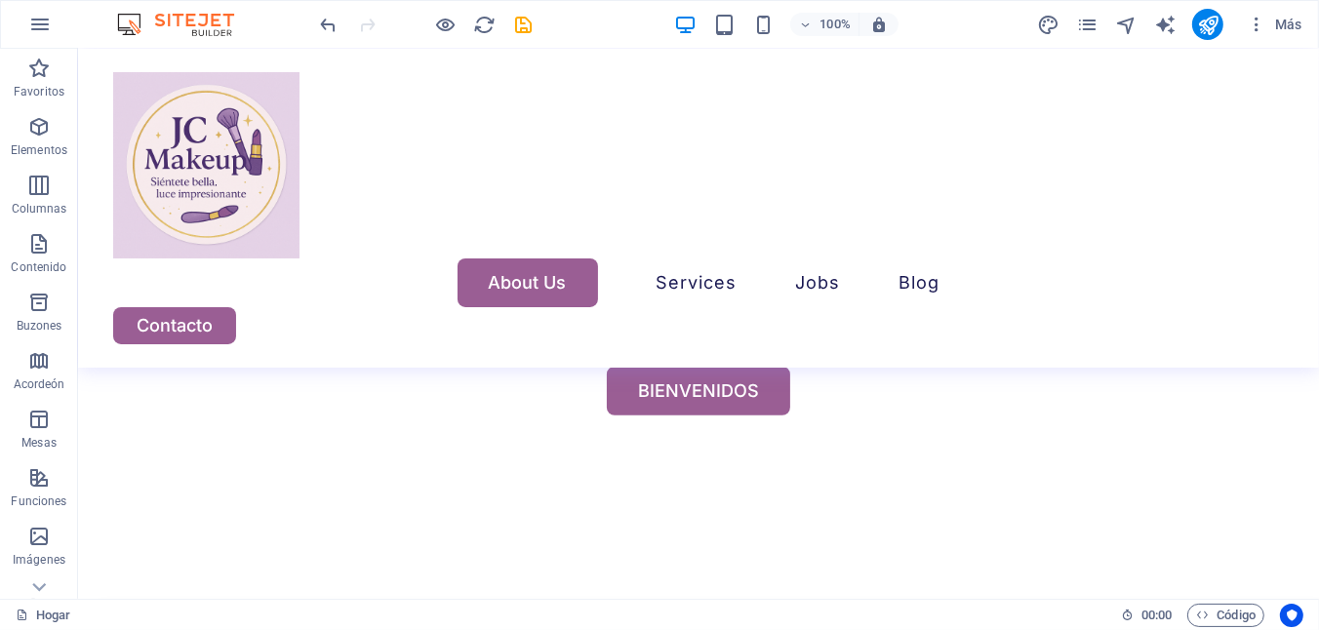
scroll to position [1050, 0]
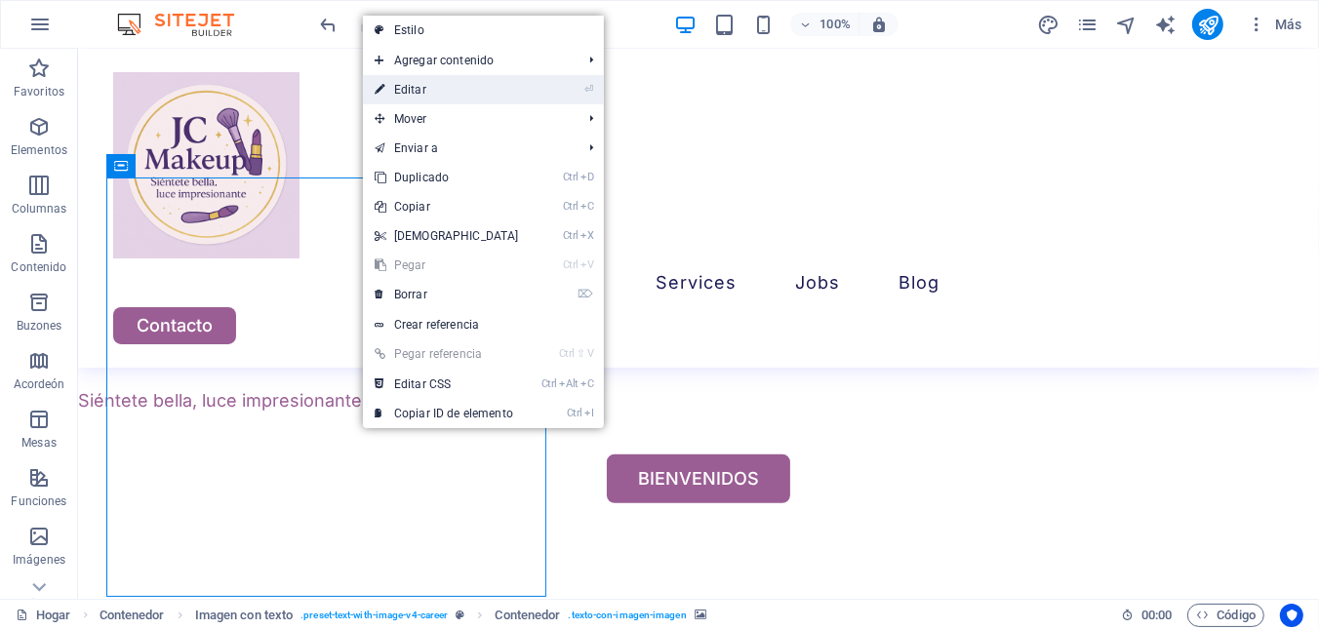
click at [476, 90] on link "⏎ Editar" at bounding box center [447, 89] width 168 height 29
select select "px"
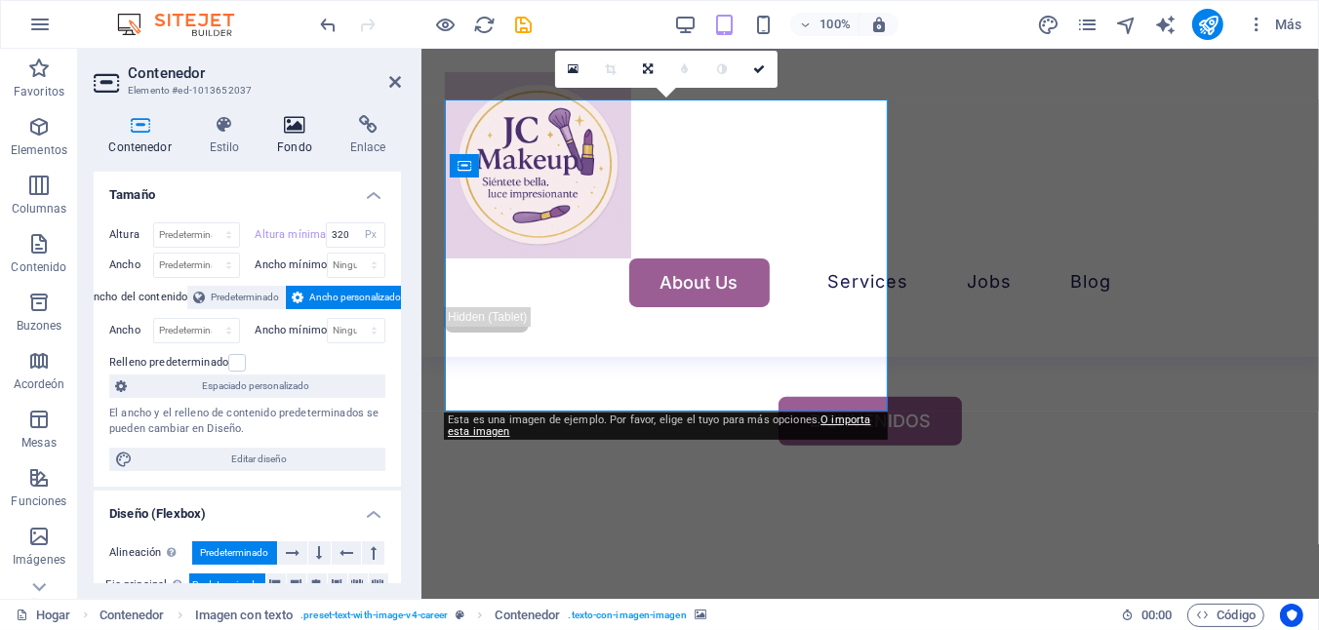
click at [298, 141] on font "Fondo" at bounding box center [294, 148] width 35 height 14
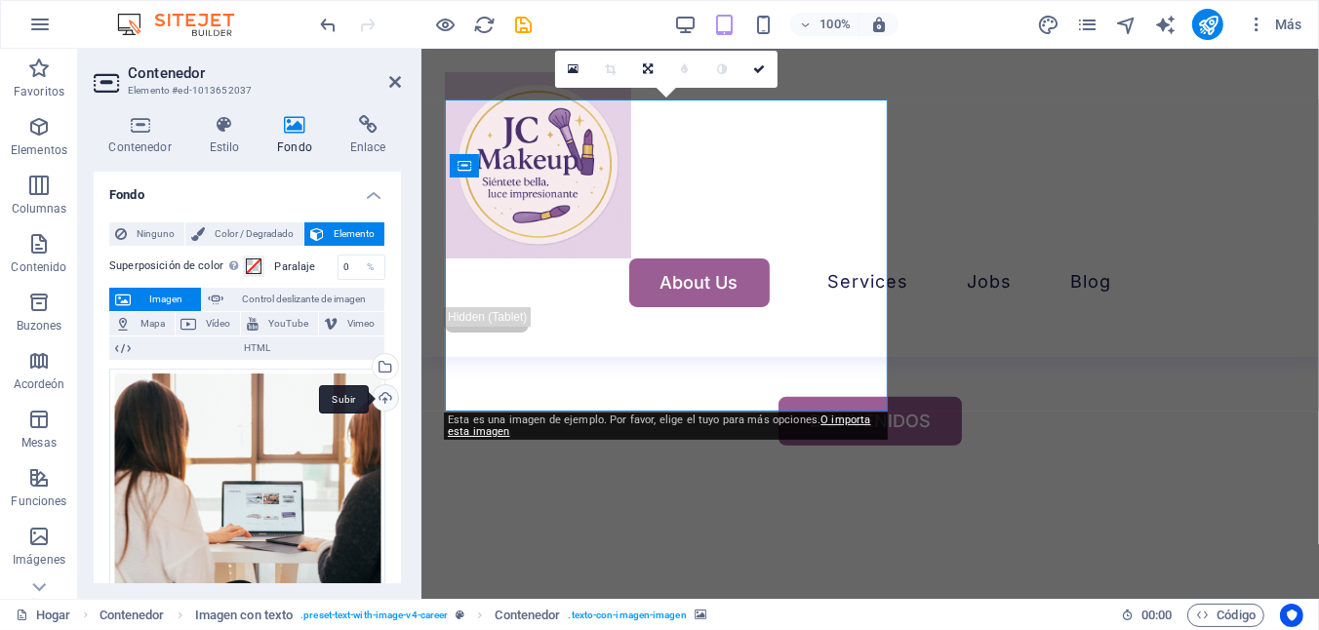
click at [383, 398] on div "Subir" at bounding box center [383, 399] width 29 height 29
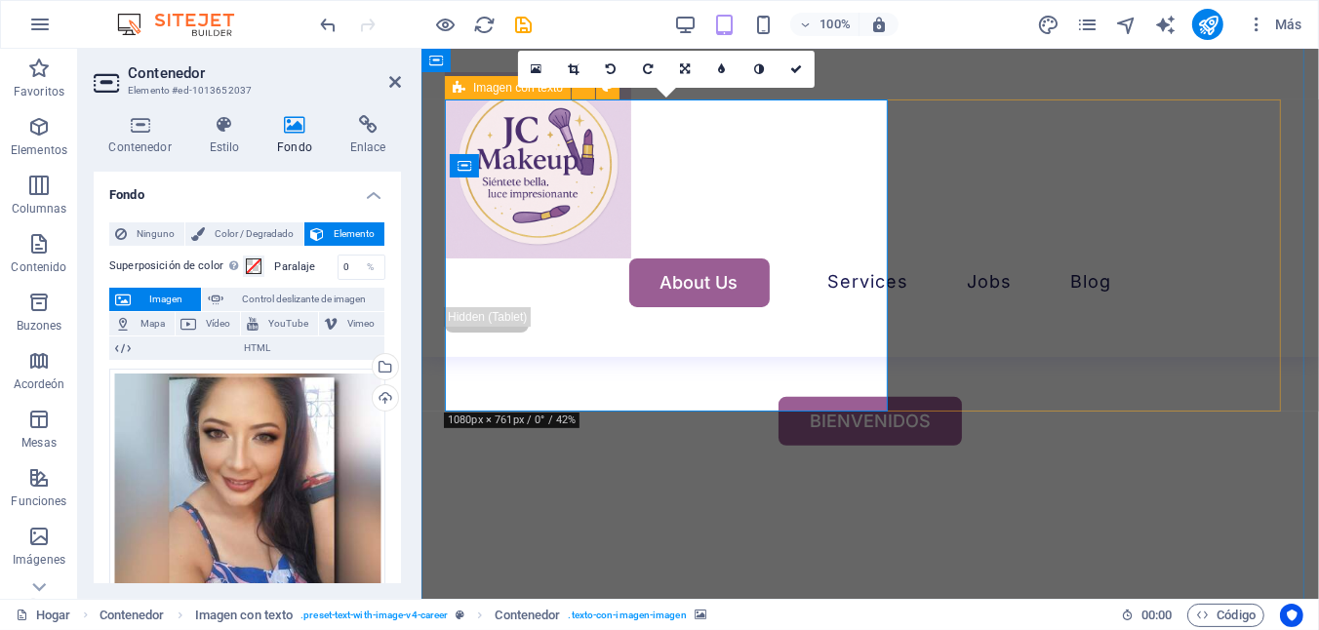
click at [799, 64] on icon at bounding box center [796, 69] width 12 height 12
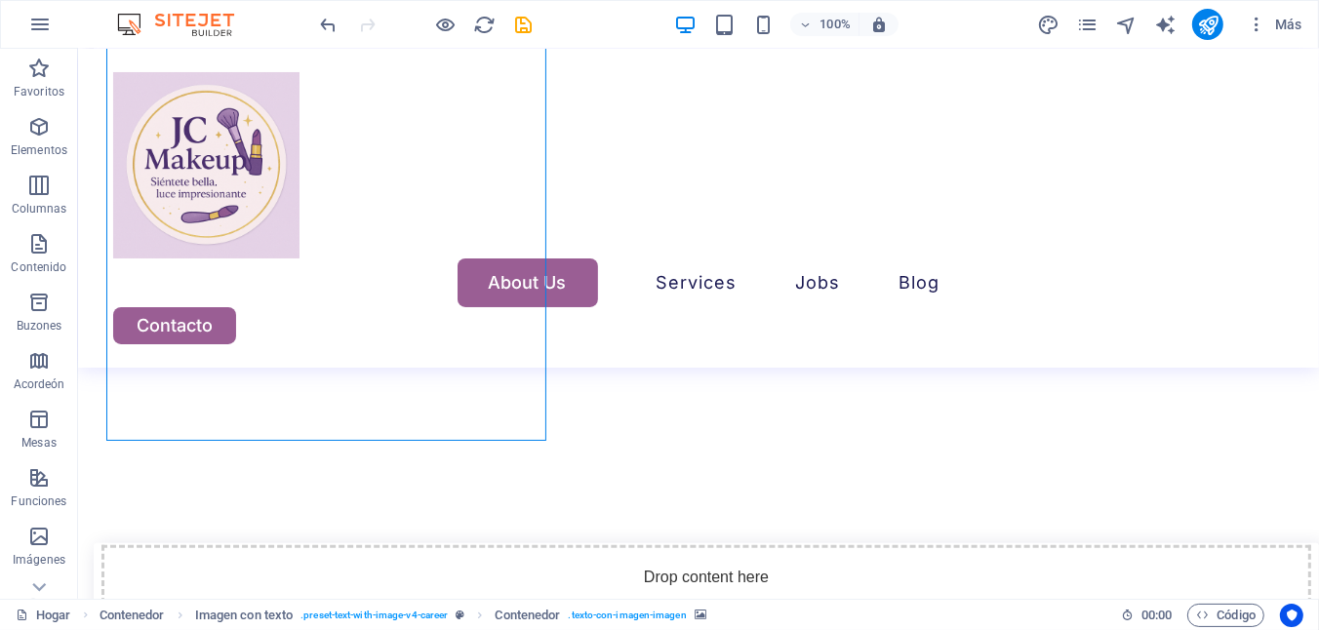
scroll to position [1213, 0]
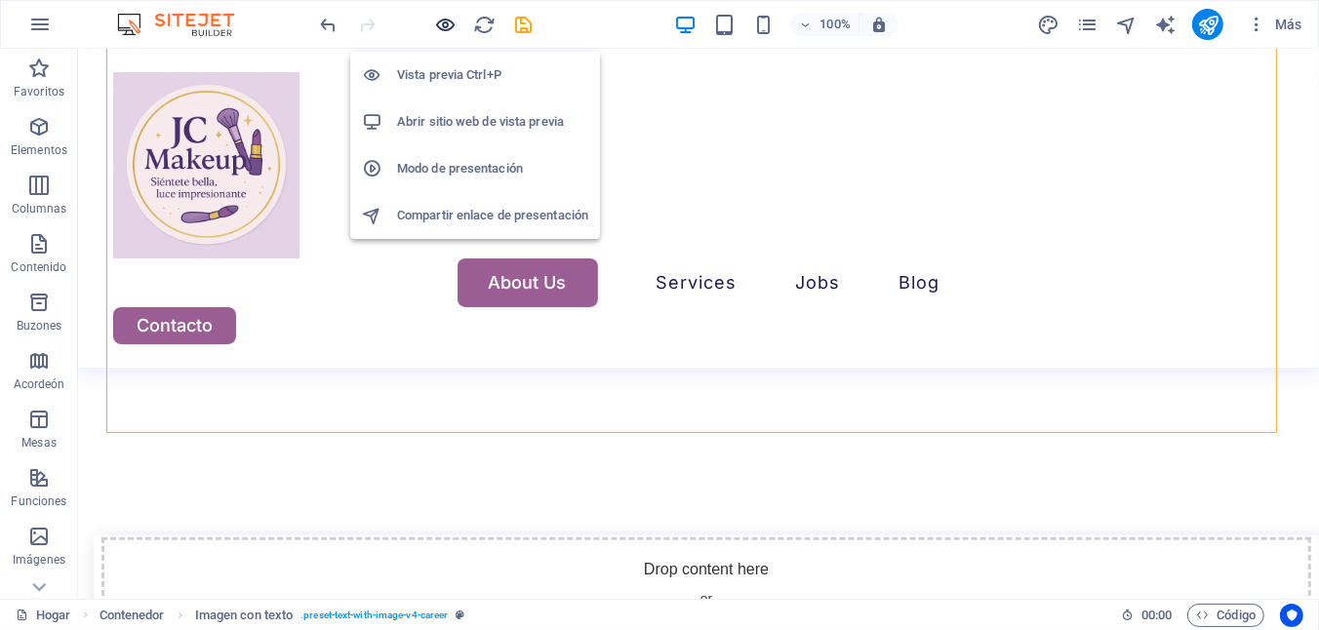
click at [434, 27] on span "button" at bounding box center [445, 25] width 23 height 22
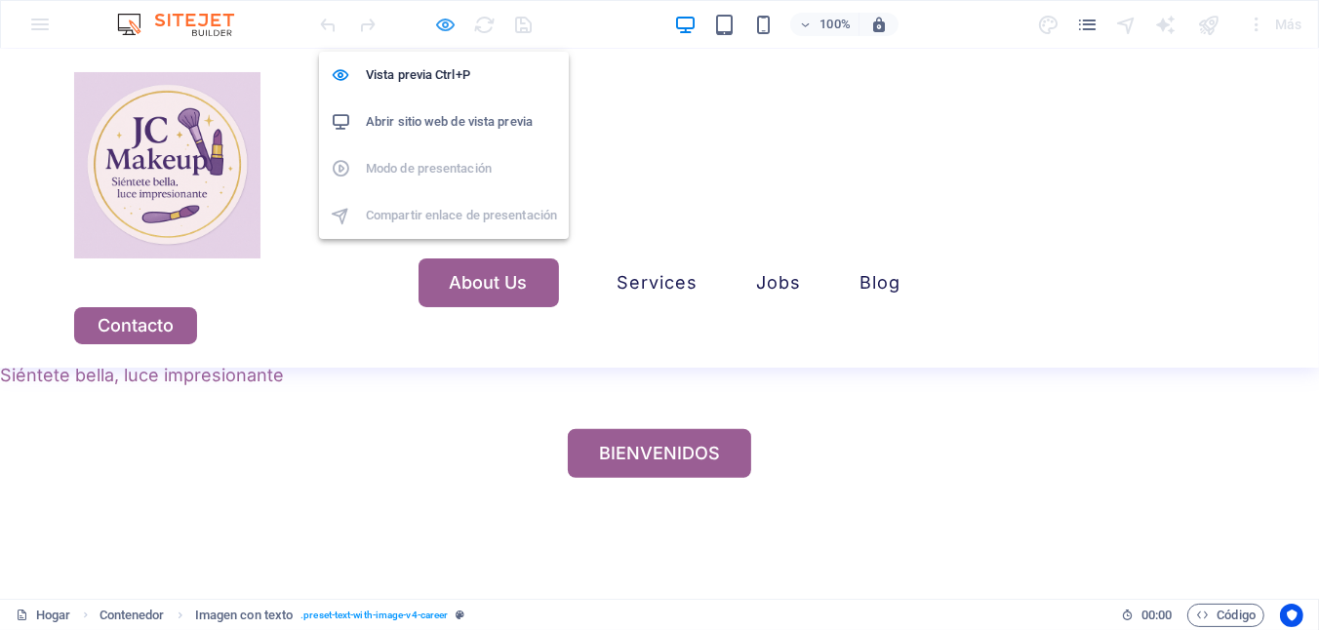
click at [434, 27] on span "button" at bounding box center [445, 25] width 23 height 22
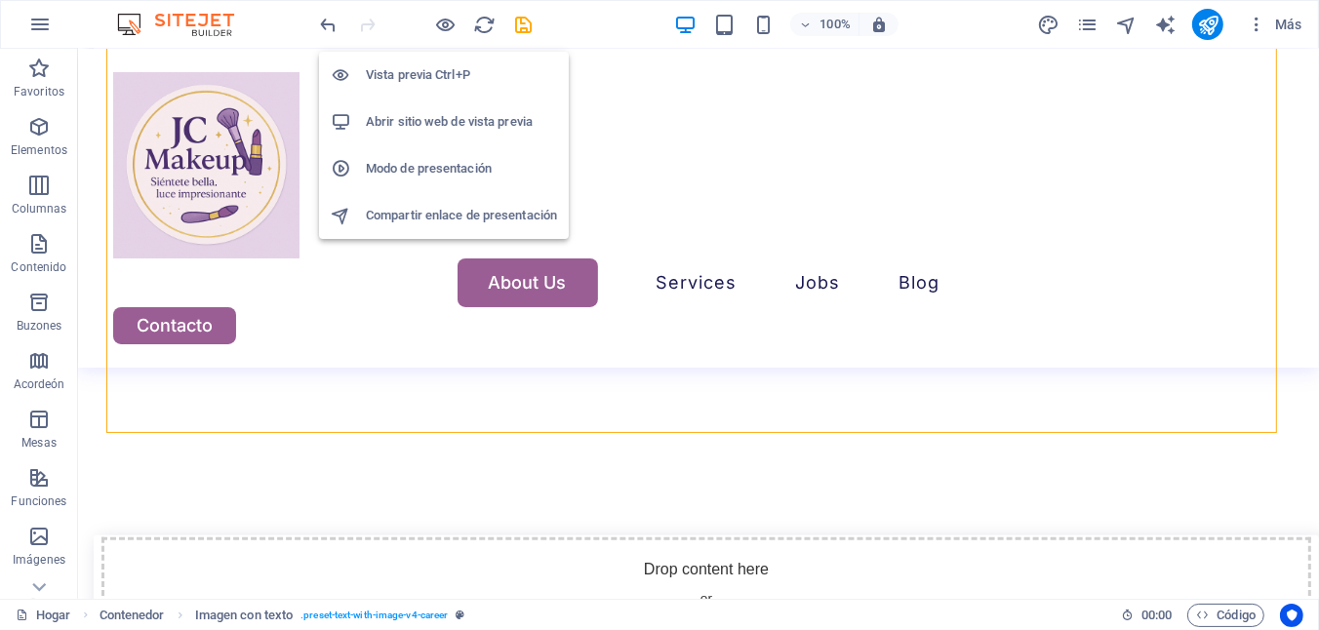
click at [434, 61] on li "Vista previa Ctrl+P" at bounding box center [444, 75] width 250 height 47
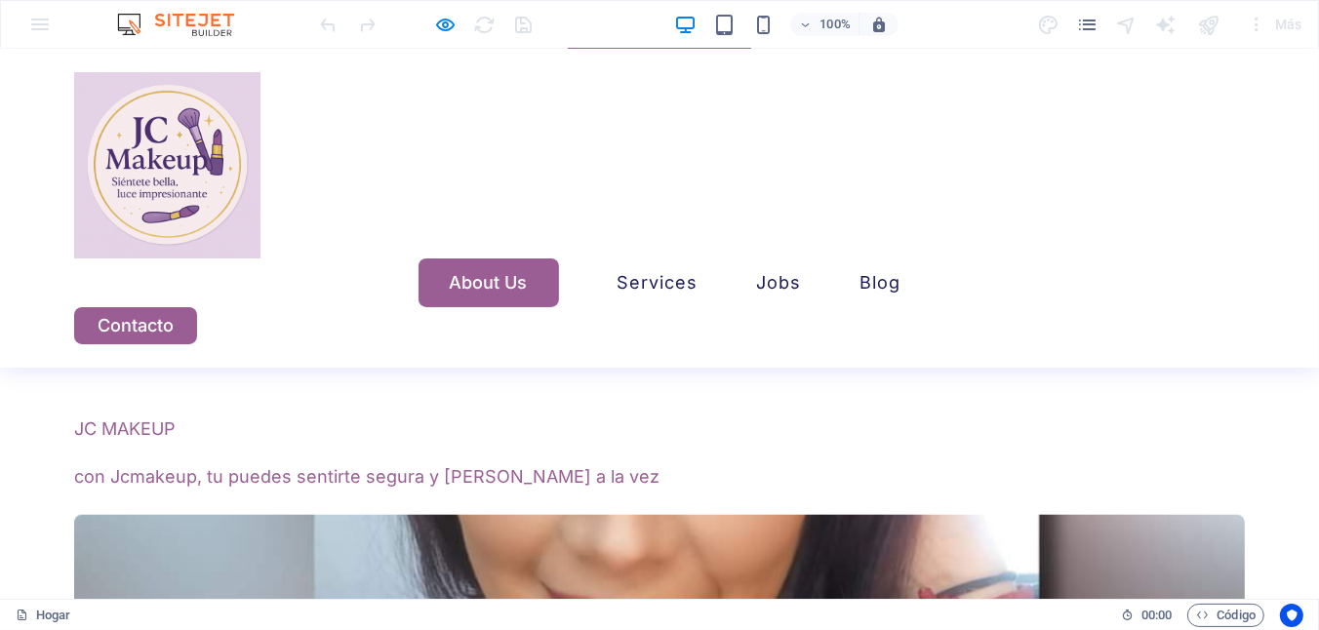
scroll to position [1487, 0]
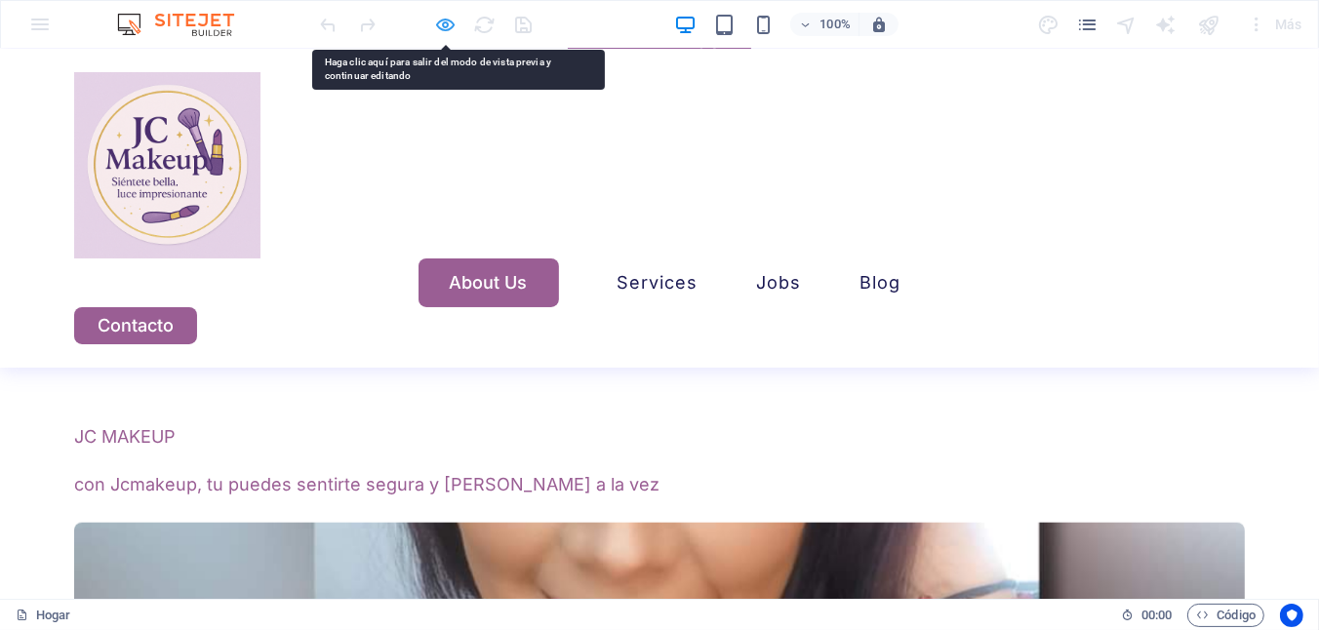
drag, startPoint x: 122, startPoint y: 277, endPoint x: 448, endPoint y: 21, distance: 414.2
click at [448, 21] on icon "button" at bounding box center [446, 25] width 22 height 22
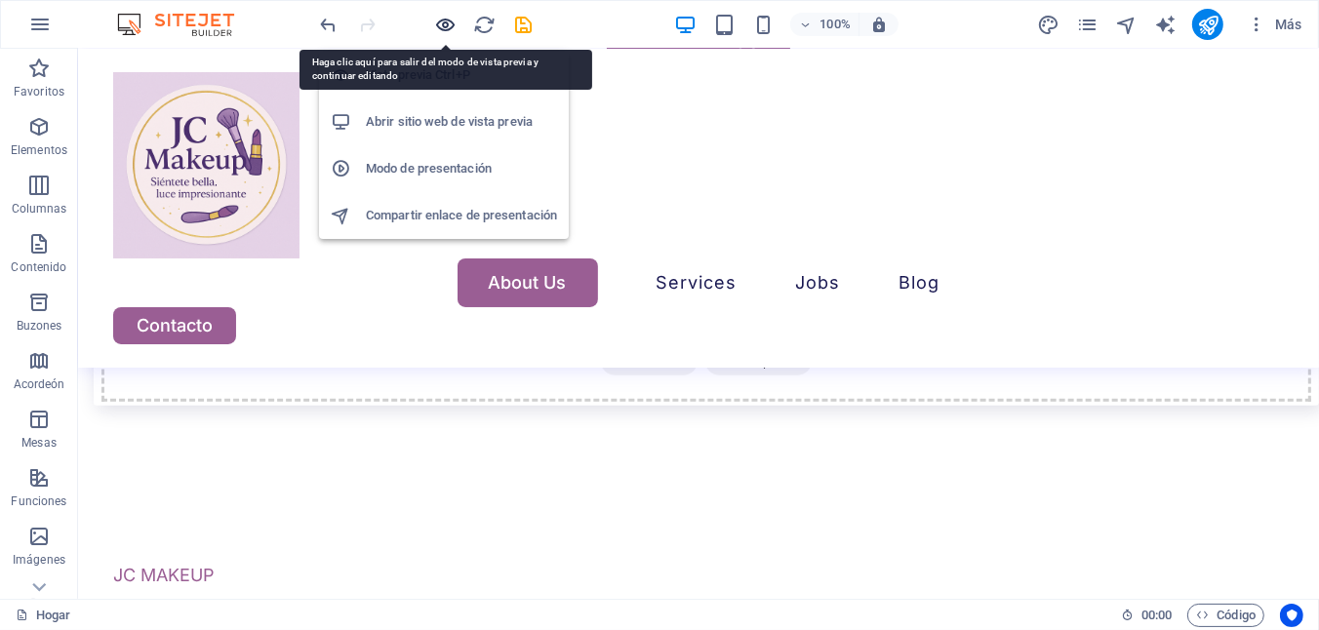
scroll to position [1625, 0]
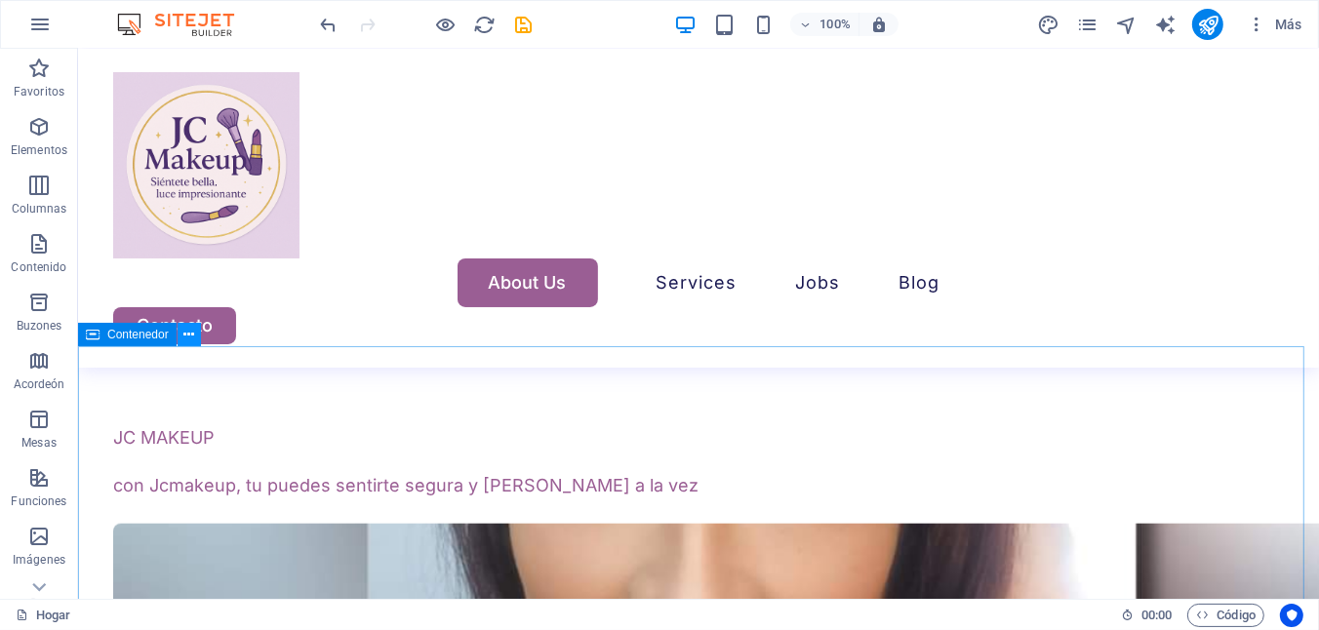
click at [190, 334] on icon at bounding box center [188, 335] width 11 height 20
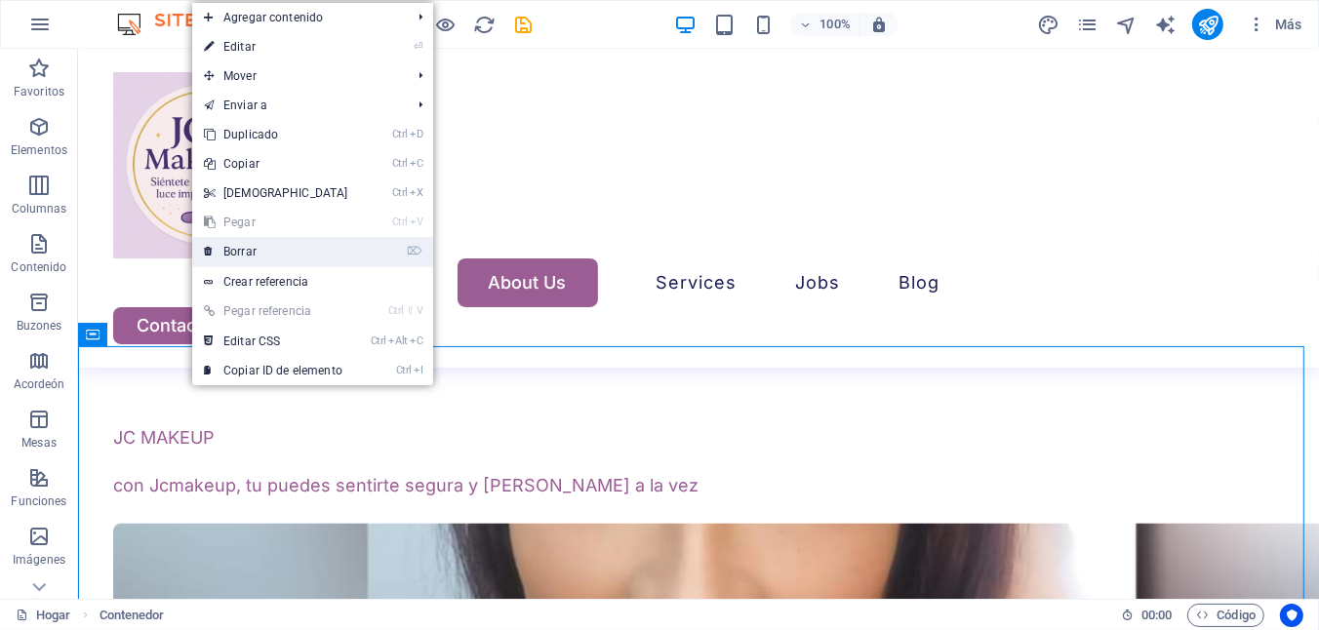
click at [264, 259] on link "⌦ Borrar" at bounding box center [276, 251] width 168 height 29
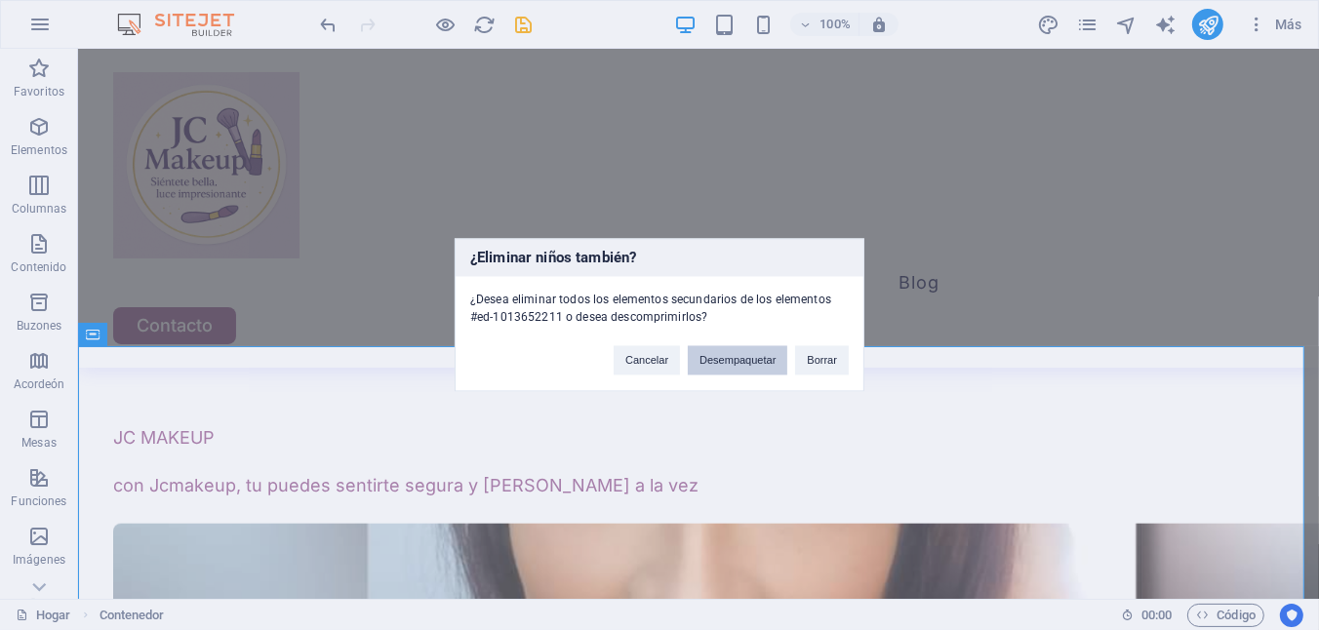
click at [741, 353] on button "Desempaquetar" at bounding box center [738, 360] width 100 height 29
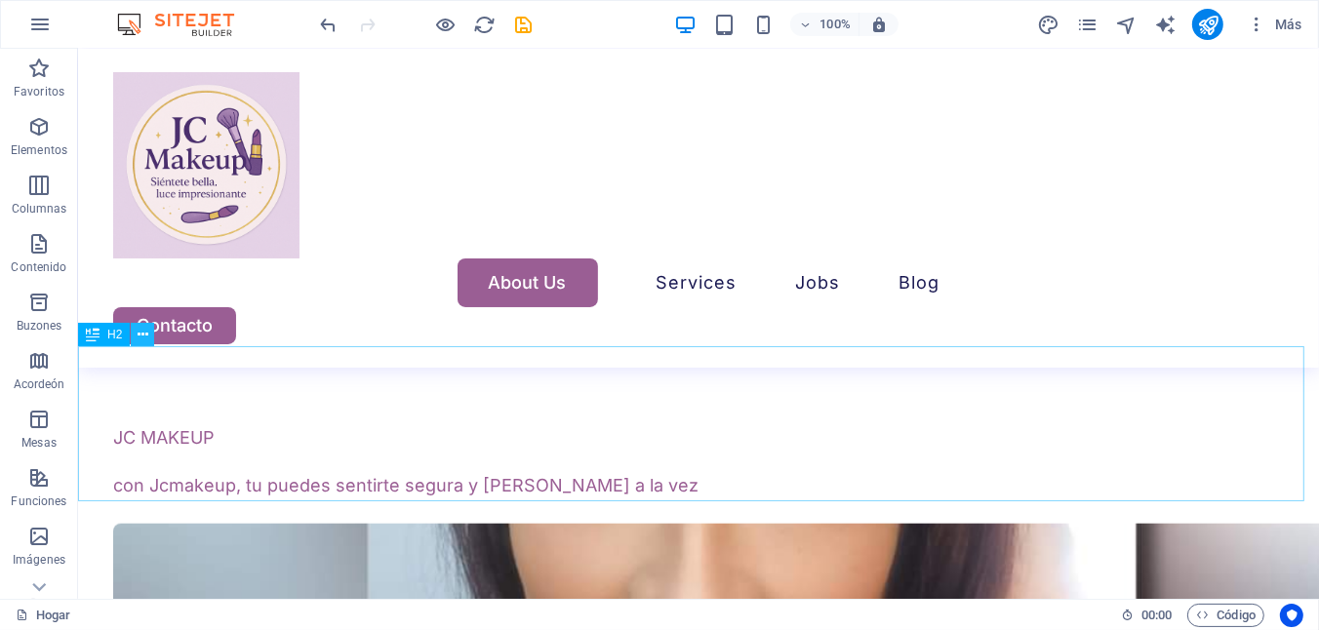
click at [141, 339] on icon at bounding box center [143, 335] width 11 height 20
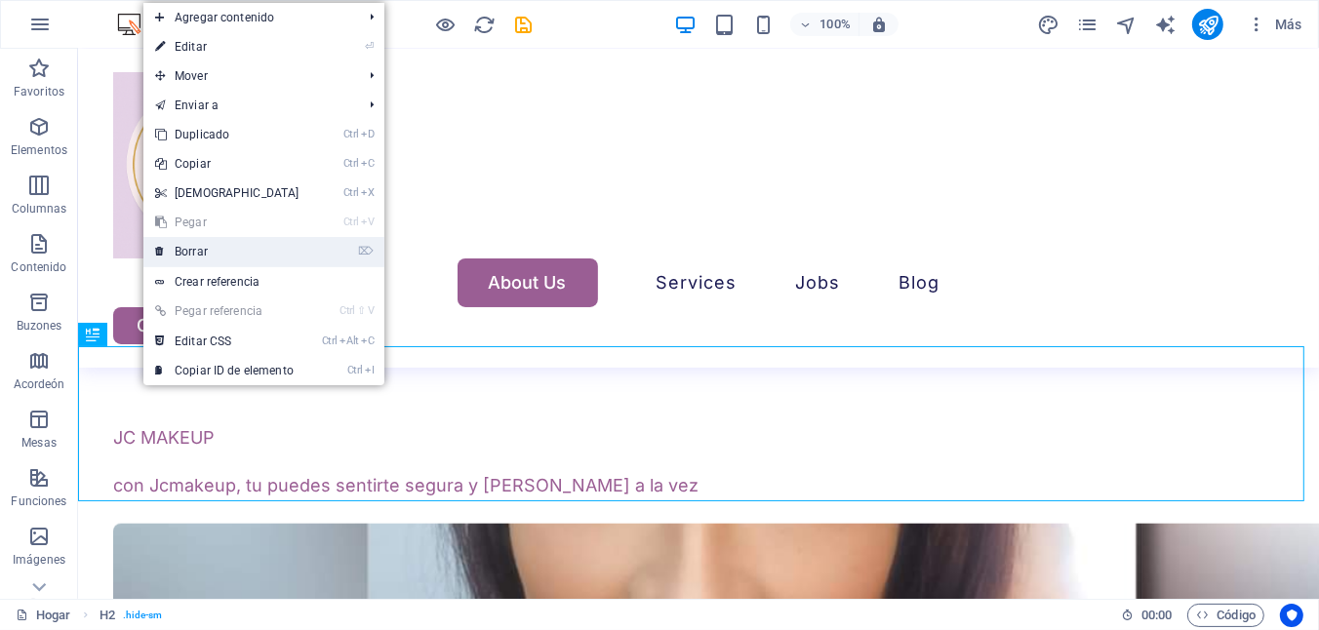
click at [205, 252] on font "Borrar" at bounding box center [191, 252] width 33 height 14
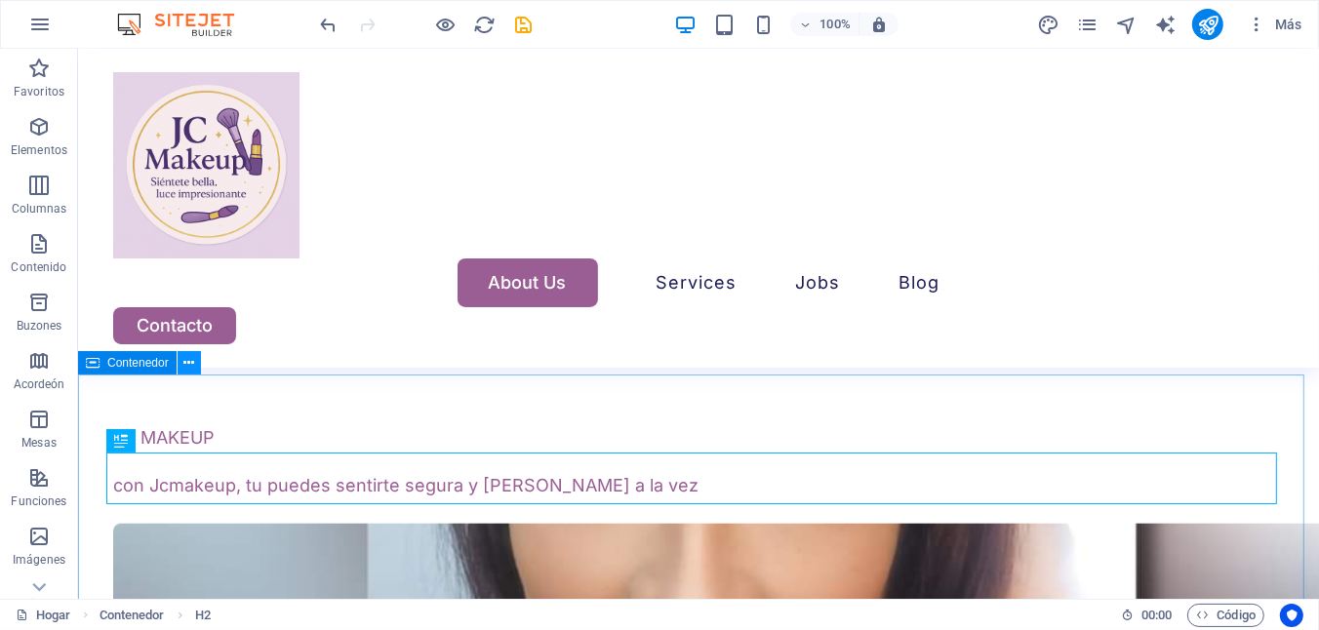
click at [197, 365] on button at bounding box center [189, 362] width 23 height 23
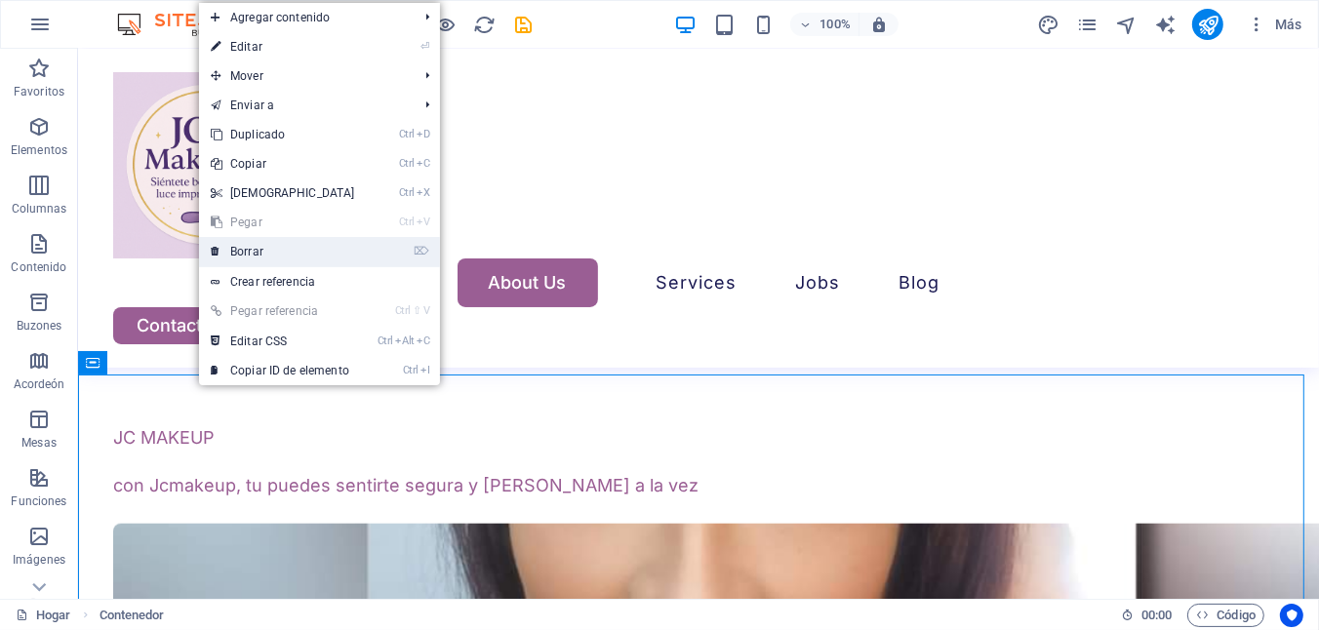
click at [272, 242] on link "⌦ Borrar" at bounding box center [283, 251] width 168 height 29
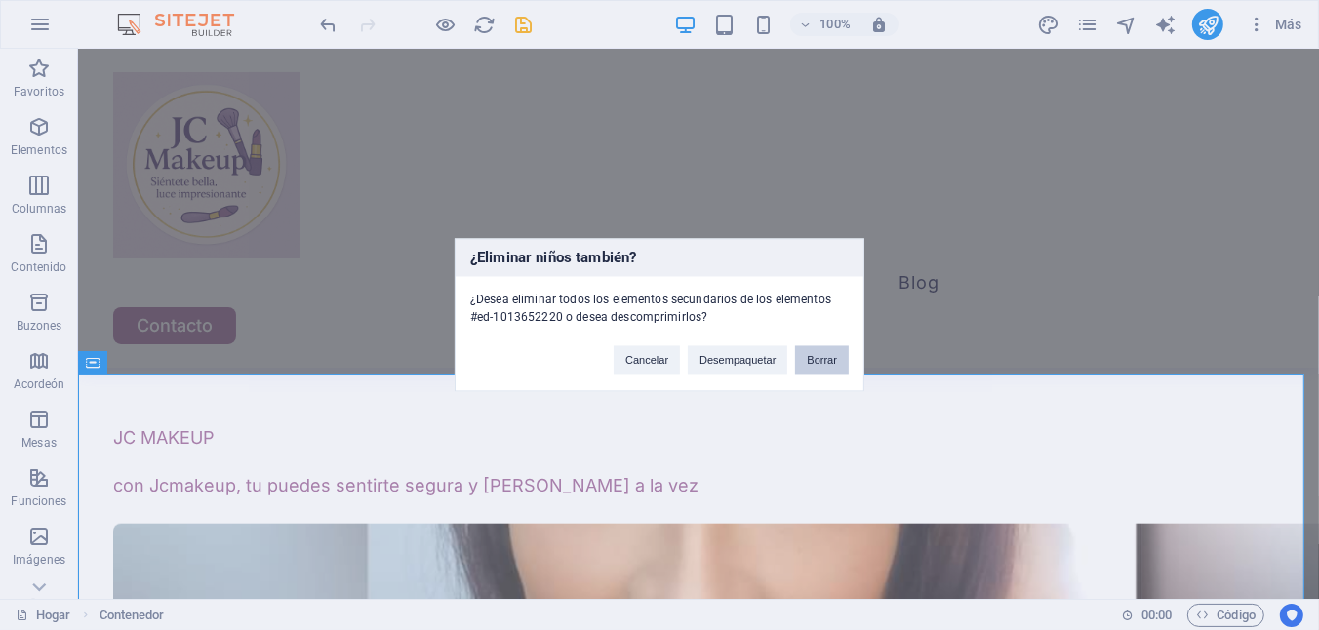
click at [812, 359] on button "Borrar" at bounding box center [822, 360] width 54 height 29
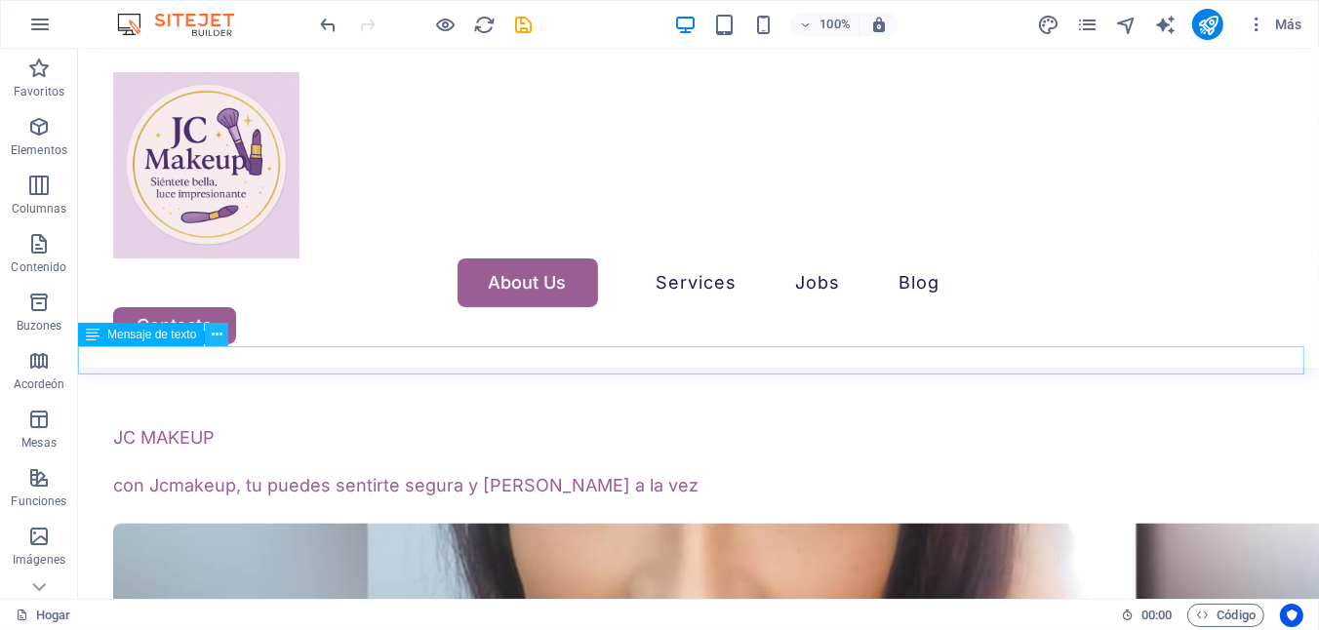
click at [214, 339] on icon at bounding box center [217, 335] width 11 height 20
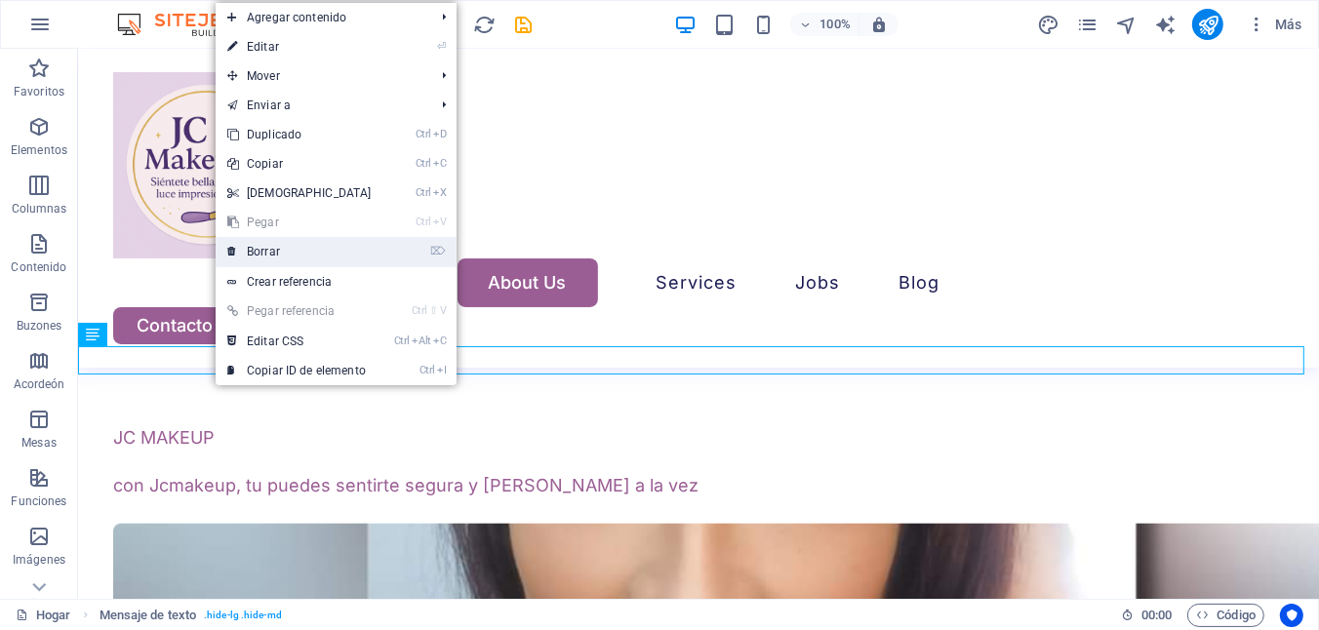
click at [261, 245] on font "Borrar" at bounding box center [263, 252] width 33 height 14
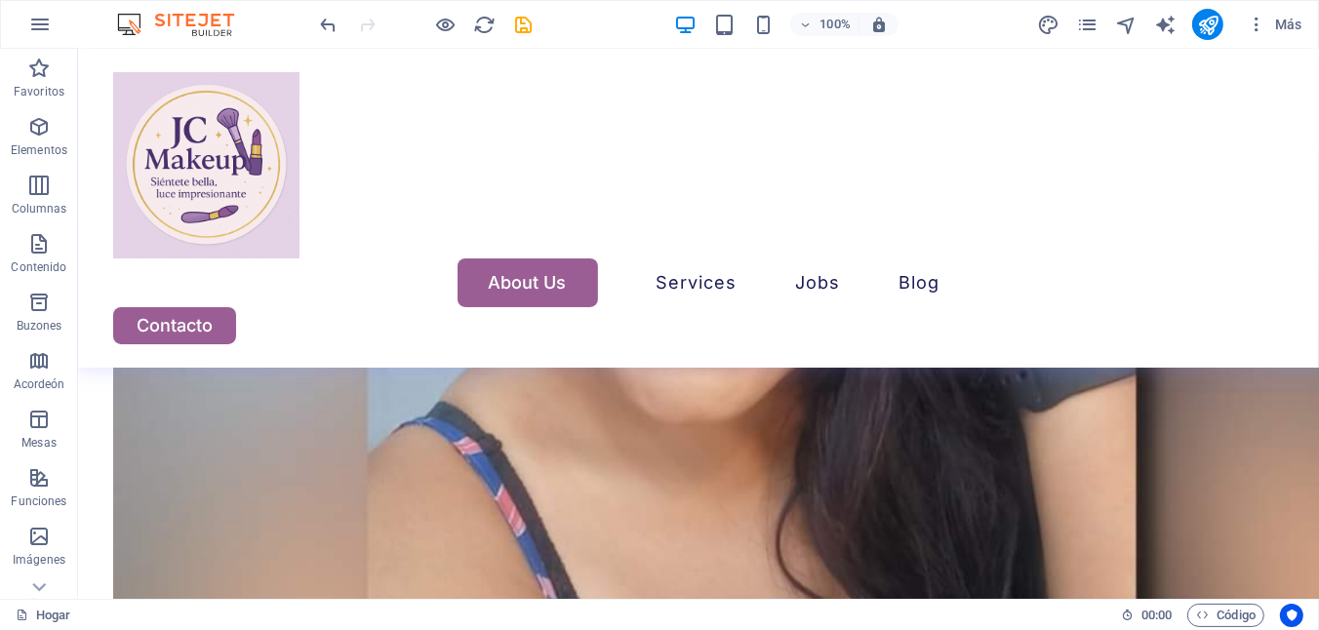
scroll to position [1861, 0]
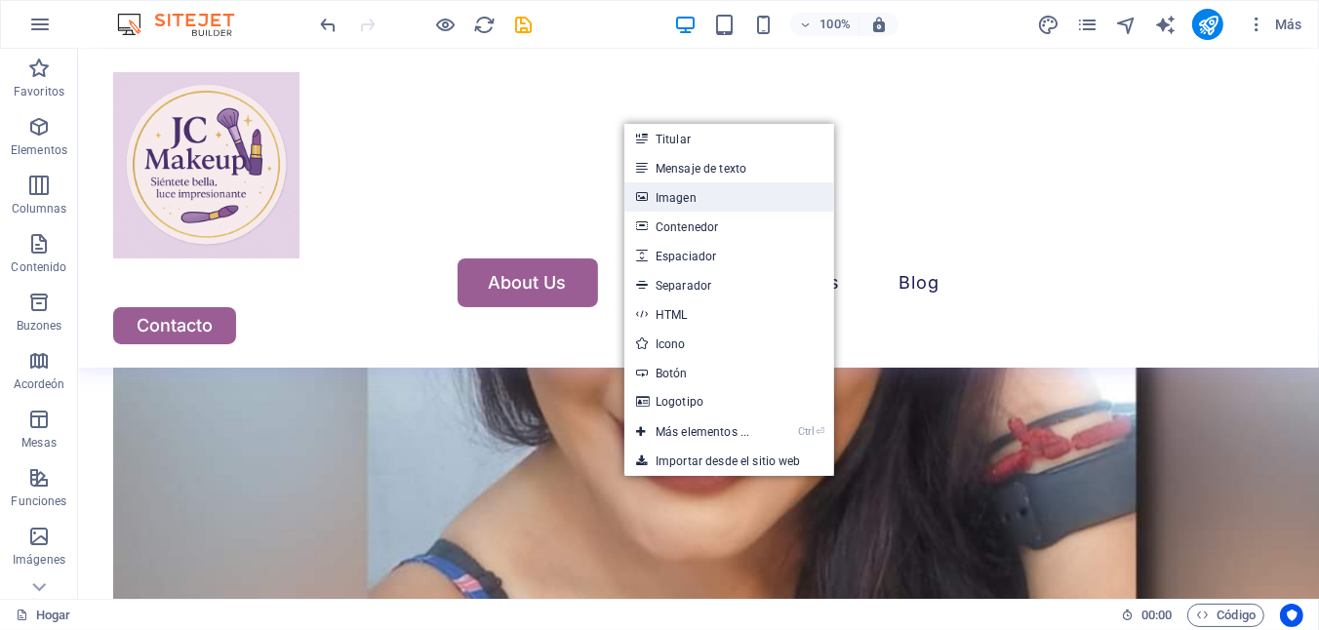
click at [727, 201] on link "Imagen" at bounding box center [729, 196] width 210 height 29
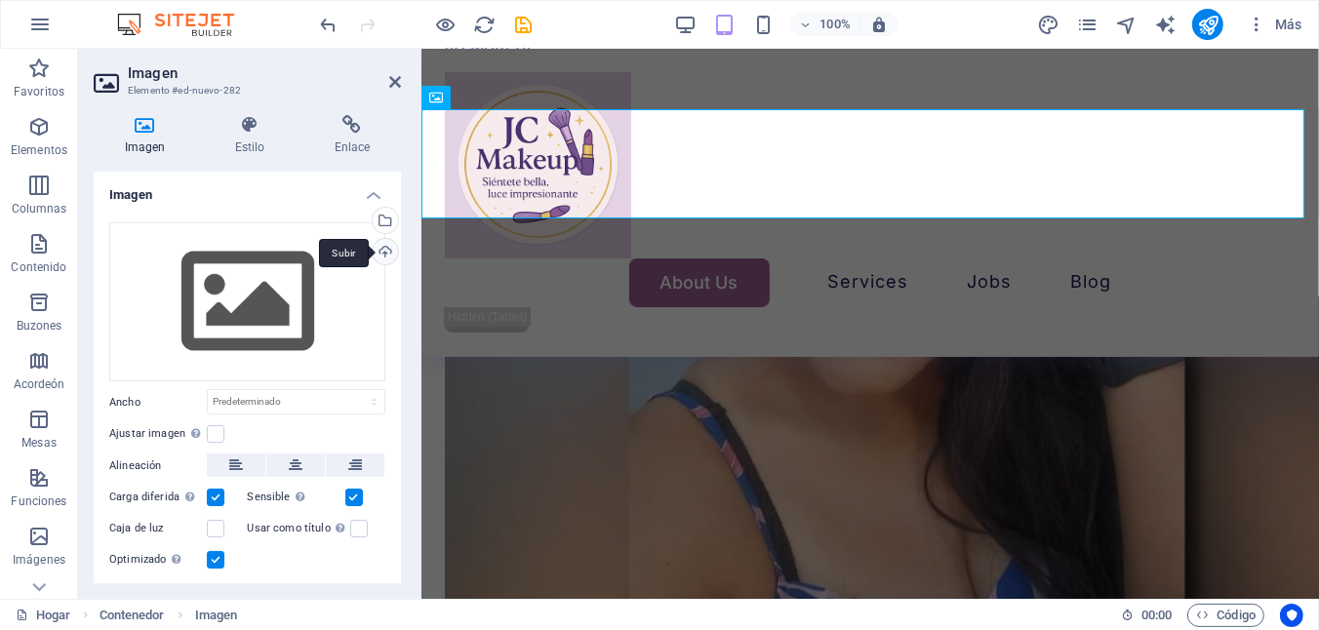
click at [386, 248] on div "Subir" at bounding box center [383, 253] width 29 height 29
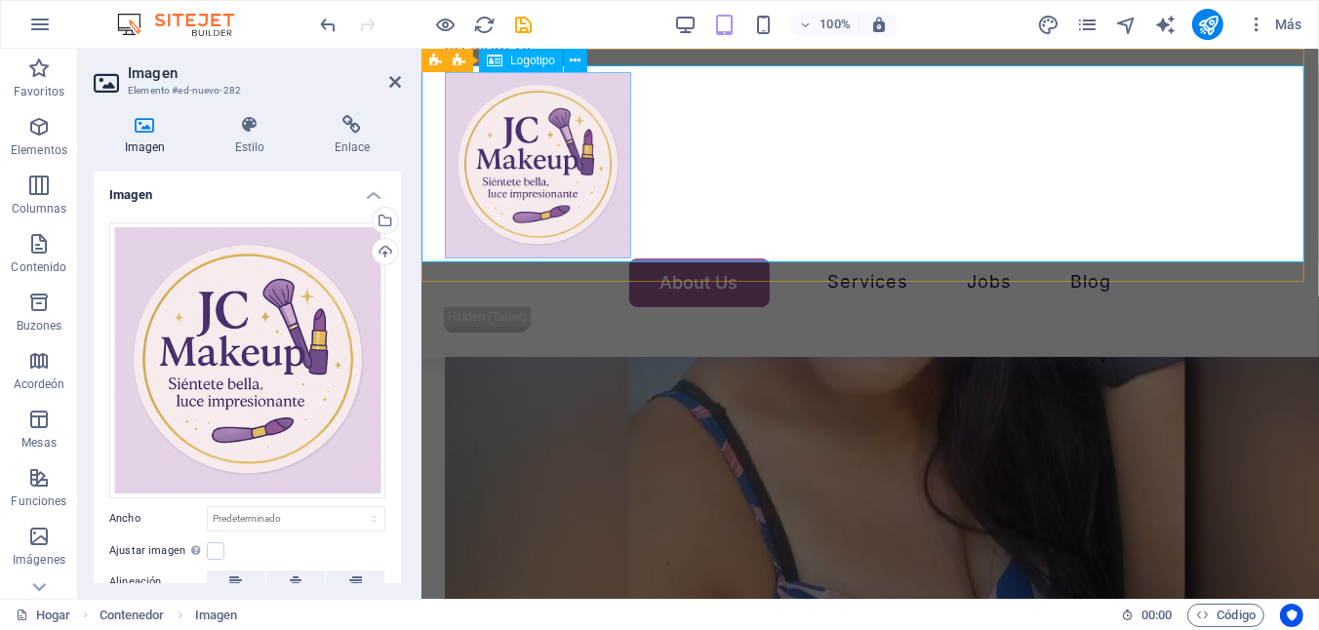
scroll to position [1861, 2]
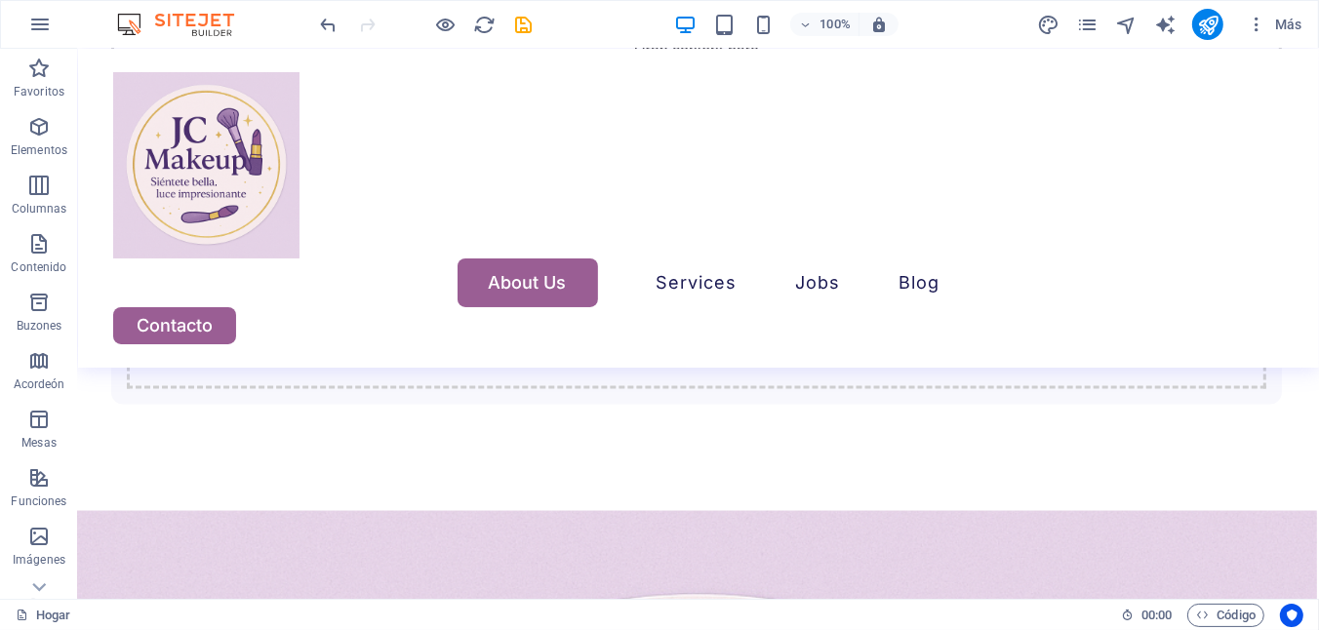
scroll to position [2440, 2]
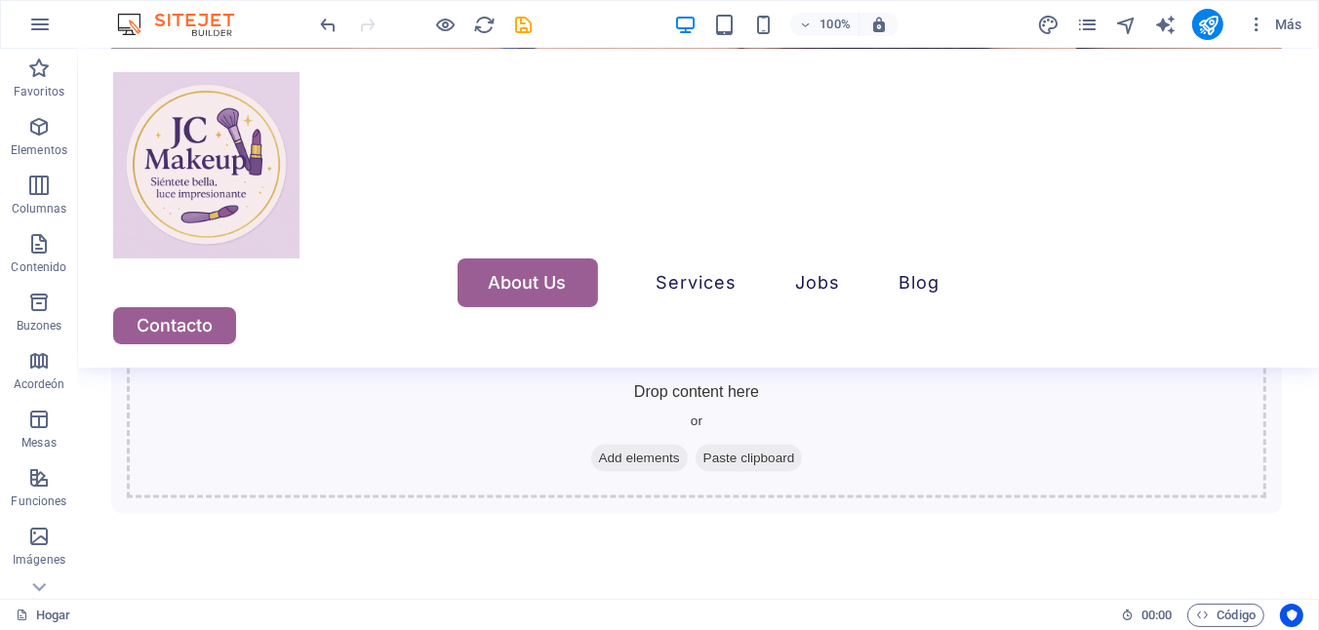
drag, startPoint x: 748, startPoint y: 455, endPoint x: 396, endPoint y: 349, distance: 367.7
drag, startPoint x: 77, startPoint y: 273, endPoint x: 158, endPoint y: 348, distance: 110.5
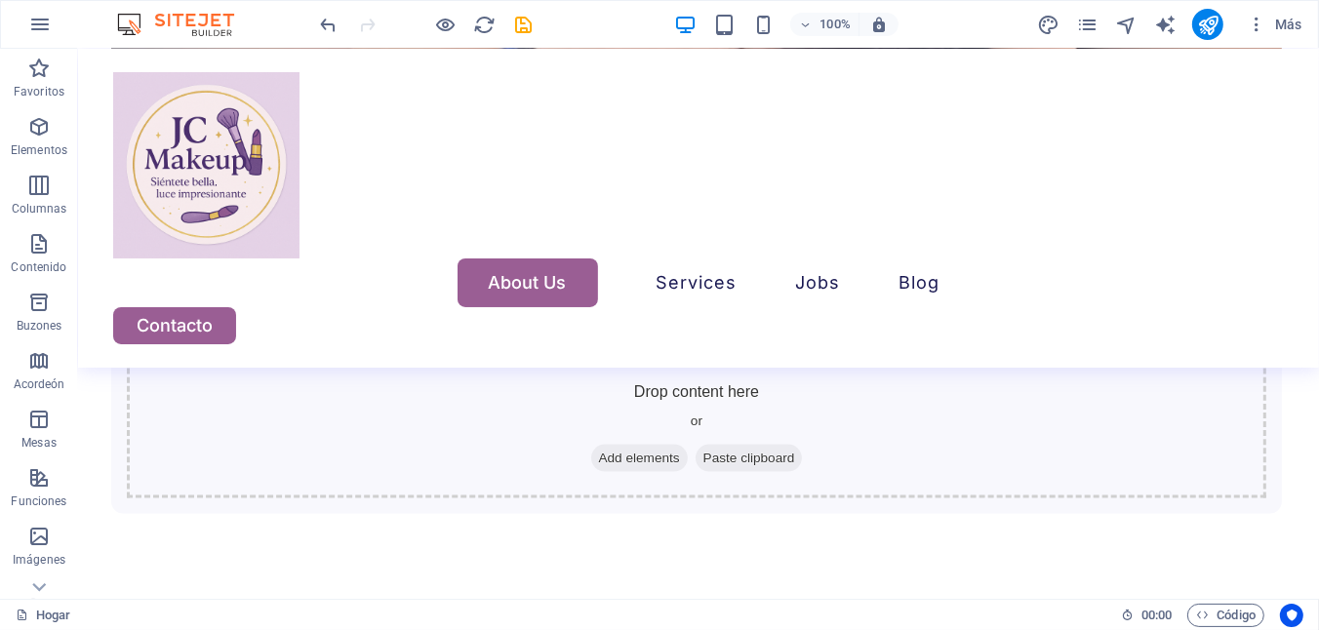
click at [78, 273] on iframe at bounding box center [698, 324] width 1241 height 550
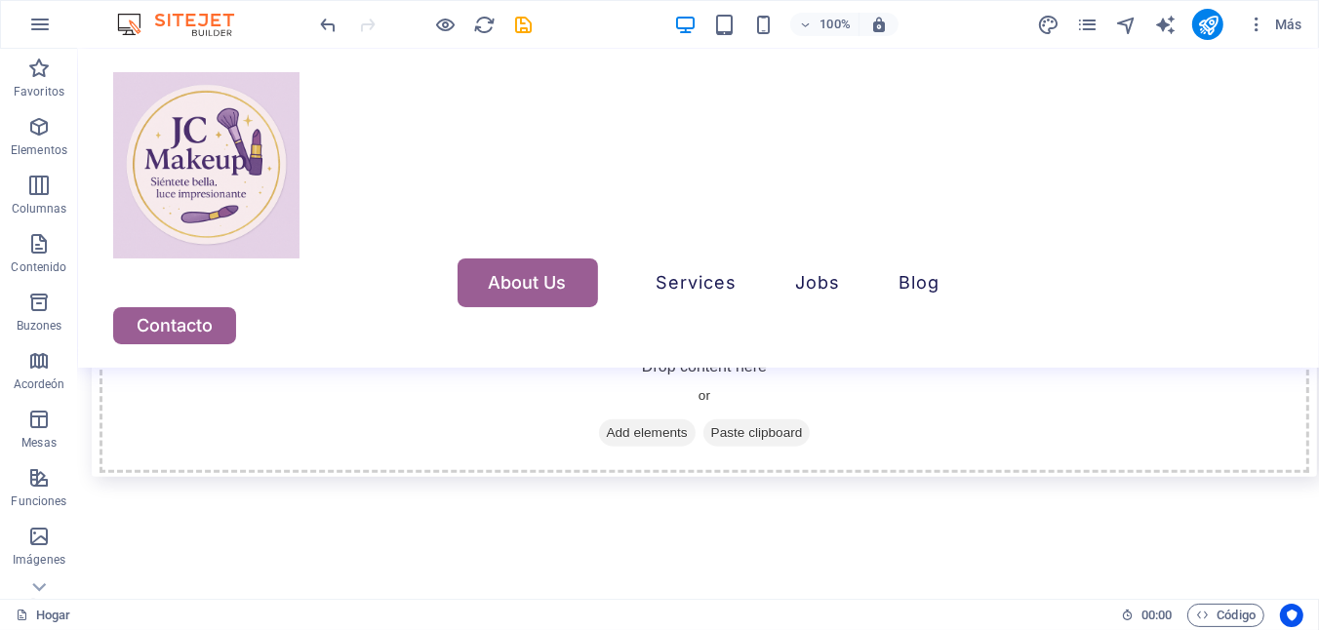
scroll to position [1409, 2]
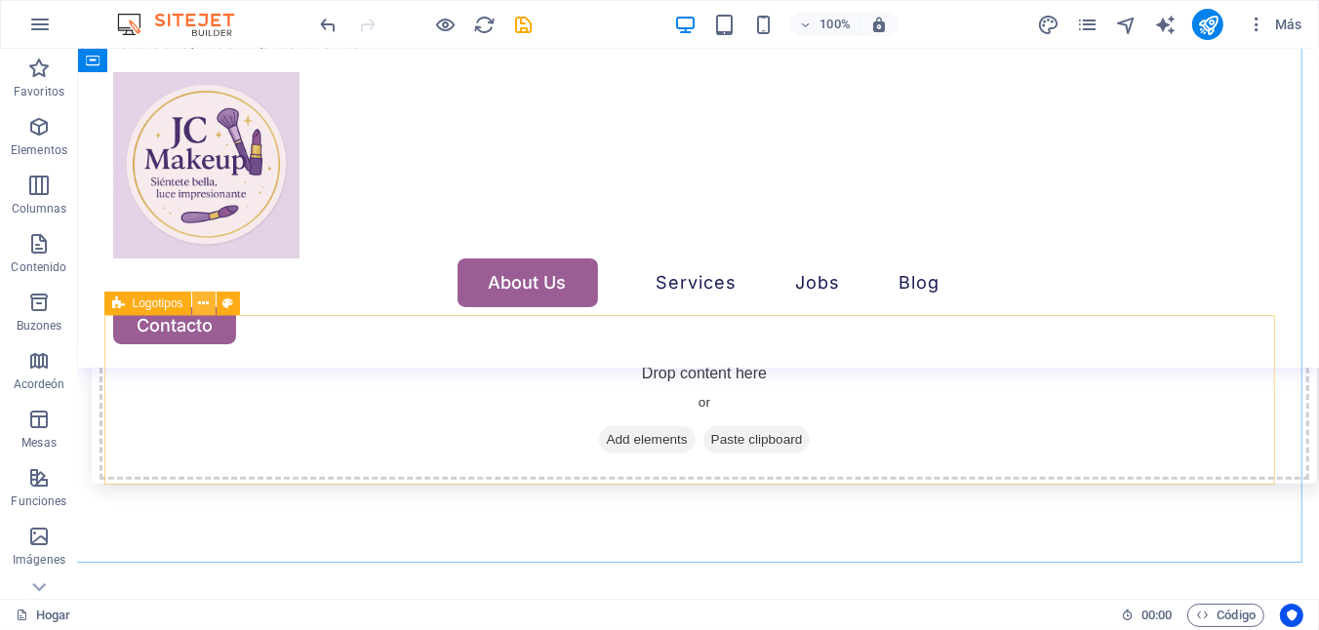
click at [205, 310] on icon at bounding box center [203, 304] width 11 height 20
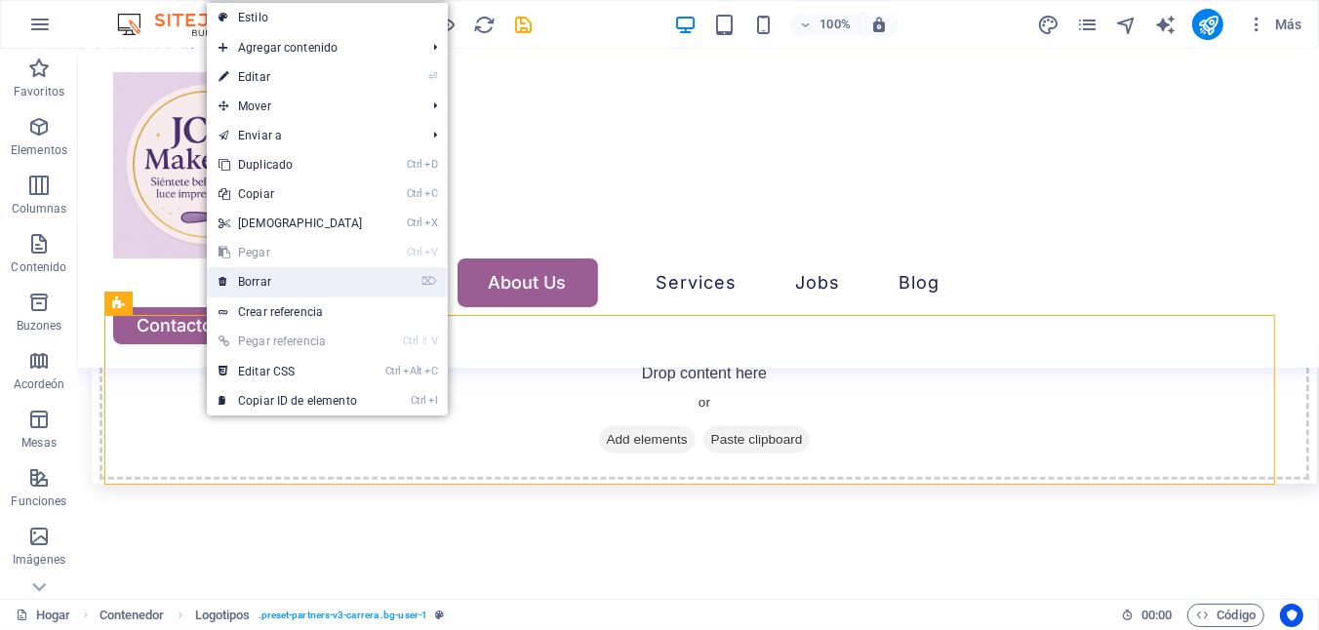
click at [226, 292] on icon at bounding box center [224, 281] width 10 height 29
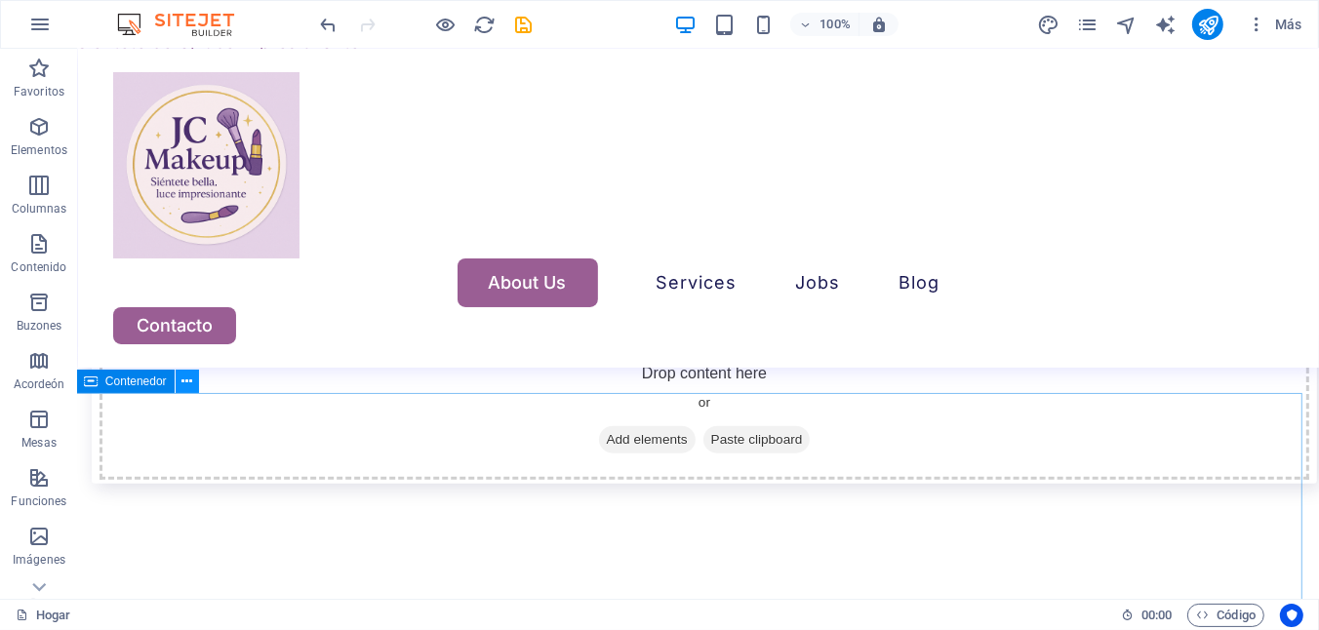
click at [184, 386] on icon at bounding box center [186, 382] width 11 height 20
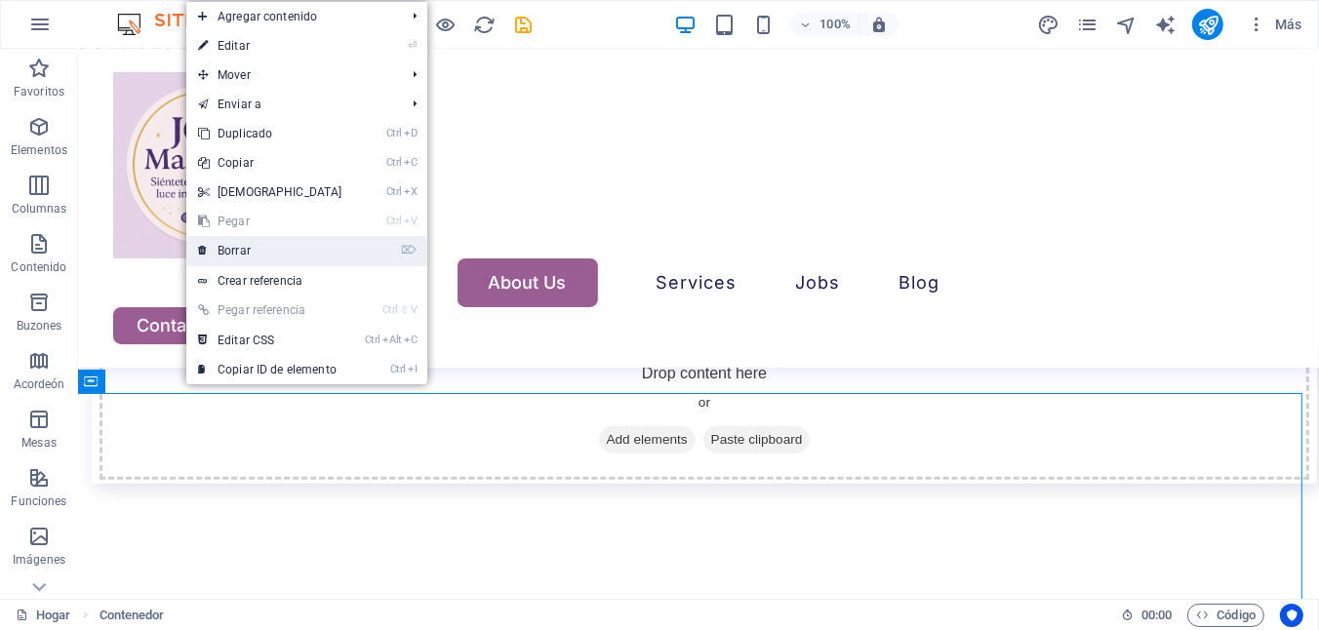
click at [239, 247] on font "Borrar" at bounding box center [234, 251] width 33 height 14
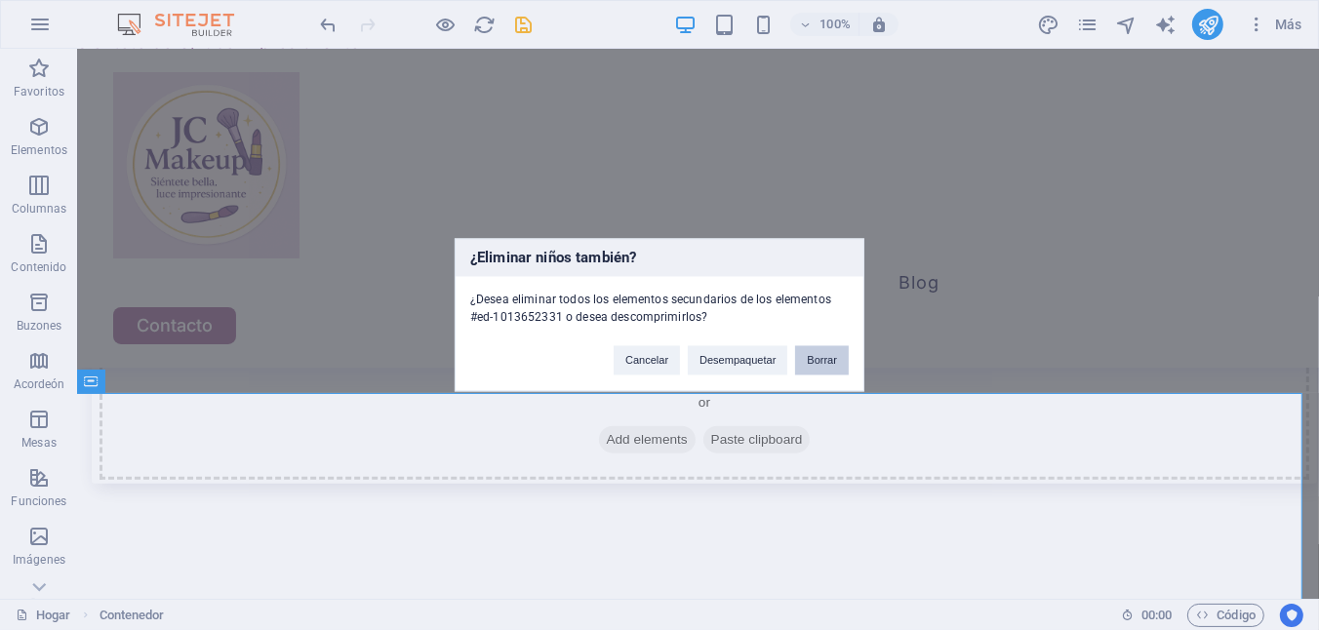
click at [817, 362] on button "Borrar" at bounding box center [822, 360] width 54 height 29
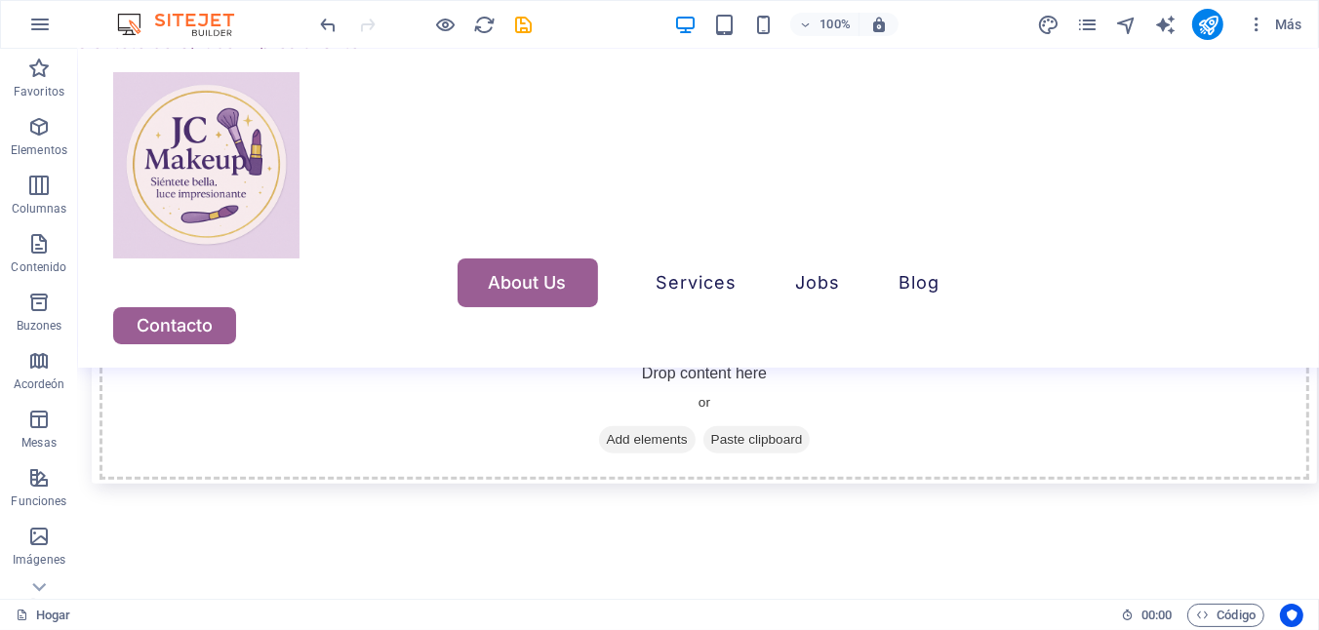
click at [676, 386] on div "+ Añadir sección" at bounding box center [697, 393] width 125 height 33
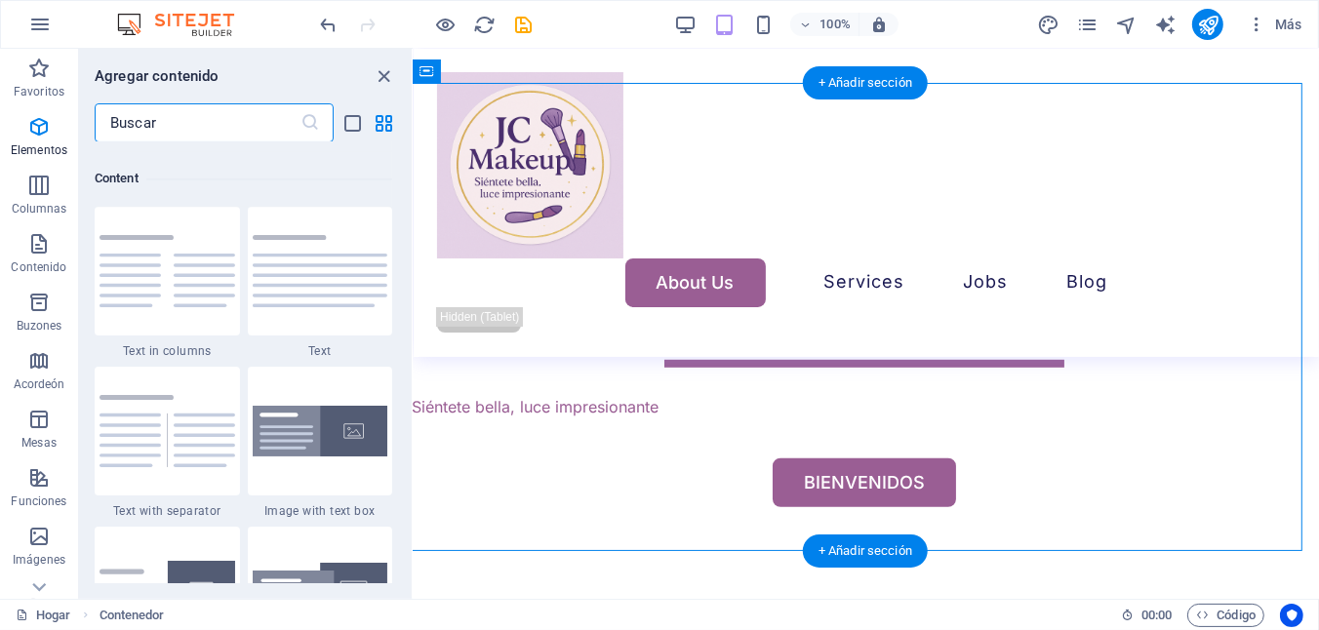
scroll to position [3413, 0]
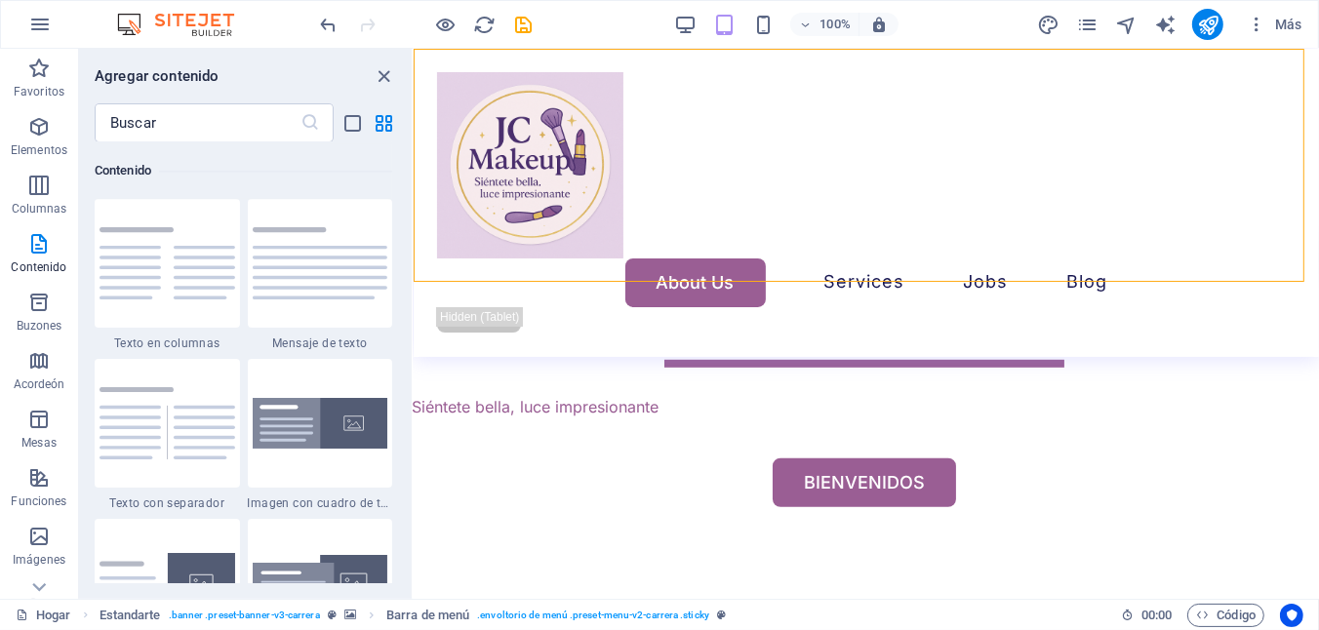
drag, startPoint x: 1302, startPoint y: 248, endPoint x: 1308, endPoint y: 294, distance: 46.2
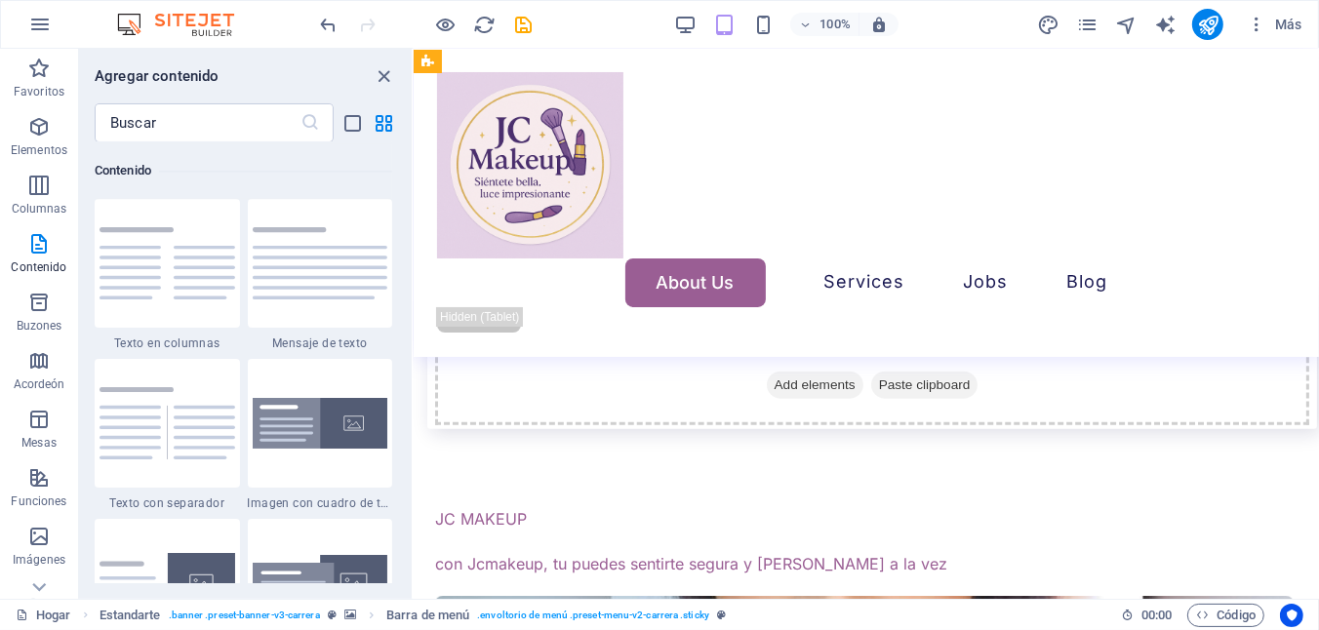
scroll to position [1343, 2]
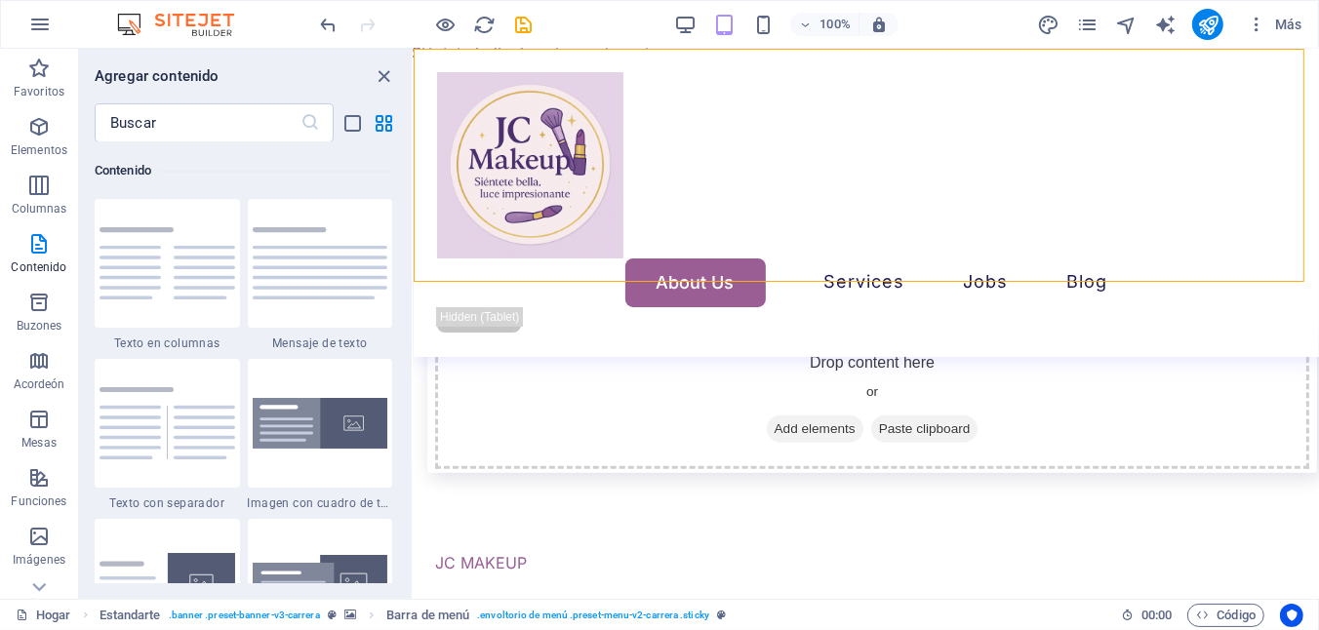
drag, startPoint x: 465, startPoint y: 358, endPoint x: 437, endPoint y: 408, distance: 57.2
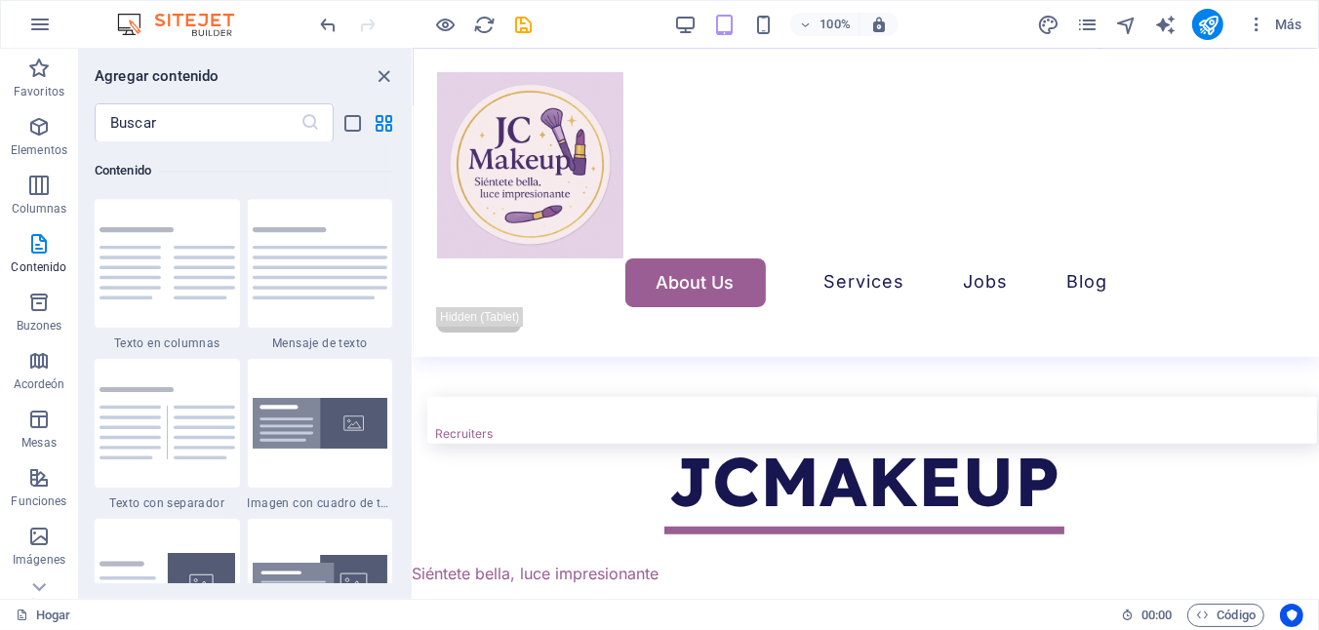
scroll to position [831, 2]
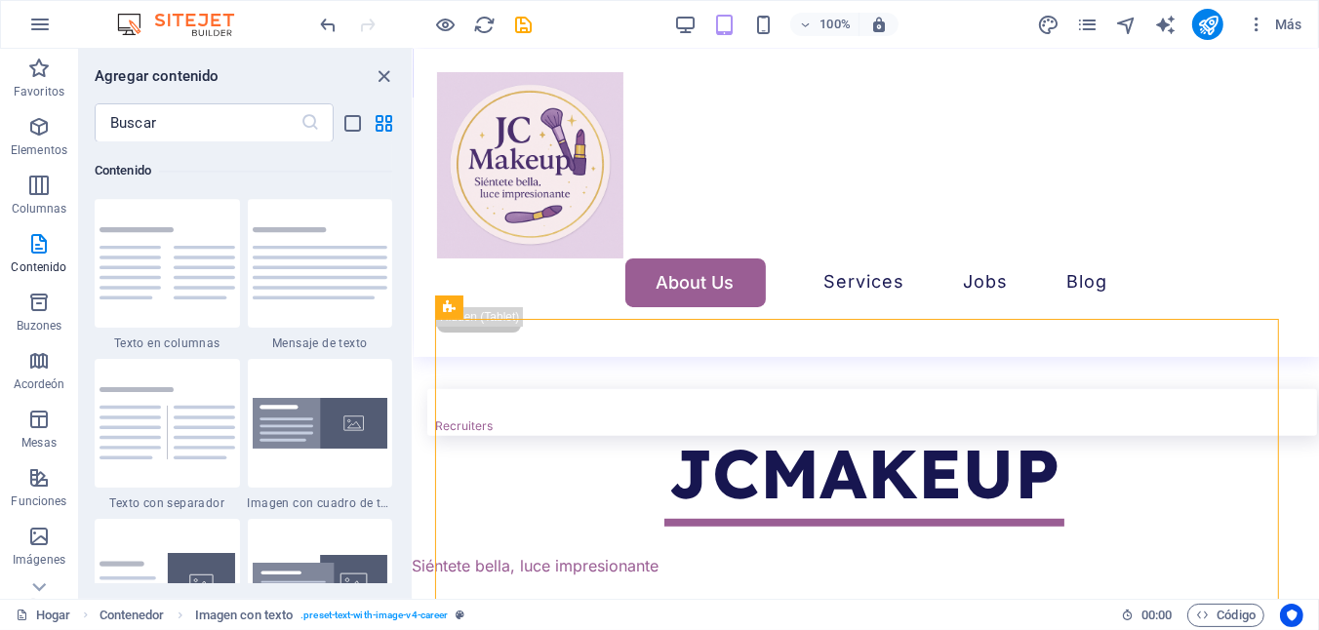
scroll to position [825, 2]
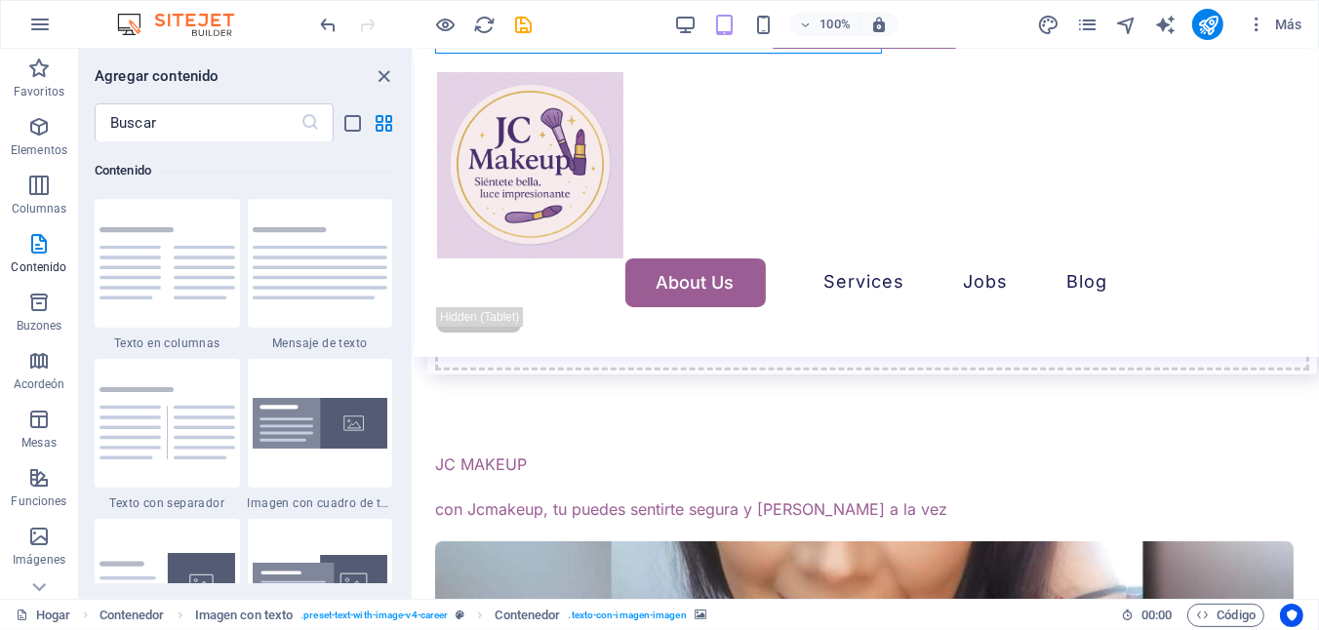
scroll to position [1451, 2]
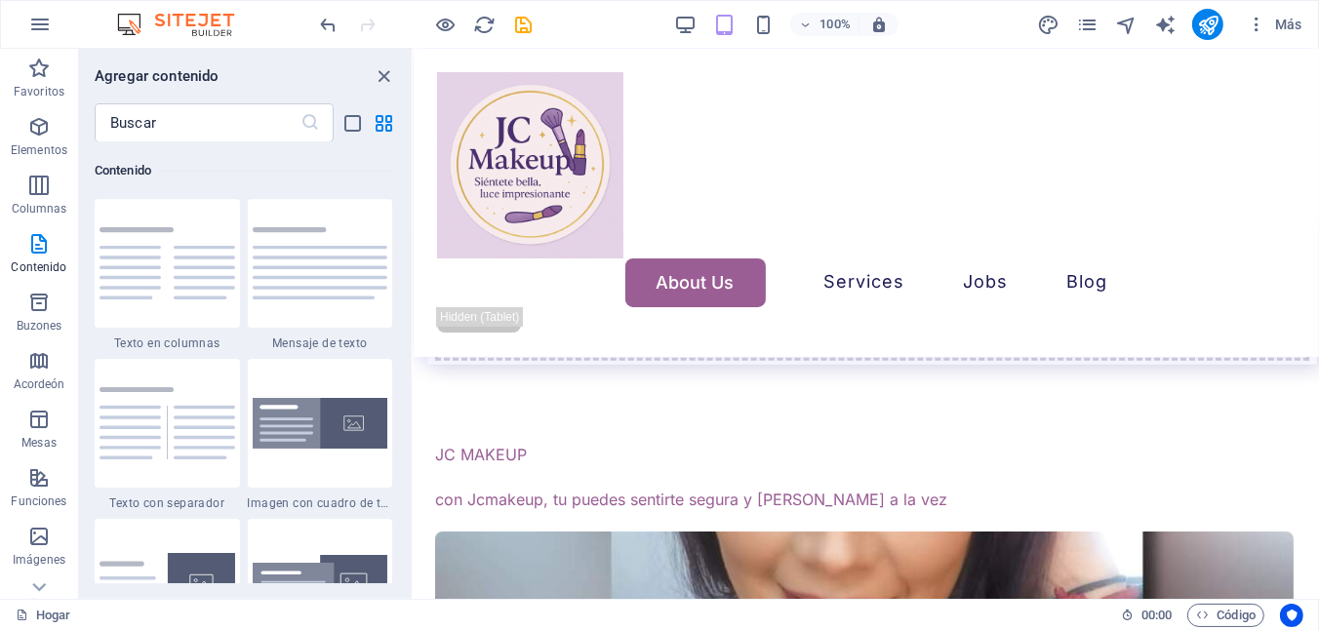
drag, startPoint x: 772, startPoint y: 525, endPoint x: 660, endPoint y: 547, distance: 114.4
click at [810, 23] on icon "button" at bounding box center [805, 25] width 14 height 13
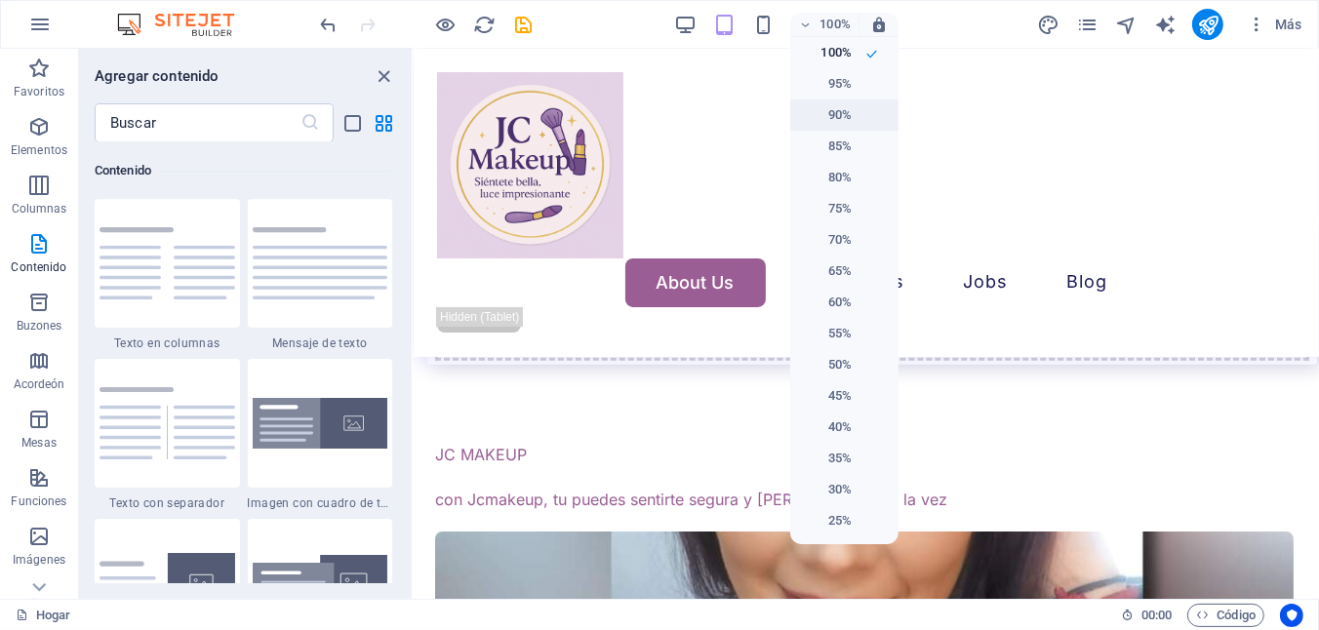
click at [822, 105] on h6 "90%" at bounding box center [827, 114] width 50 height 23
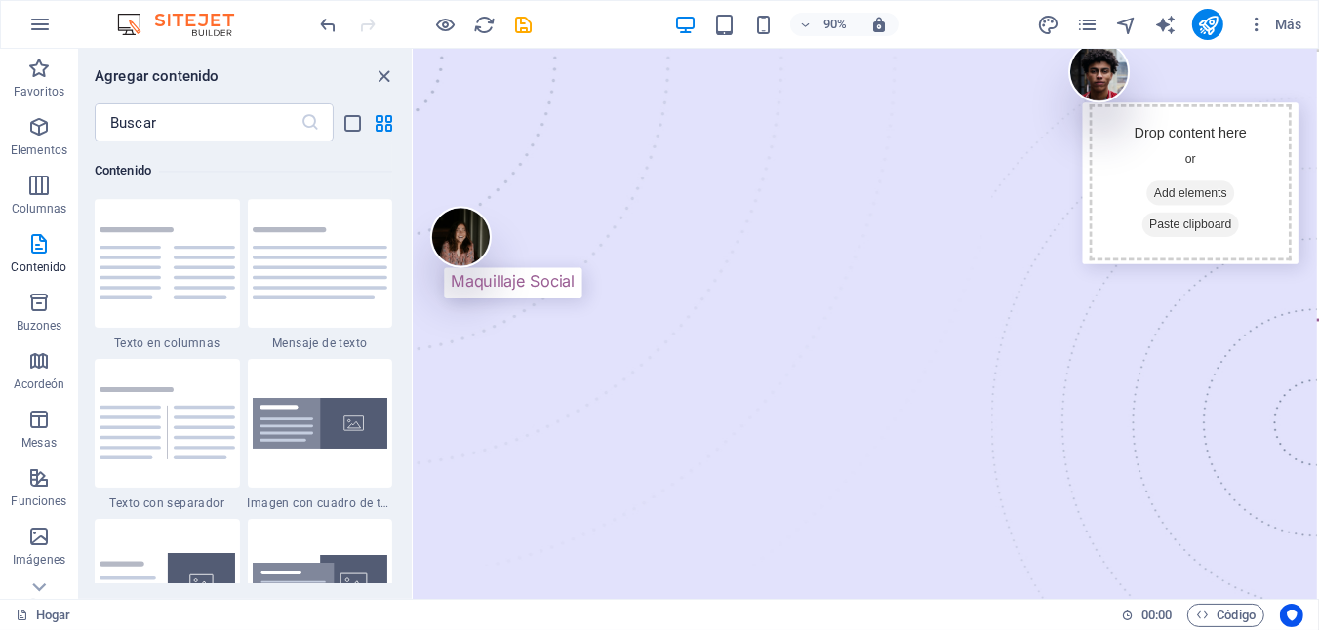
scroll to position [150, 2]
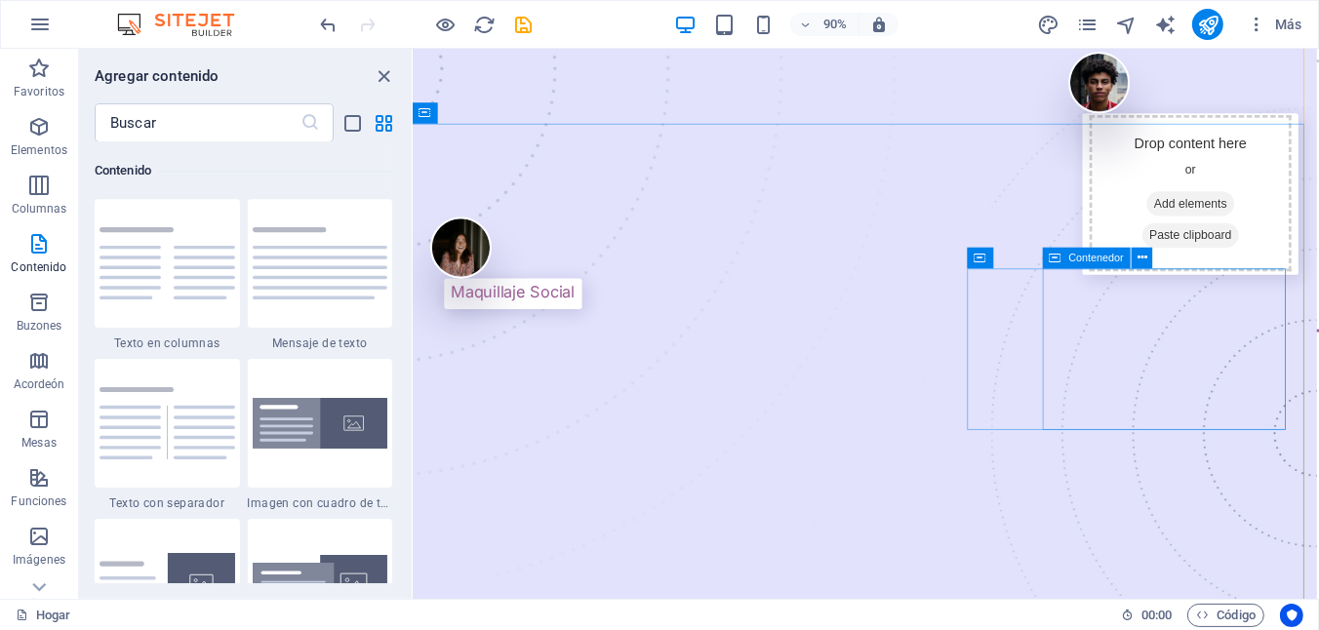
click at [1252, 233] on span "Add elements" at bounding box center [1276, 219] width 97 height 27
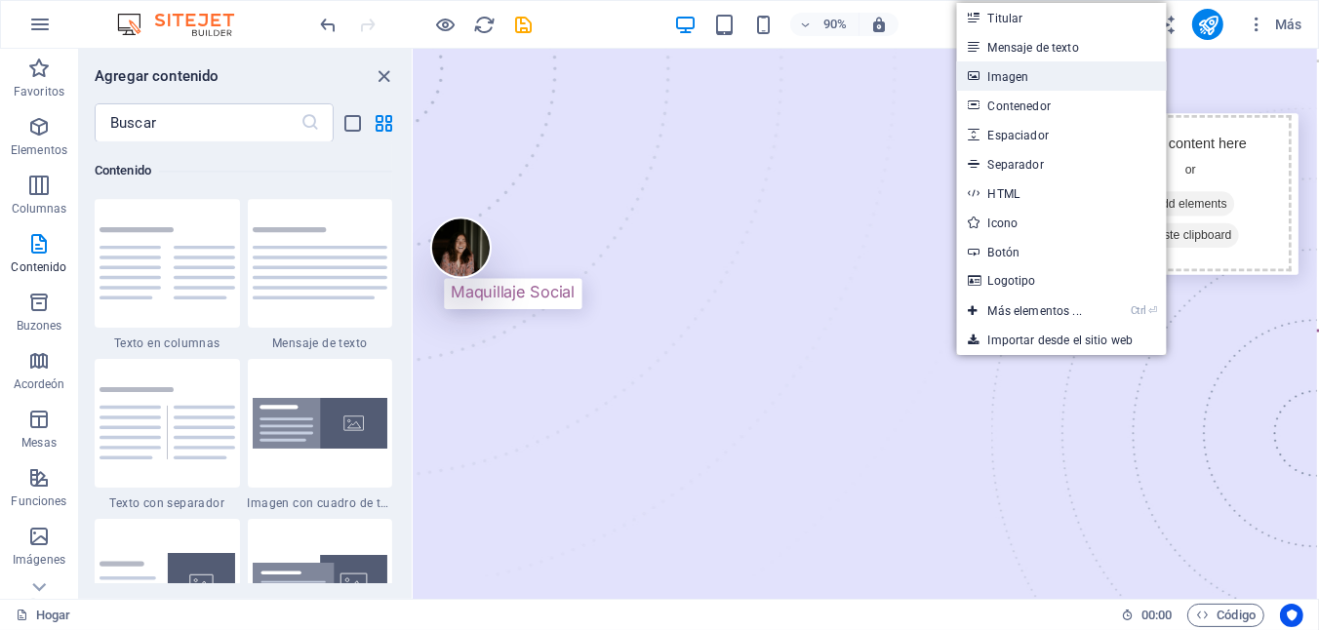
click at [1029, 72] on link "Imagen" at bounding box center [1062, 75] width 210 height 29
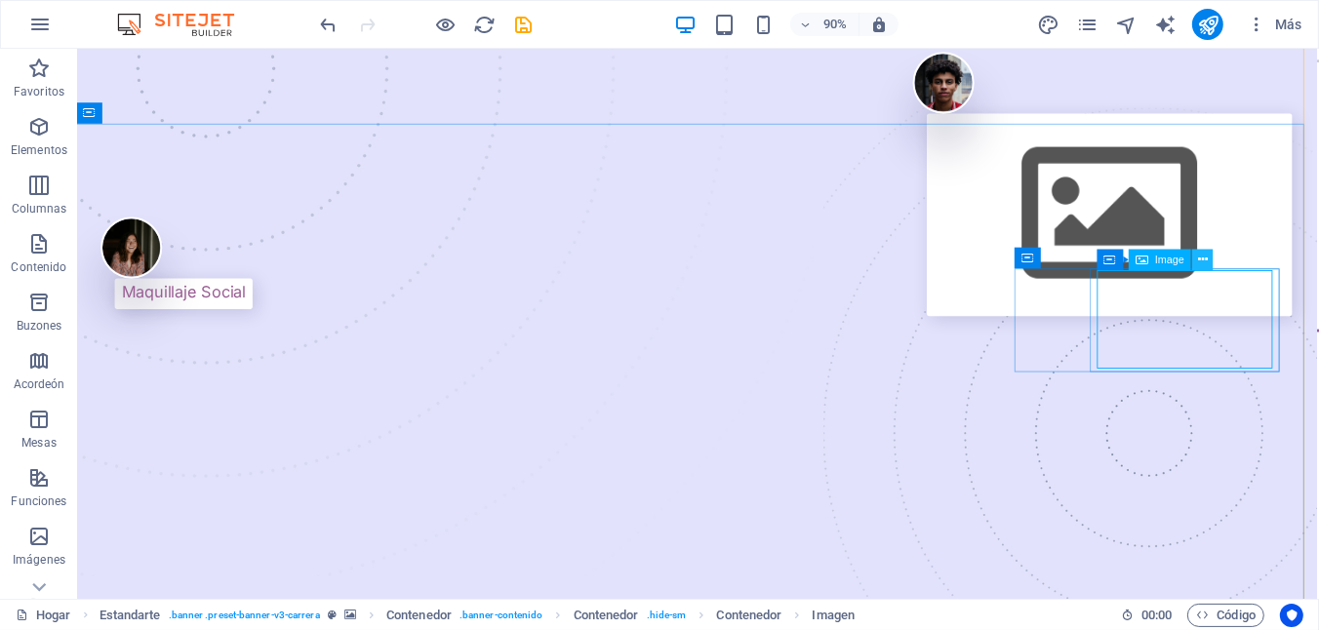
click at [1202, 250] on icon at bounding box center [1203, 259] width 10 height 19
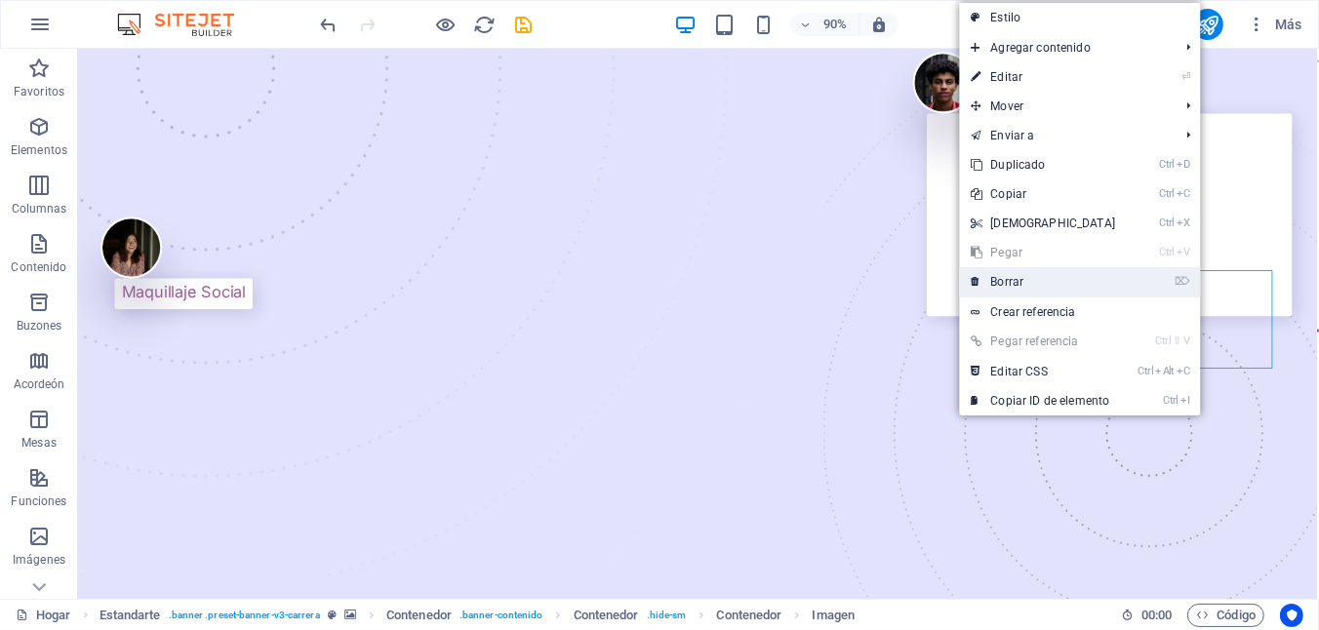
click at [1053, 289] on link "⌦ Borrar" at bounding box center [1043, 281] width 168 height 29
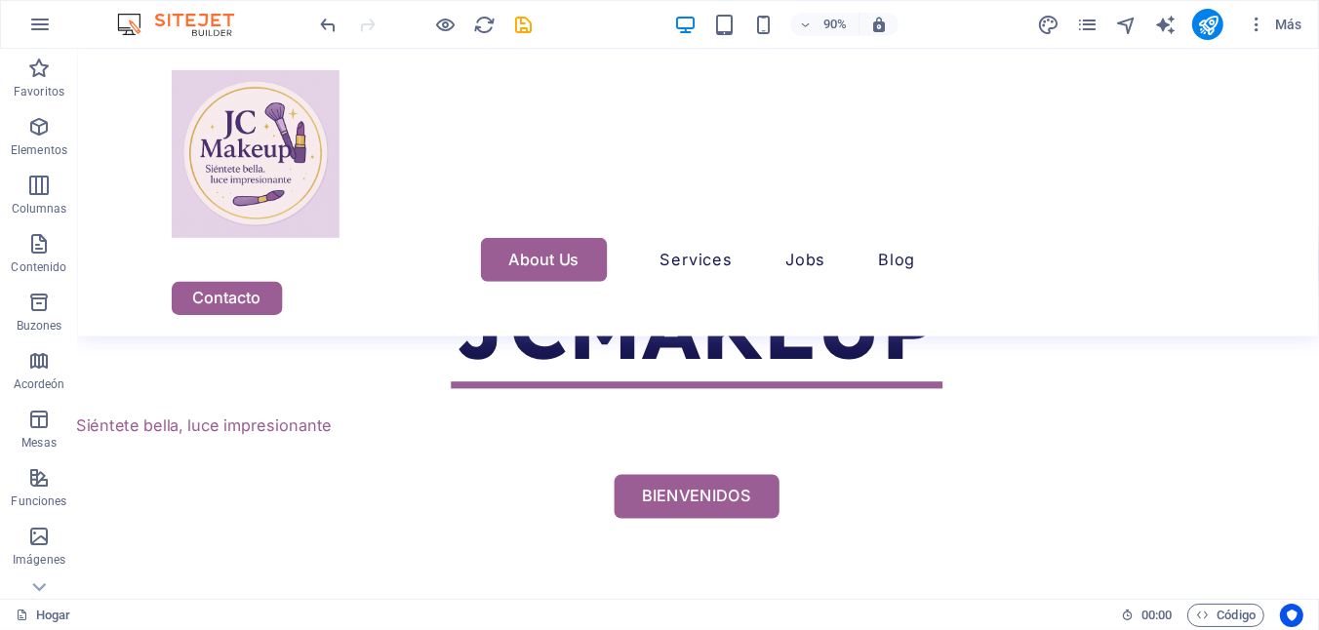
scroll to position [783, 2]
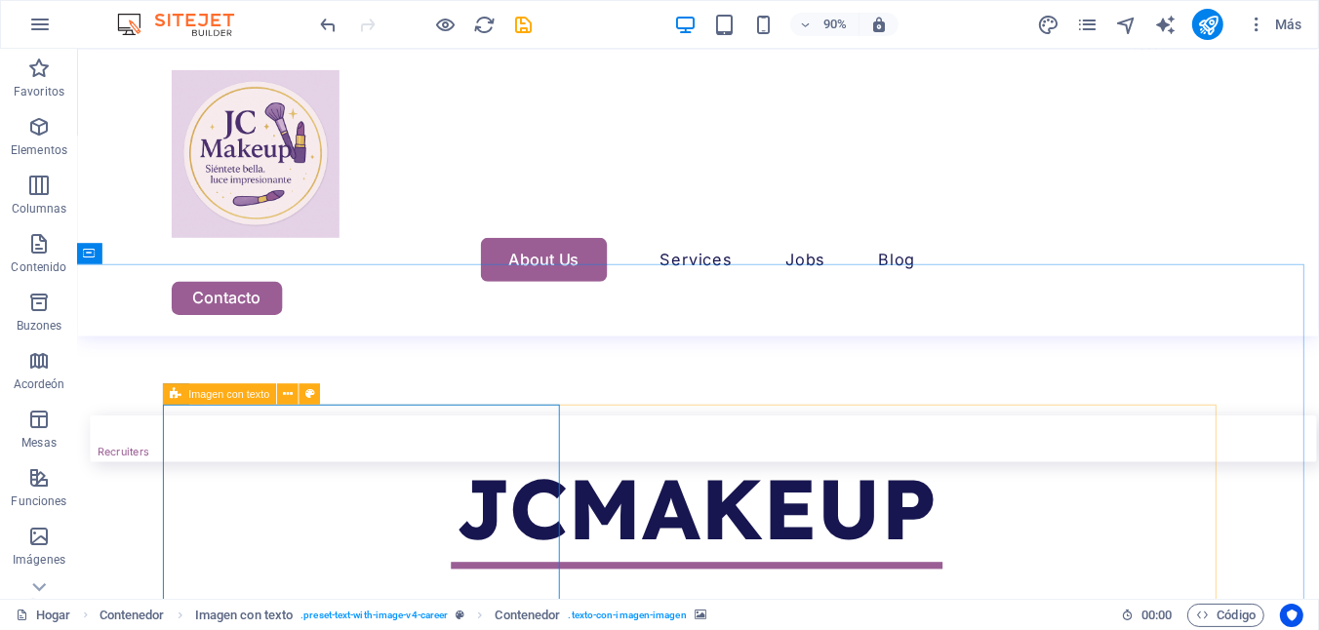
click at [173, 395] on icon at bounding box center [177, 393] width 12 height 21
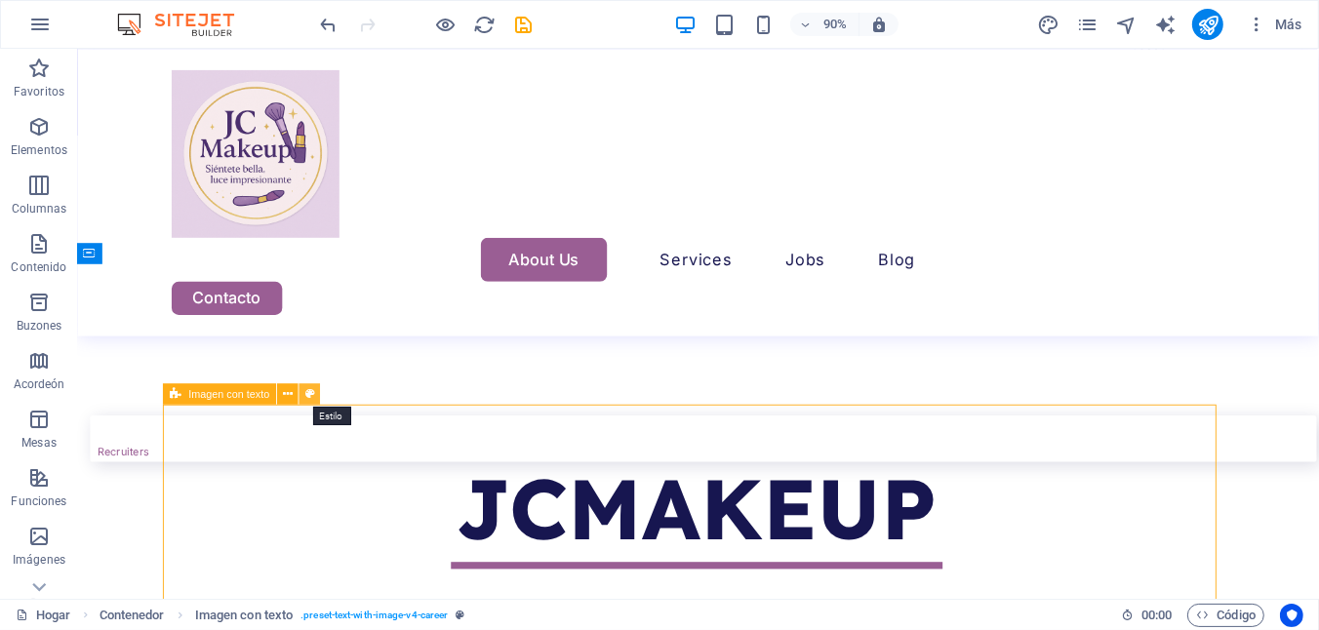
click at [309, 390] on icon at bounding box center [310, 393] width 10 height 19
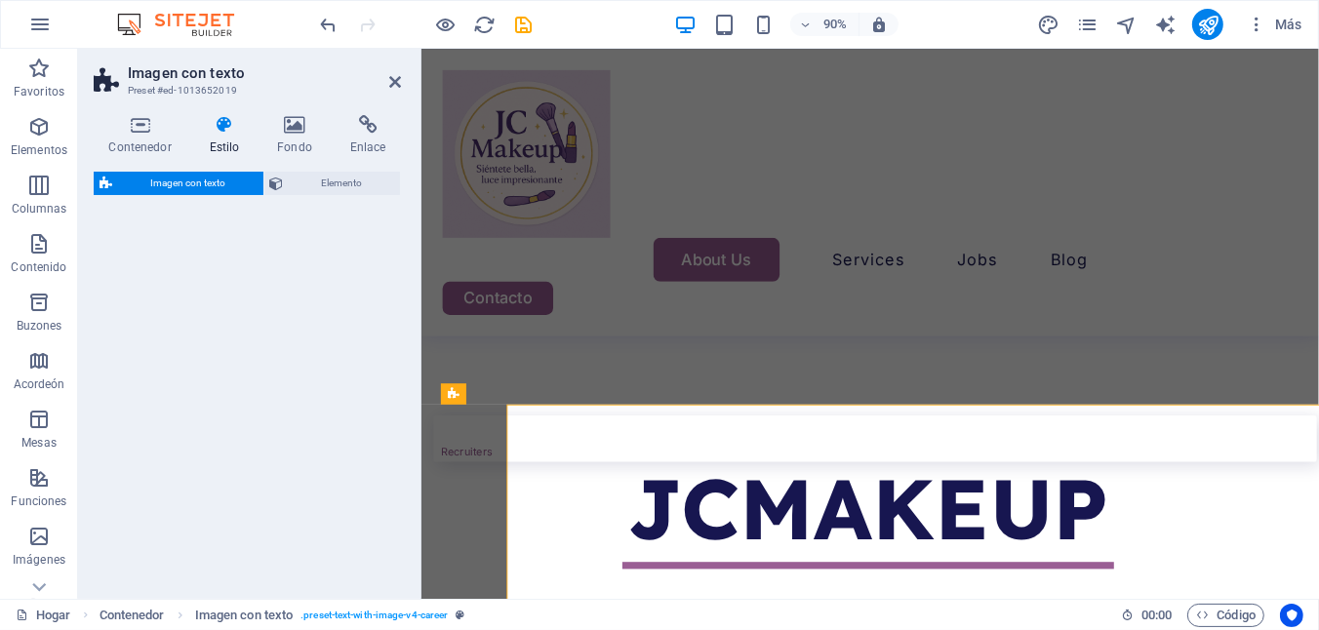
select select "rem"
select select "px"
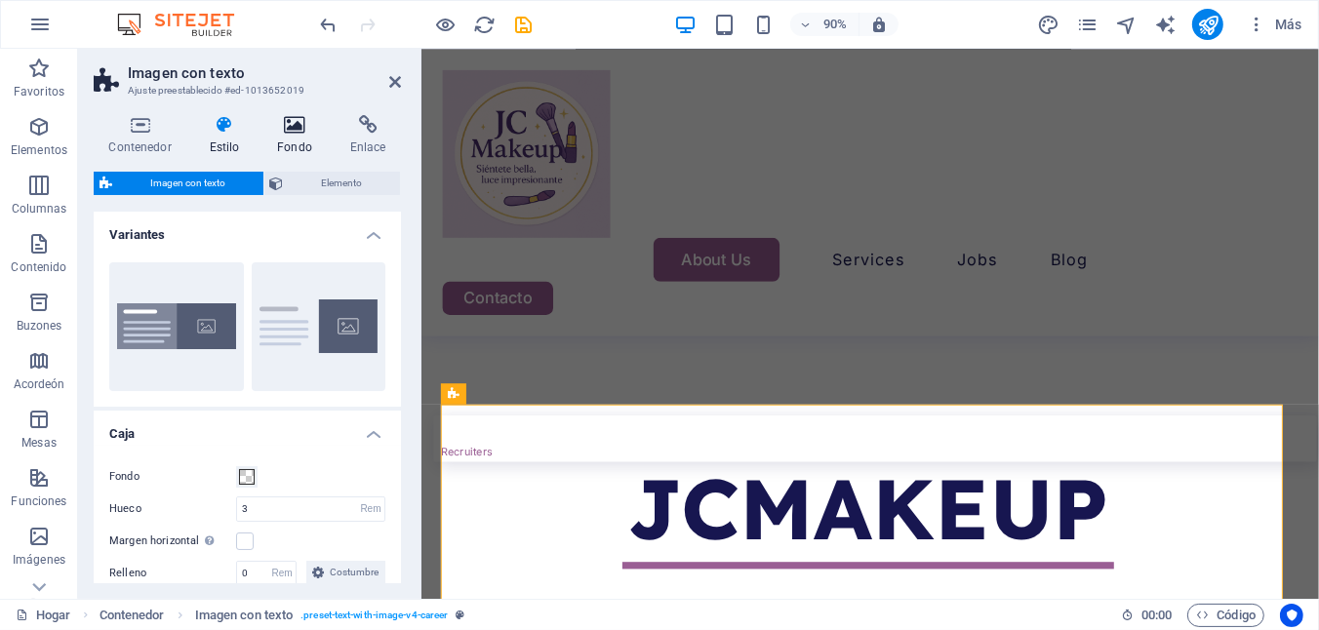
click at [286, 119] on icon at bounding box center [294, 125] width 65 height 20
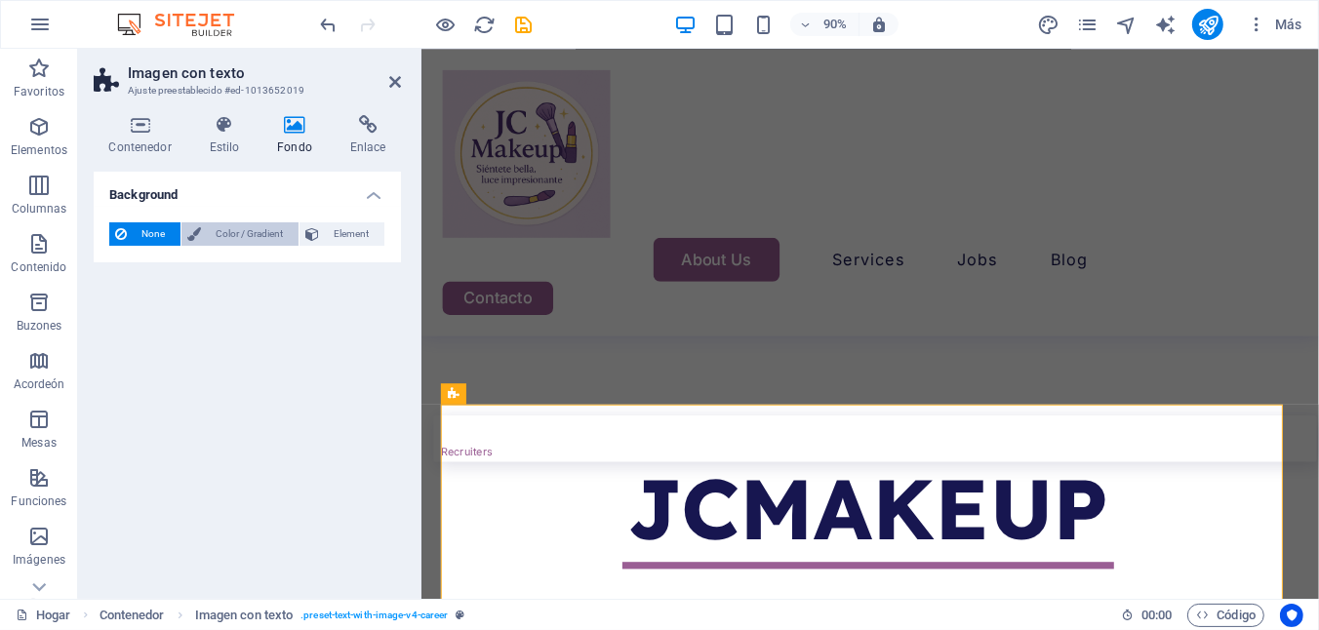
click at [264, 228] on span "Color / Gradient" at bounding box center [250, 233] width 86 height 23
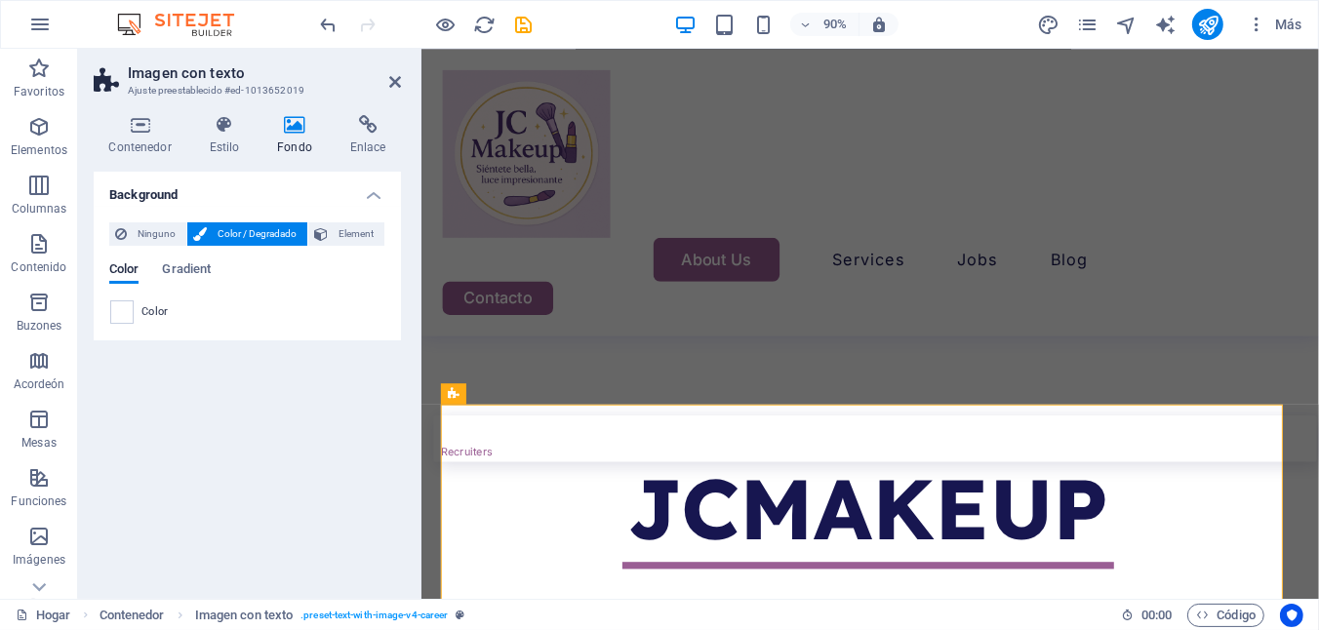
click at [146, 304] on span "Color" at bounding box center [154, 312] width 27 height 16
click at [194, 270] on span "Gradient" at bounding box center [186, 271] width 49 height 27
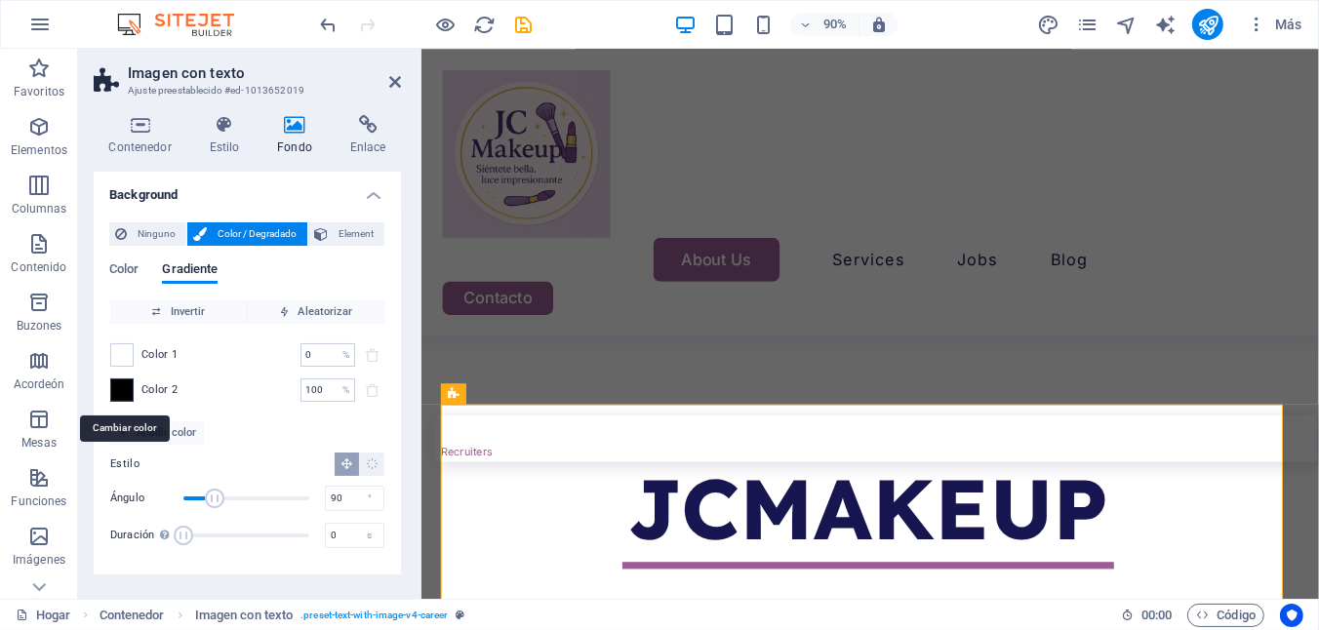
click at [120, 394] on span at bounding box center [121, 390] width 21 height 21
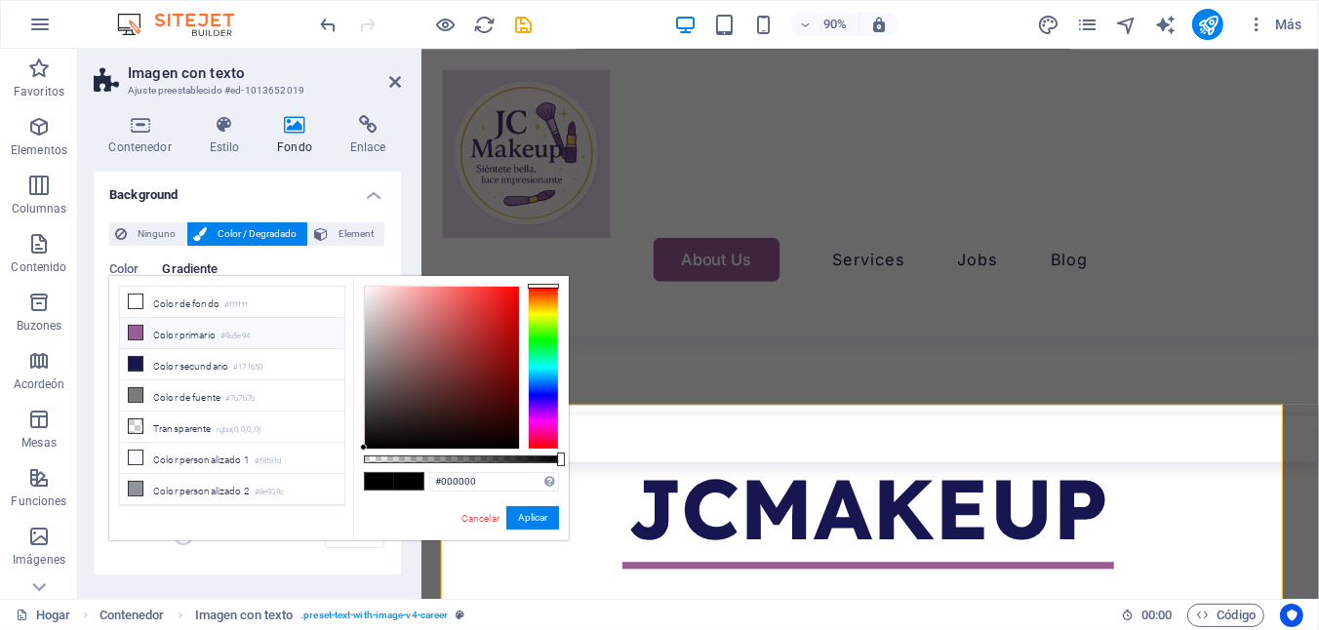
click at [181, 330] on font "Color primario" at bounding box center [184, 335] width 62 height 11
type input "#9a5e94"
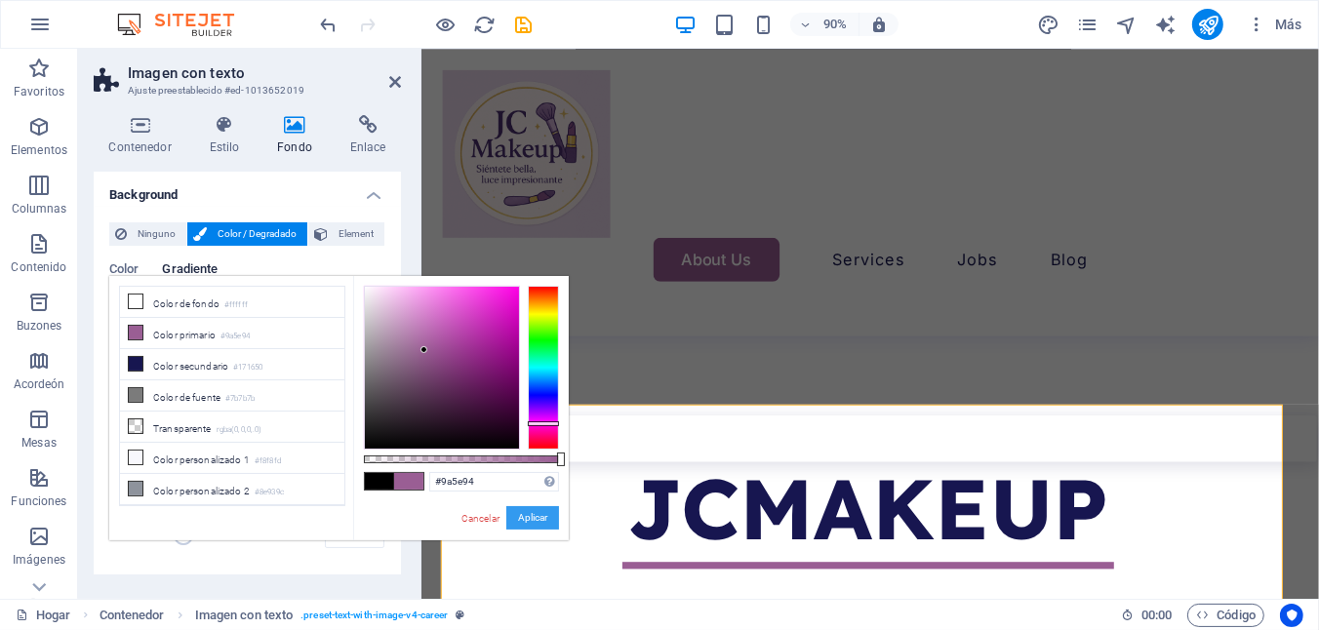
click at [525, 520] on button "Aplicar" at bounding box center [532, 517] width 53 height 23
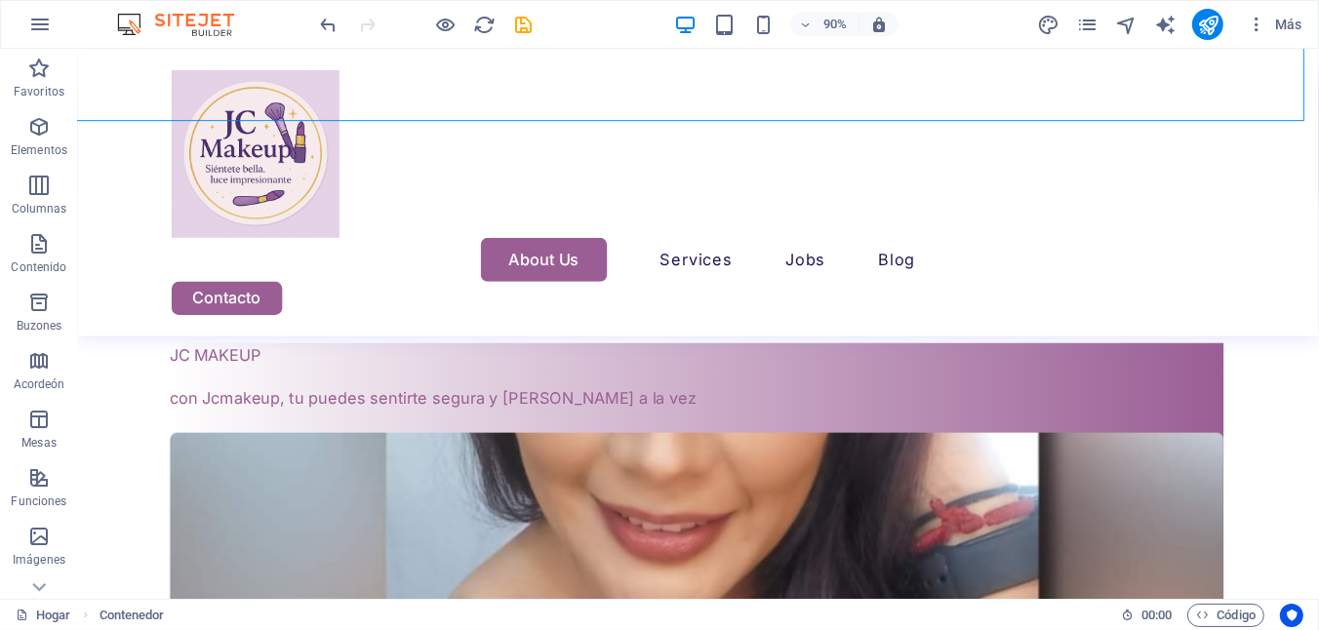
scroll to position [1679, 2]
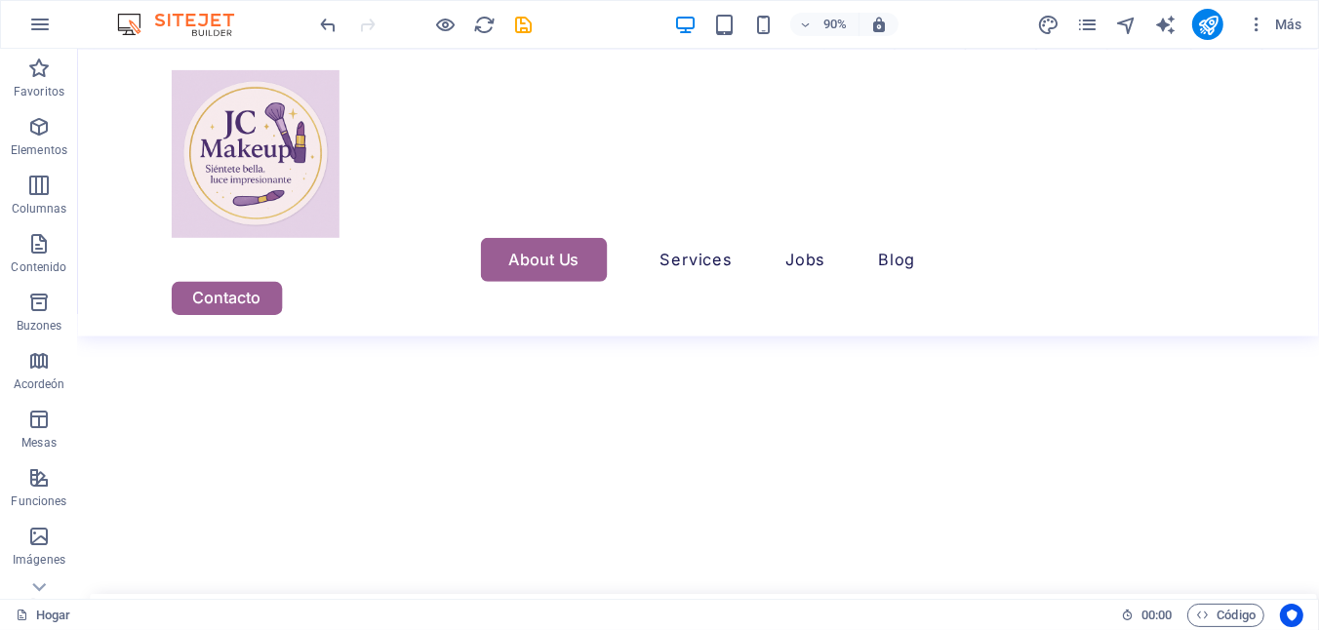
scroll to position [602, 2]
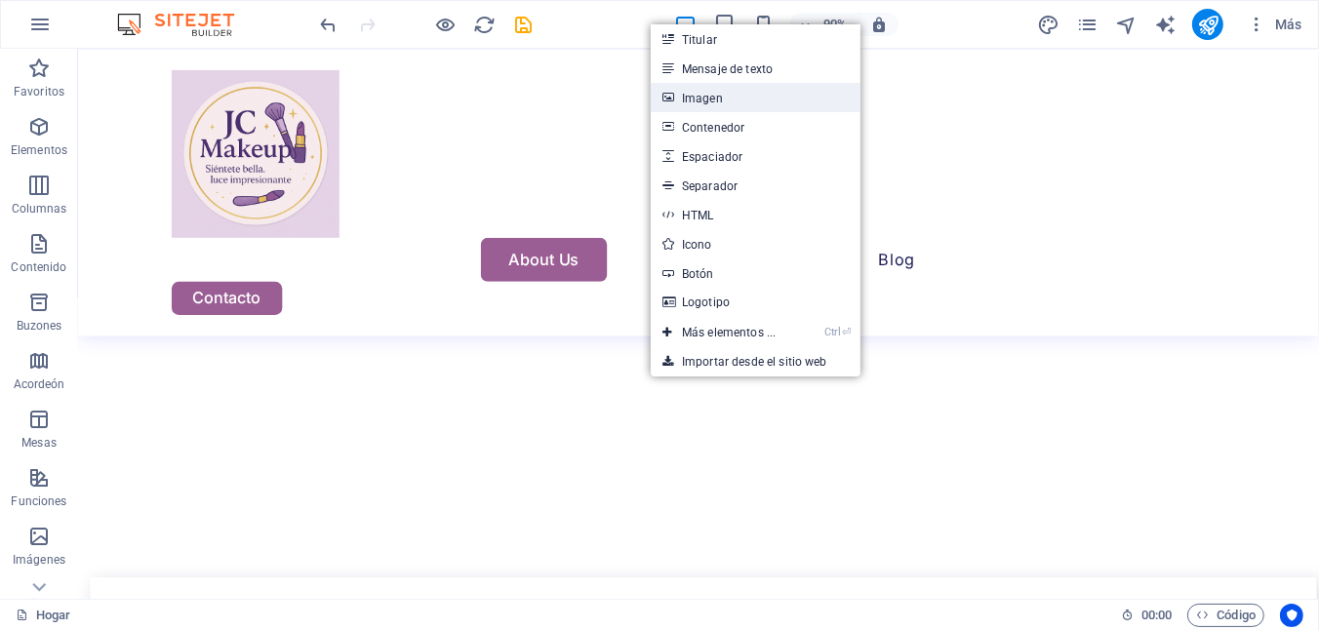
click at [707, 97] on font "Imagen" at bounding box center [702, 99] width 41 height 14
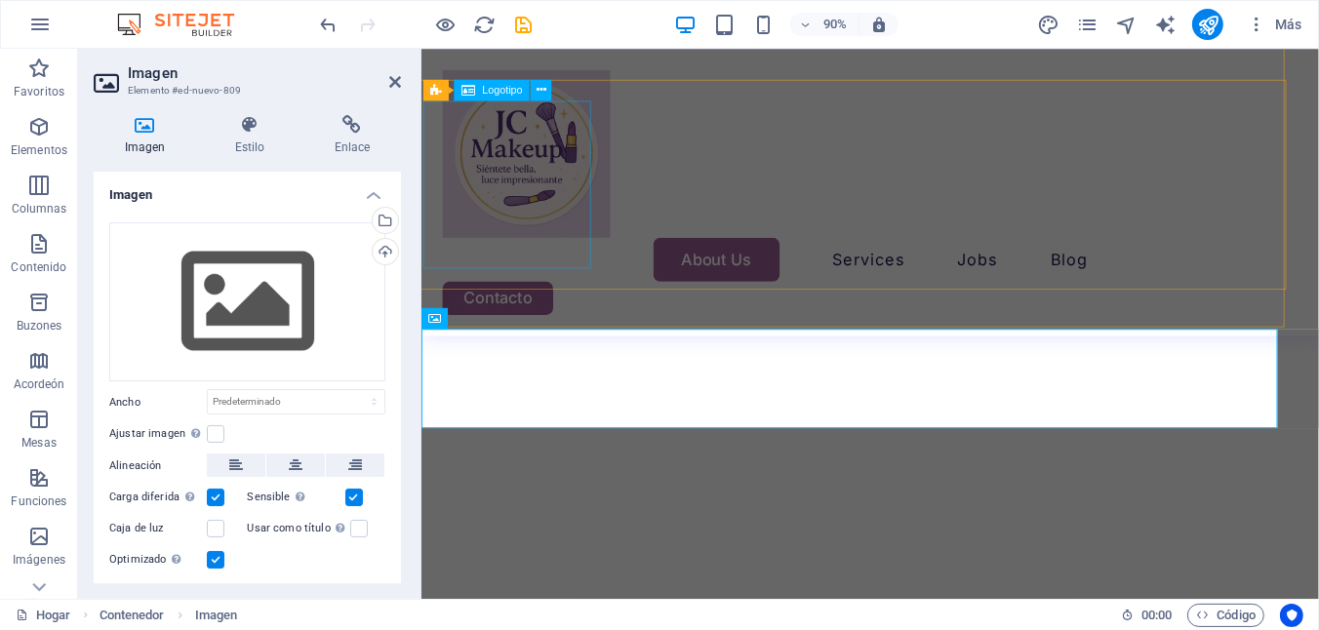
scroll to position [567, 23]
click at [383, 259] on div "Subir" at bounding box center [383, 253] width 29 height 29
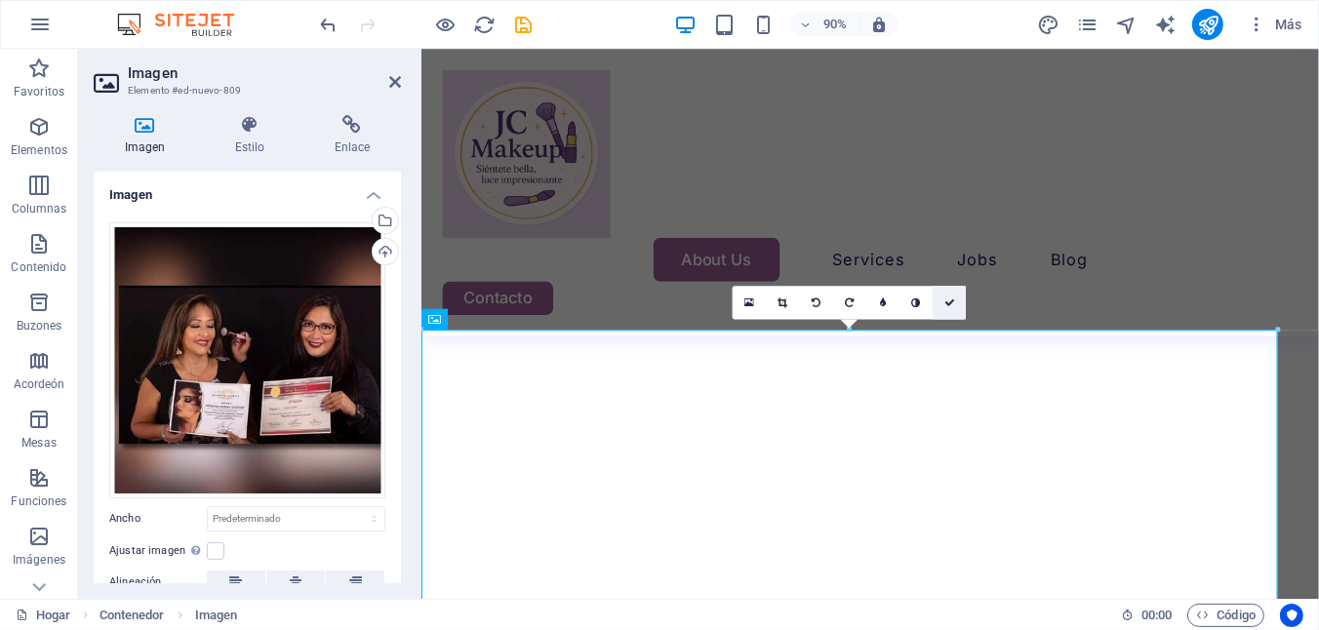
click at [947, 305] on icon at bounding box center [950, 303] width 11 height 11
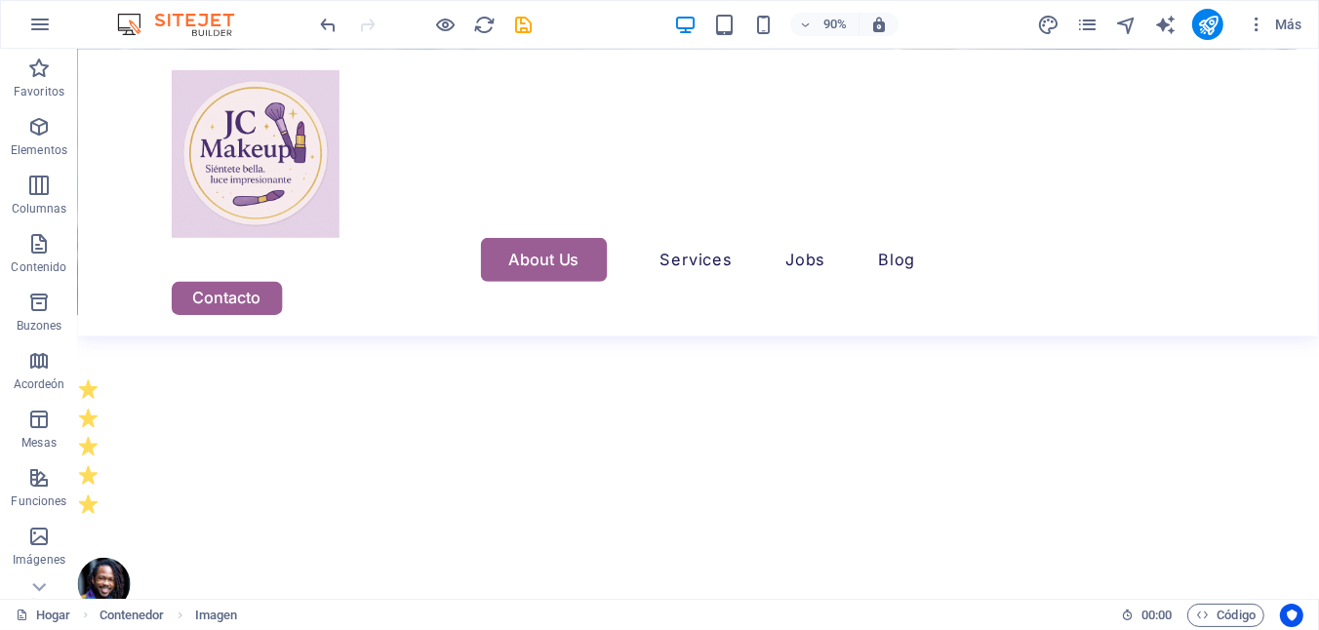
scroll to position [4674, 23]
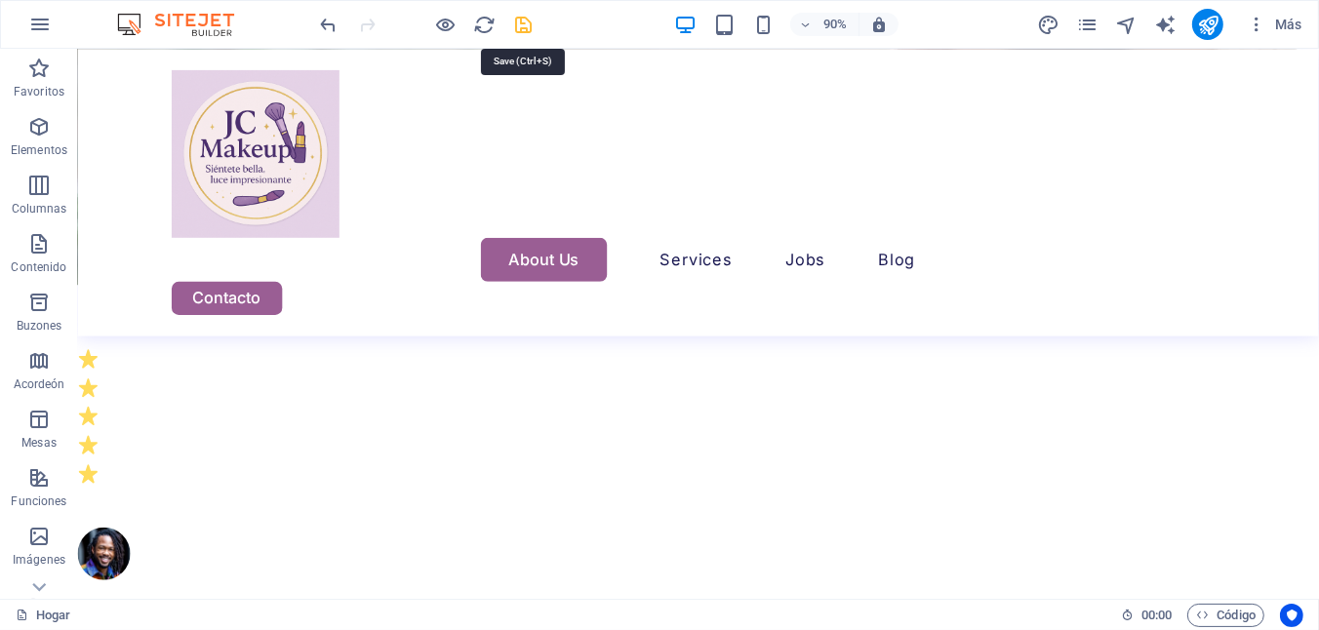
click at [513, 24] on icon "salvar" at bounding box center [524, 25] width 22 height 22
click at [1203, 21] on icon "publicar" at bounding box center [1208, 25] width 22 height 22
